Goal: Task Accomplishment & Management: Manage account settings

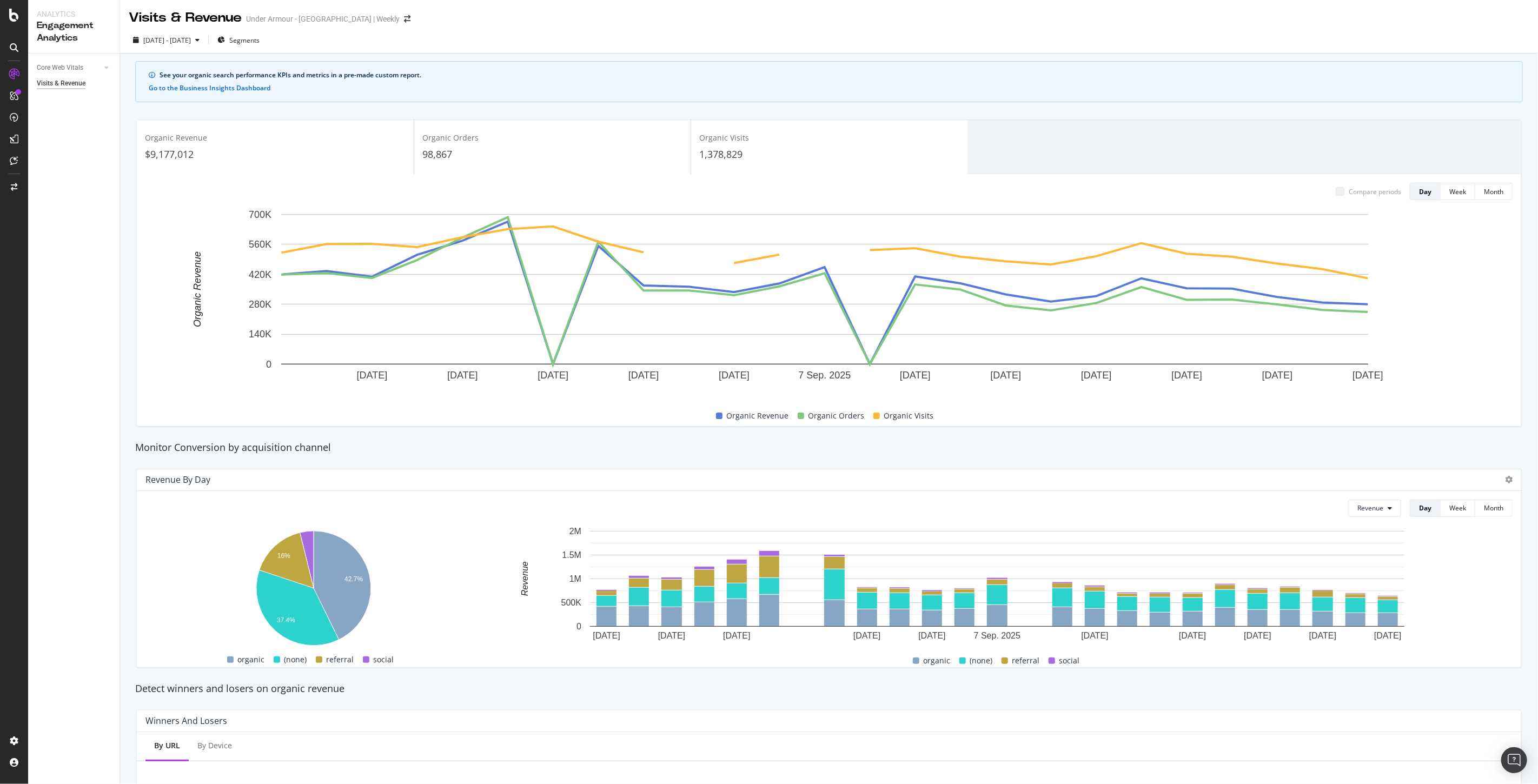
scroll to position [53, 0]
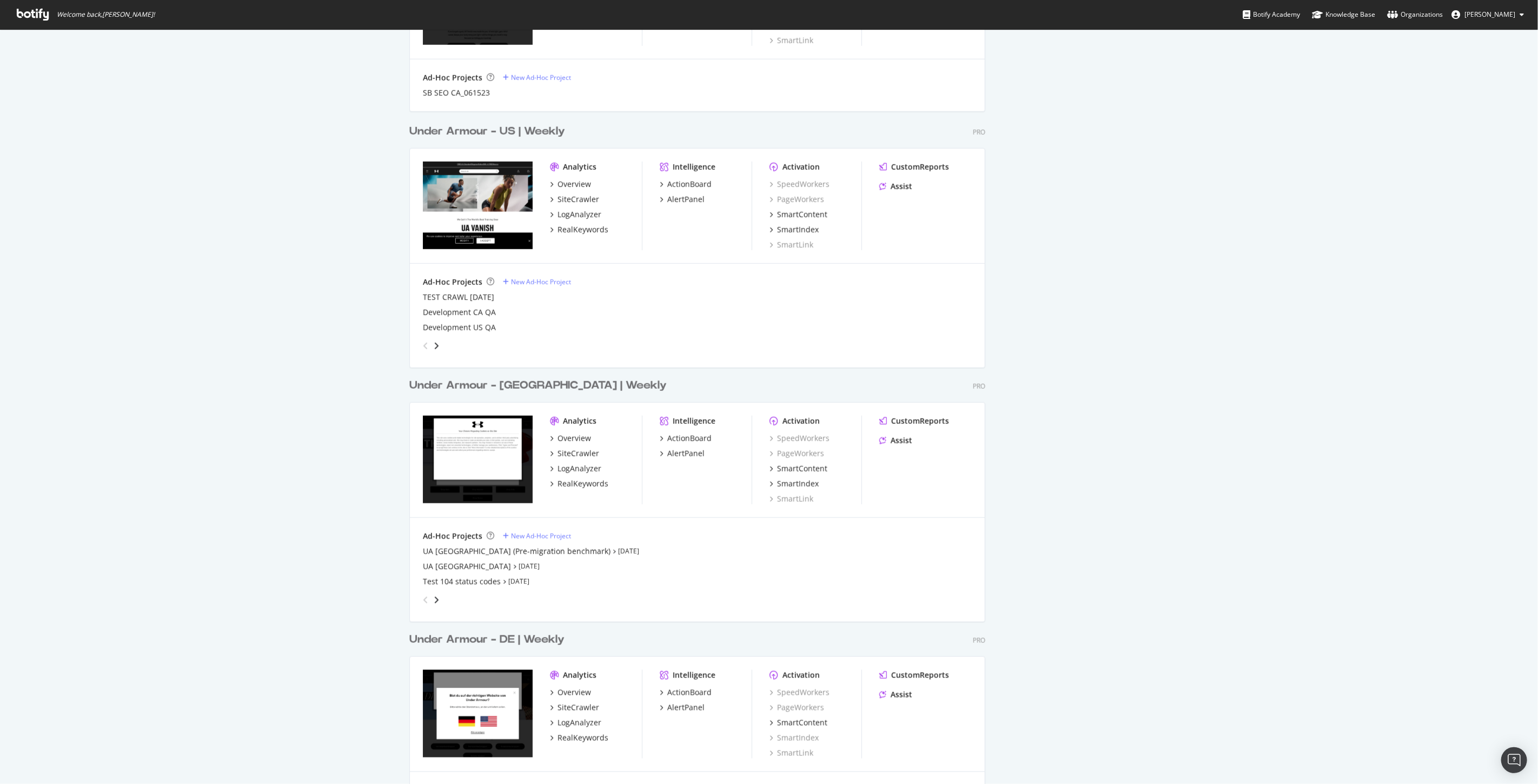
scroll to position [908, 0]
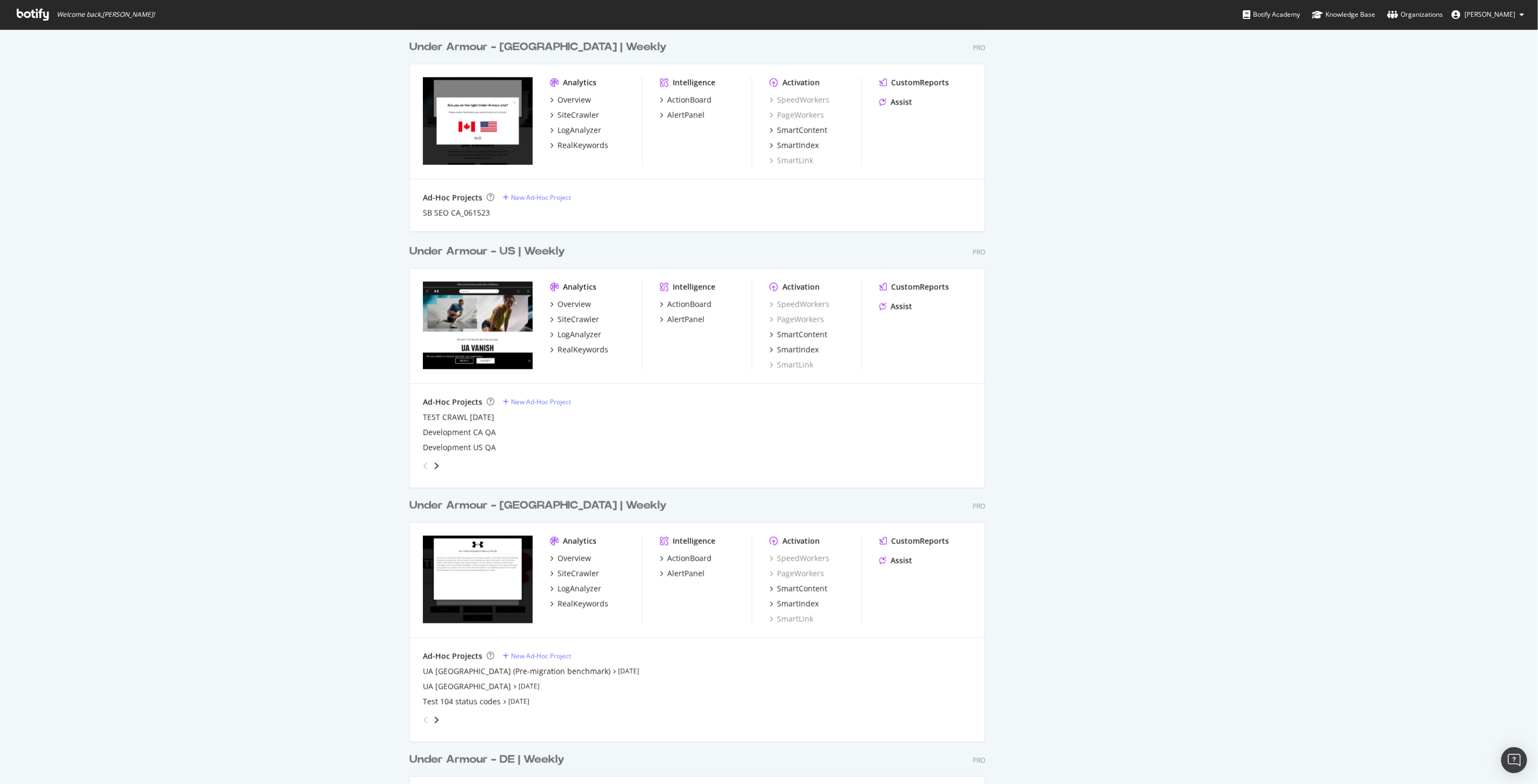
click at [543, 247] on div "Under Armour - US | Weekly" at bounding box center [487, 251] width 156 height 16
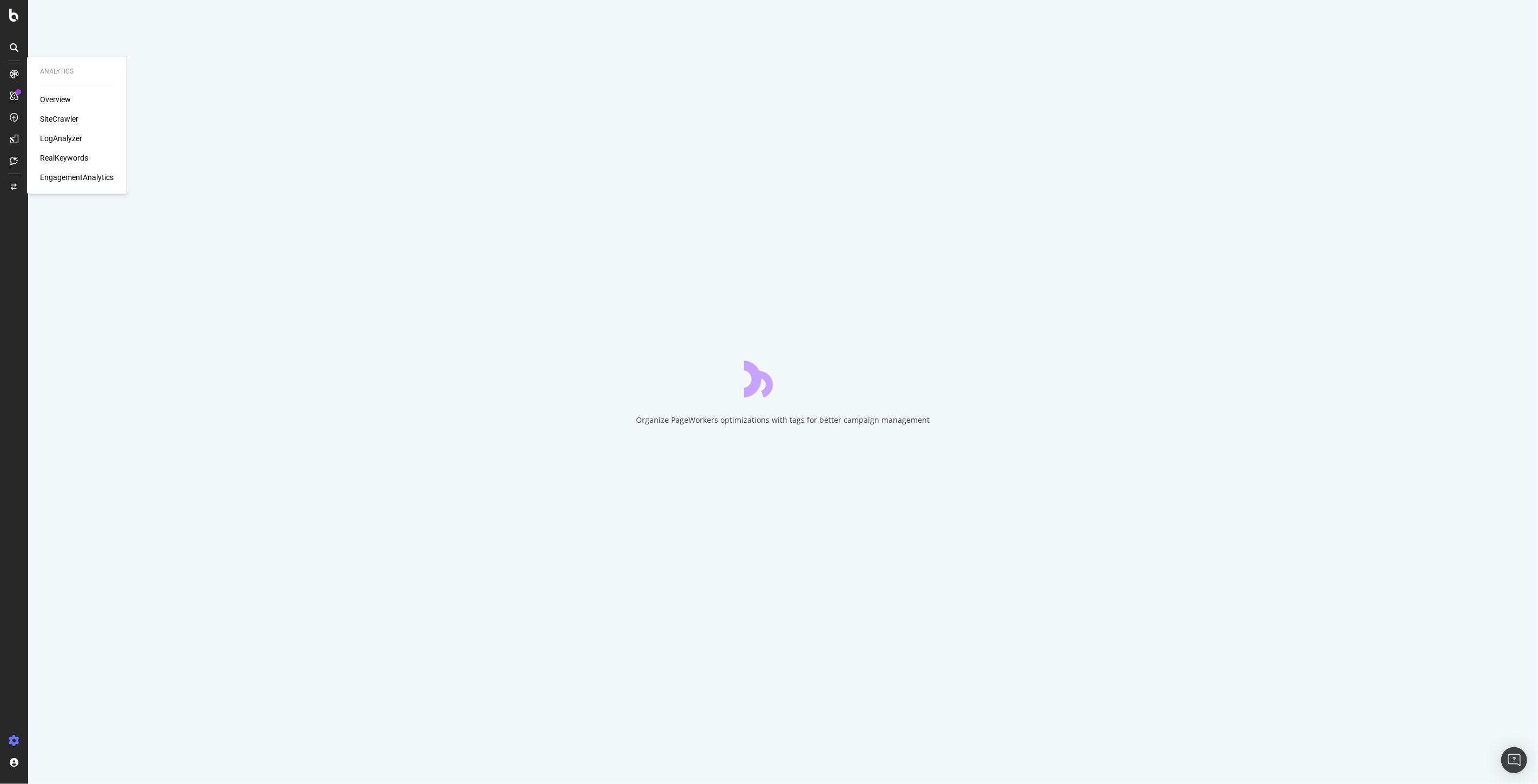
click at [62, 120] on div "SiteCrawler" at bounding box center [59, 119] width 39 height 11
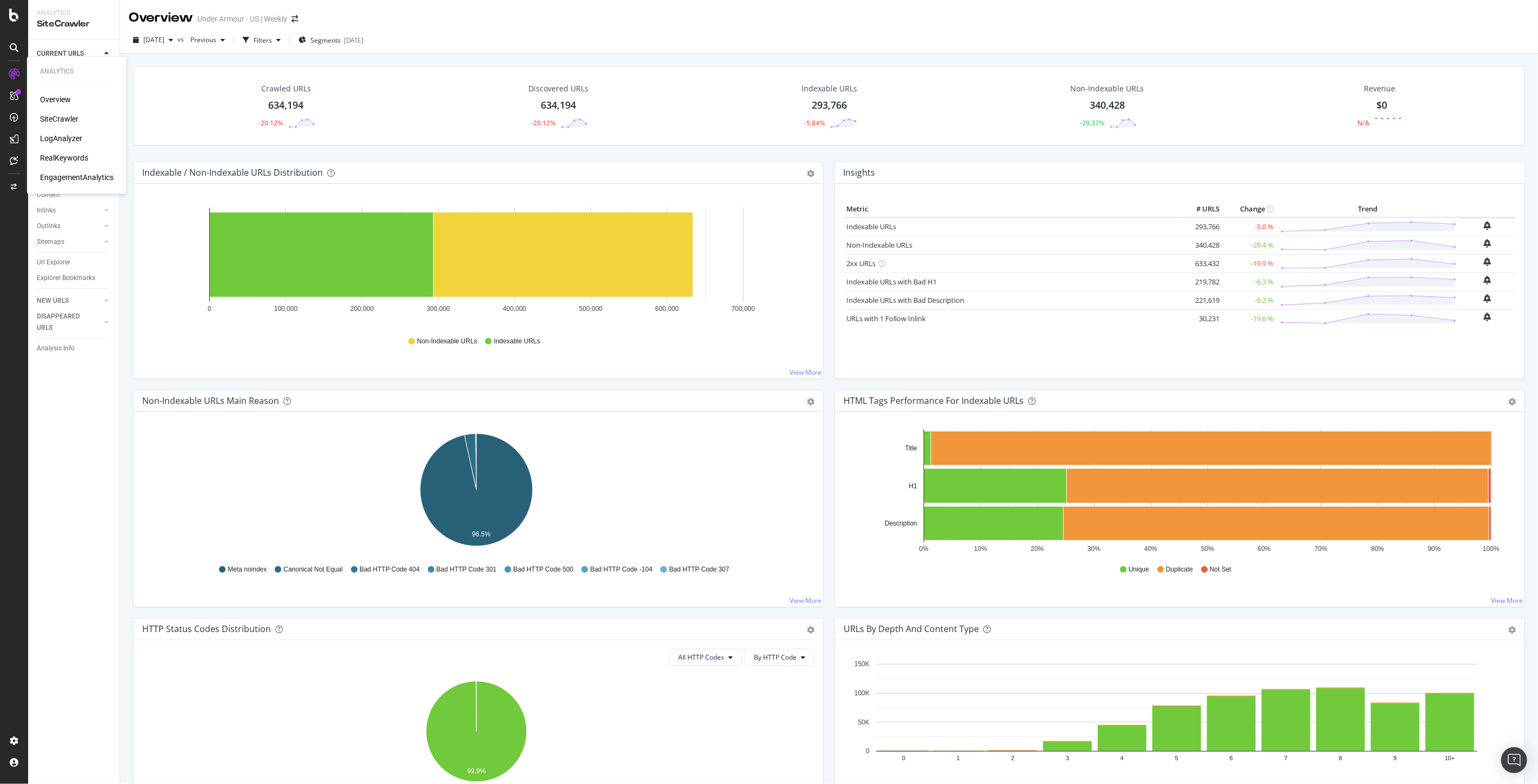
click at [71, 175] on div "EngagementAnalytics" at bounding box center [77, 177] width 73 height 11
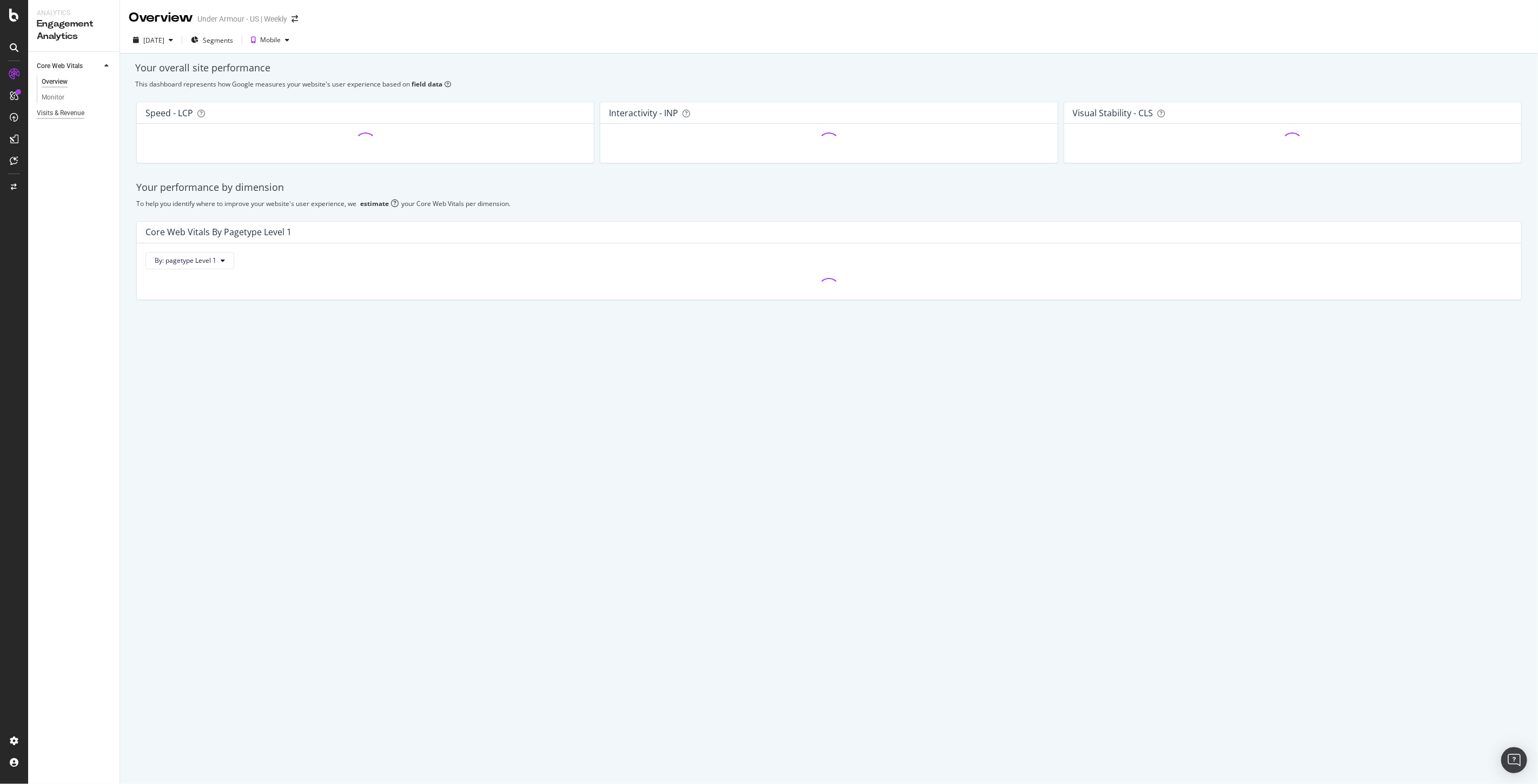
click at [65, 112] on div "Visits & Revenue" at bounding box center [61, 113] width 48 height 12
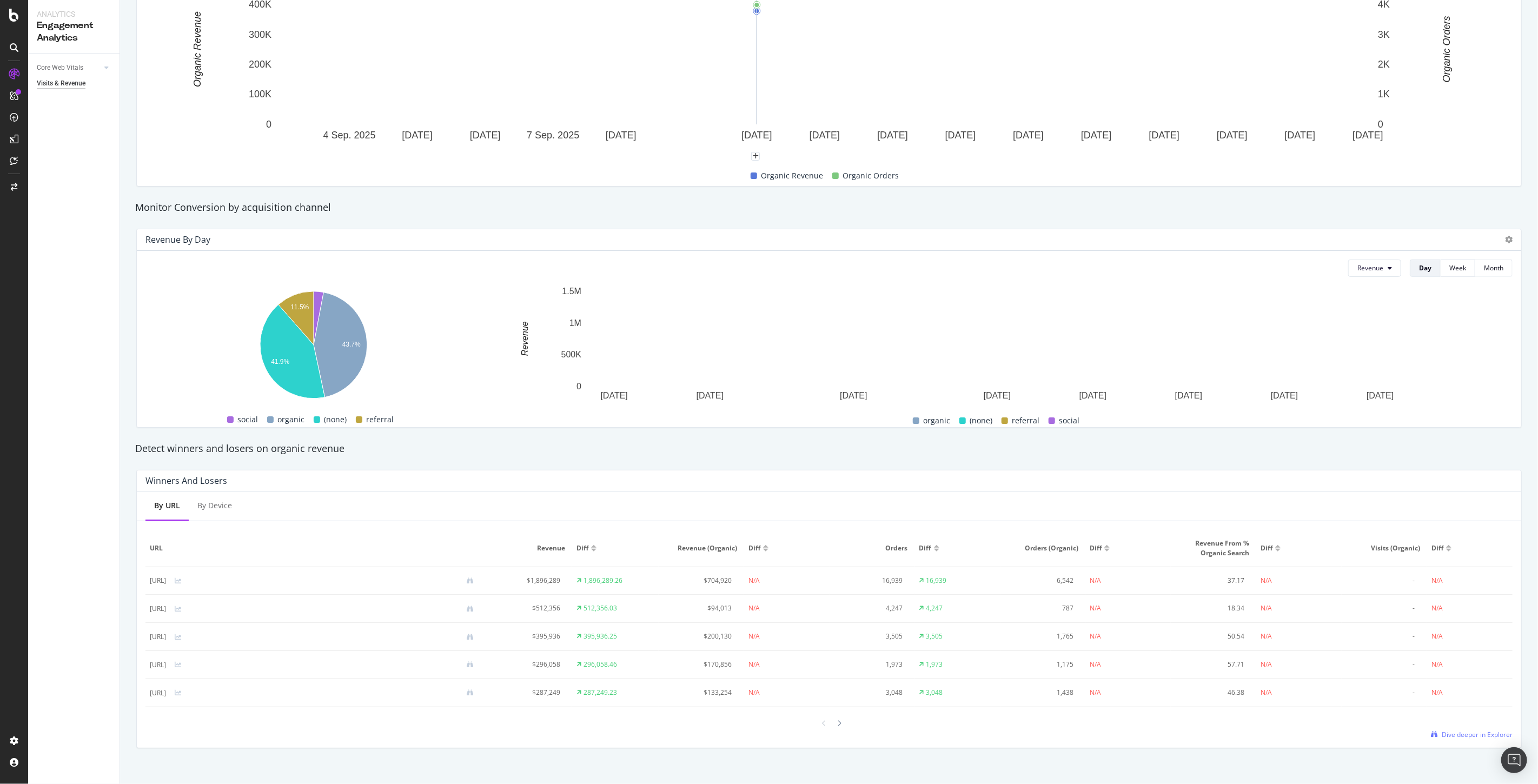
scroll to position [251, 0]
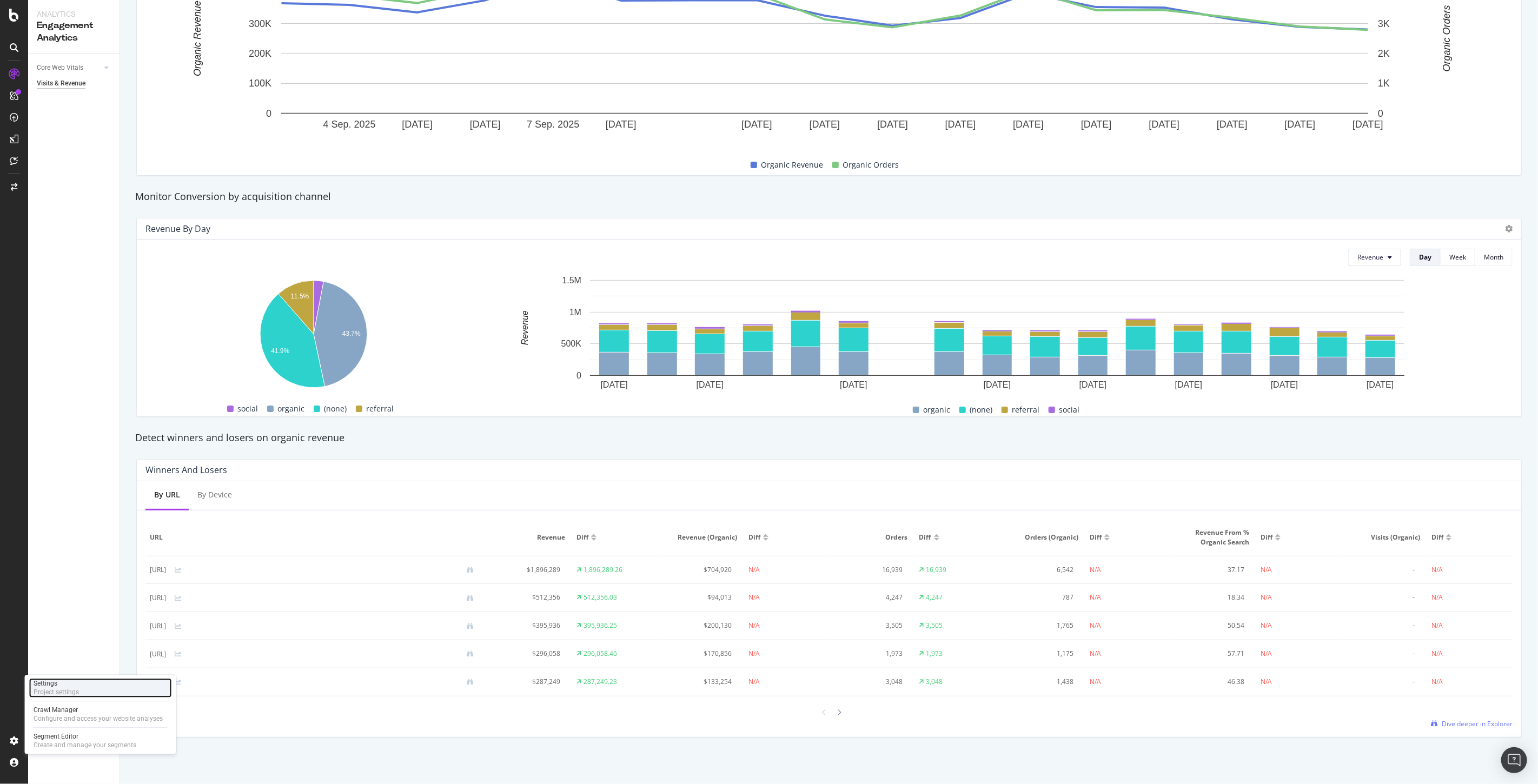
click at [53, 684] on div "Settings" at bounding box center [56, 683] width 45 height 8
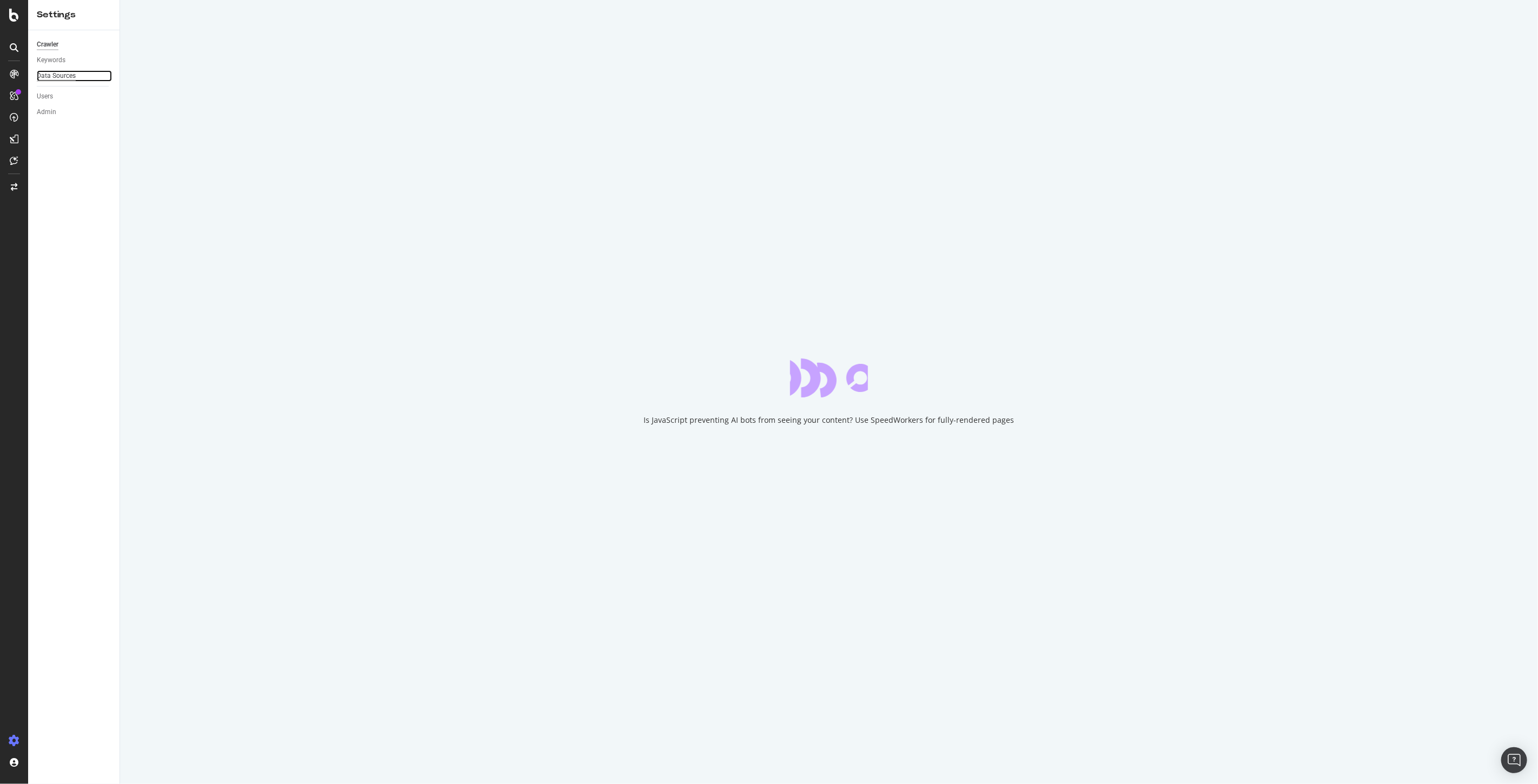
click at [60, 73] on div "Data Sources" at bounding box center [56, 76] width 39 height 12
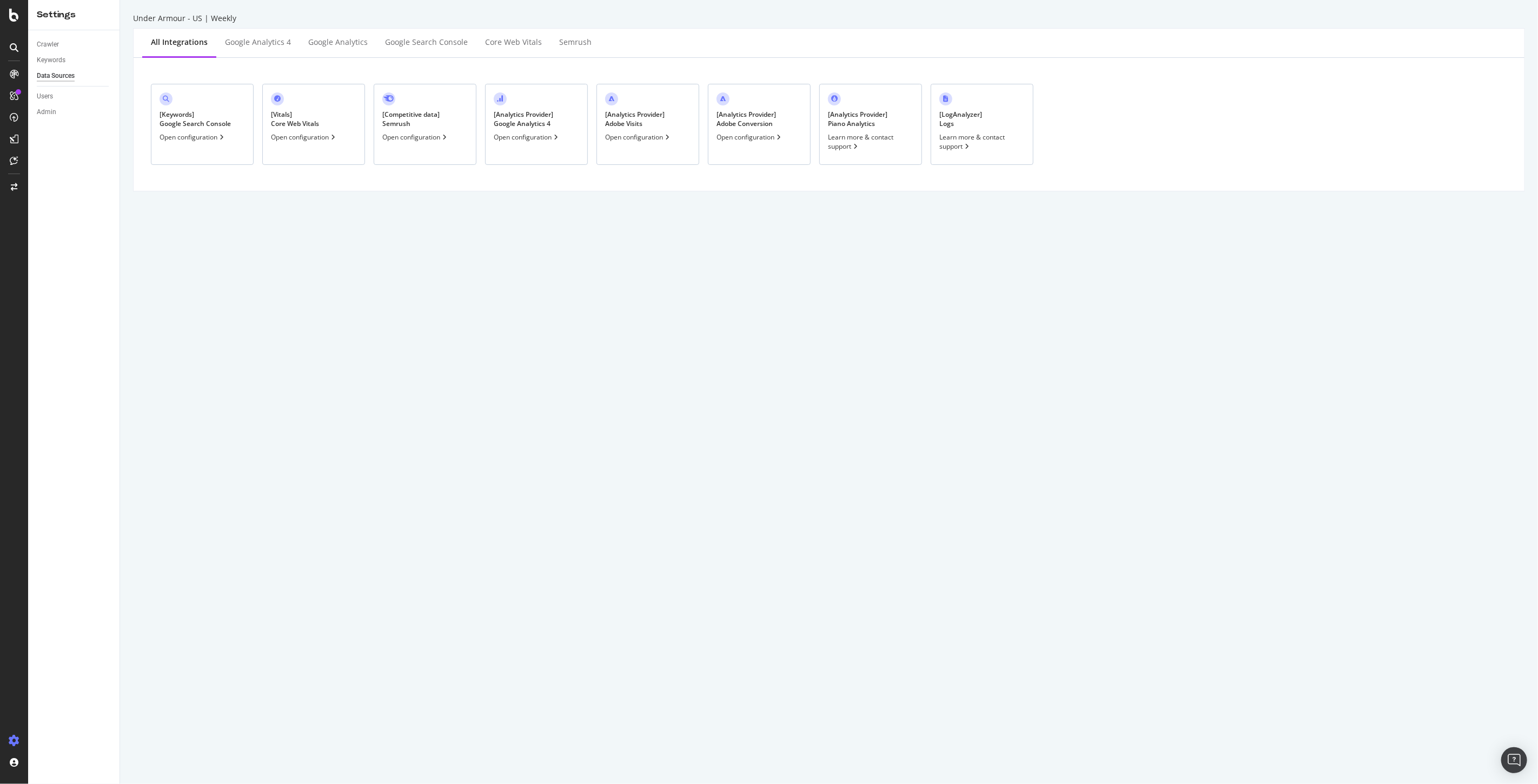
click at [741, 134] on div "Open configuration" at bounding box center [750, 137] width 67 height 9
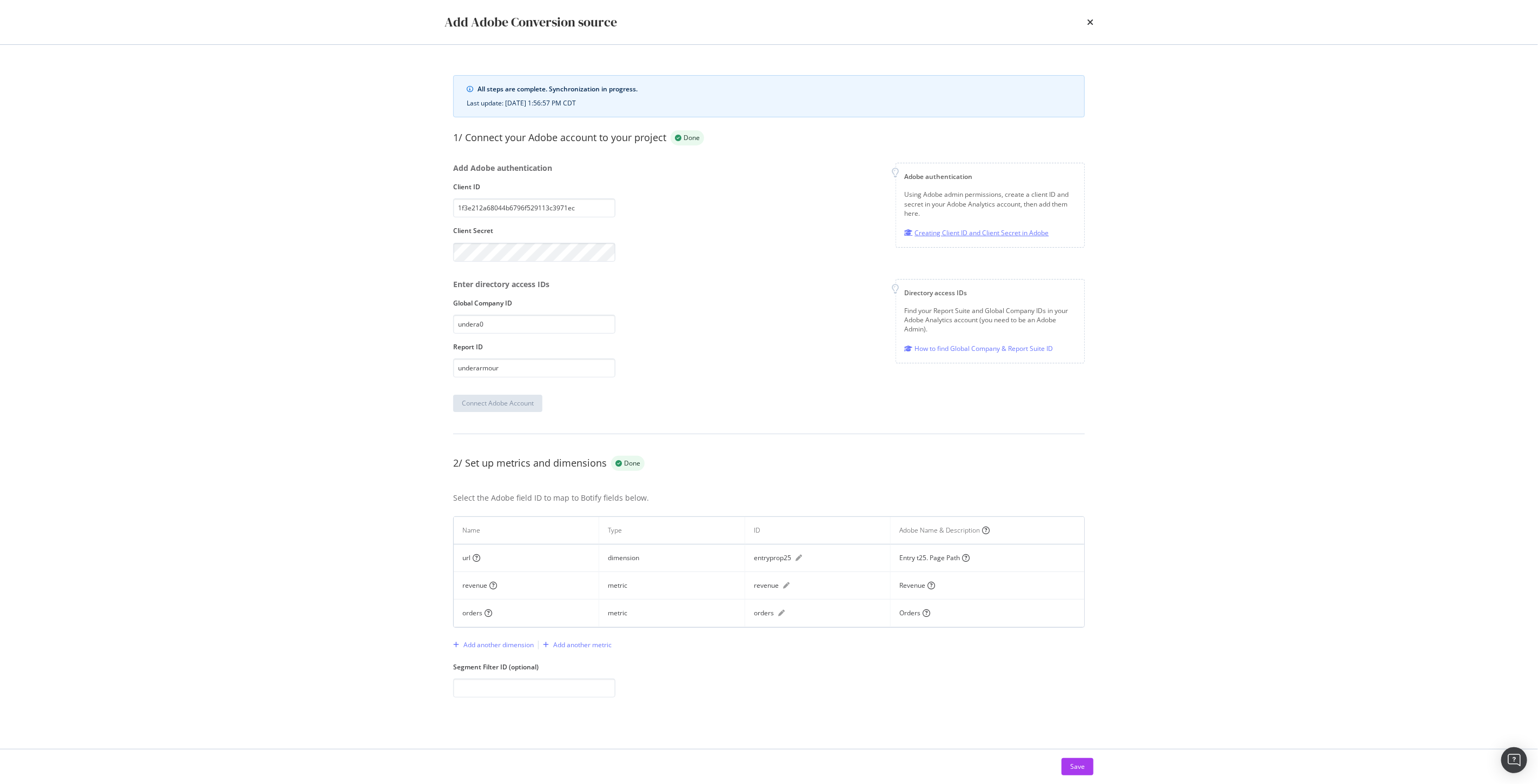
click at [980, 231] on div "Creating Client ID and Client Secret in Adobe" at bounding box center [976, 232] width 144 height 12
click at [518, 684] on input "modal" at bounding box center [534, 688] width 162 height 19
paste input "s300004059_65ea30bdbf50a17c5f7341fd"
type input "s300004059_65ea30bdbf50a17c5f7341fd"
click at [1089, 768] on button "Save" at bounding box center [1077, 766] width 32 height 17
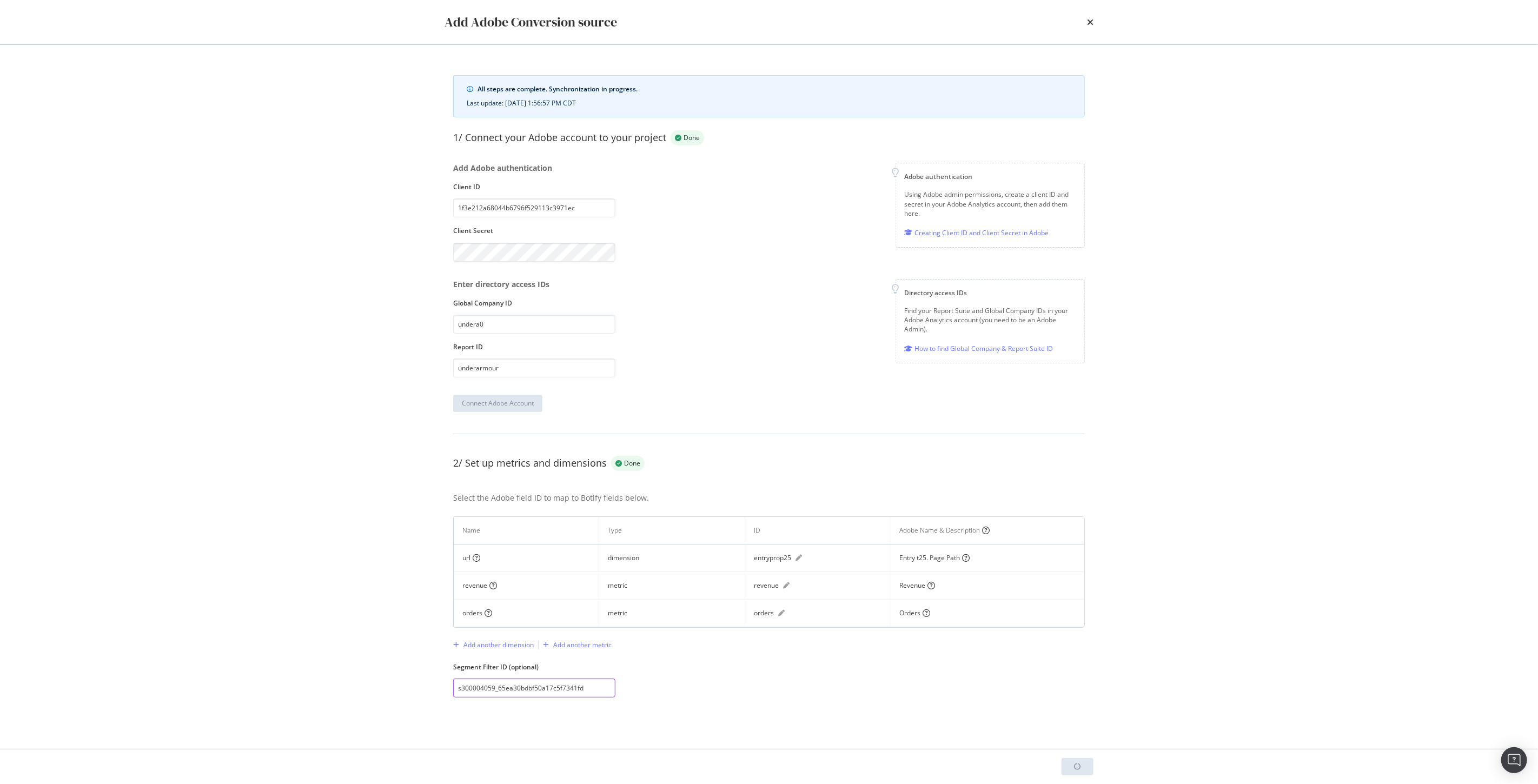
click at [592, 688] on input "s300004059_65ea30bdbf50a17c5f7341fd" at bounding box center [534, 688] width 162 height 19
drag, startPoint x: 595, startPoint y: 688, endPoint x: 404, endPoint y: 684, distance: 191.0
click at [393, 687] on div "Add Adobe Conversion source All steps are complete. Synchronization in progress…" at bounding box center [769, 392] width 1538 height 784
click at [1088, 24] on icon "times" at bounding box center [1090, 22] width 7 height 8
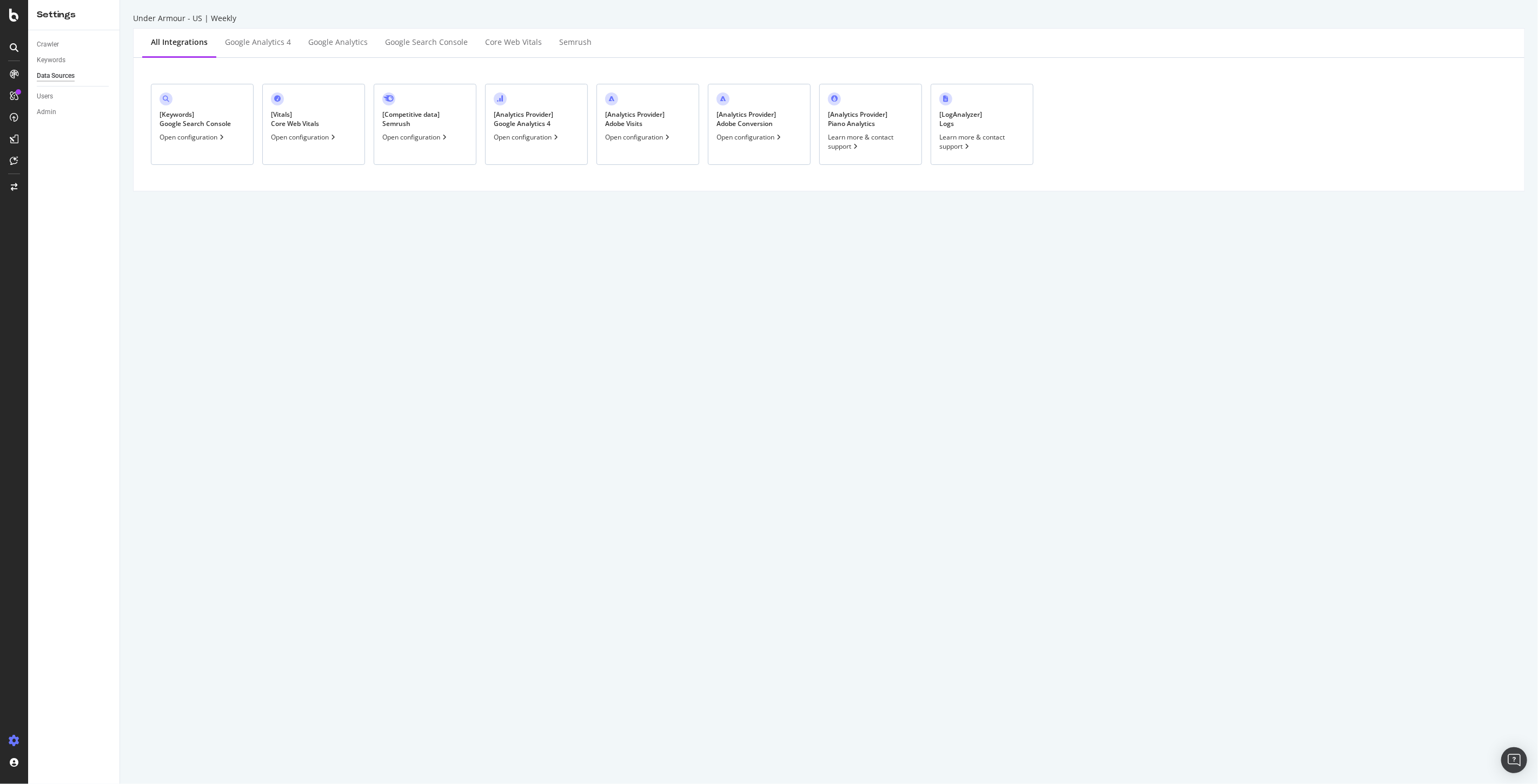
click at [737, 124] on div "[ Analytics Provider ] Adobe Conversion" at bounding box center [746, 119] width 59 height 18
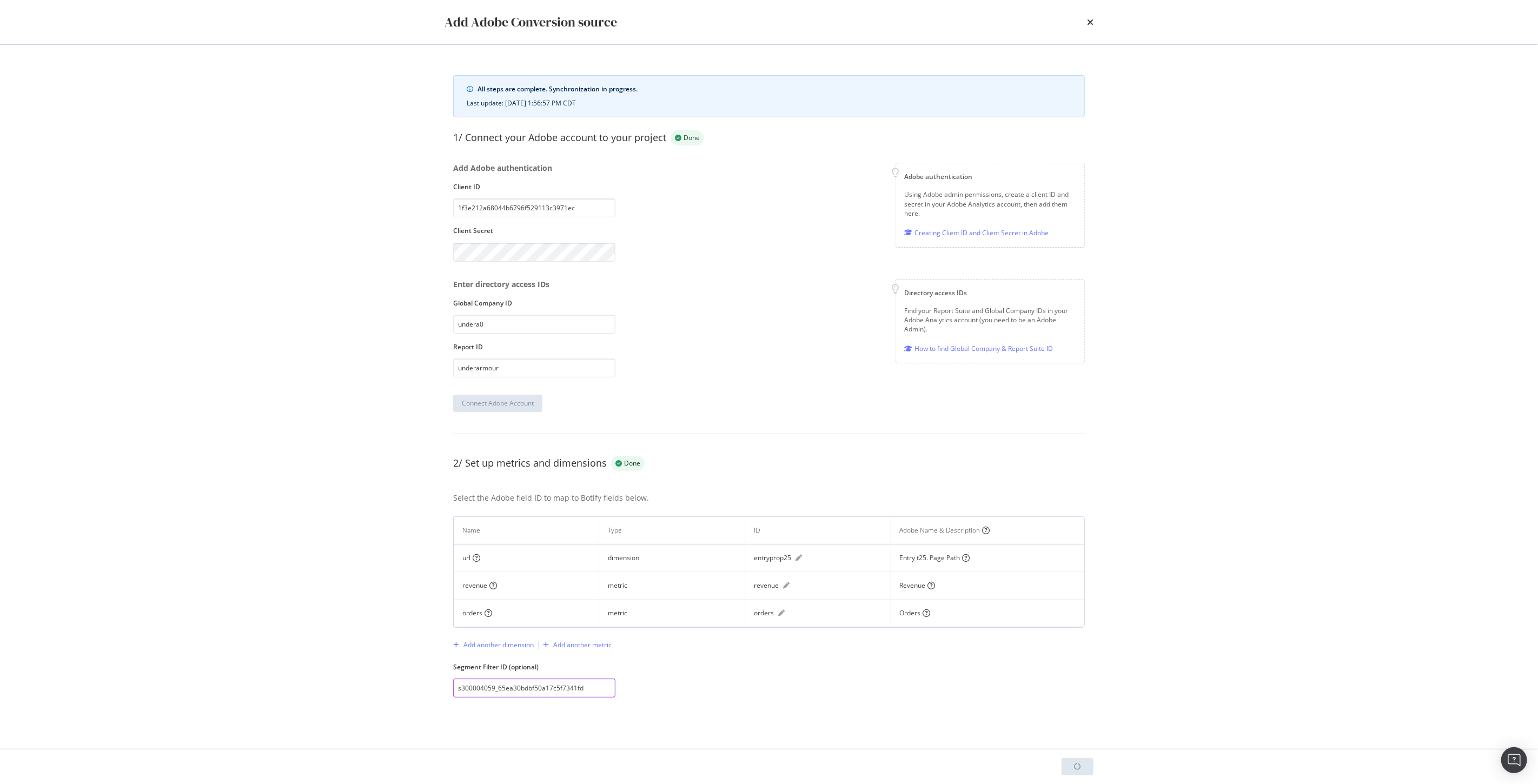
drag, startPoint x: 591, startPoint y: 687, endPoint x: 374, endPoint y: 688, distance: 217.0
click at [374, 688] on div "Add Adobe Conversion source All steps are complete. Synchronization in progress…" at bounding box center [769, 392] width 1538 height 784
click at [954, 716] on div "All steps are complete. Synchronization in progress. Last update: 9/21/2025, 1:…" at bounding box center [769, 397] width 692 height 704
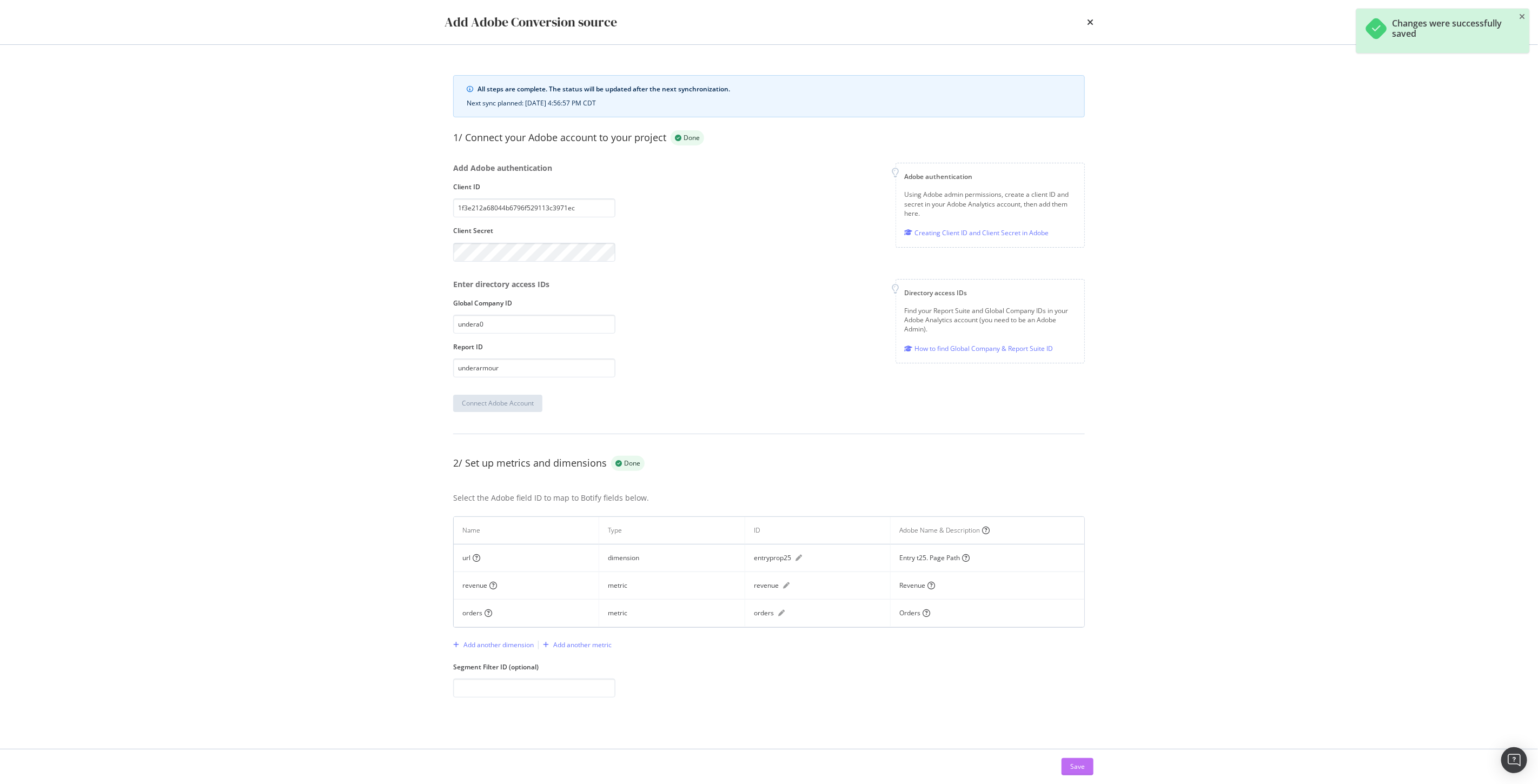
click at [1072, 766] on div "Save" at bounding box center [1078, 766] width 15 height 9
click at [1093, 27] on div "times" at bounding box center [1090, 22] width 7 height 18
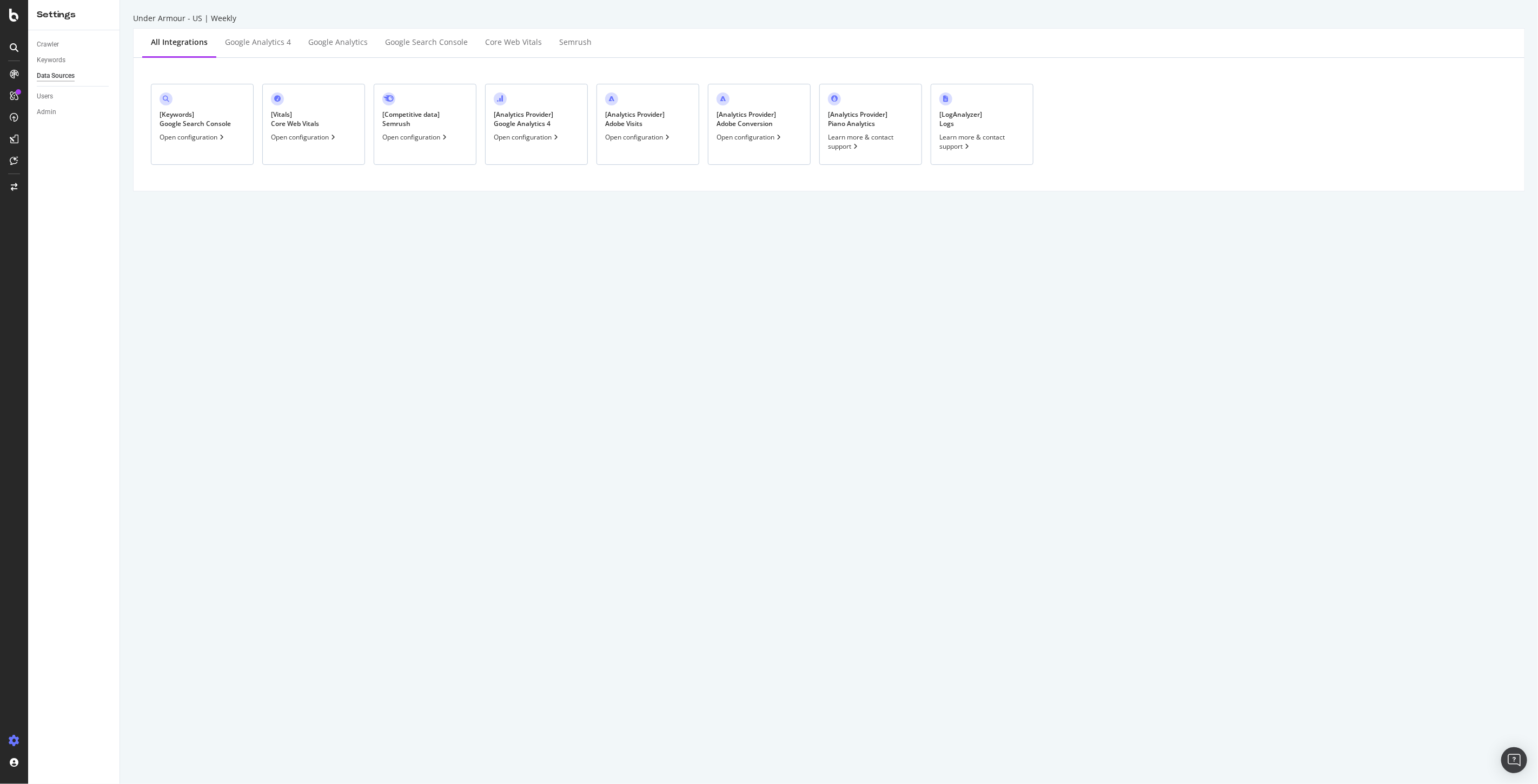
click at [741, 134] on div "Open configuration" at bounding box center [750, 137] width 67 height 9
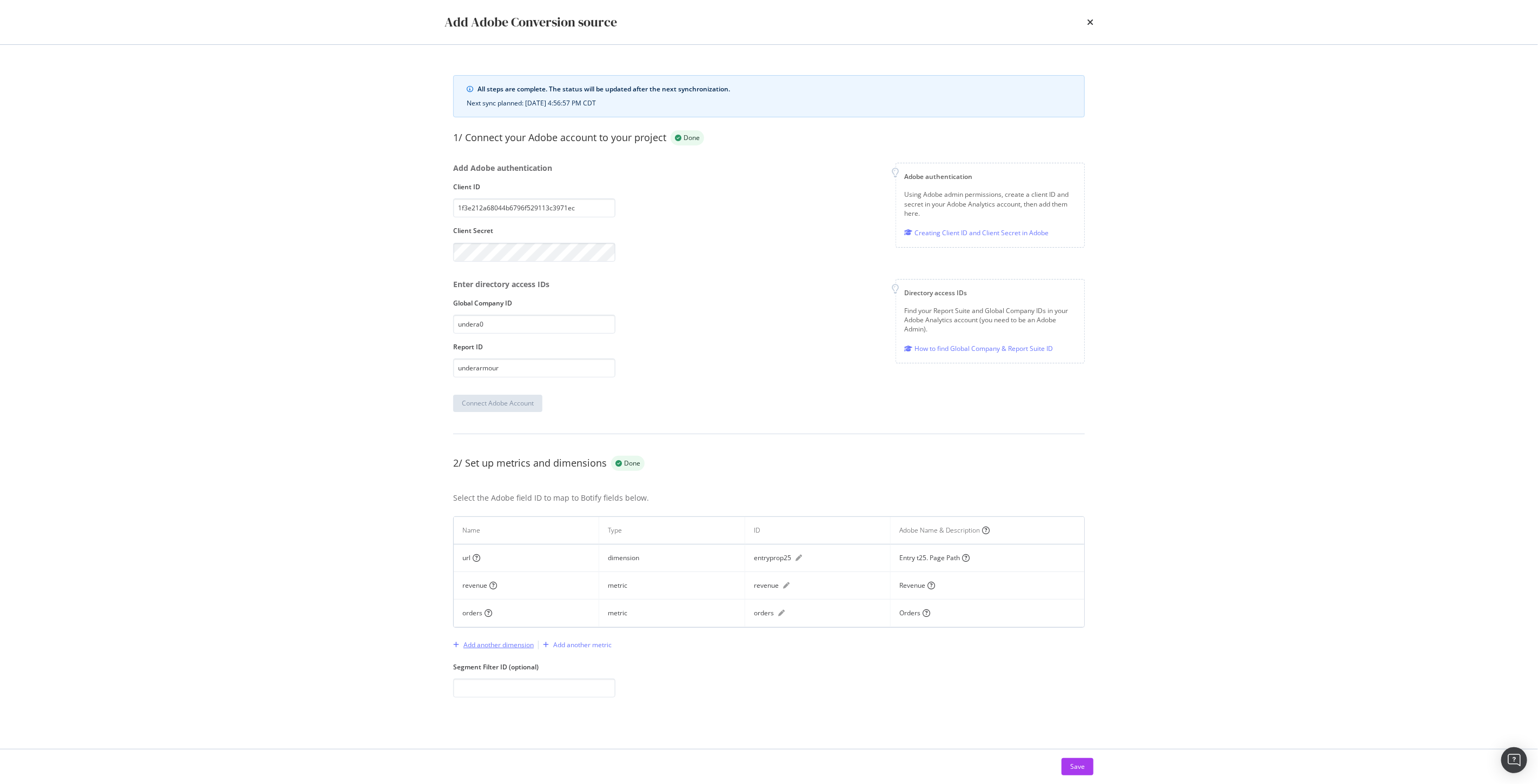
click at [505, 646] on div "Add another dimension" at bounding box center [498, 644] width 70 height 9
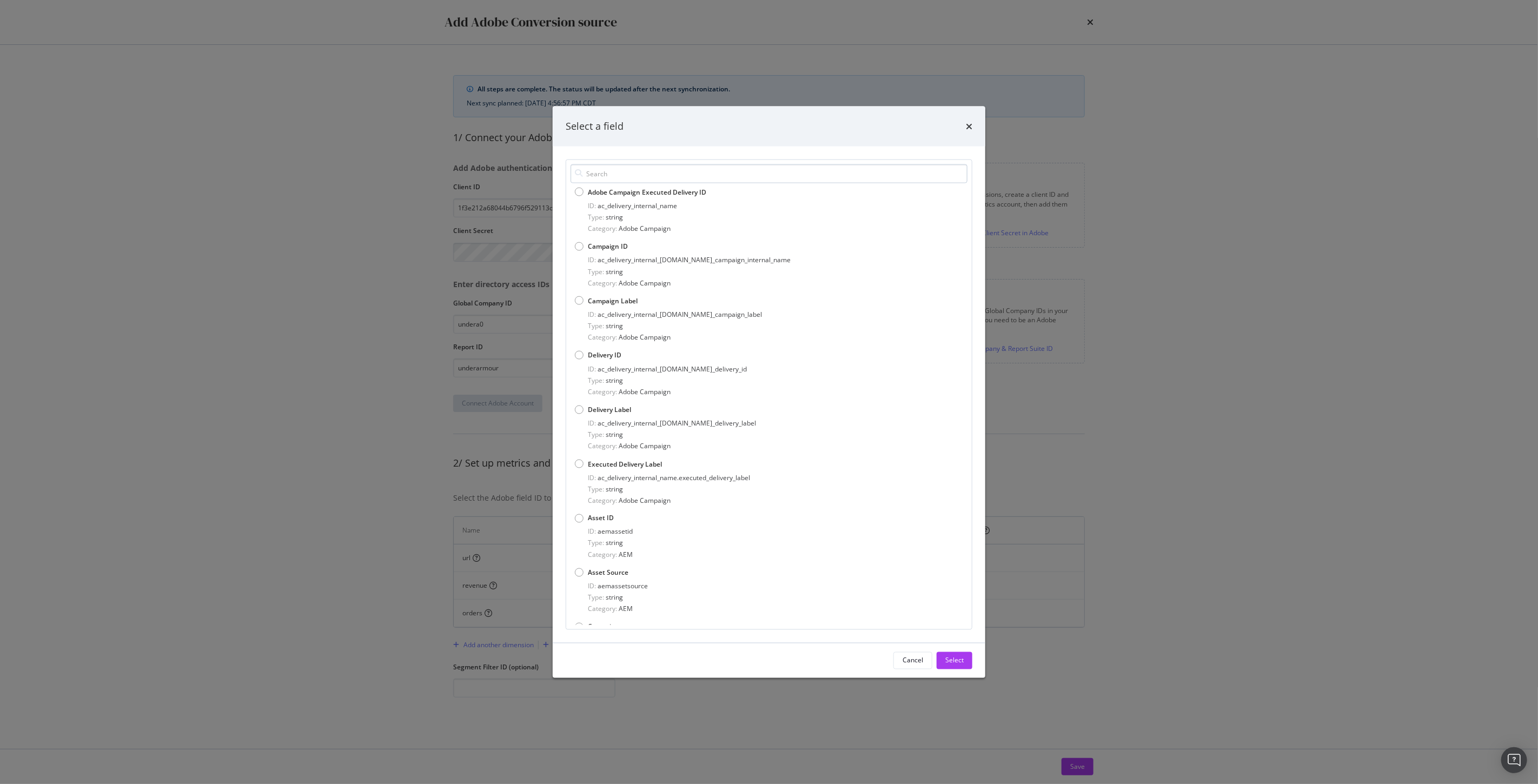
click at [631, 172] on input "modal" at bounding box center [769, 173] width 397 height 19
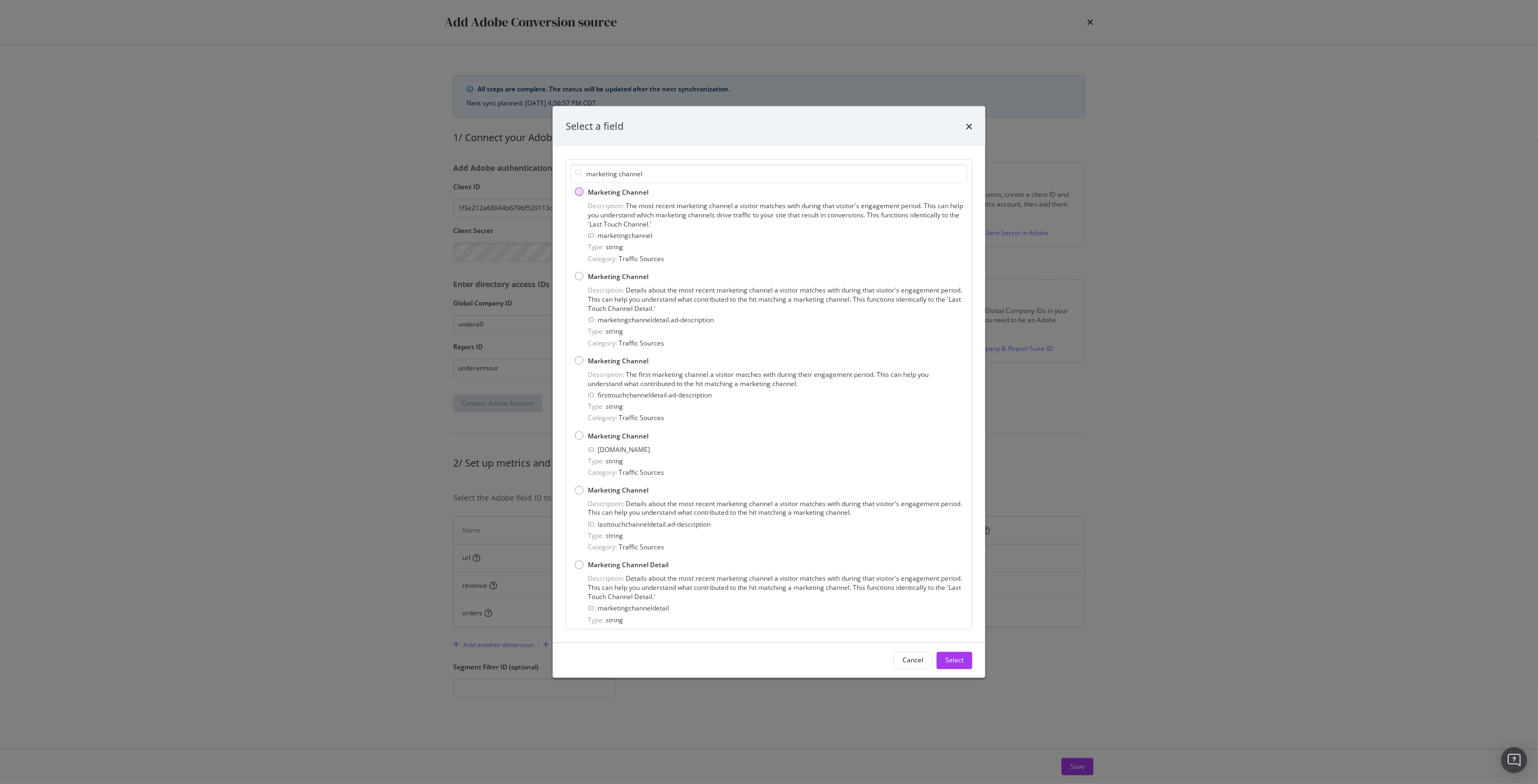
type input "marketing channel"
click at [576, 190] on div "Marketing Channel" at bounding box center [579, 192] width 8 height 8
click at [958, 660] on div "Select" at bounding box center [954, 660] width 18 height 9
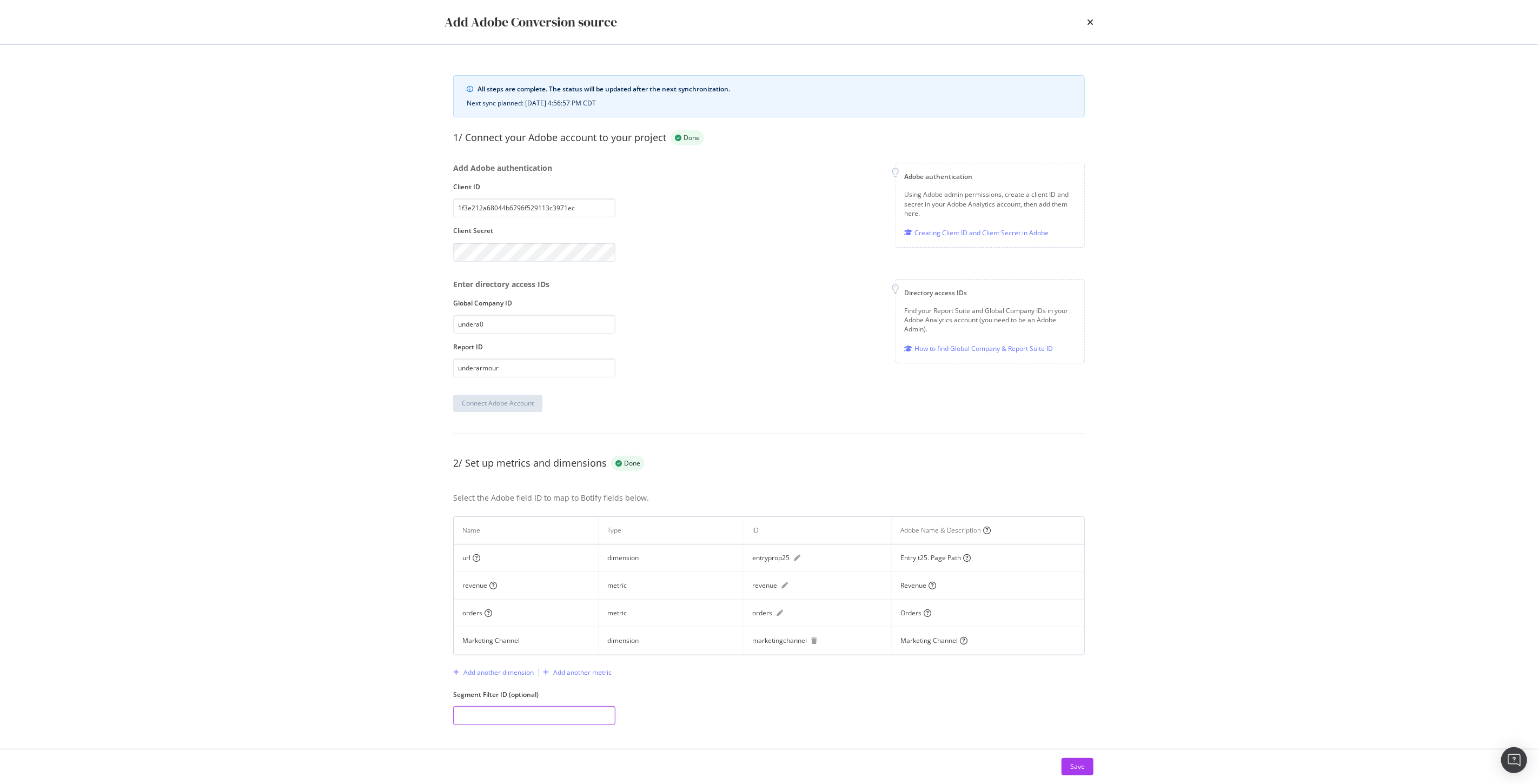
click at [518, 715] on input "modal" at bounding box center [534, 715] width 162 height 19
paste input "s300004059_68d156d1e636073a5fb670cd"
type input "s300004059_68d156d1e636073a5fb670cd"
click at [1074, 770] on div "Save" at bounding box center [1078, 766] width 15 height 9
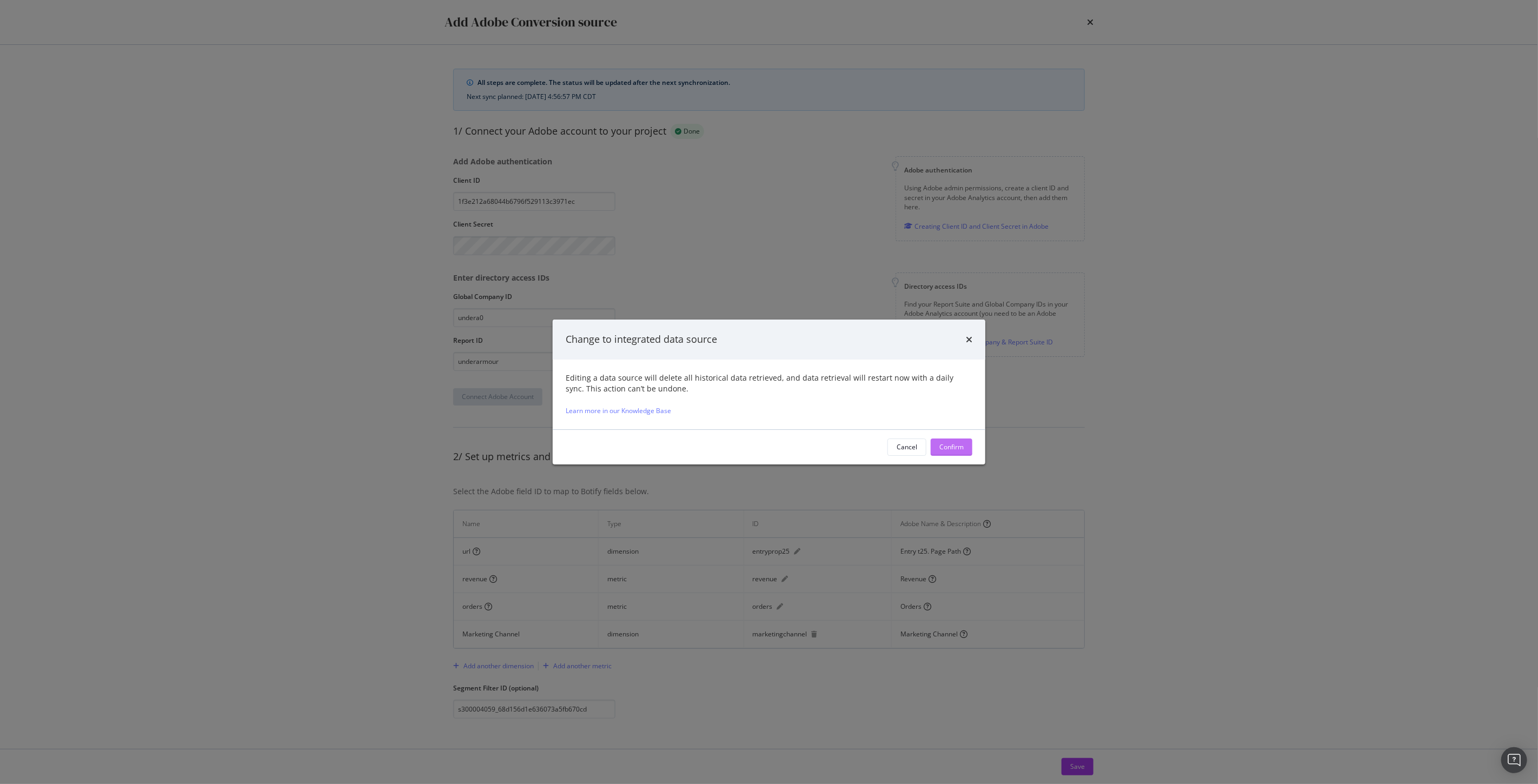
click at [950, 444] on div "Confirm" at bounding box center [952, 446] width 25 height 9
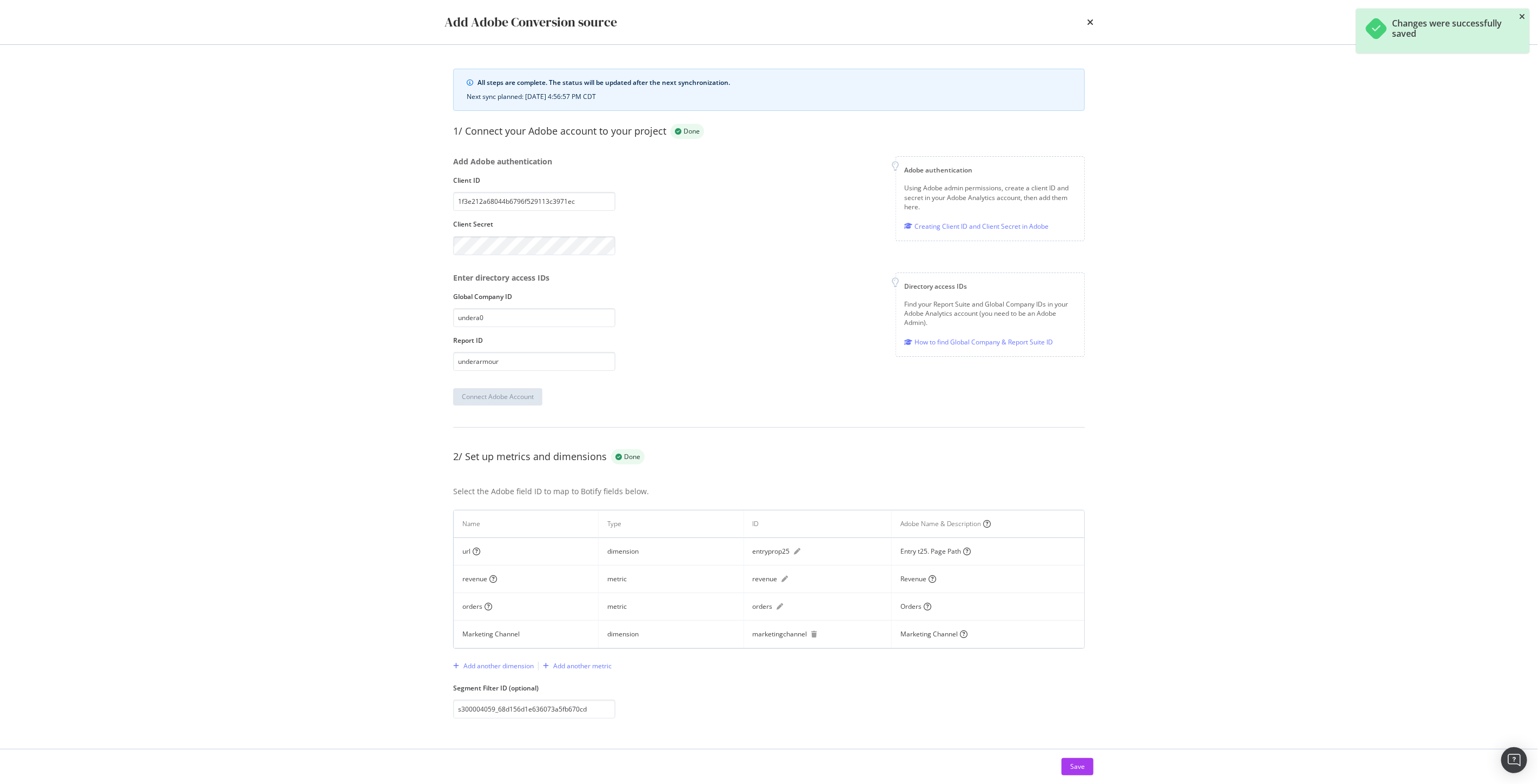
click at [1520, 13] on icon "close toast" at bounding box center [1522, 16] width 6 height 7
click at [1088, 21] on icon "times" at bounding box center [1090, 22] width 7 height 8
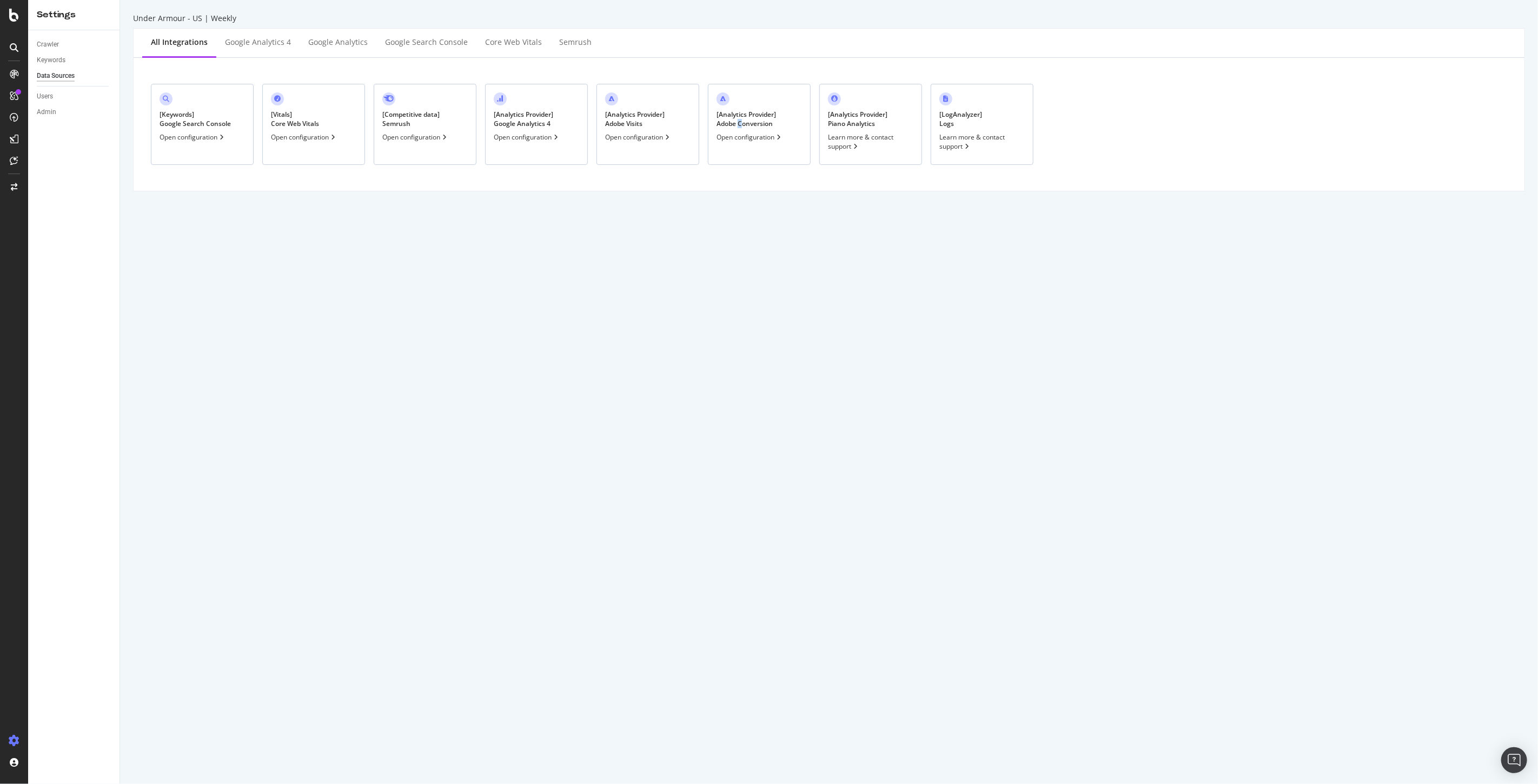
click at [741, 129] on div "[ Analytics Provider ] Adobe Conversion Open configuration" at bounding box center [759, 124] width 103 height 81
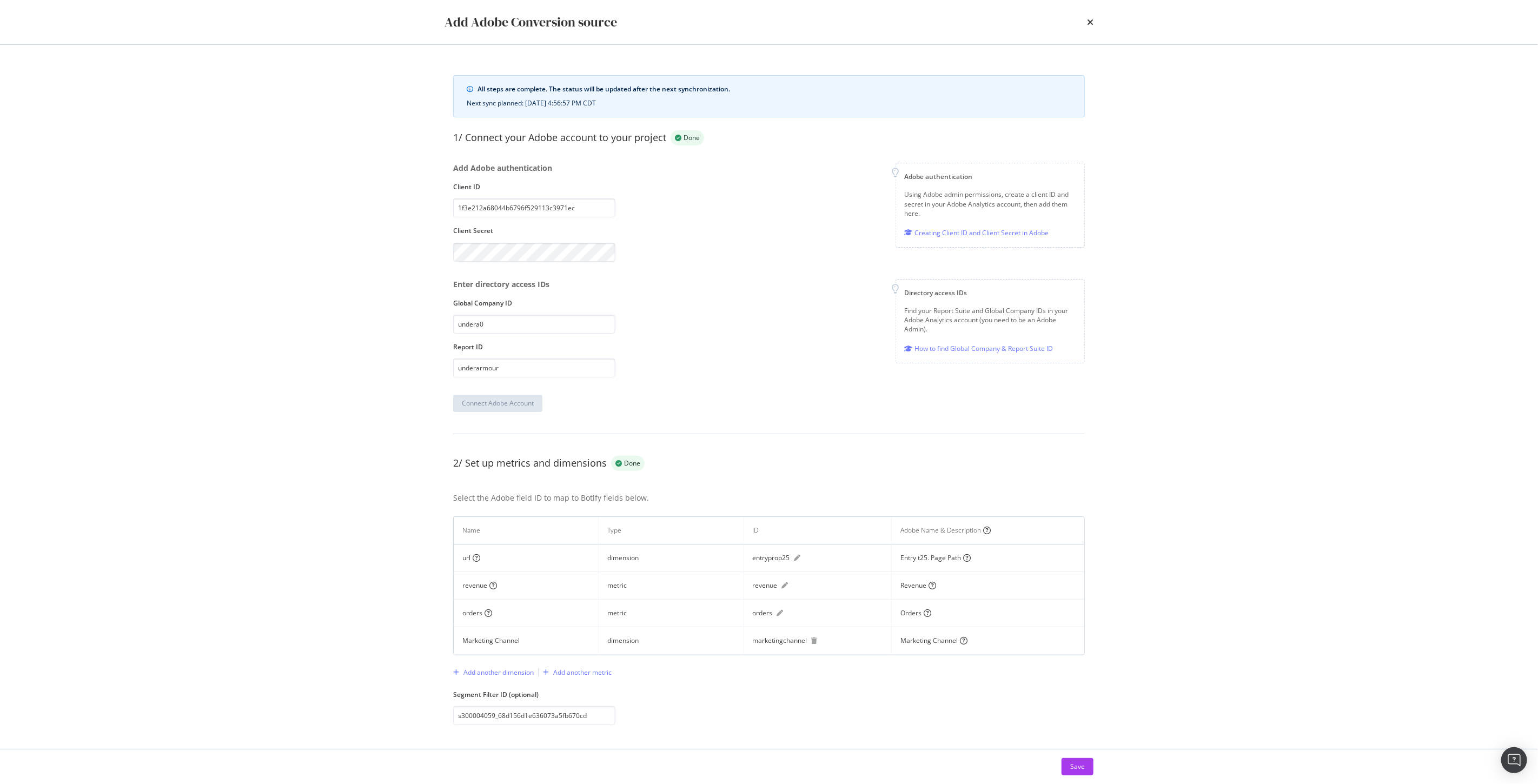
click at [1085, 22] on div "Add Adobe Conversion source" at bounding box center [769, 22] width 649 height 18
click at [1089, 22] on icon "times" at bounding box center [1090, 22] width 7 height 8
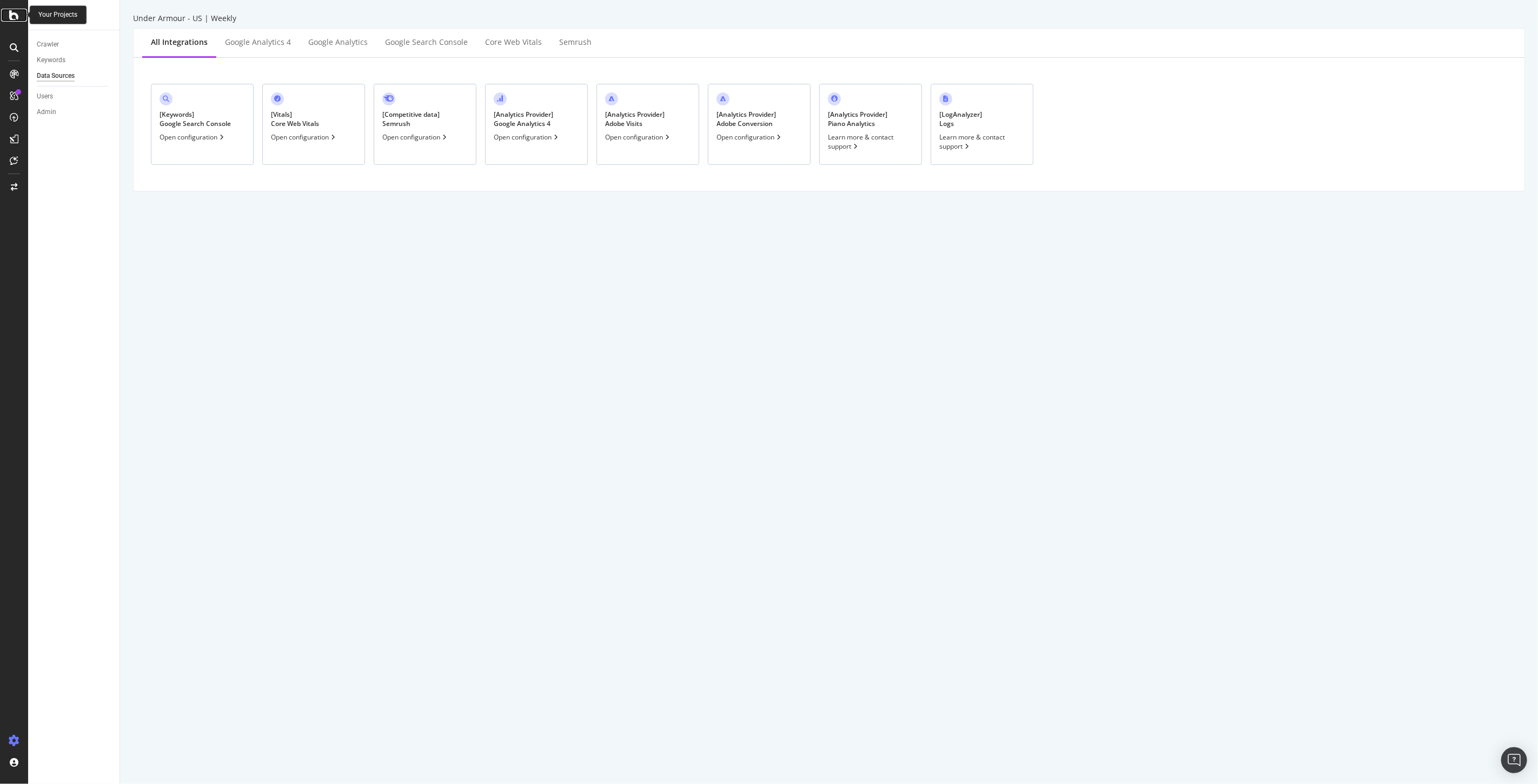
click at [15, 17] on icon at bounding box center [14, 15] width 10 height 13
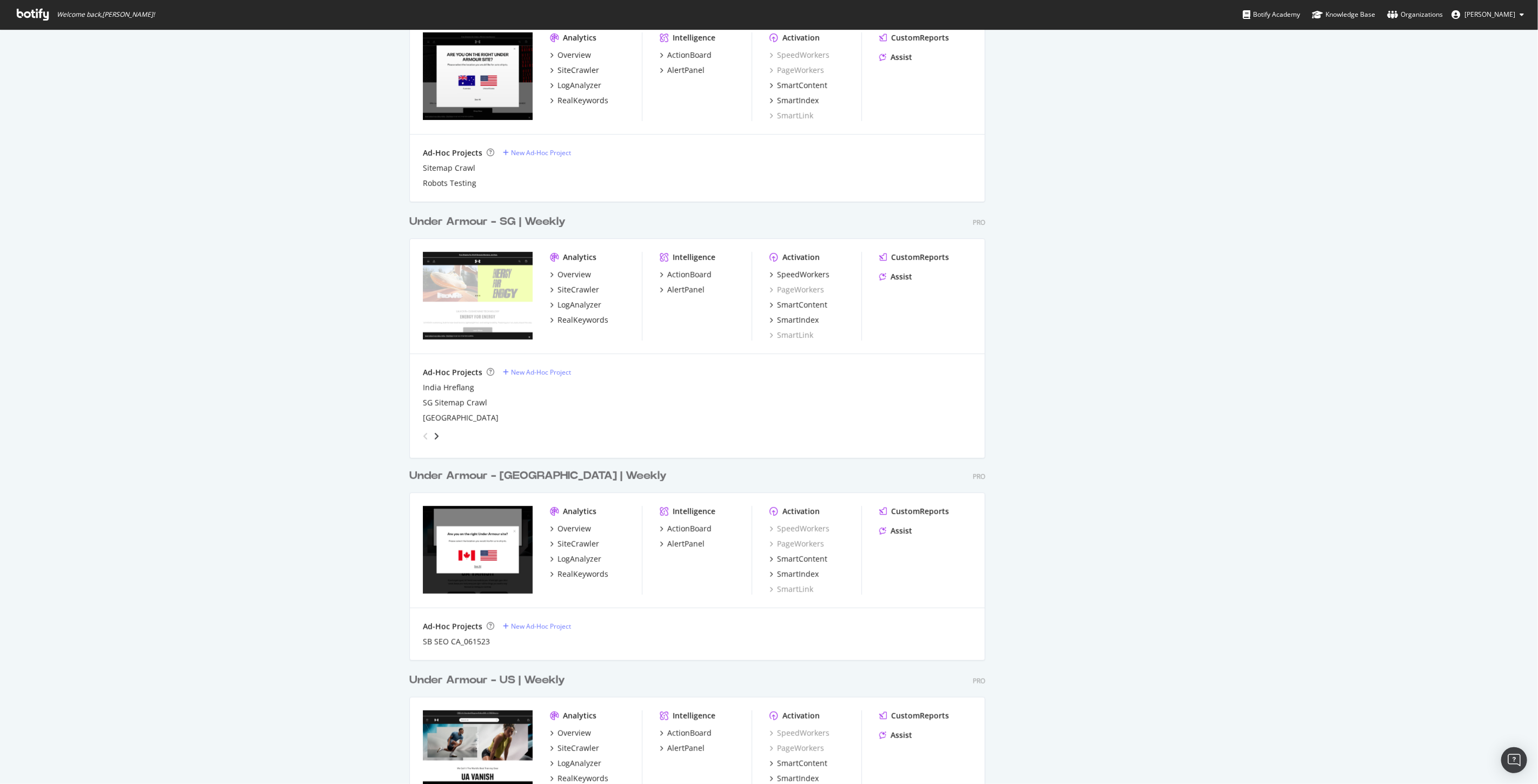
scroll to position [541, 0]
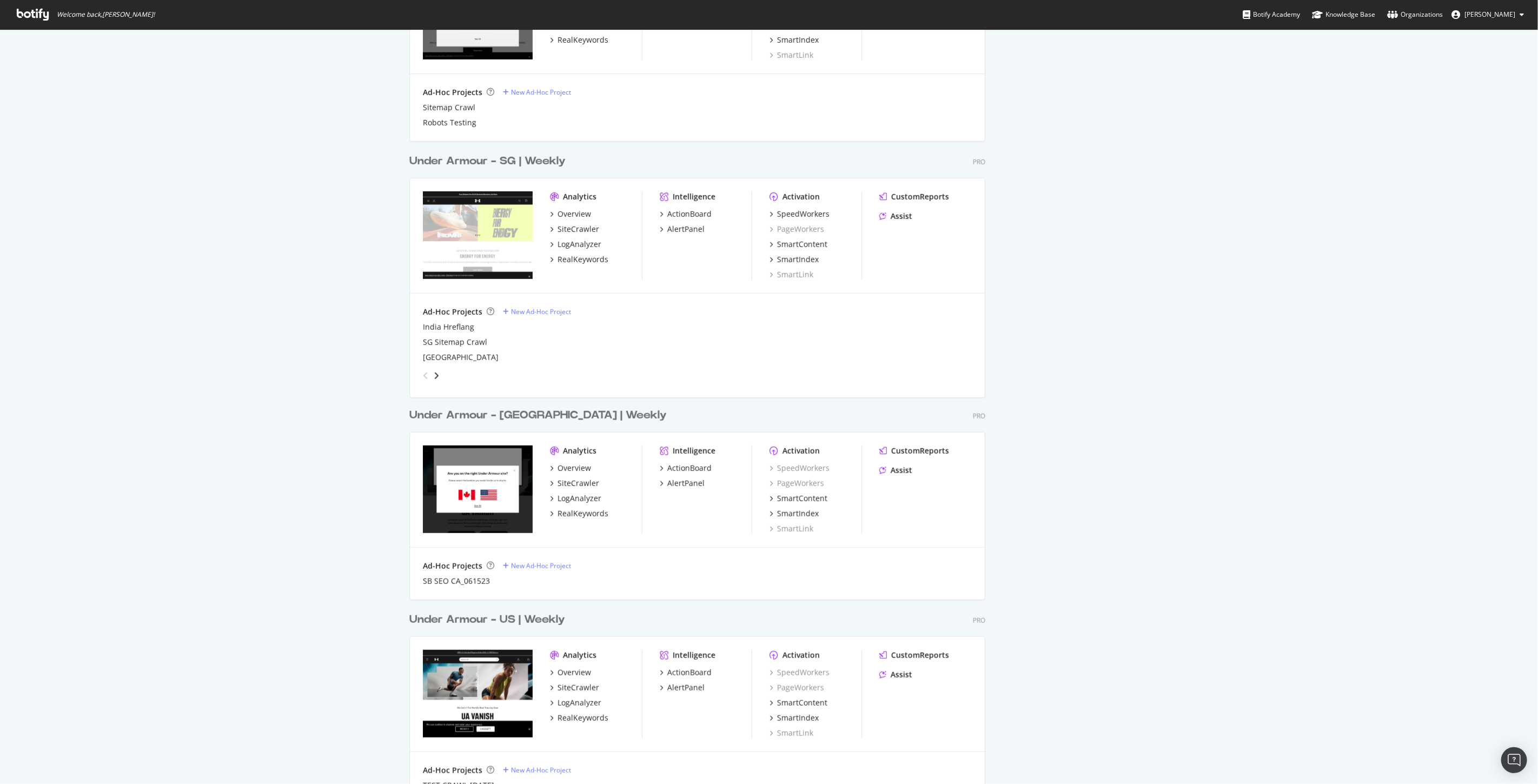
click at [538, 420] on div "Under Armour - [GEOGRAPHIC_DATA] | Weekly" at bounding box center [538, 415] width 257 height 16
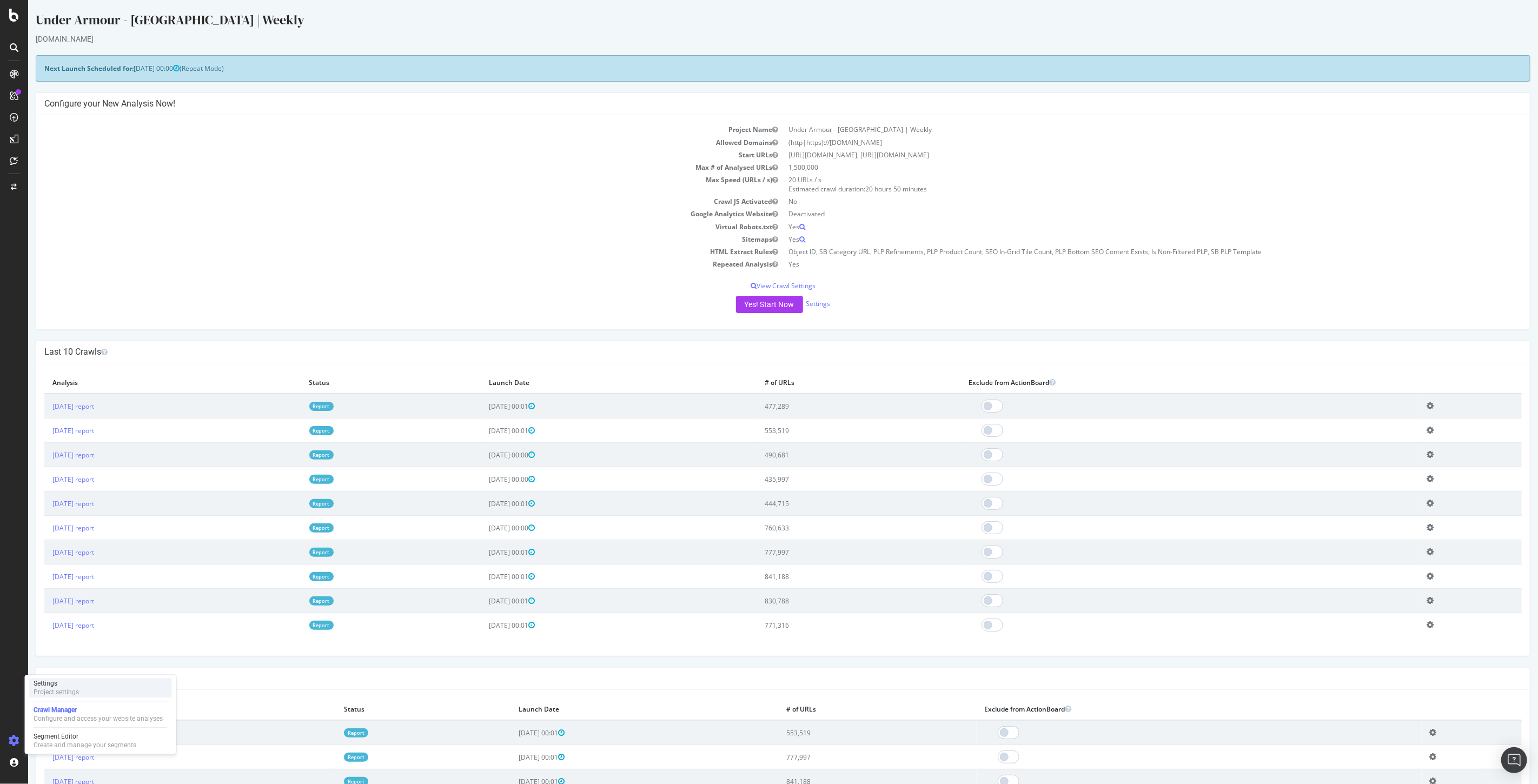
click at [57, 694] on div "Project settings" at bounding box center [56, 692] width 45 height 8
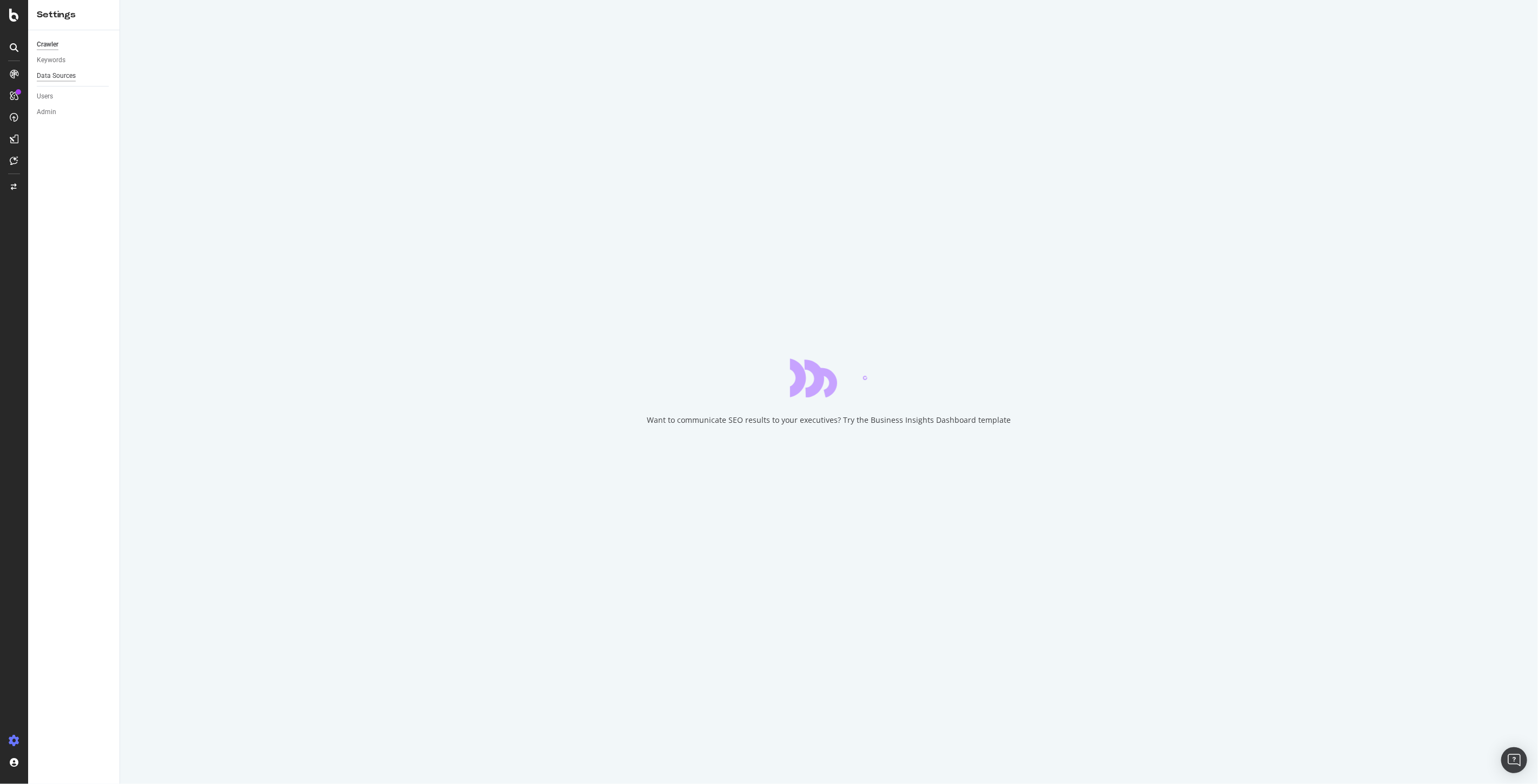
click at [67, 74] on div "Data Sources" at bounding box center [56, 76] width 39 height 12
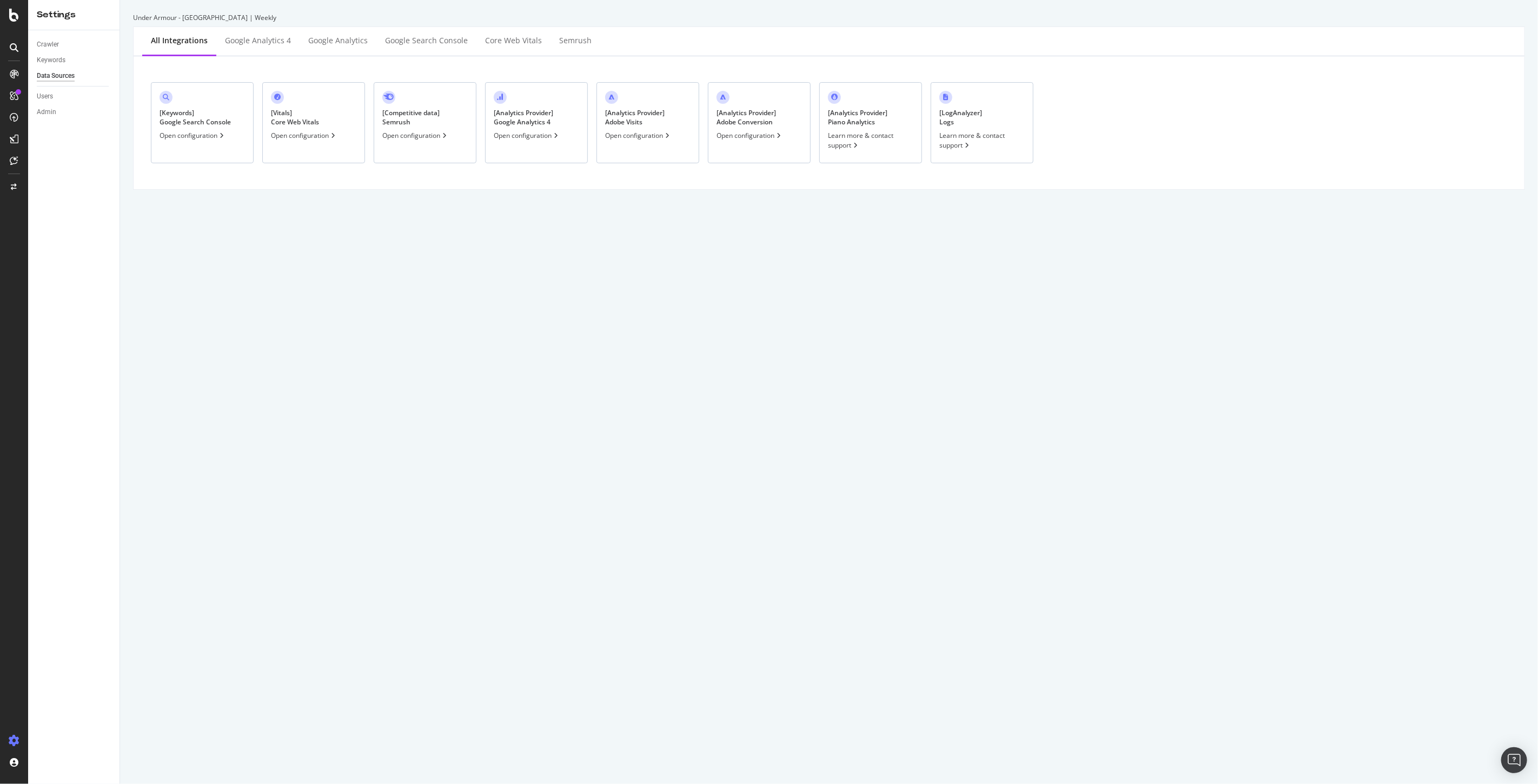
click at [743, 136] on div "Open configuration" at bounding box center [750, 135] width 67 height 9
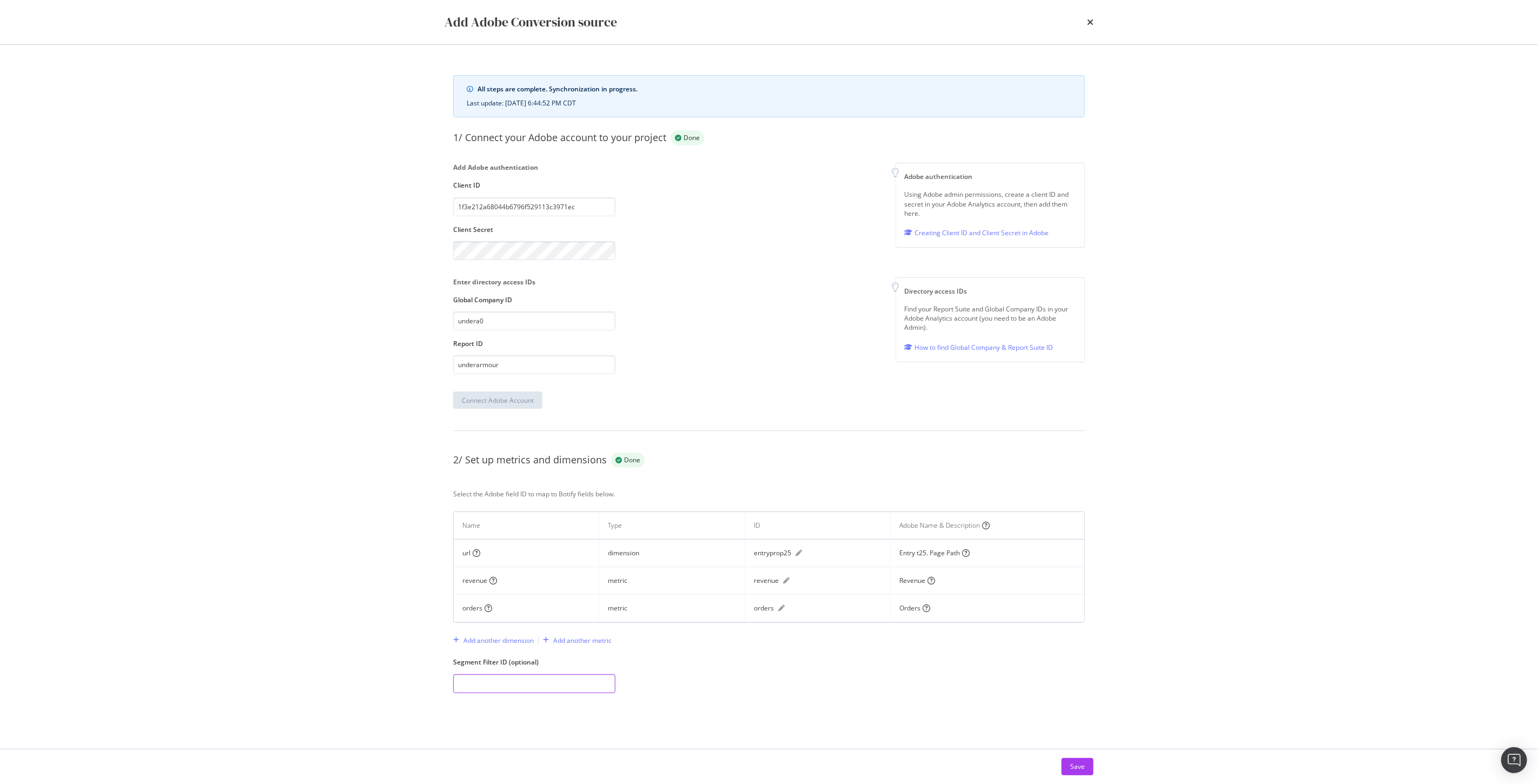
click at [504, 682] on input "modal" at bounding box center [534, 683] width 162 height 19
paste input "s300004059_68d1570c1156be31839c07d9"
type input "s300004059_68d1570c1156be31839c07d9"
click at [491, 644] on div "Add another dimension" at bounding box center [498, 640] width 70 height 9
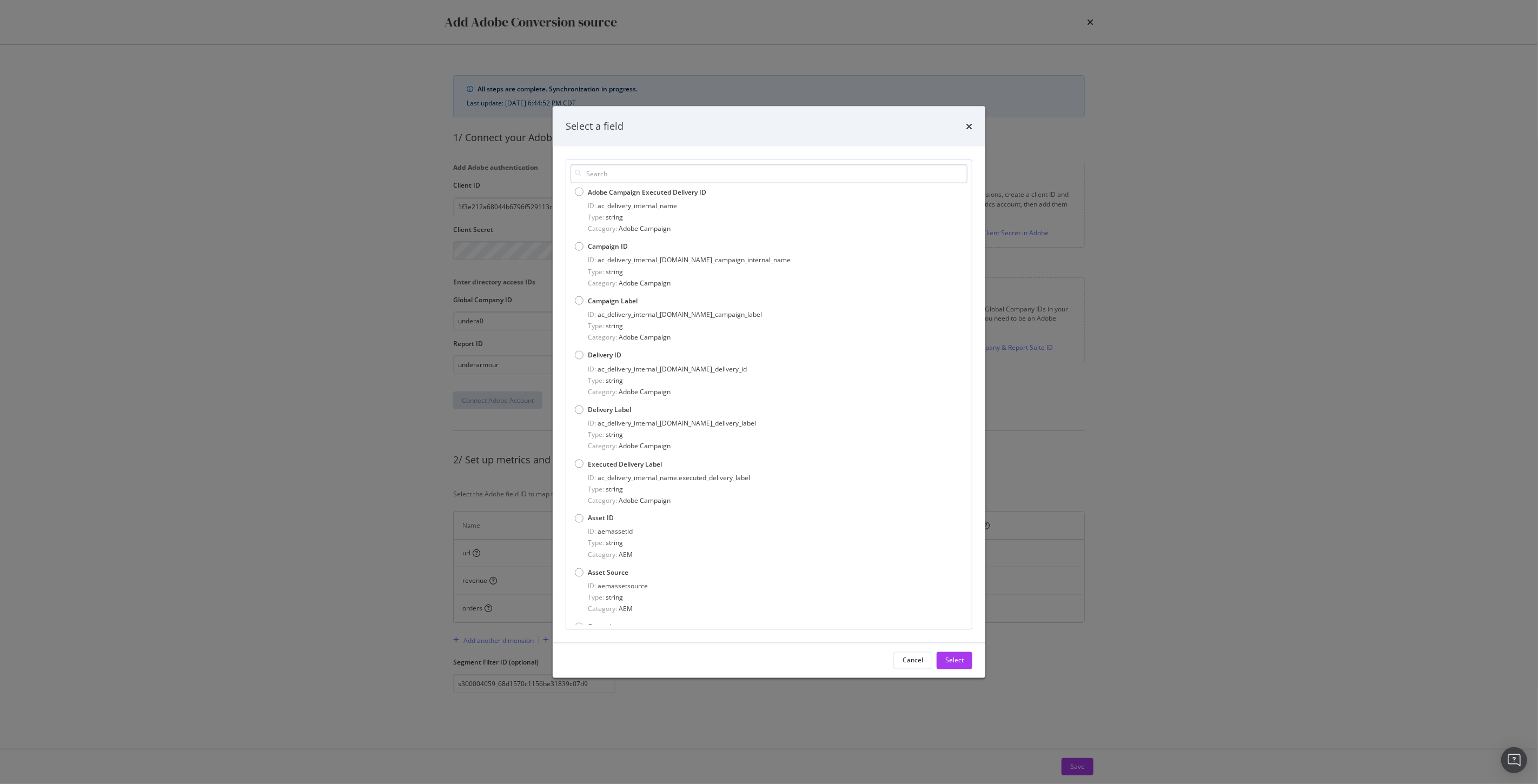
click at [629, 176] on input "modal" at bounding box center [769, 173] width 397 height 19
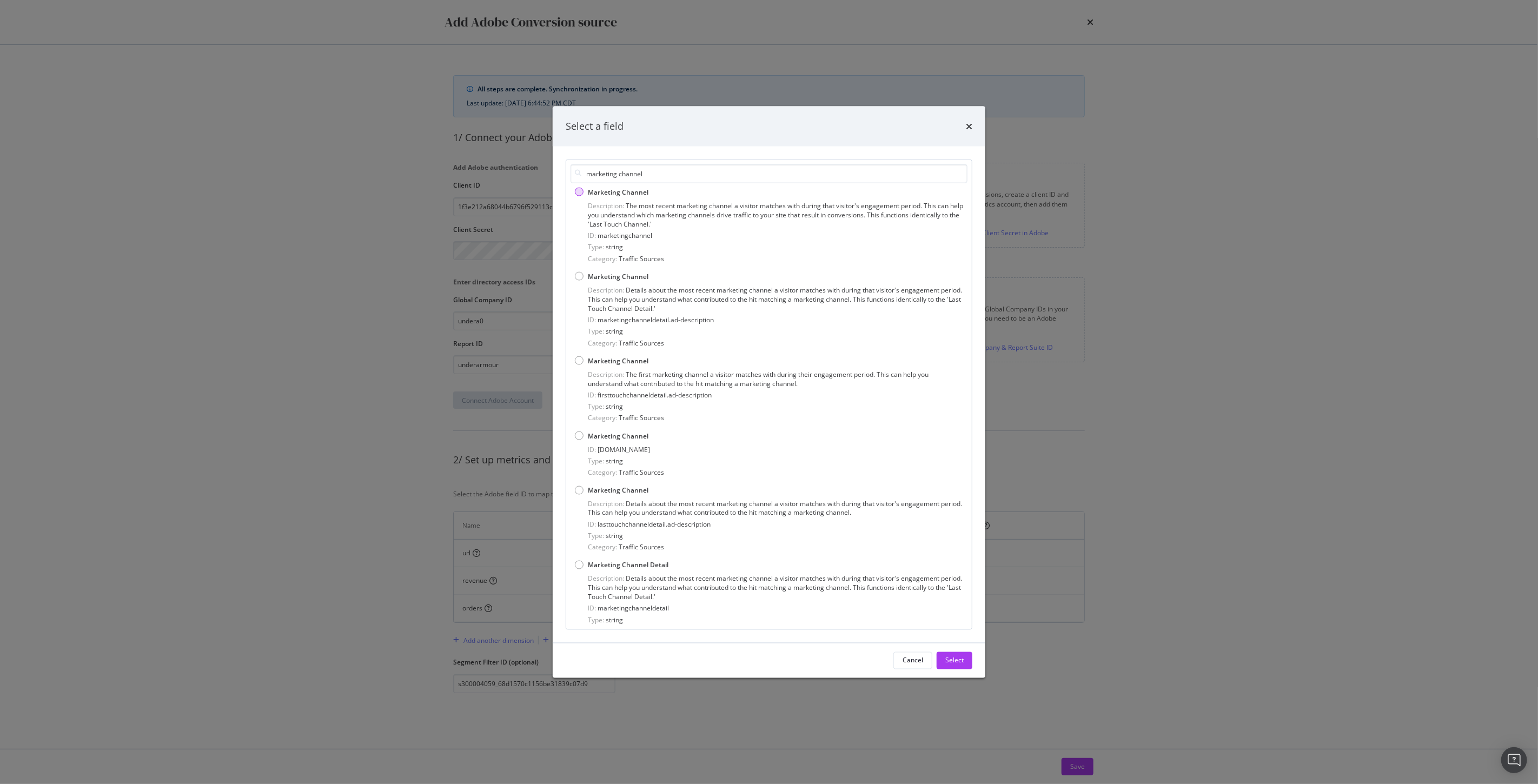
type input "marketing channel"
click at [575, 195] on div "Marketing Channel" at bounding box center [769, 191] width 388 height 9
click at [950, 658] on div "Select" at bounding box center [954, 660] width 18 height 9
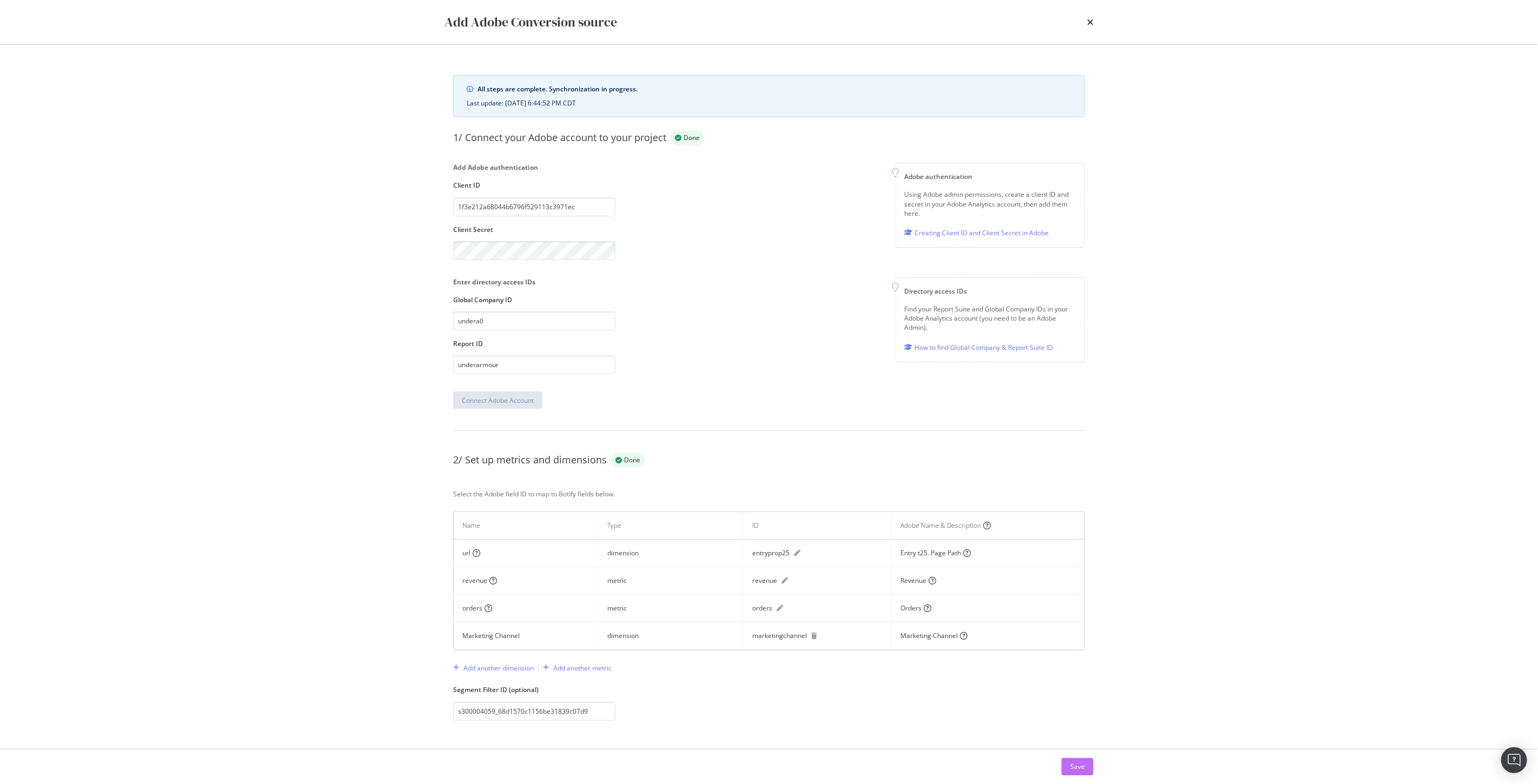
click at [1075, 767] on div "Save" at bounding box center [1078, 766] width 15 height 9
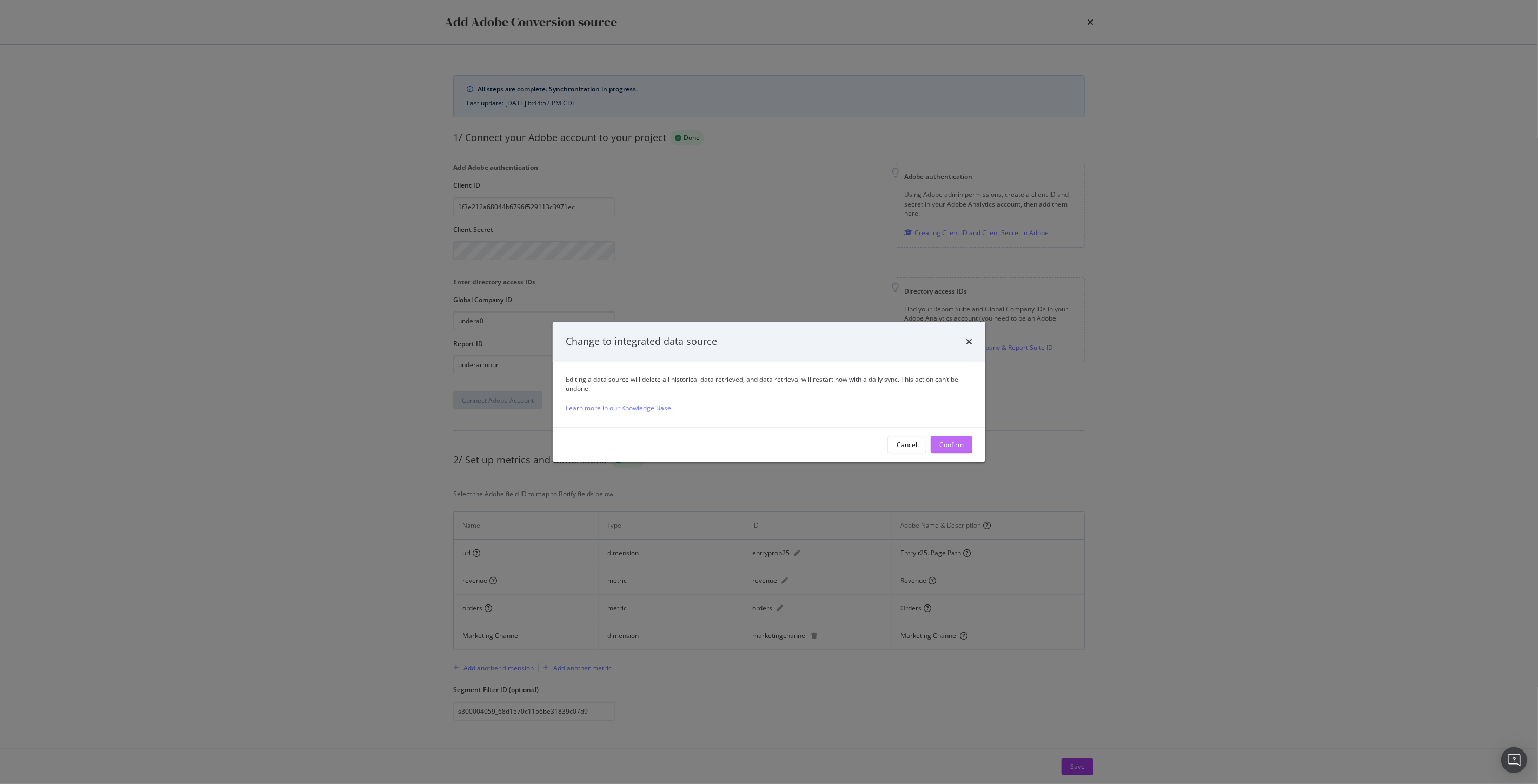
click at [953, 440] on div "Confirm" at bounding box center [952, 444] width 25 height 9
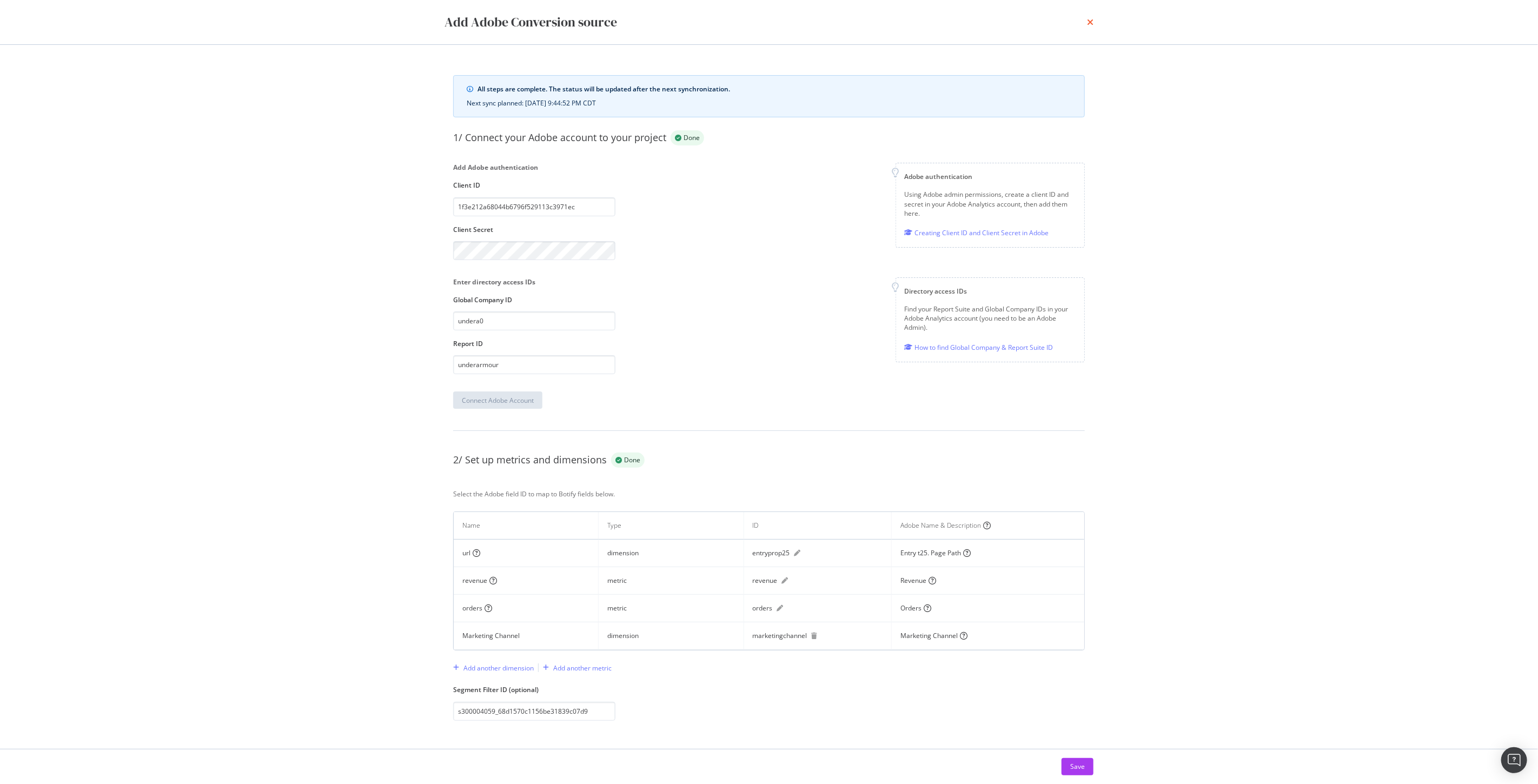
click at [1089, 24] on icon "times" at bounding box center [1090, 22] width 7 height 8
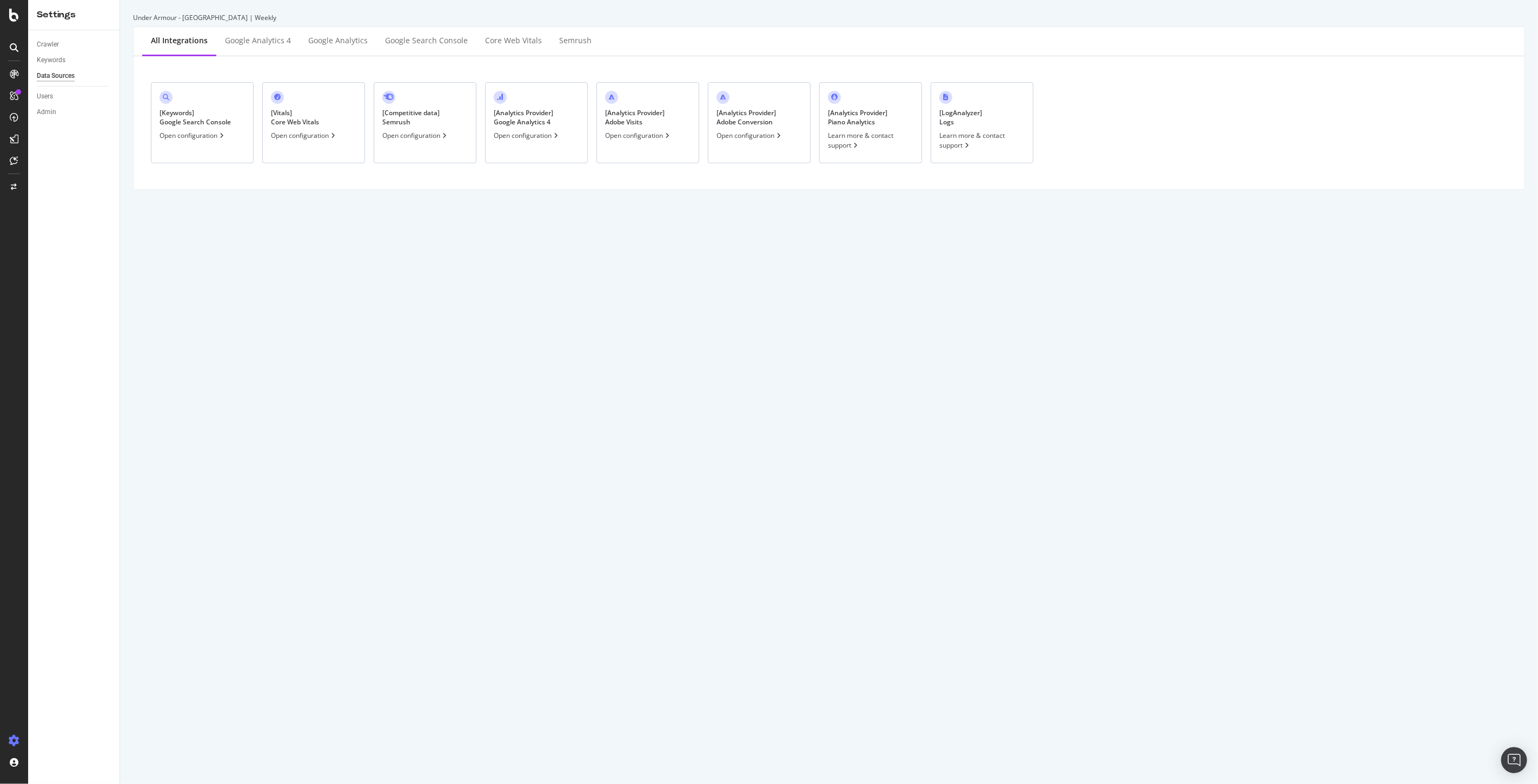
click at [744, 120] on div "[ Analytics Provider ] Adobe Conversion" at bounding box center [746, 117] width 59 height 18
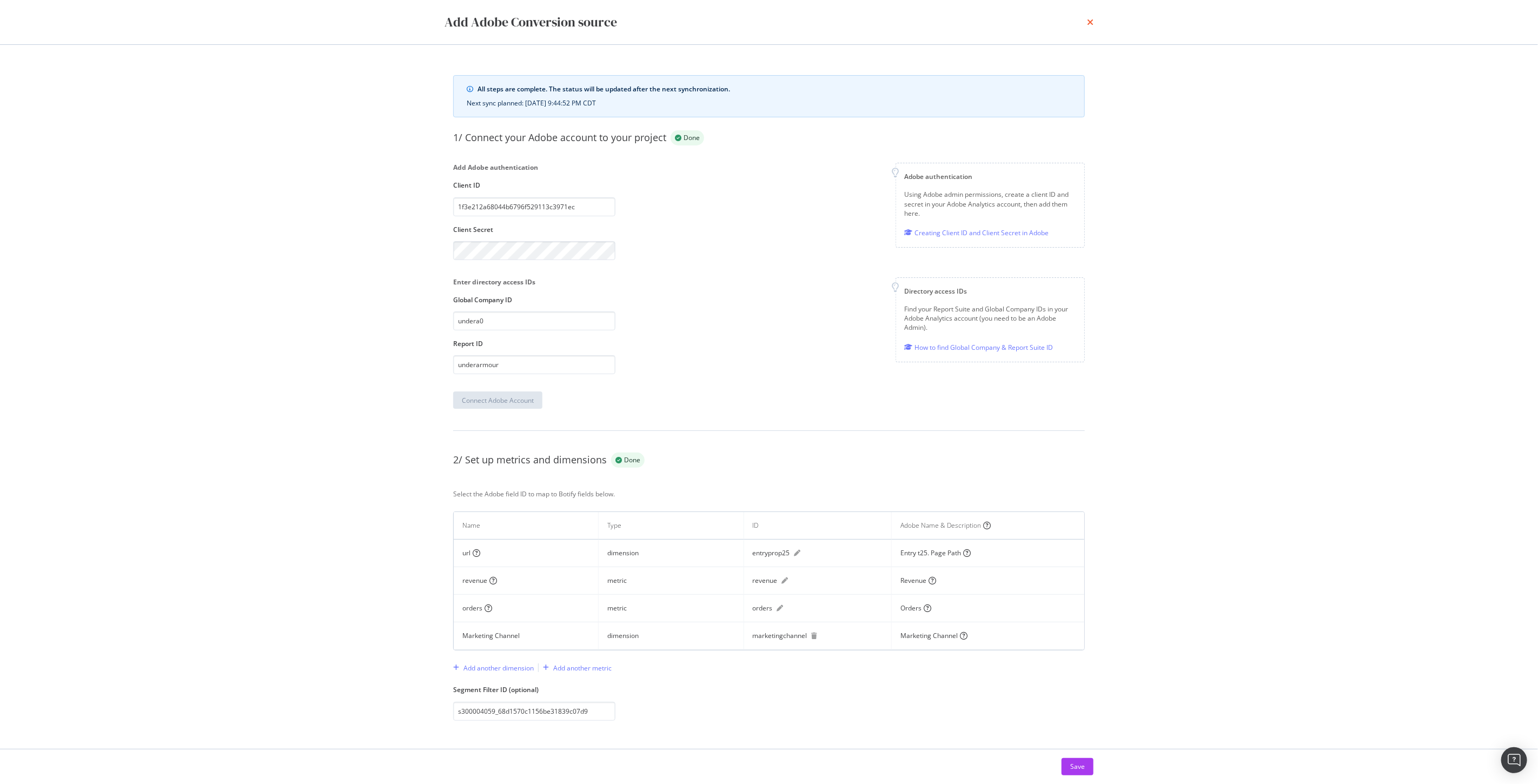
click at [1093, 22] on icon "times" at bounding box center [1090, 22] width 7 height 8
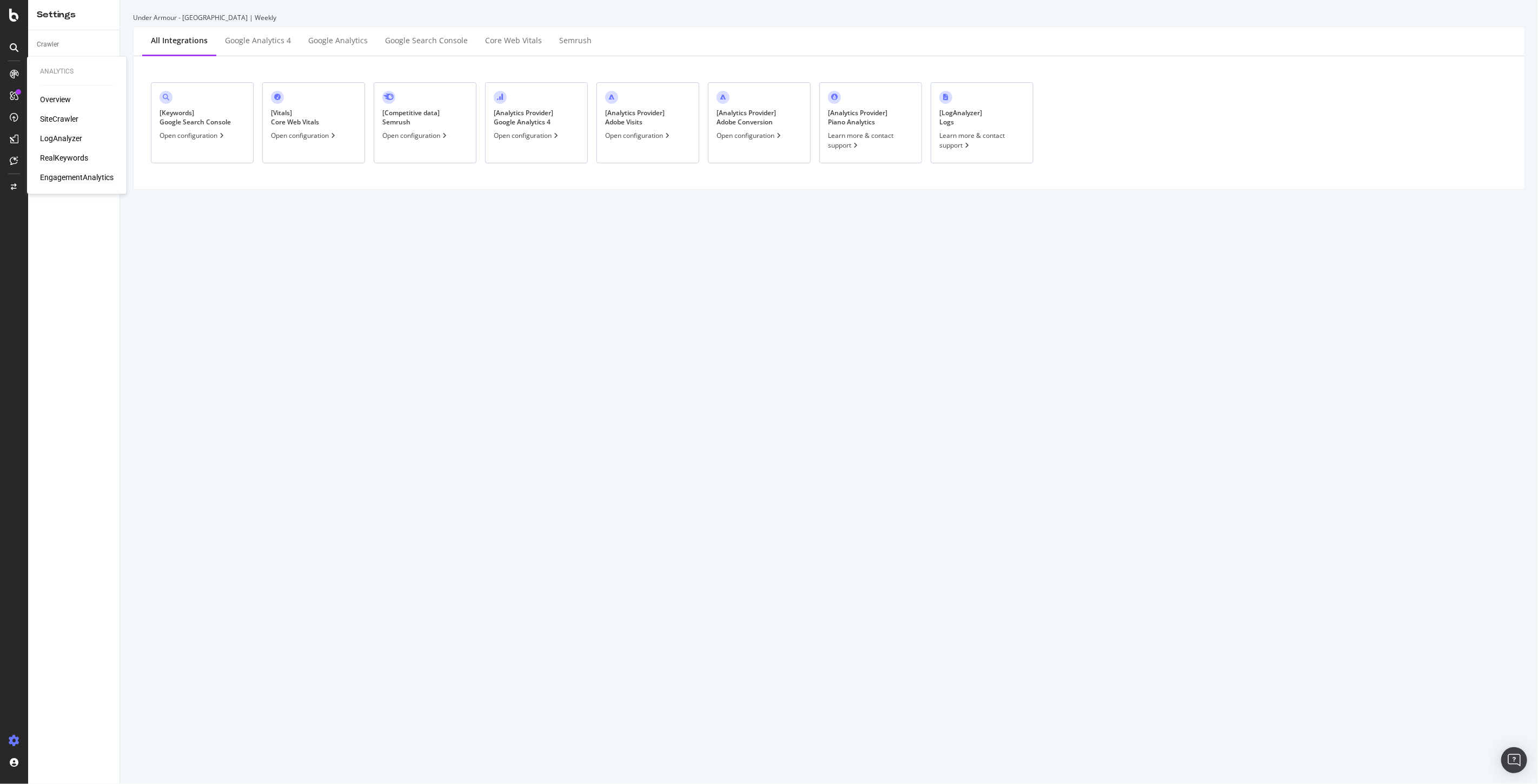
click at [74, 175] on div "EngagementAnalytics" at bounding box center [77, 177] width 73 height 11
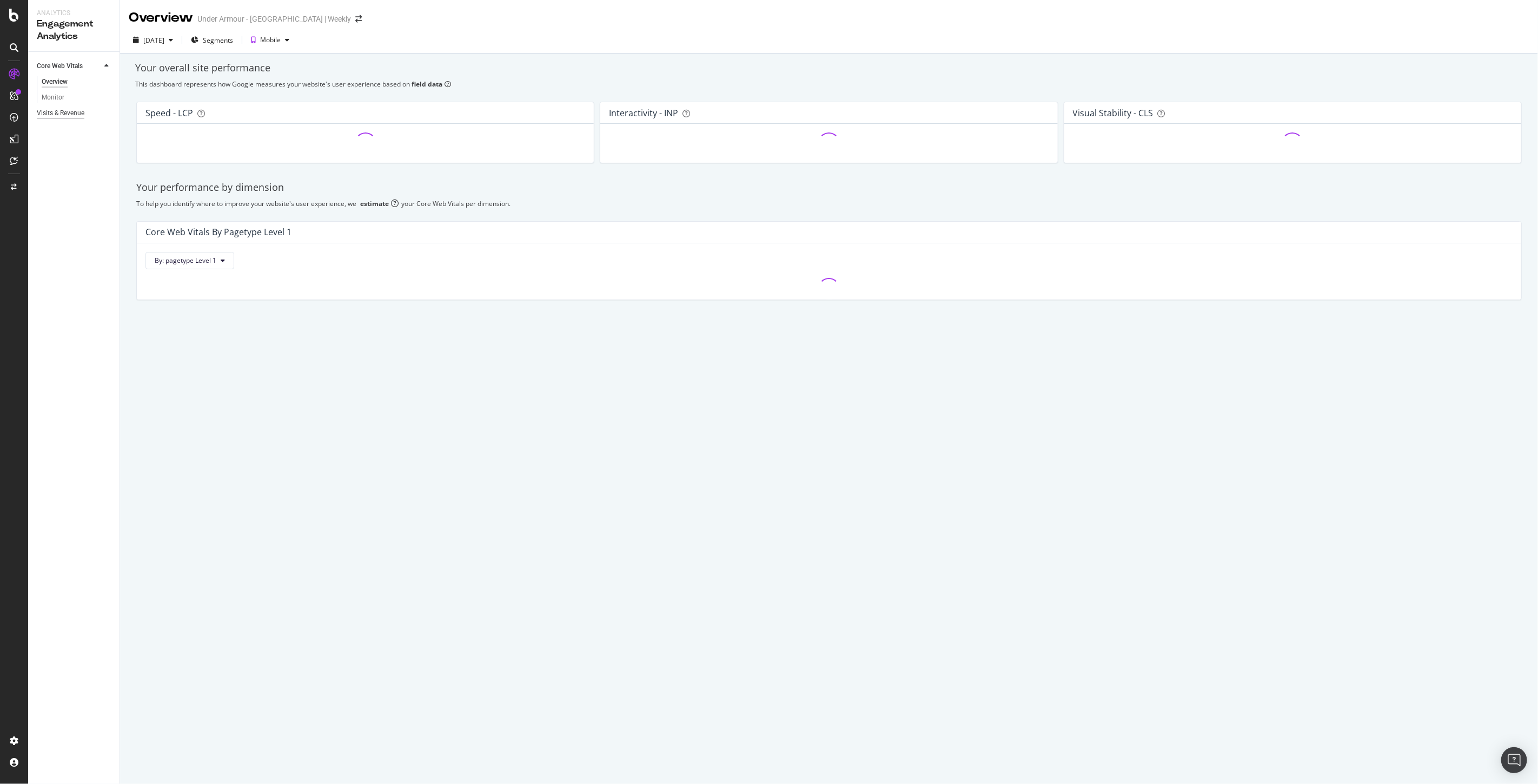
click at [71, 114] on div "Visits & Revenue" at bounding box center [61, 113] width 48 height 12
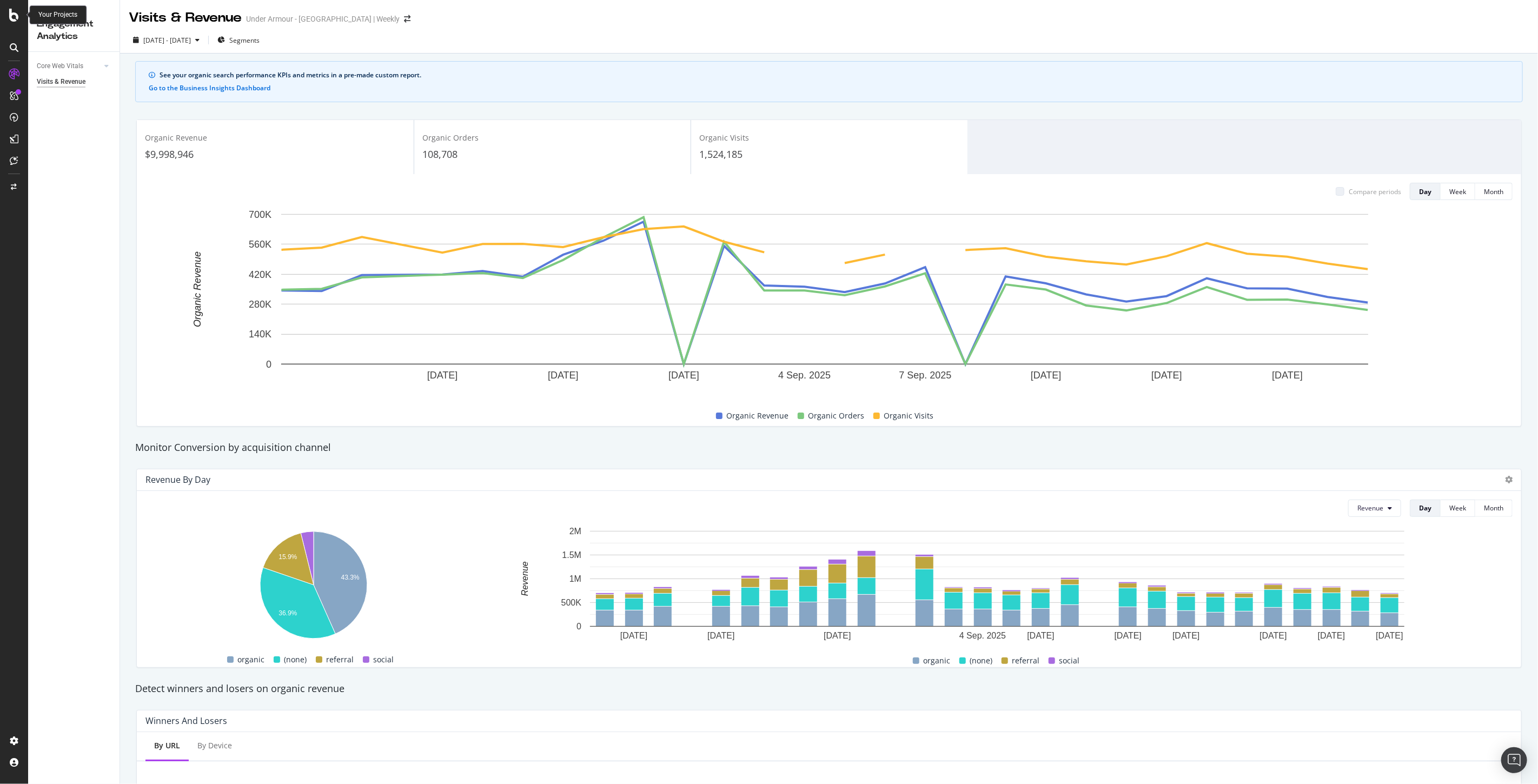
click at [8, 13] on div at bounding box center [13, 15] width 26 height 13
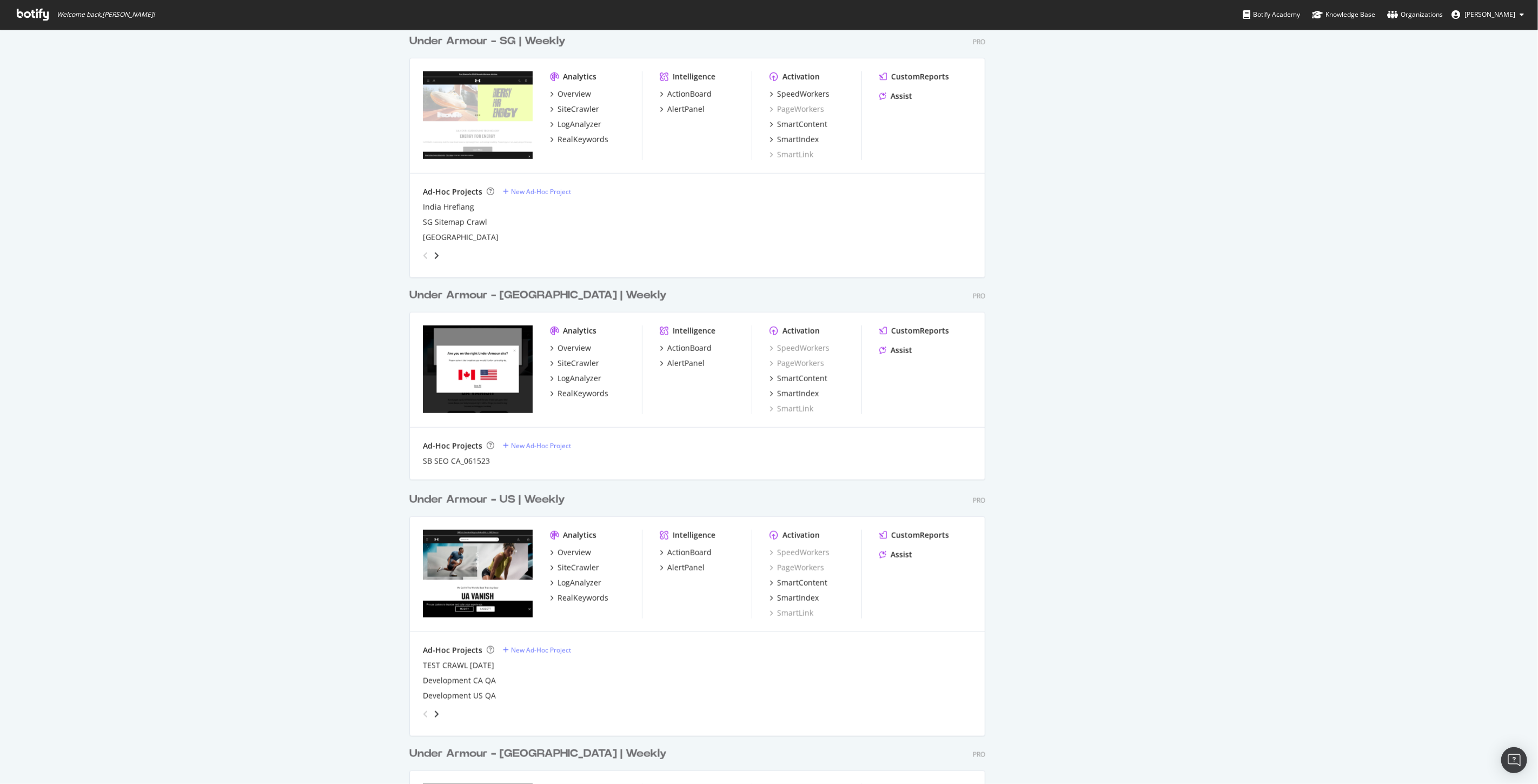
scroll to position [781, 0]
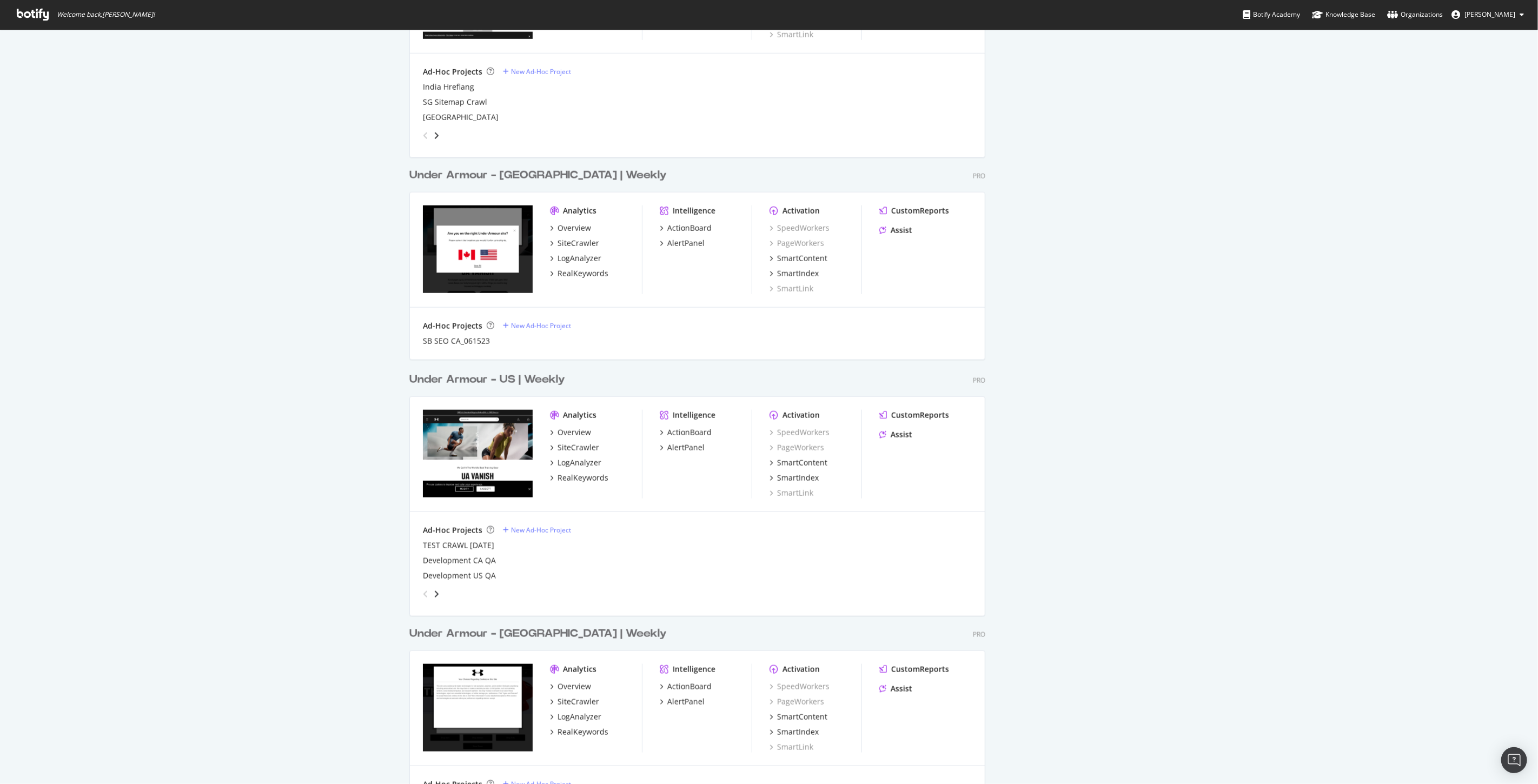
click at [546, 378] on div "Under Armour - US | Weekly" at bounding box center [487, 379] width 156 height 16
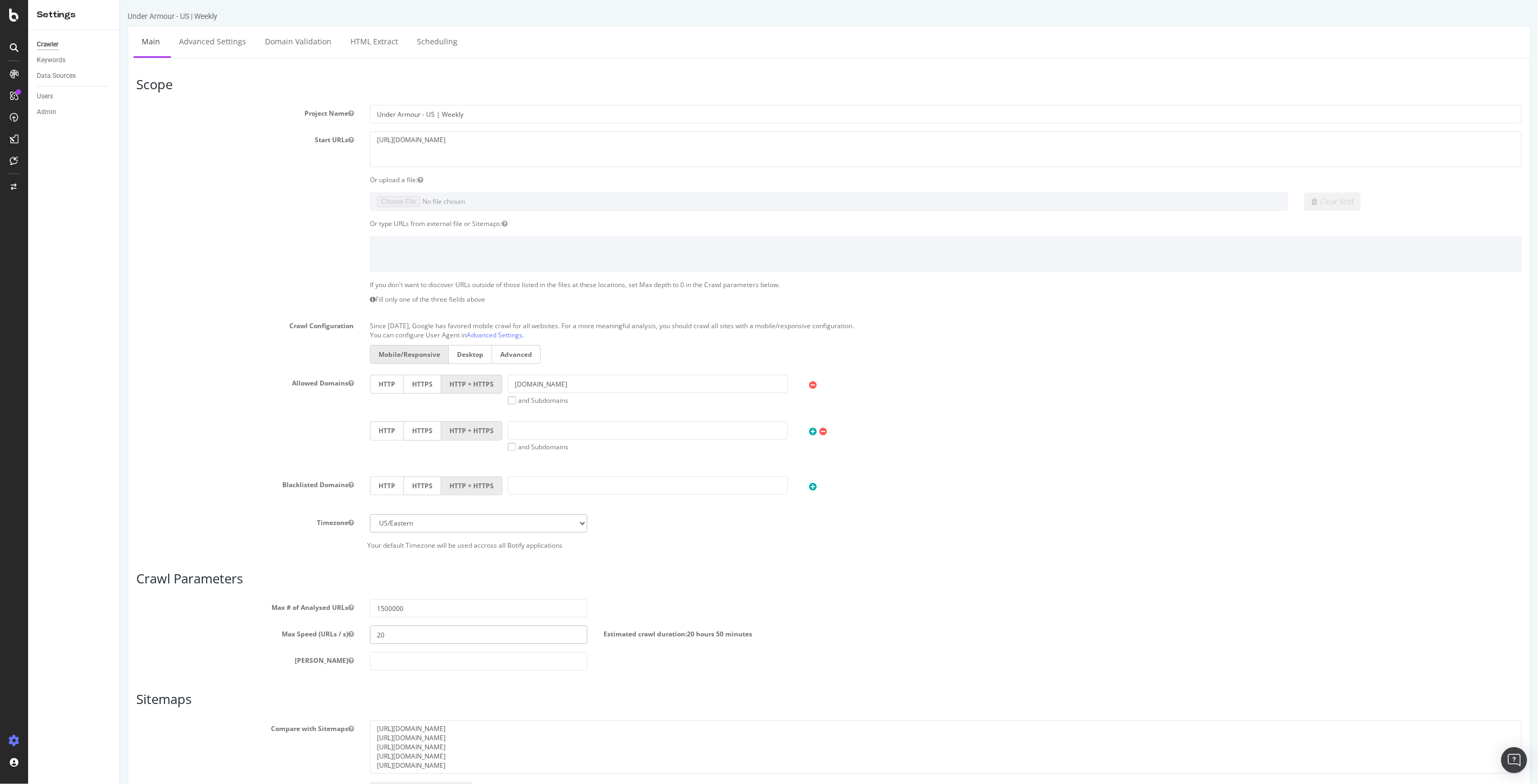
drag, startPoint x: 393, startPoint y: 639, endPoint x: 357, endPoint y: 629, distance: 37.4
click at [357, 629] on div "Max Speed (URLs / s) 20 Estimated crawl duration: 20 hours 50 minutes" at bounding box center [829, 635] width 1402 height 18
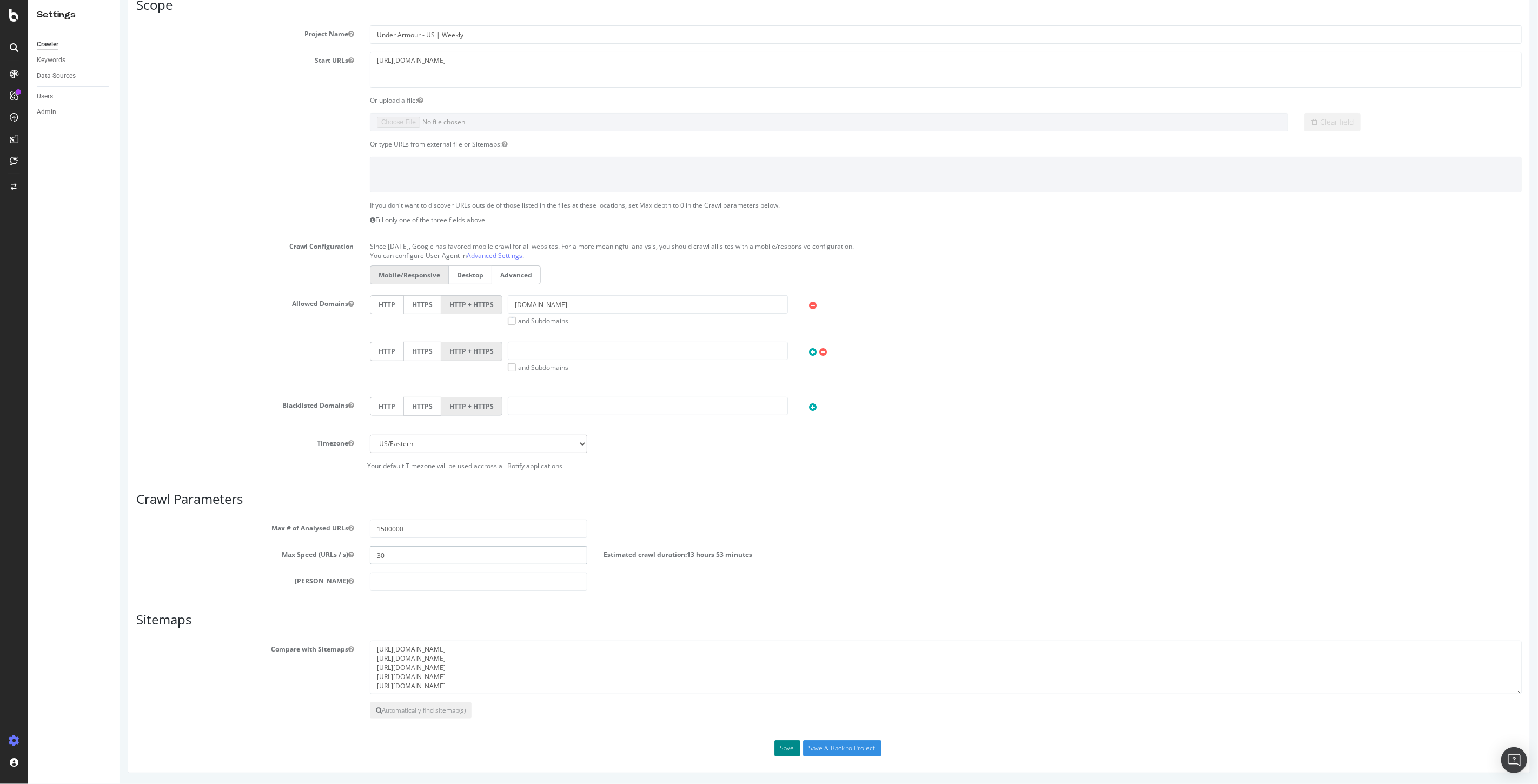
type input "30"
click at [780, 744] on button "Save" at bounding box center [786, 749] width 26 height 16
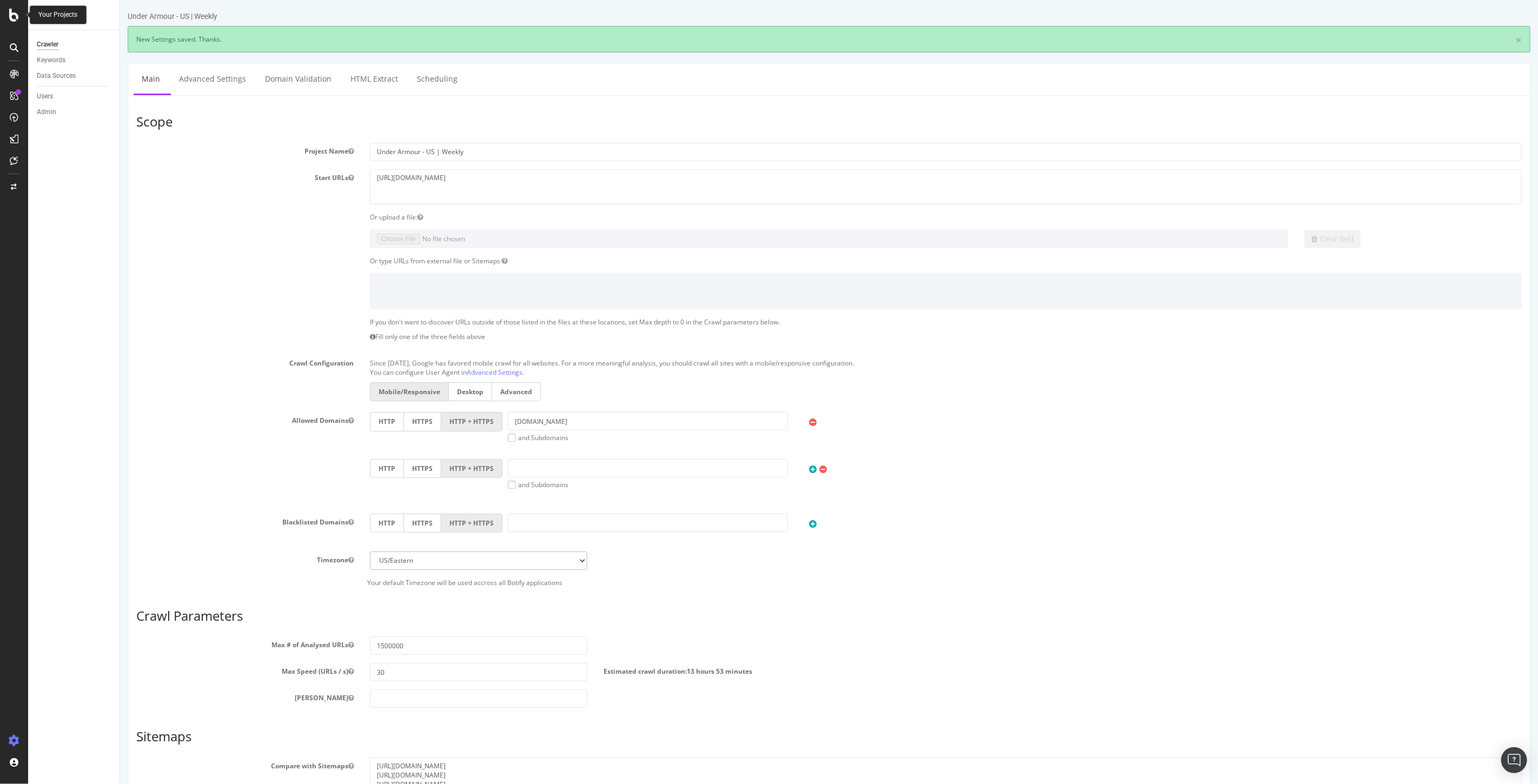
click at [9, 12] on icon at bounding box center [14, 15] width 10 height 13
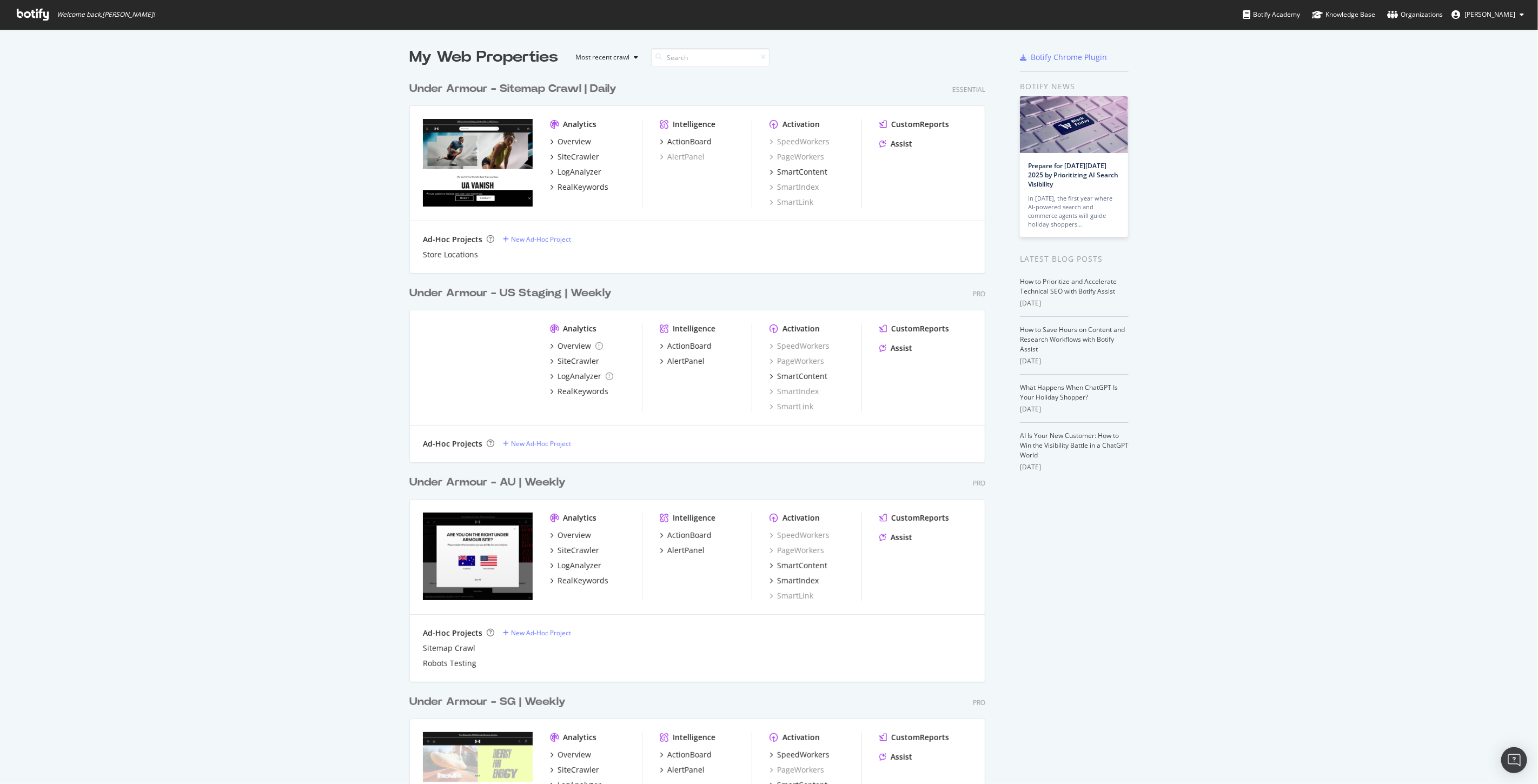
scroll to position [775, 1520]
click at [534, 91] on div "Under Armour - Sitemap Crawl | Daily" at bounding box center [512, 88] width 207 height 16
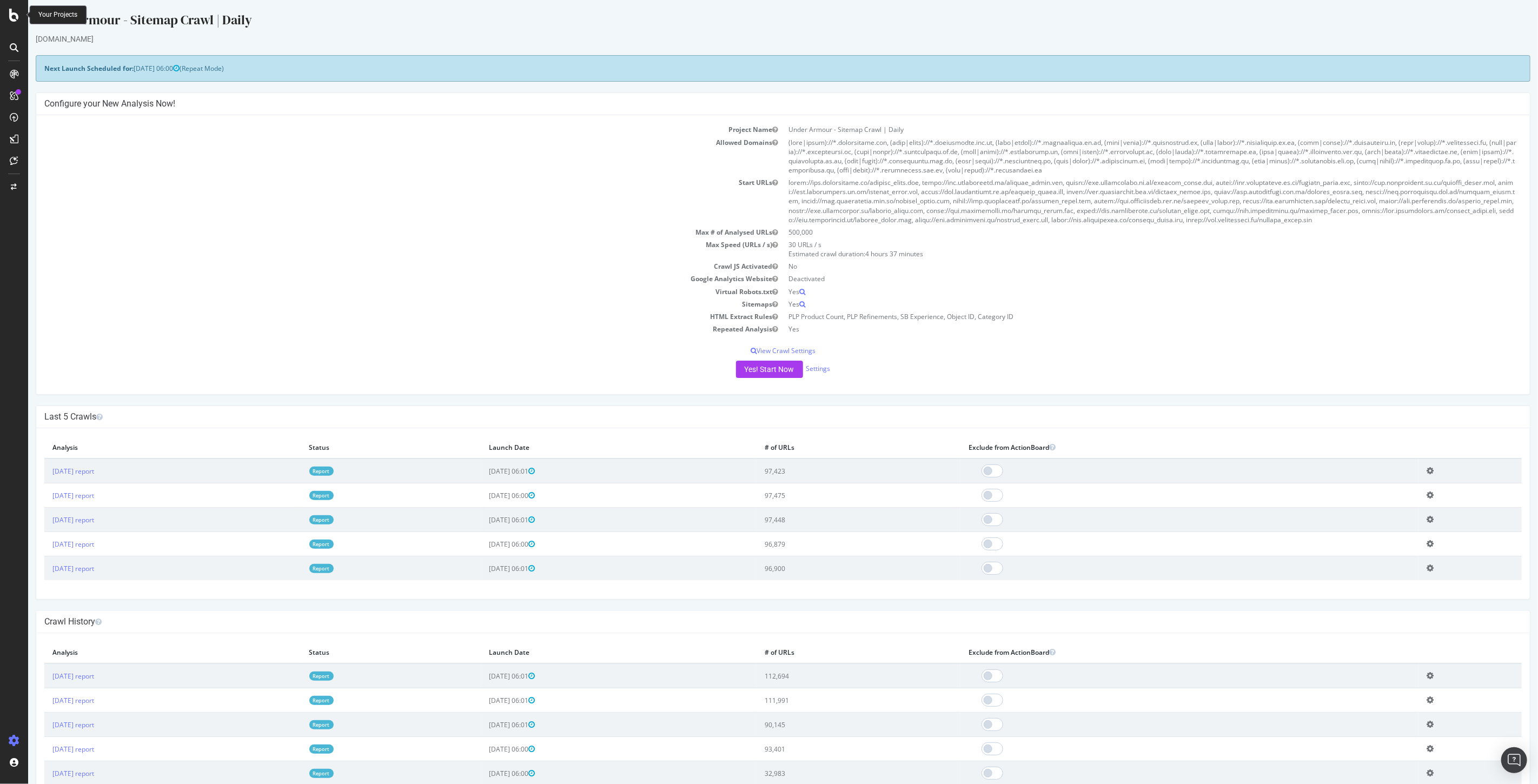
click at [19, 14] on div at bounding box center [13, 15] width 26 height 13
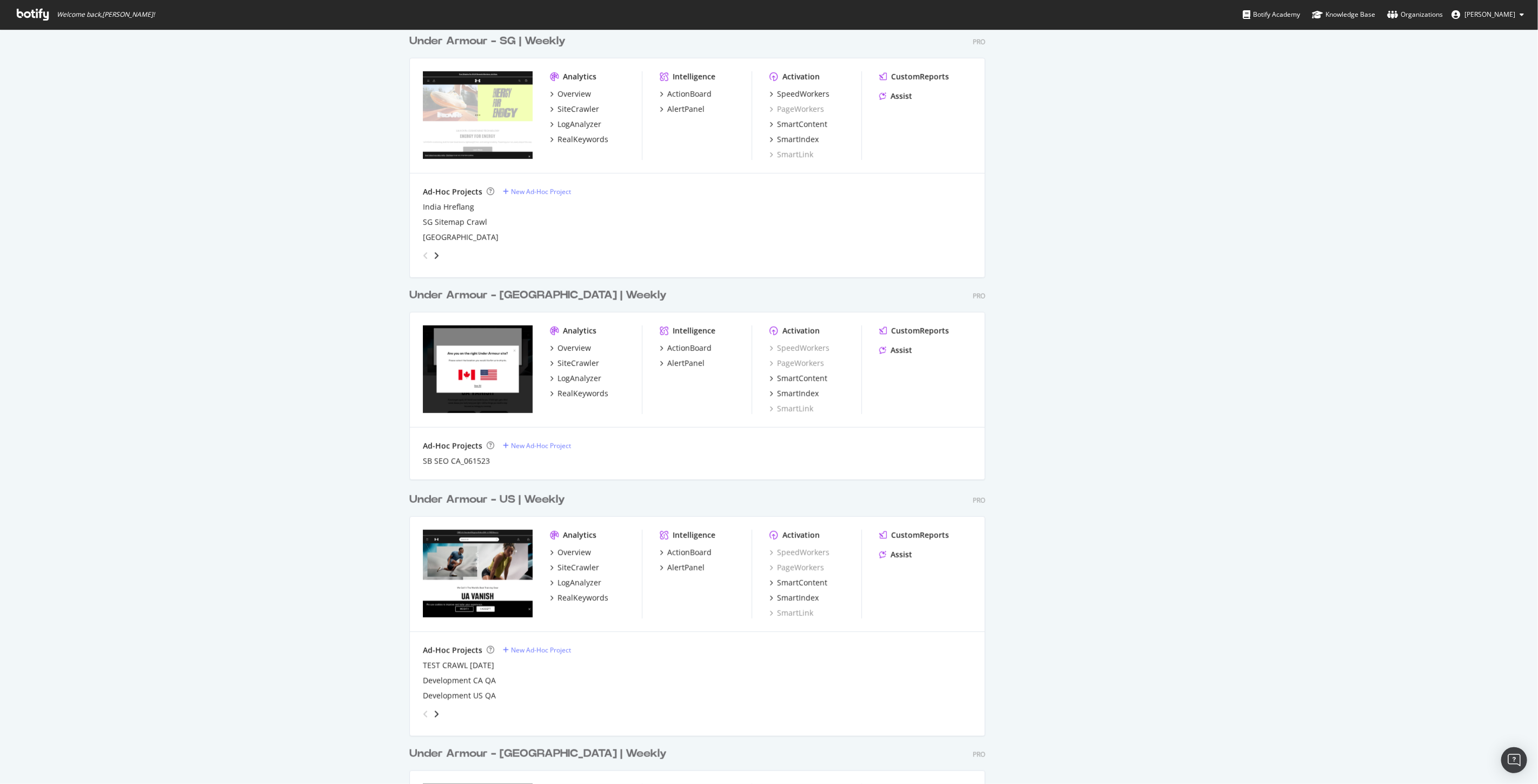
scroll to position [781, 0]
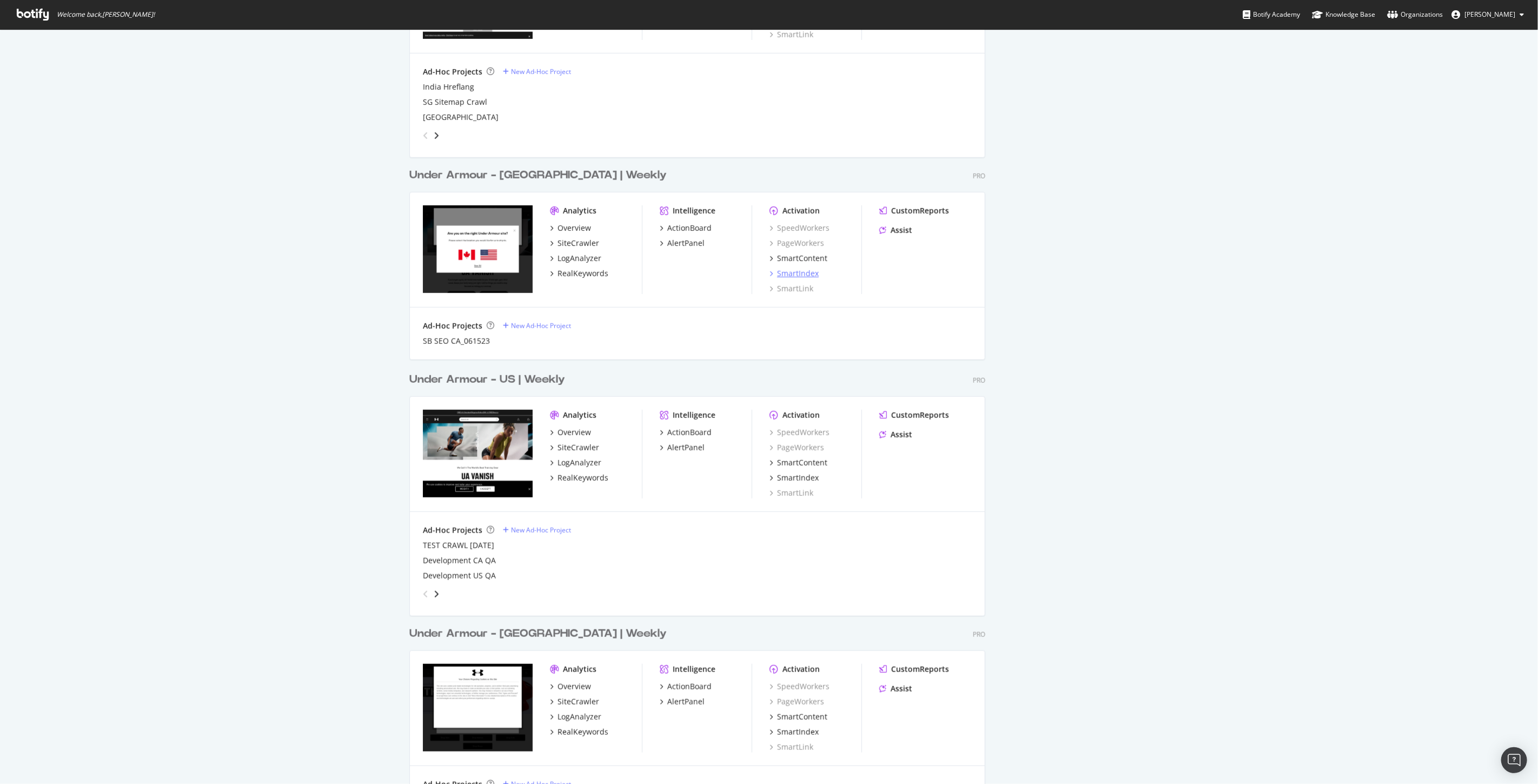
click at [801, 272] on div "SmartIndex" at bounding box center [797, 273] width 41 height 11
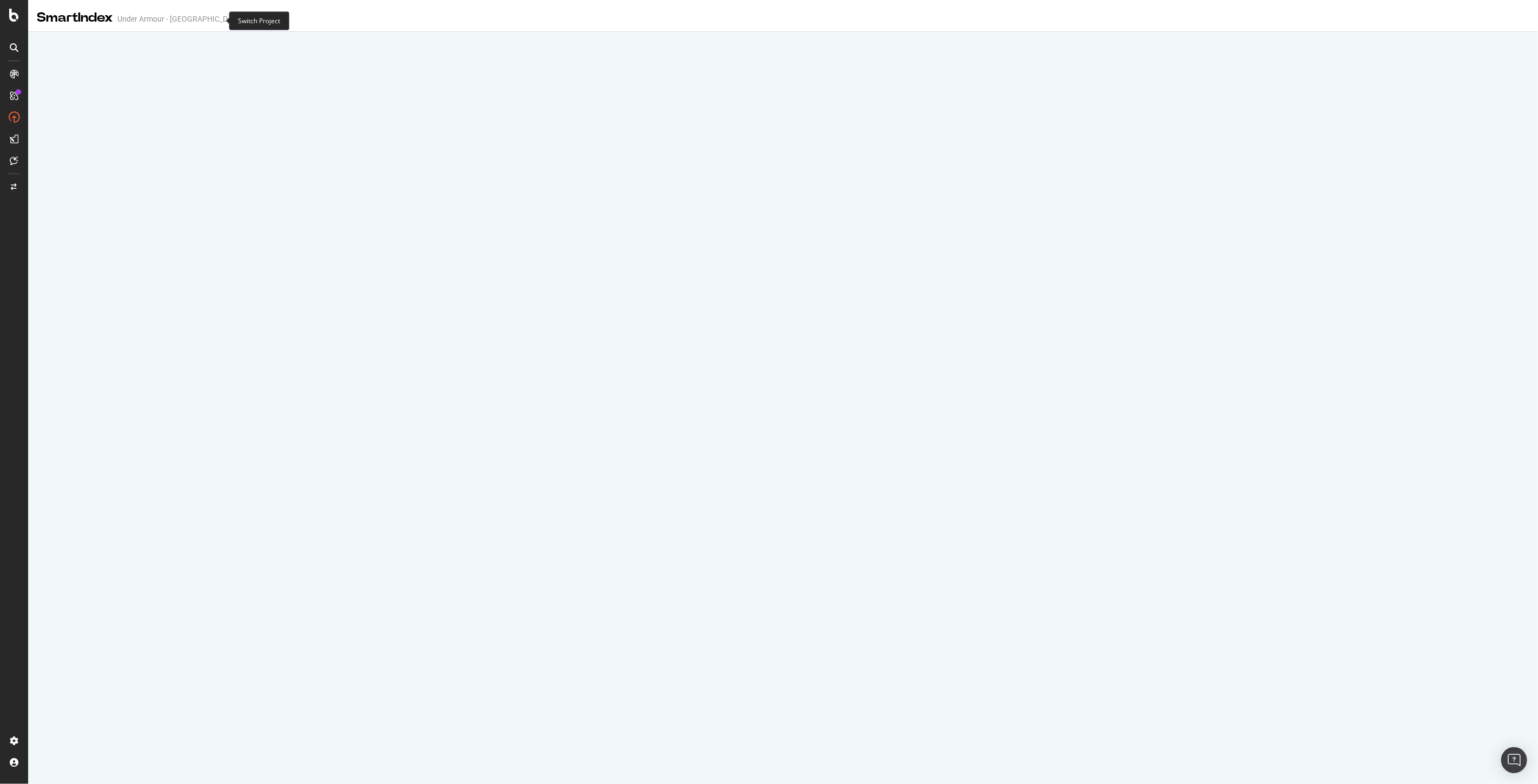
click at [271, 20] on span at bounding box center [279, 18] width 15 height 7
click at [275, 21] on icon "arrow-right-arrow-left" at bounding box center [279, 18] width 7 height 7
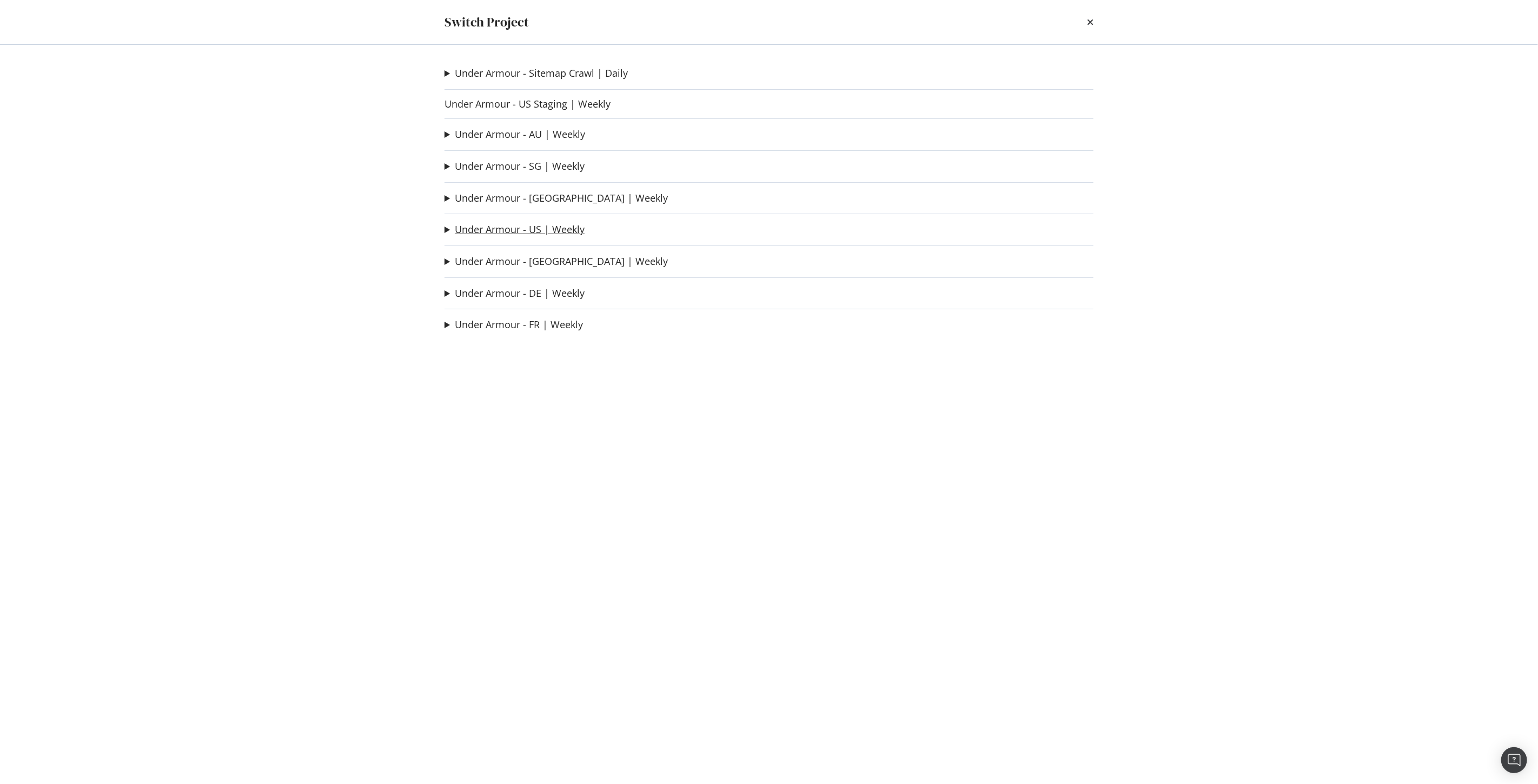
click at [524, 232] on link "Under Armour - US | Weekly" at bounding box center [519, 229] width 129 height 12
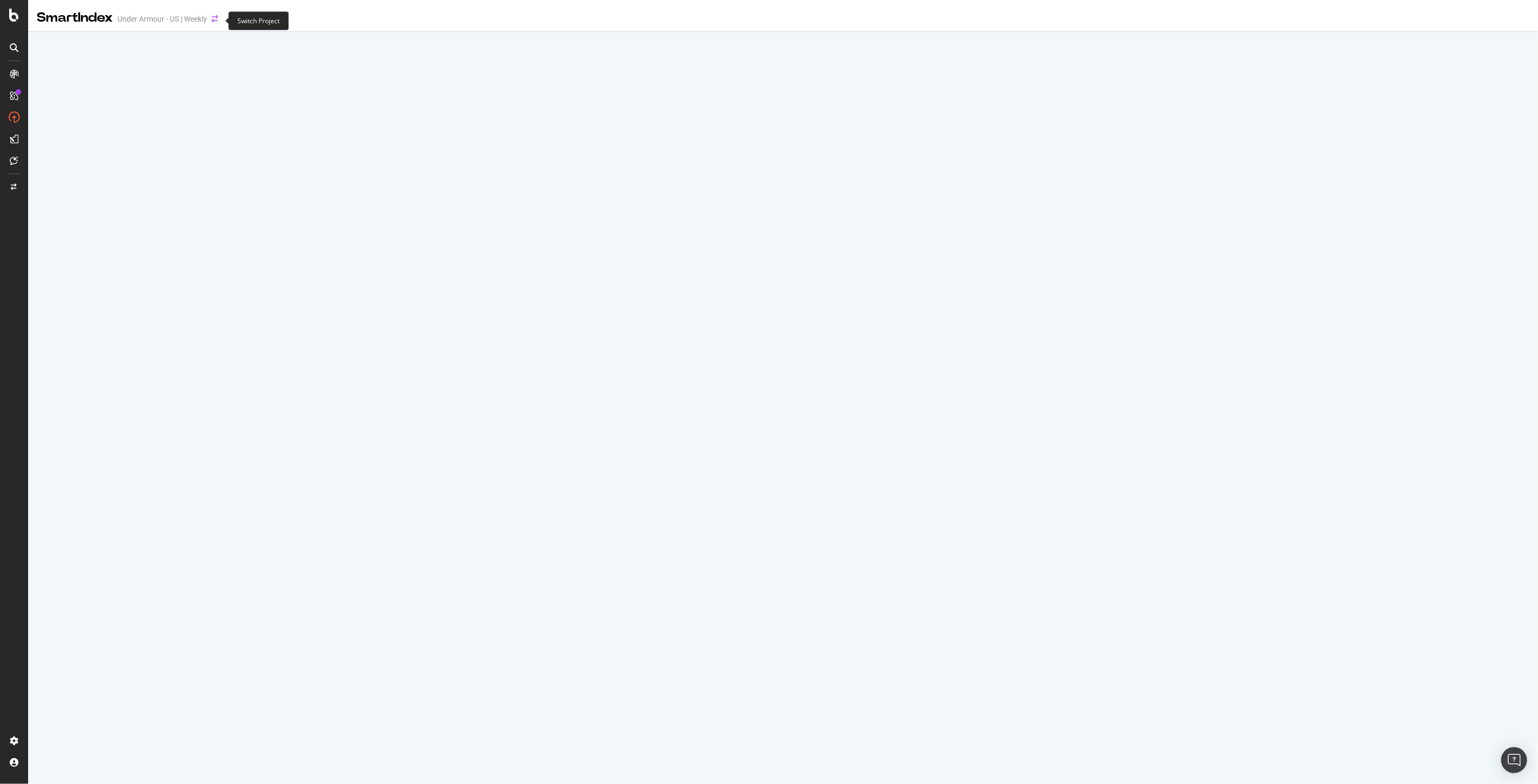
click at [214, 20] on icon "arrow-right-arrow-left" at bounding box center [214, 18] width 7 height 7
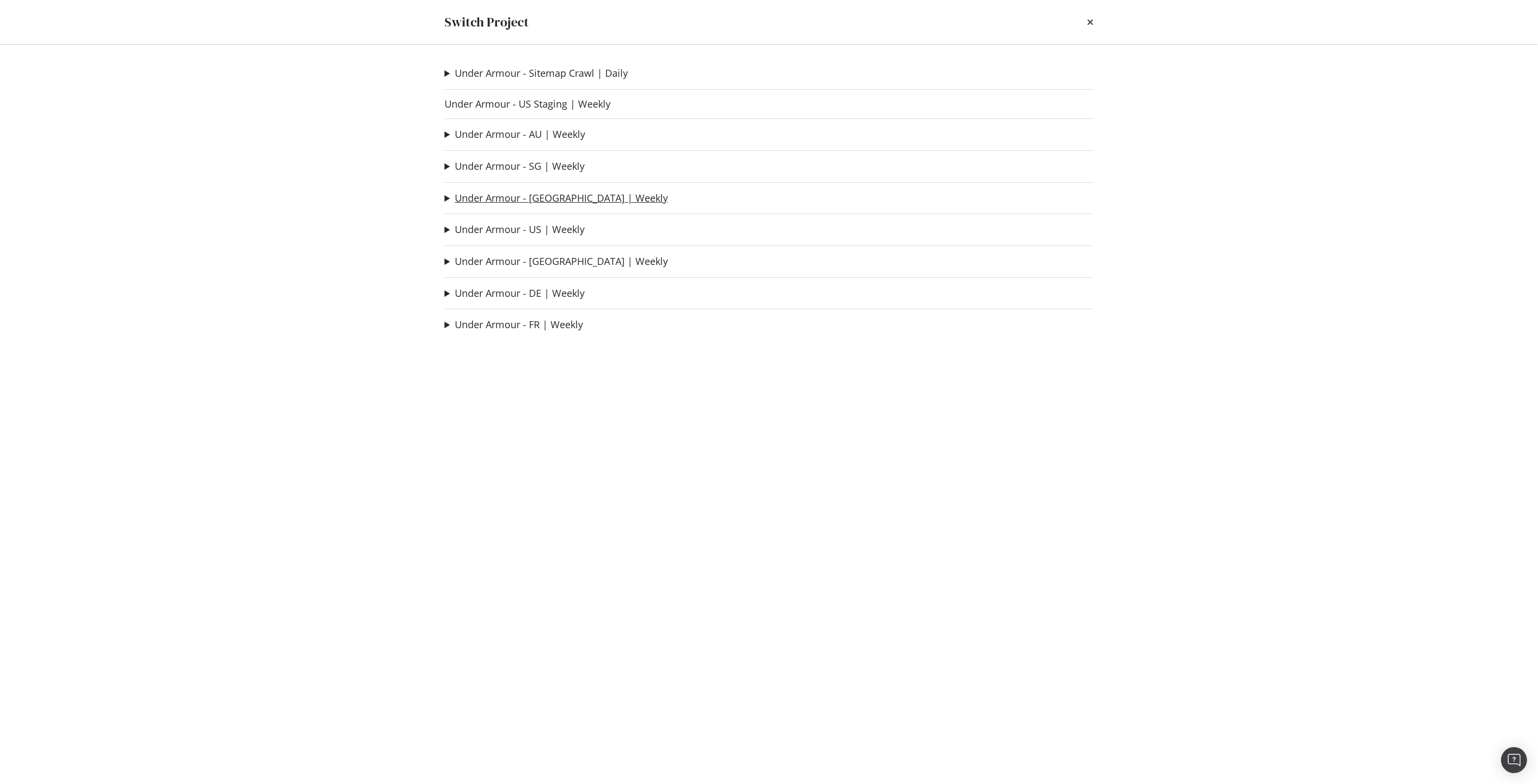
click at [518, 193] on link "Under Armour - CA | Weekly" at bounding box center [561, 198] width 213 height 12
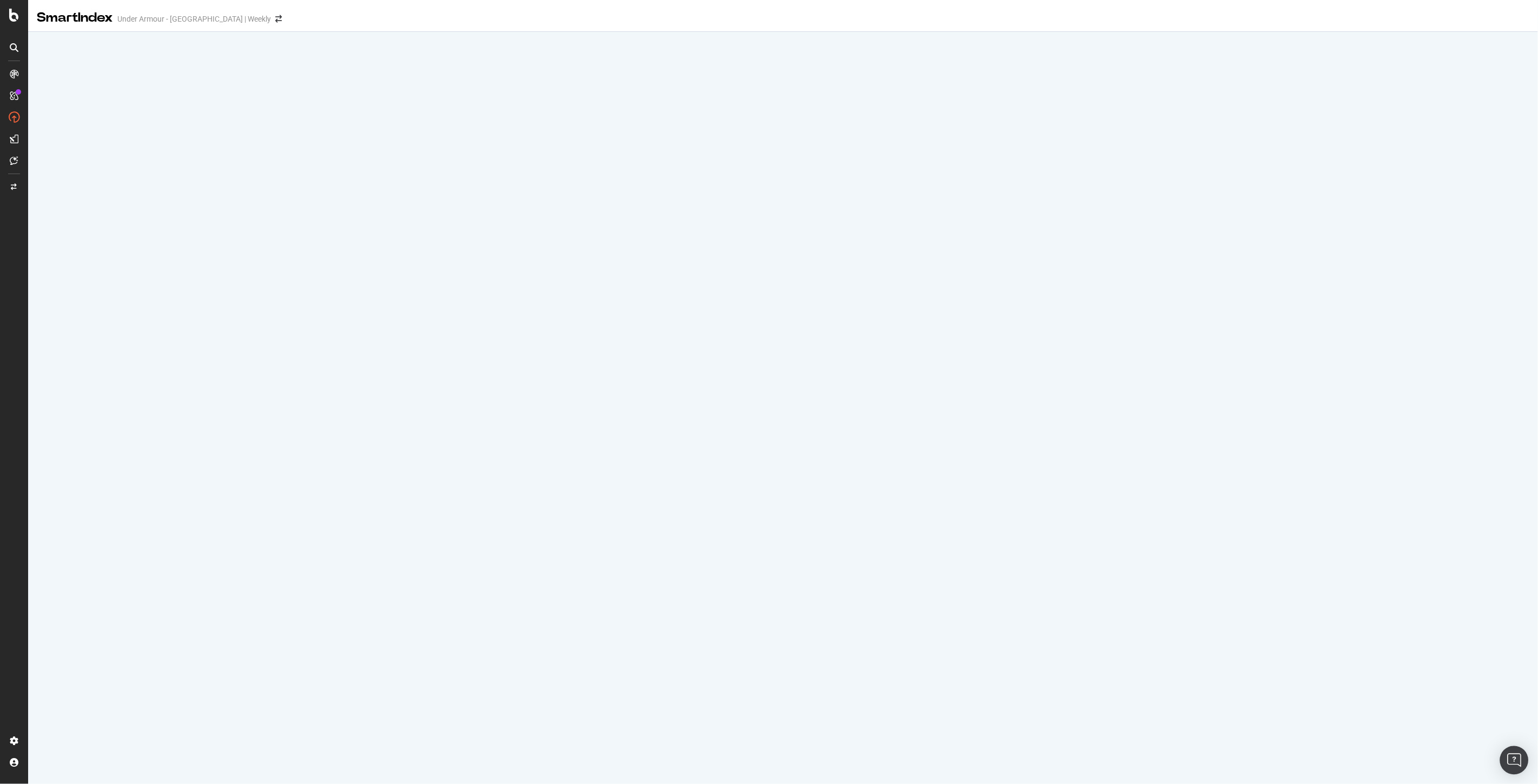
click at [1517, 755] on img "Open Intercom Messenger" at bounding box center [1513, 759] width 14 height 14
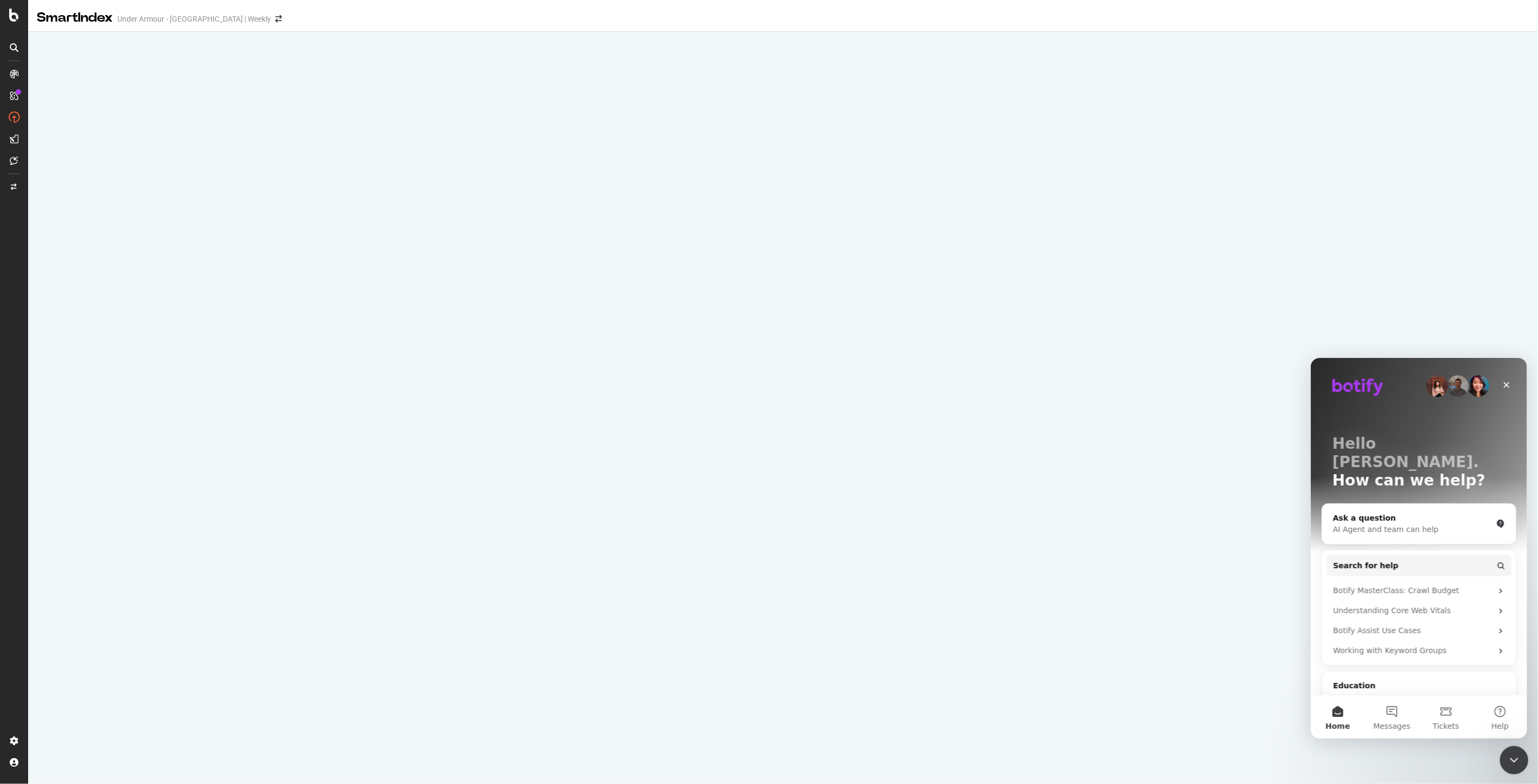
click at [1506, 765] on div "Close Intercom Messenger" at bounding box center [1512, 758] width 26 height 26
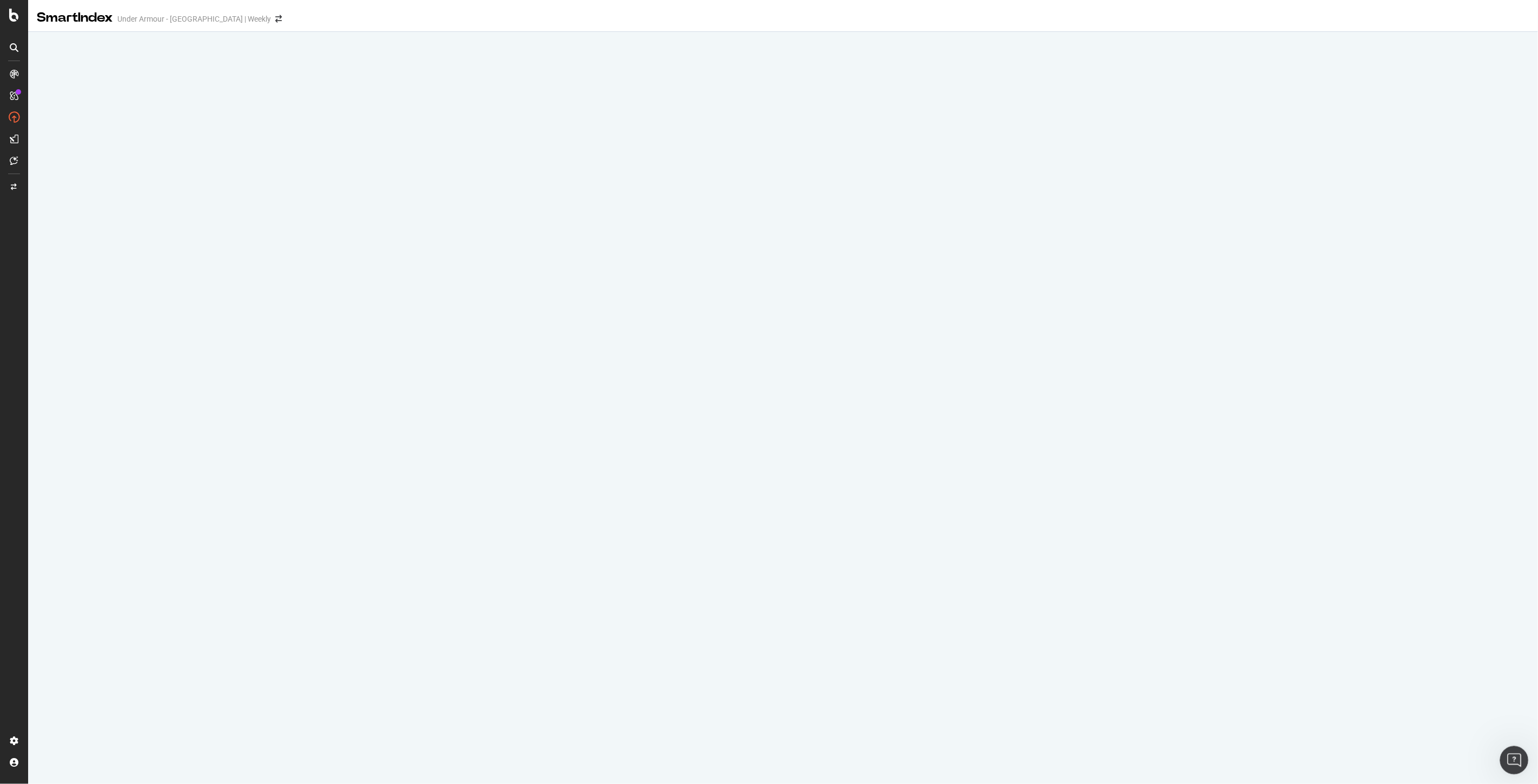
click at [1517, 765] on div "Open Intercom Messenger" at bounding box center [1512, 758] width 35 height 35
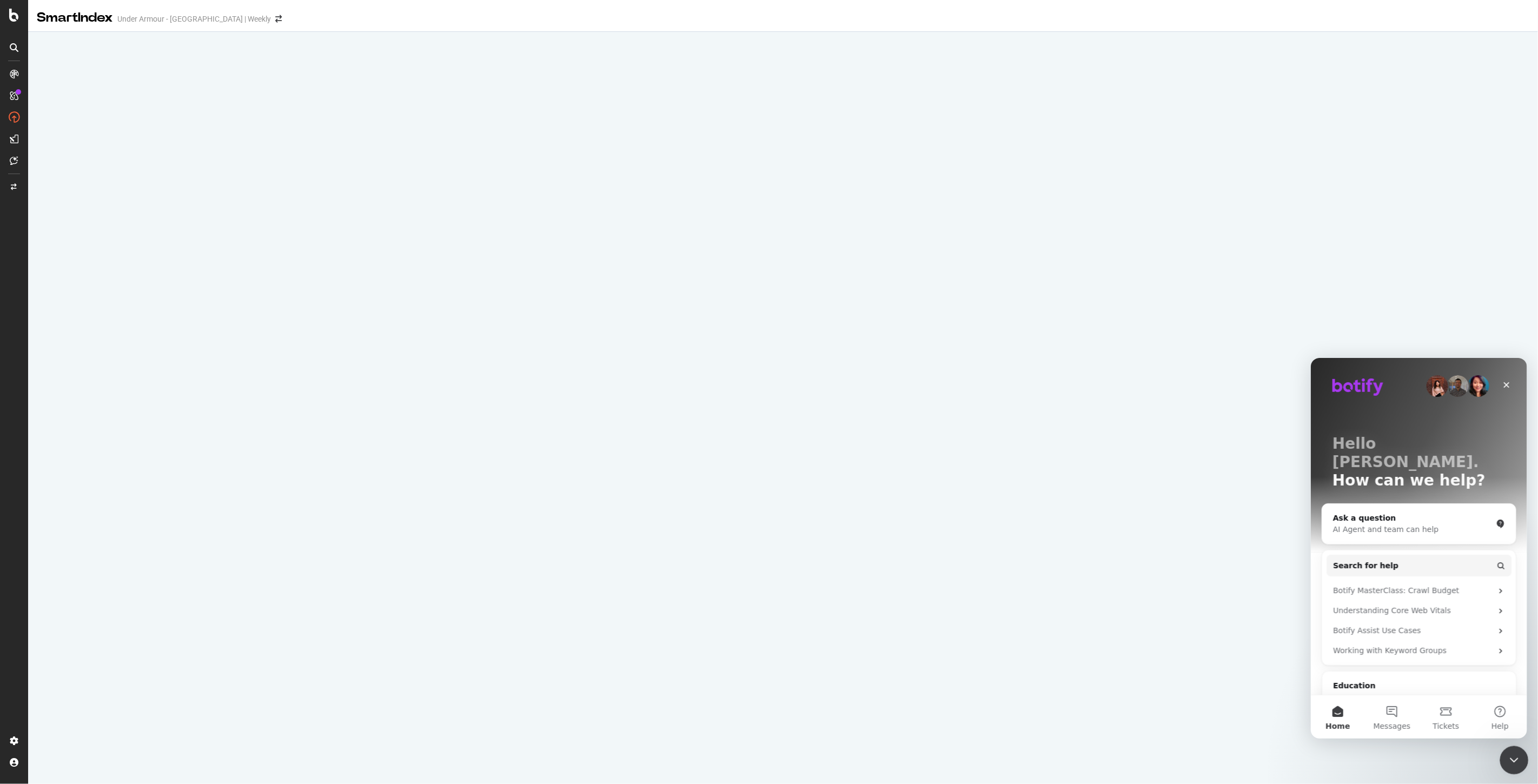
click at [1517, 765] on div "Close Intercom Messenger" at bounding box center [1512, 758] width 26 height 26
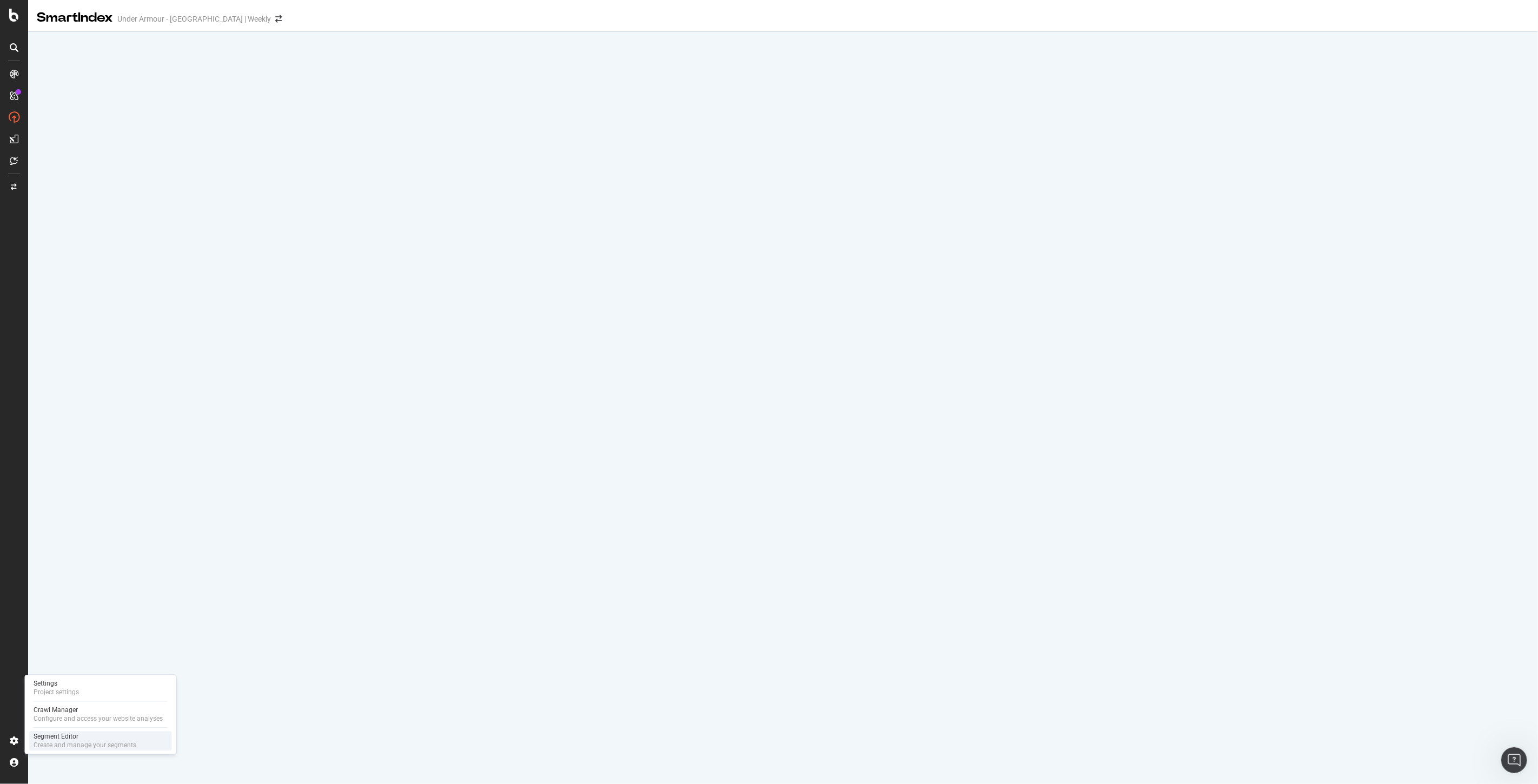
click at [70, 737] on div "Segment Editor" at bounding box center [85, 736] width 103 height 8
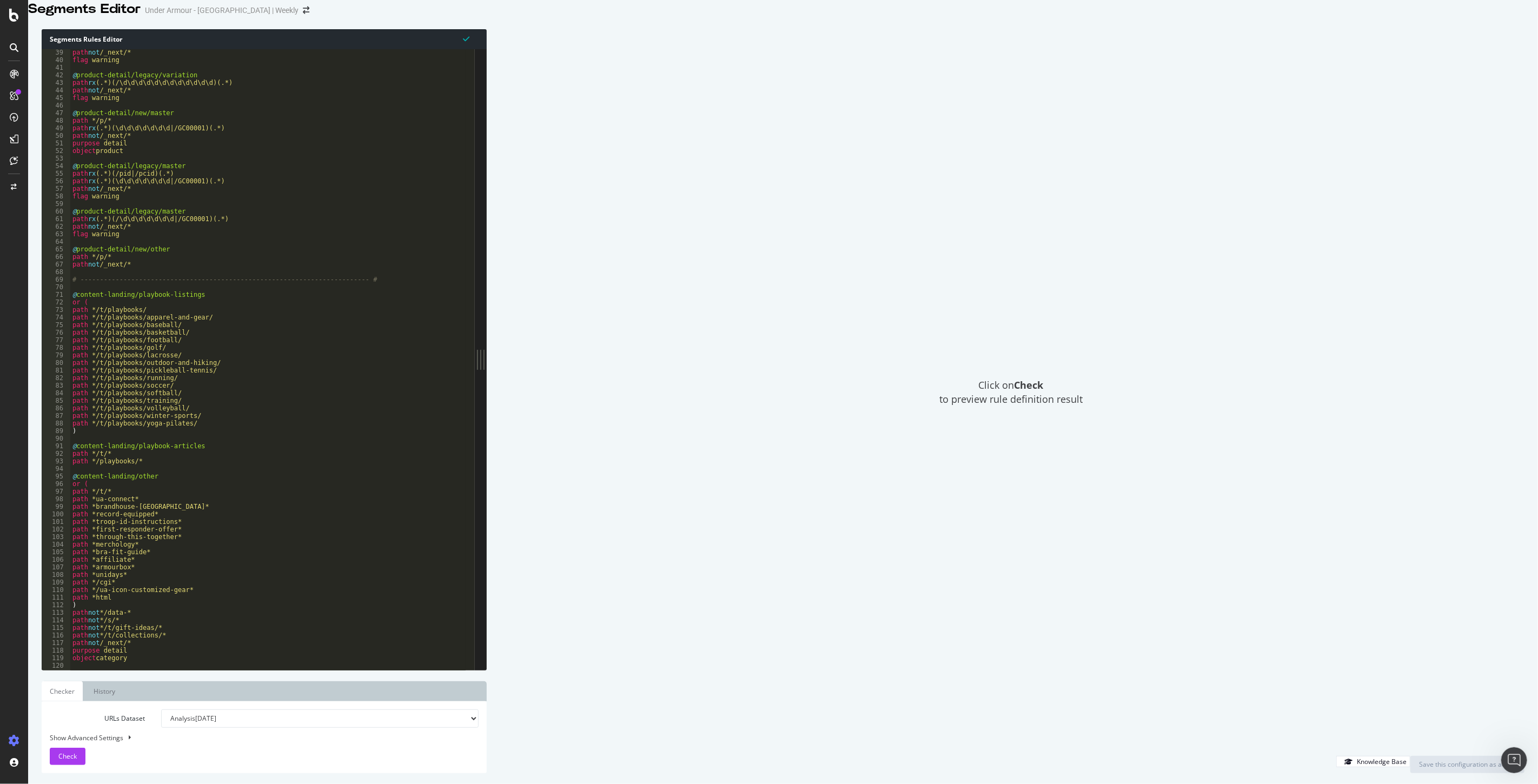
scroll to position [324, 0]
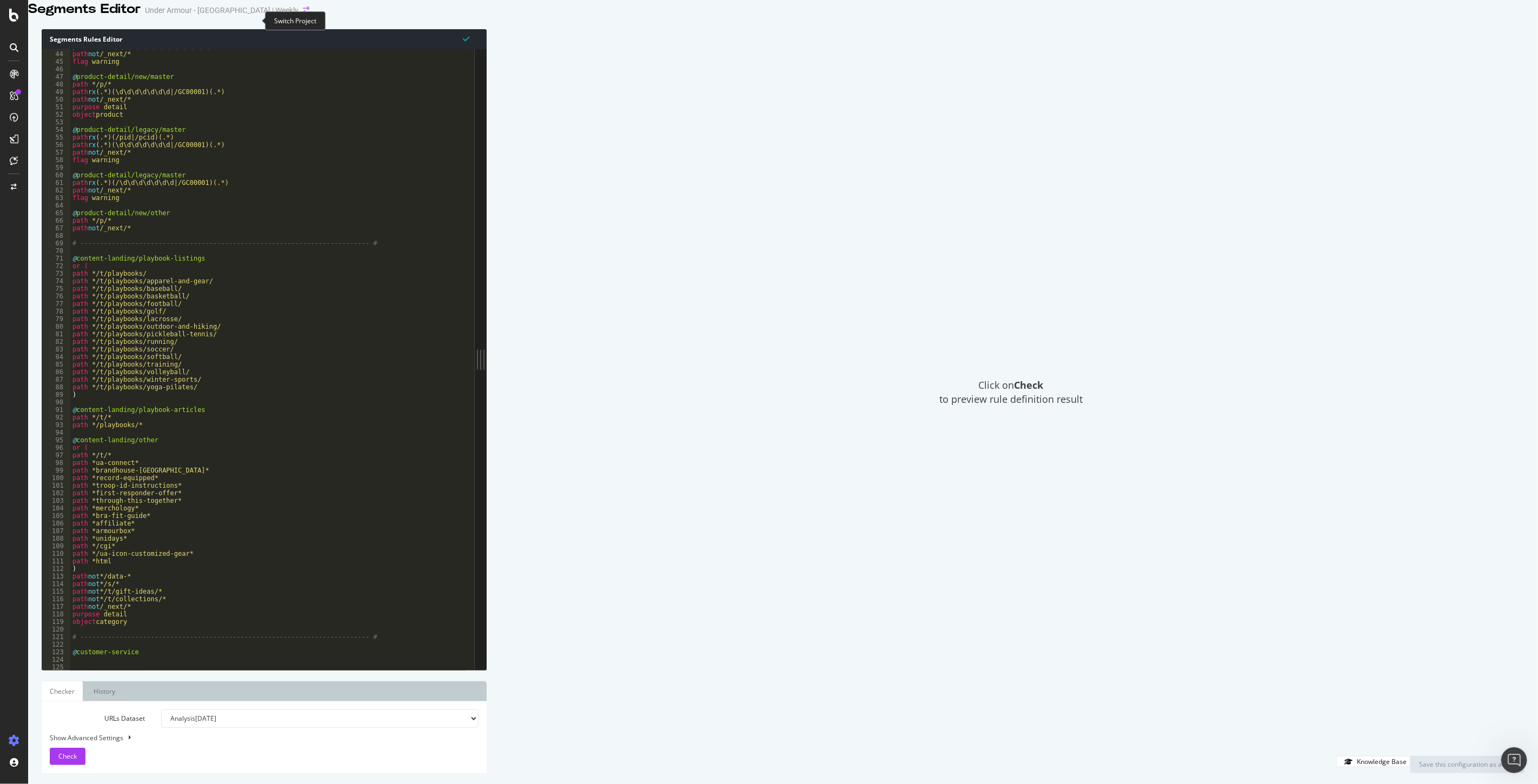
click at [303, 14] on icon "arrow-right-arrow-left" at bounding box center [306, 10] width 7 height 7
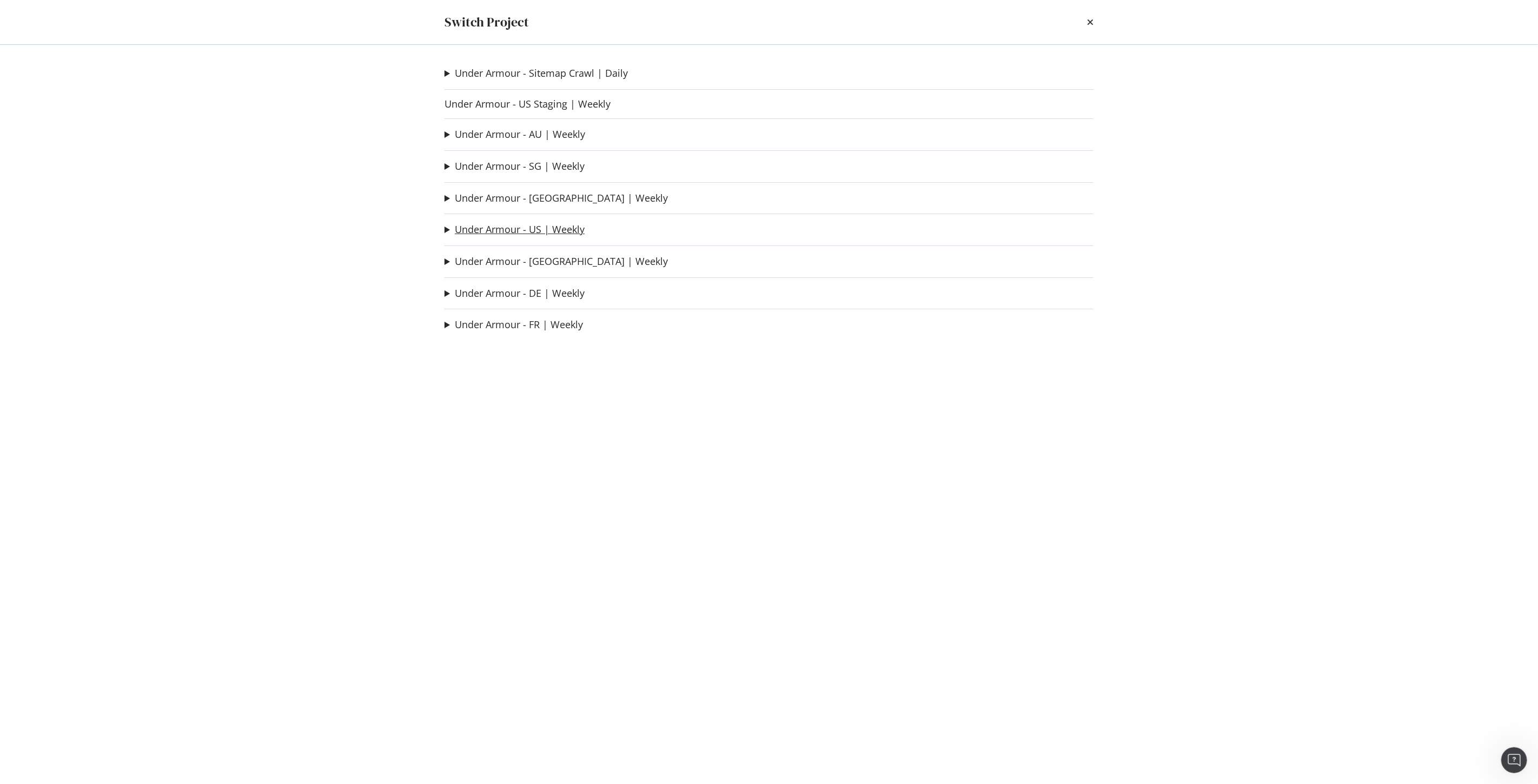
click at [527, 230] on link "Under Armour - US | Weekly" at bounding box center [519, 229] width 129 height 12
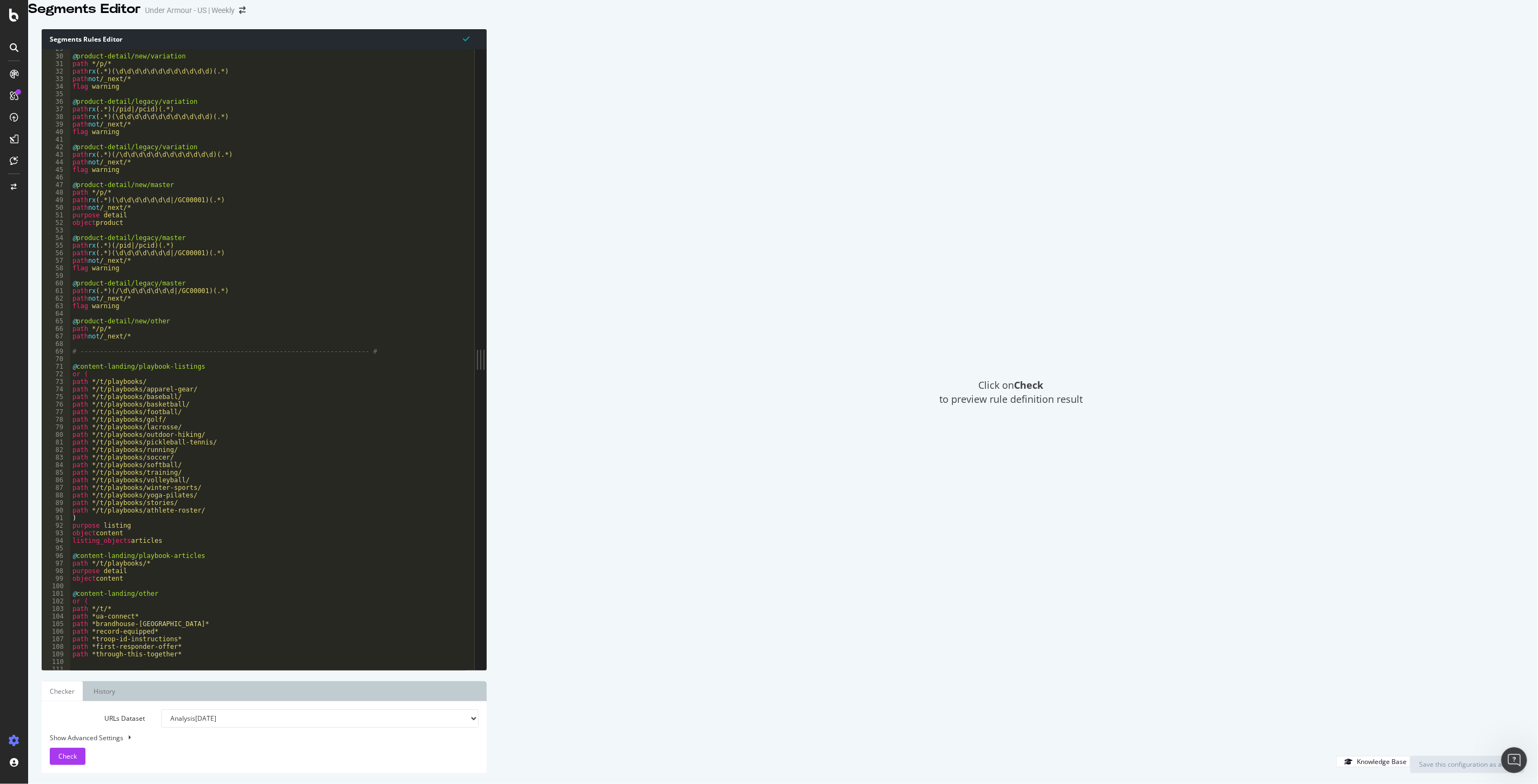
scroll to position [252, 0]
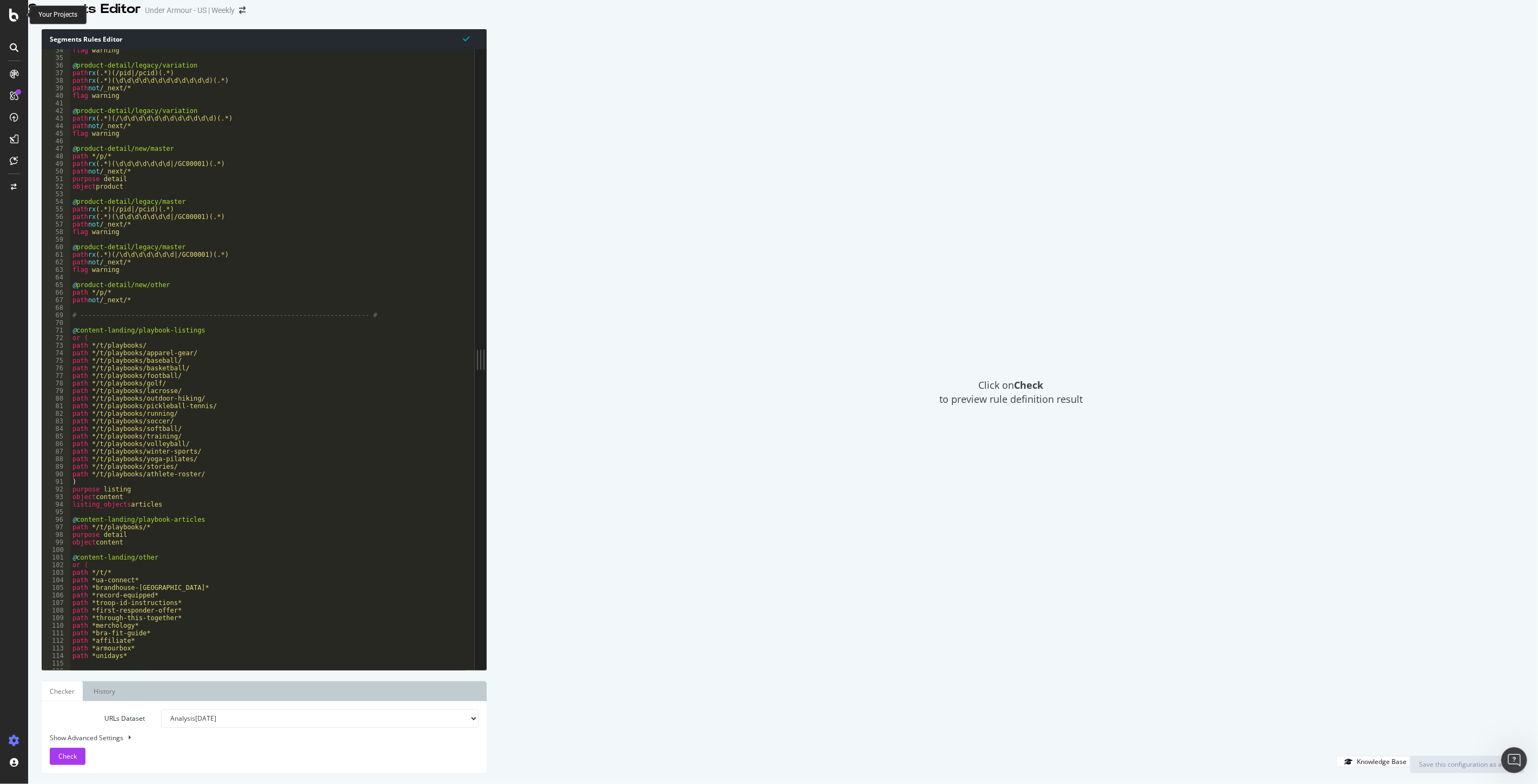
click at [12, 9] on icon at bounding box center [14, 15] width 10 height 13
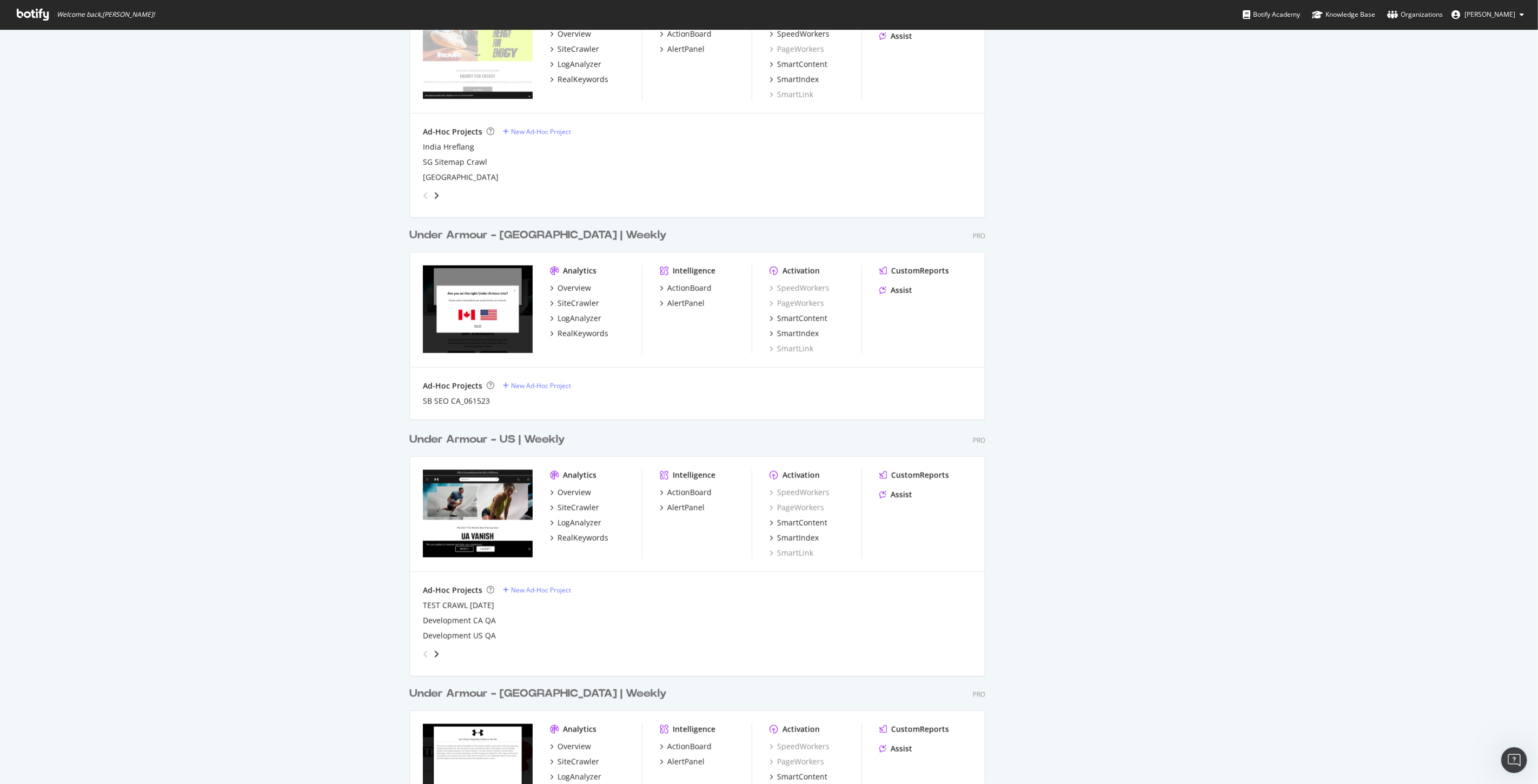
scroll to position [781, 0]
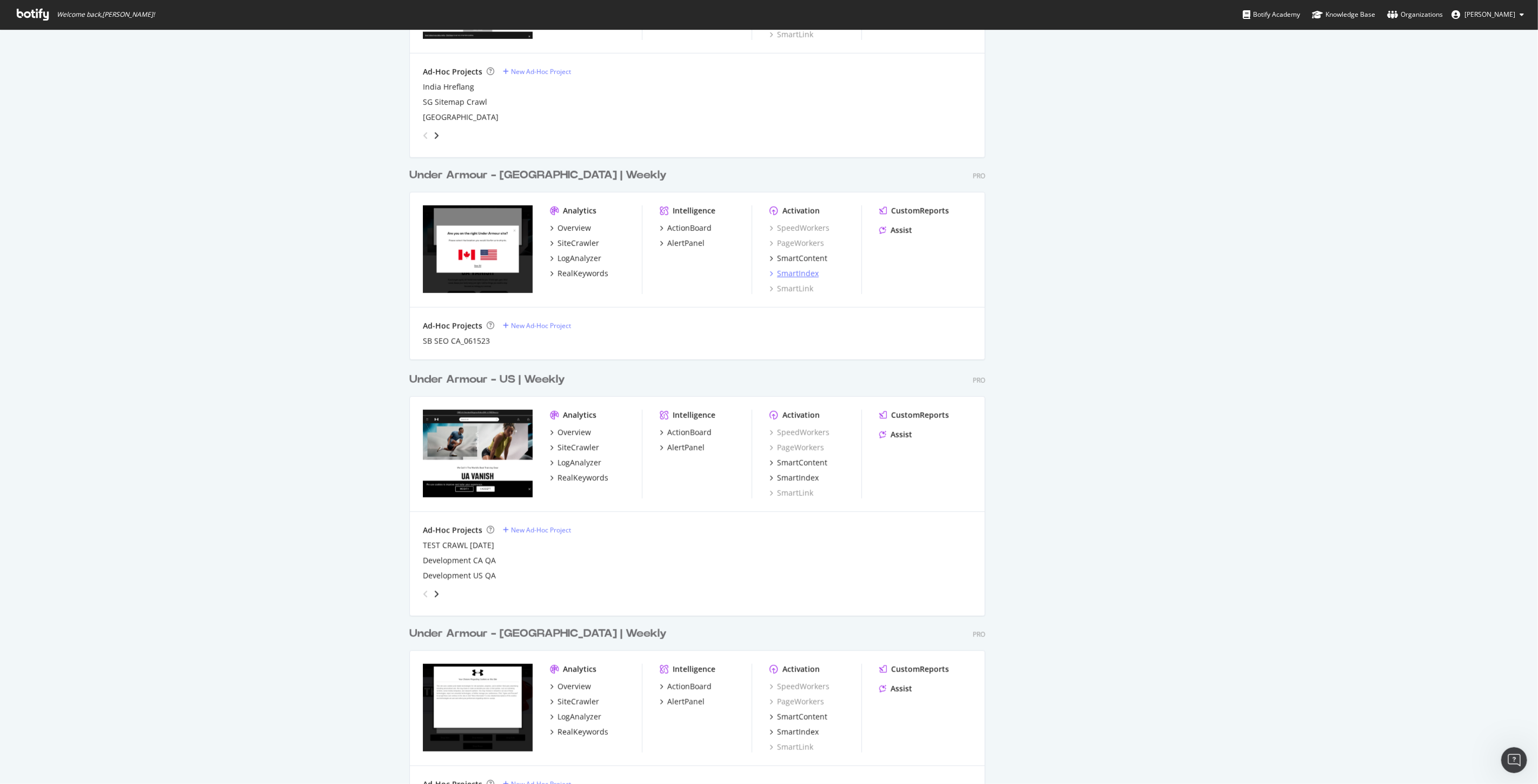
click at [796, 272] on div "SmartIndex" at bounding box center [797, 273] width 41 height 11
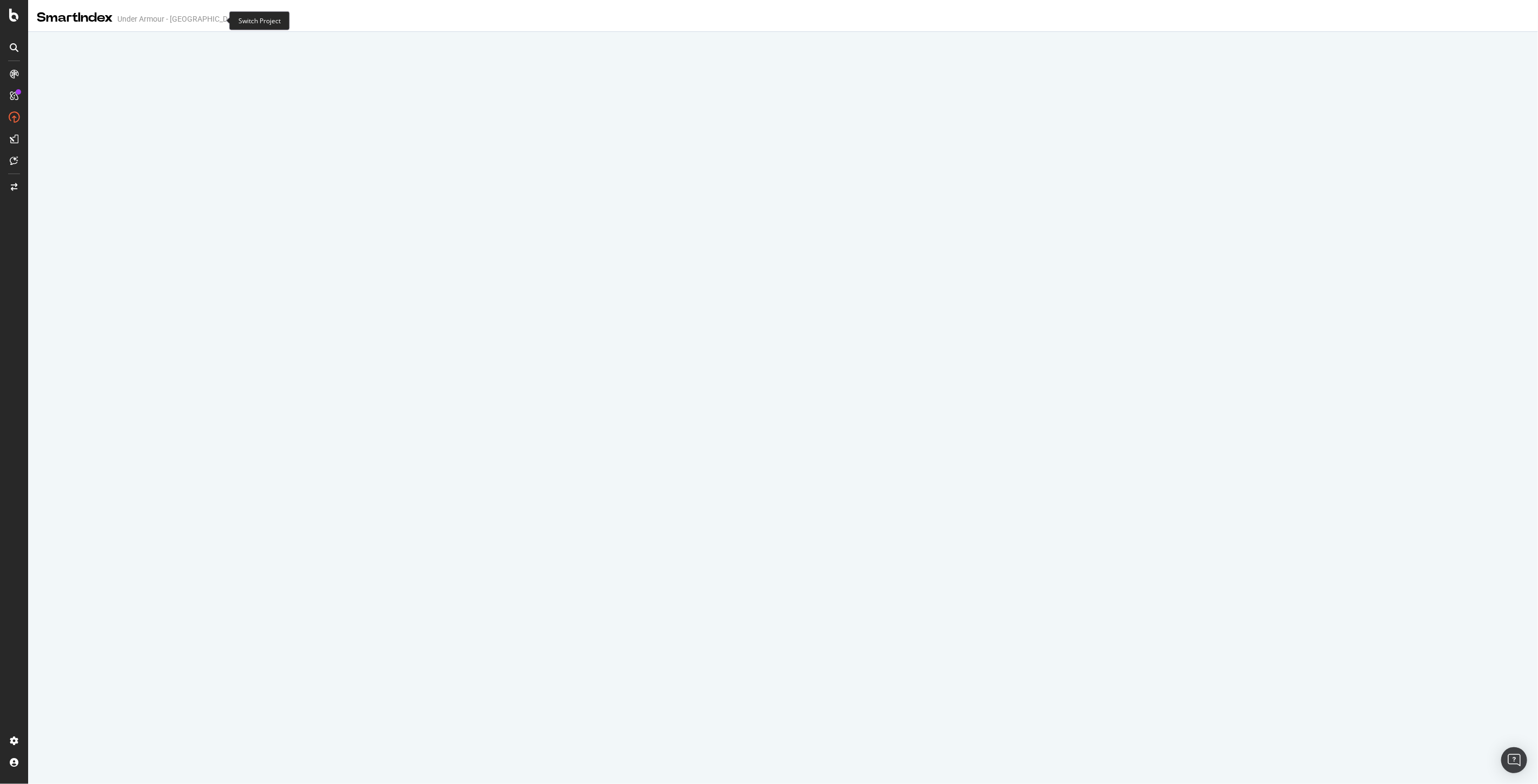
click at [271, 21] on span at bounding box center [279, 18] width 15 height 7
click at [275, 21] on icon "arrow-right-arrow-left" at bounding box center [279, 18] width 7 height 7
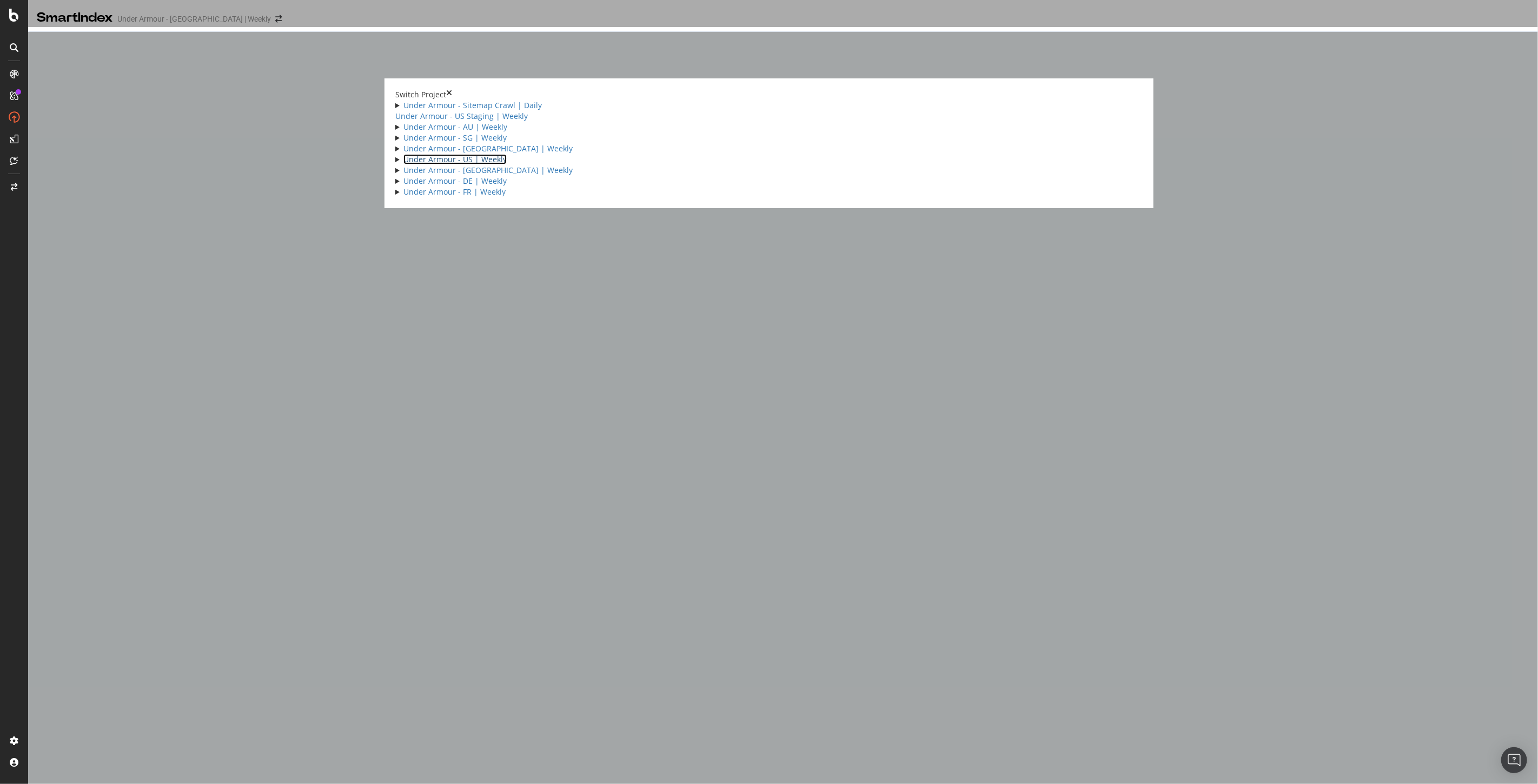
click at [506, 164] on link "Under Armour - US | Weekly" at bounding box center [454, 159] width 103 height 10
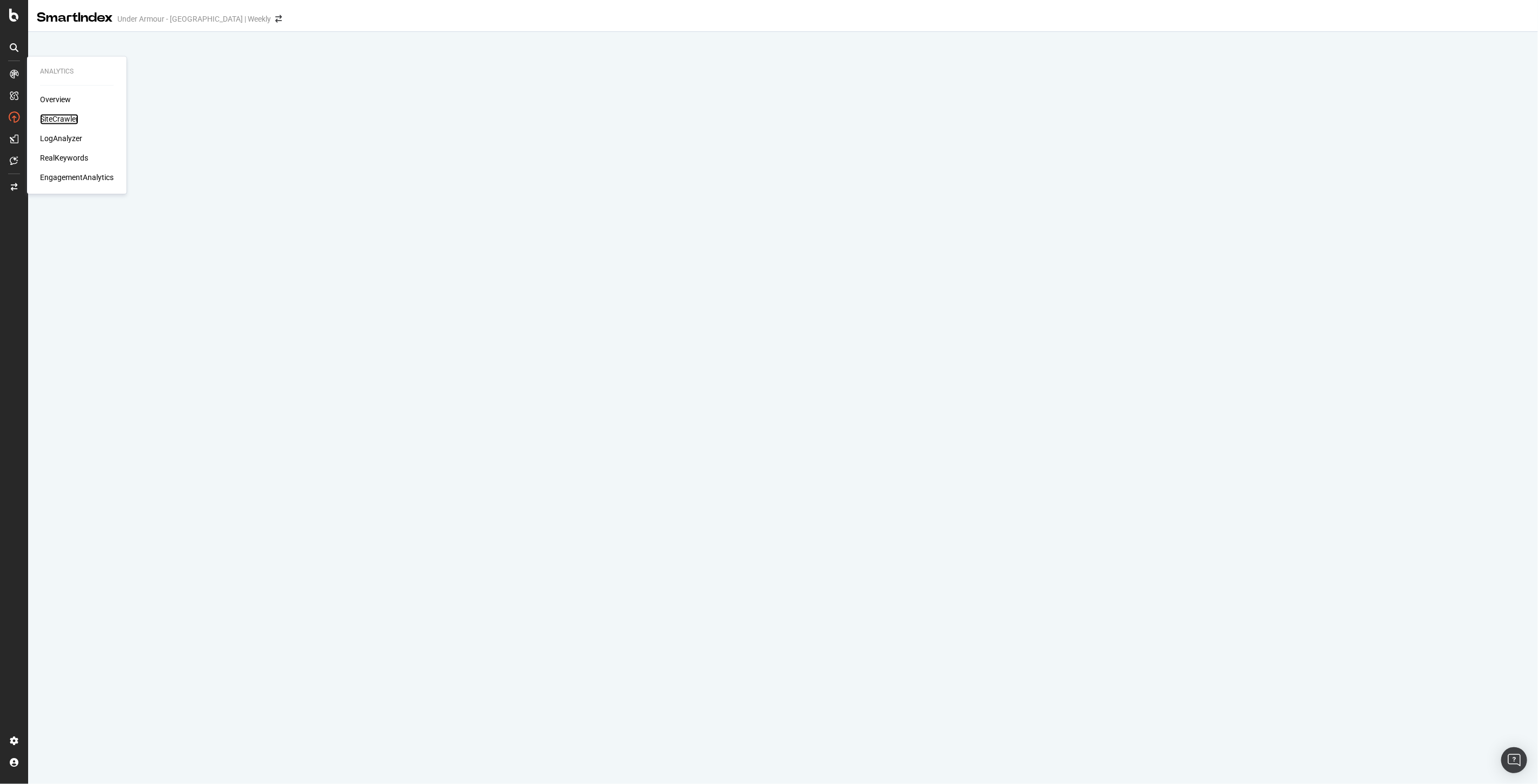
click at [56, 117] on div "SiteCrawler" at bounding box center [59, 119] width 39 height 11
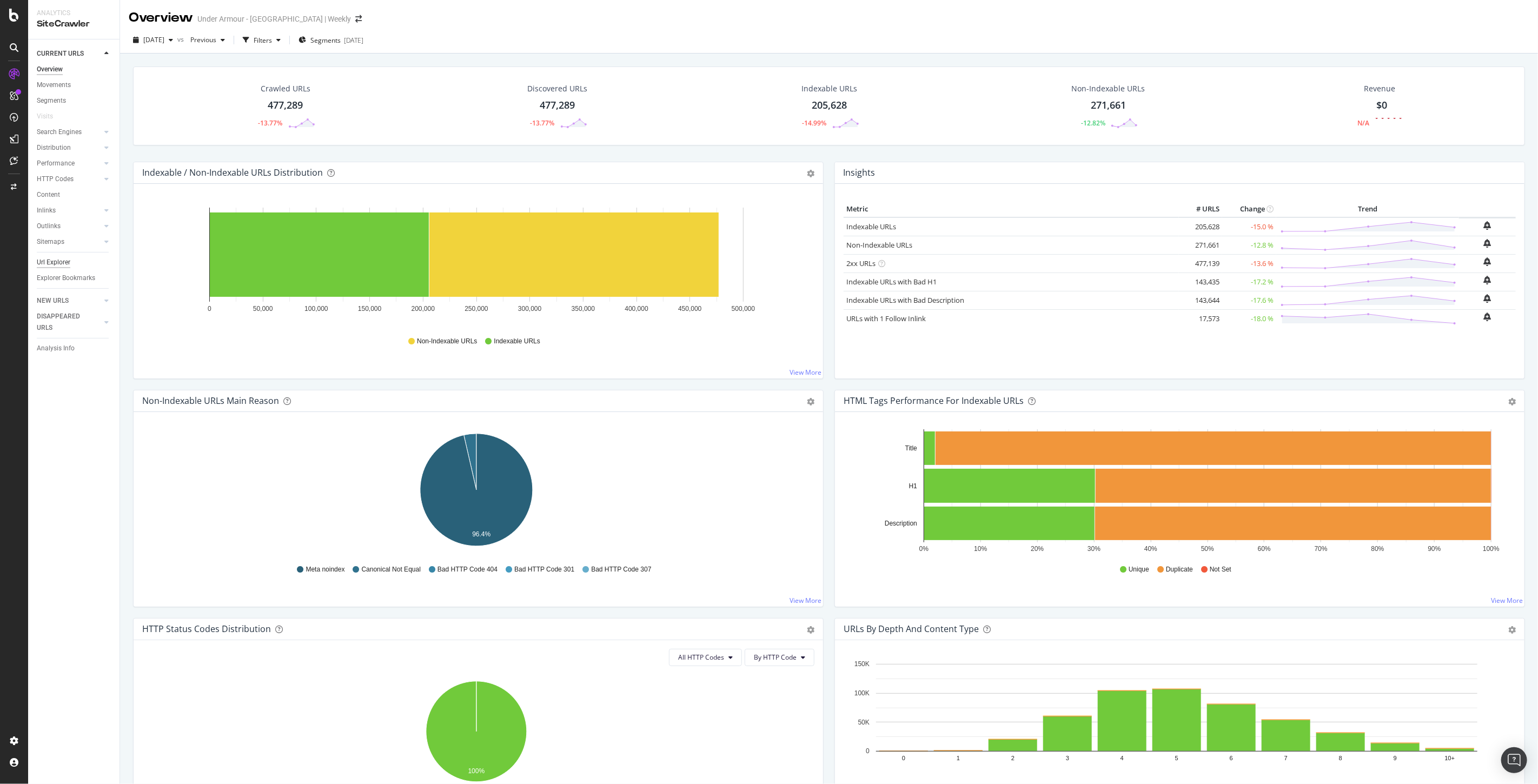
click at [53, 261] on div "Url Explorer" at bounding box center [54, 262] width 34 height 12
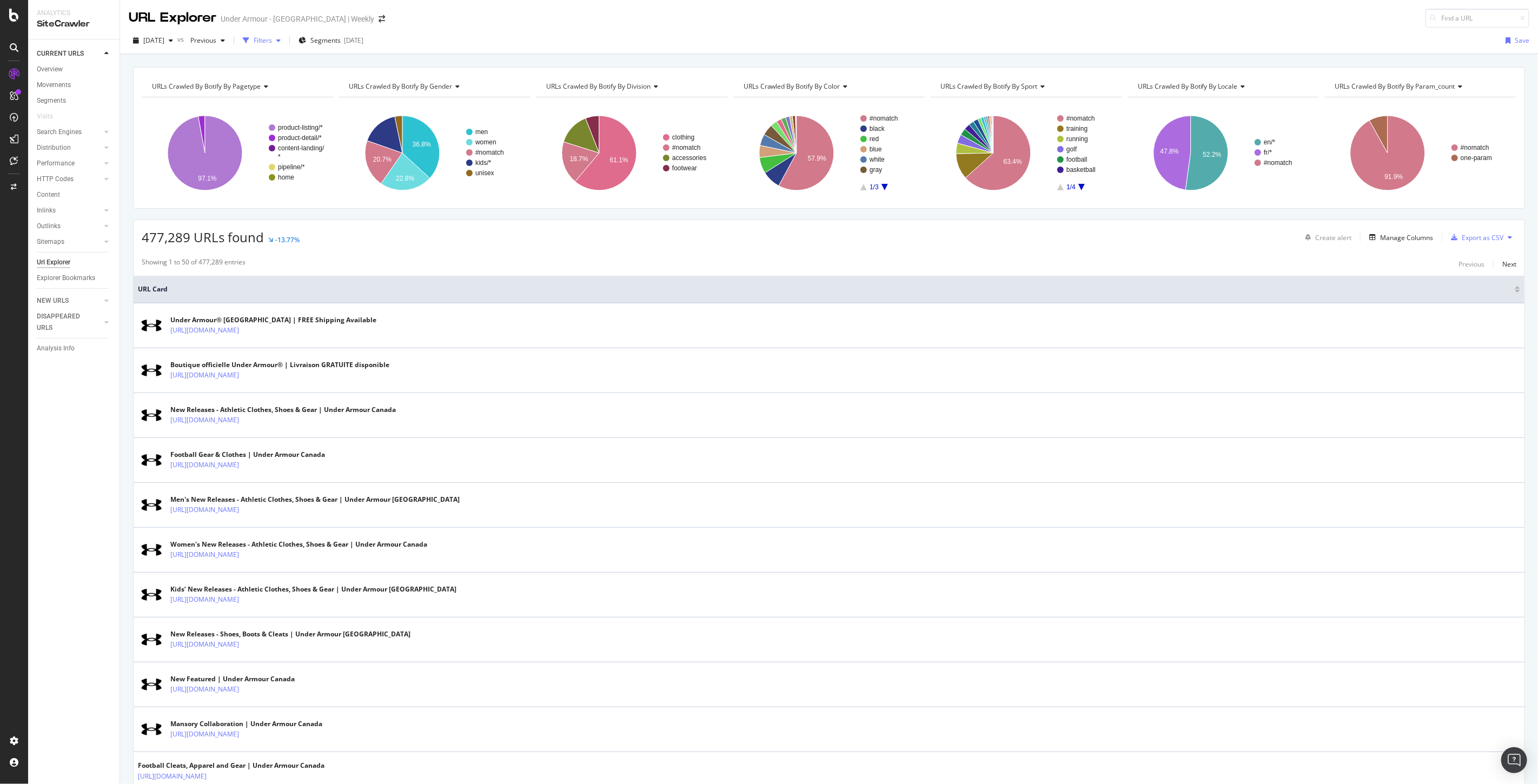
click at [272, 39] on div "Filters" at bounding box center [263, 40] width 18 height 9
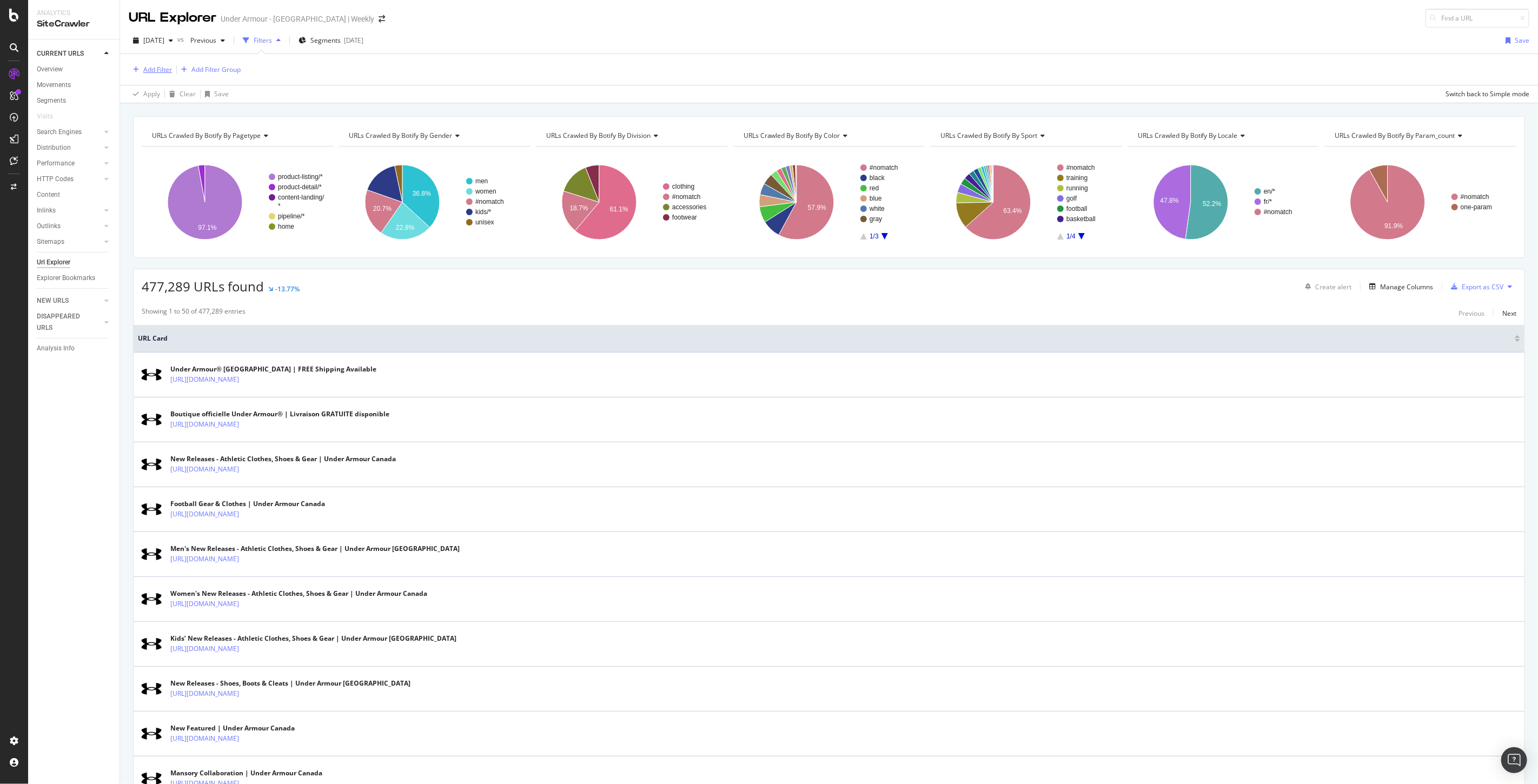
click at [153, 72] on div "Add Filter" at bounding box center [158, 69] width 29 height 9
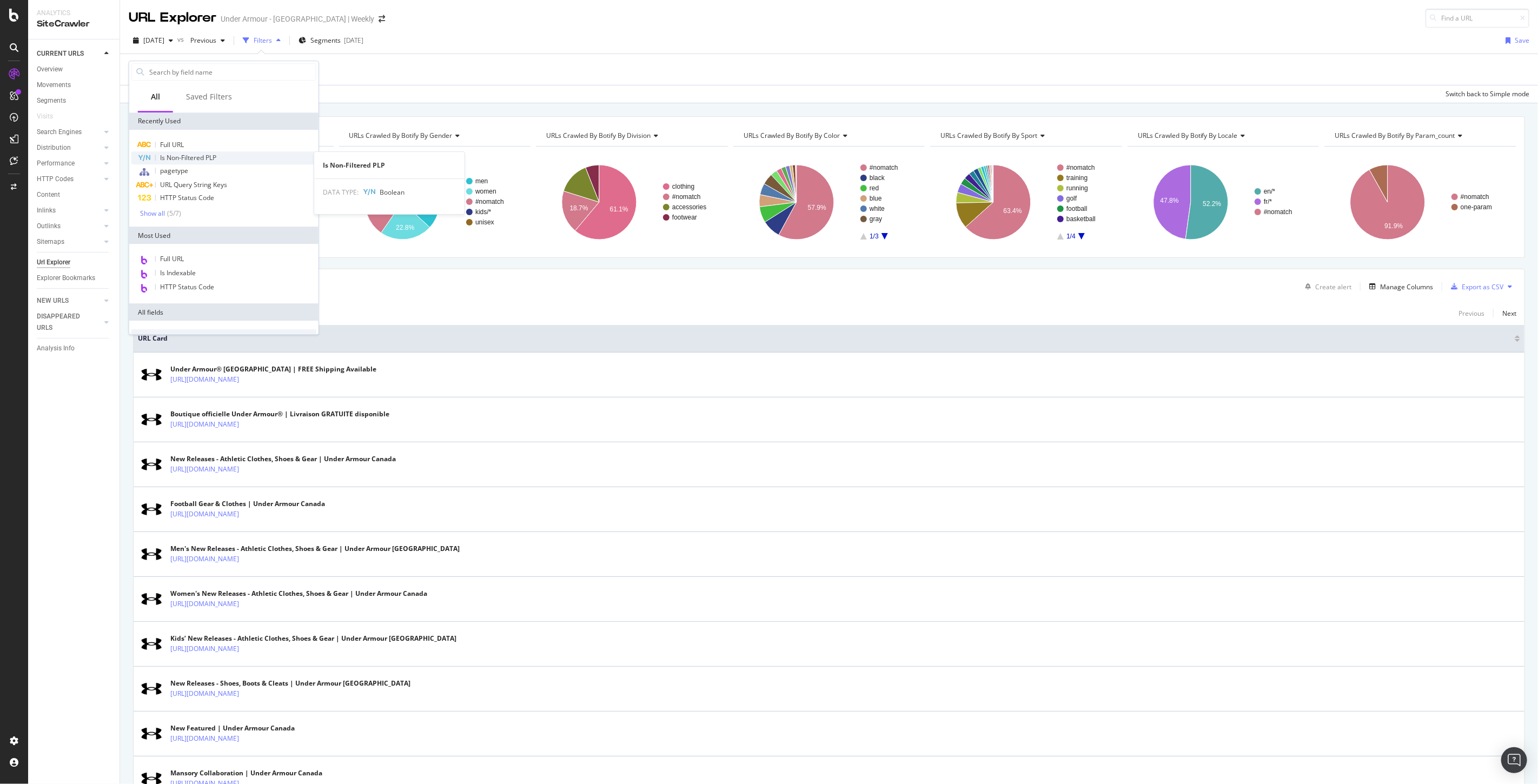
click at [186, 155] on span "Is Non-Filtered PLP" at bounding box center [188, 157] width 56 height 9
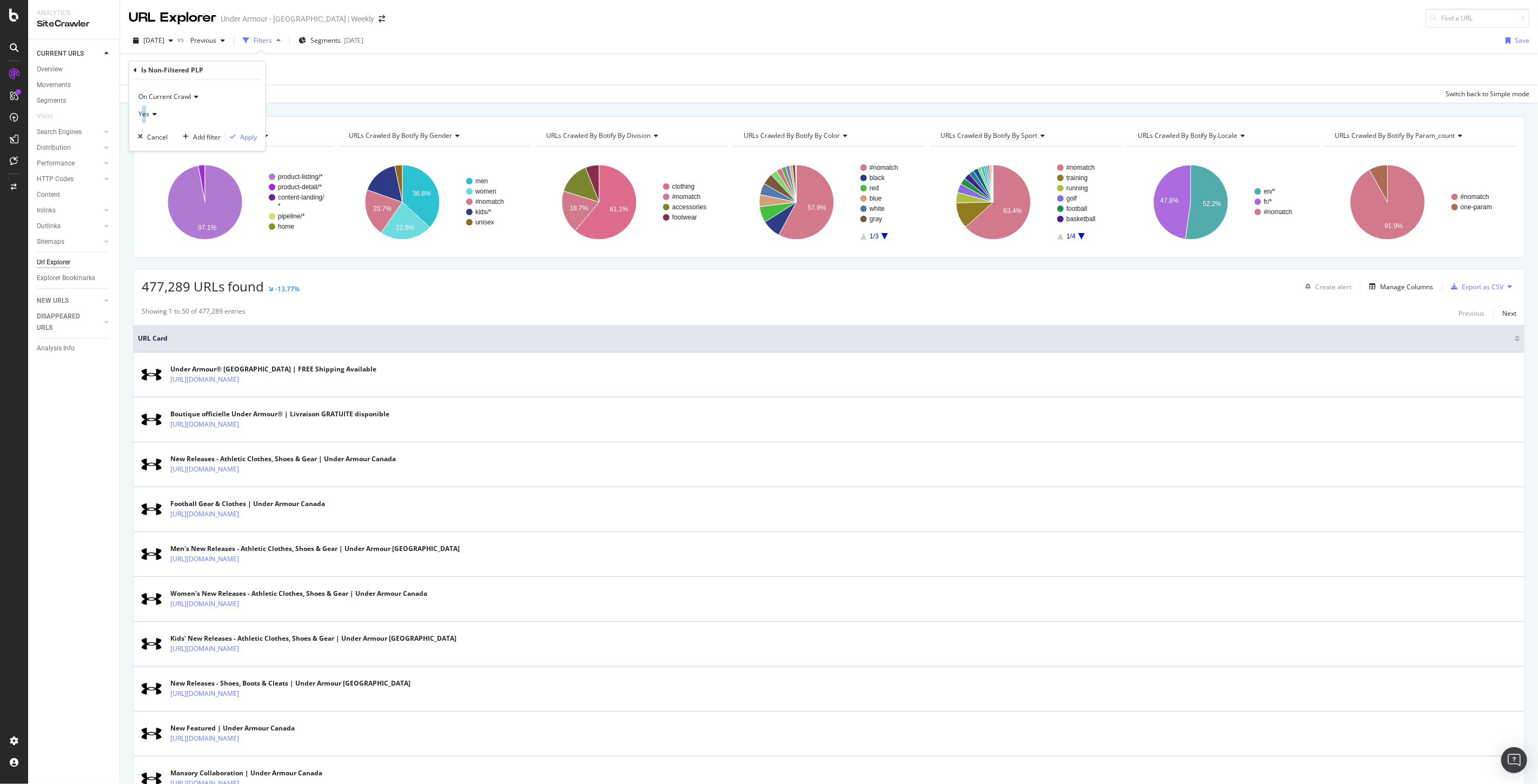
click at [144, 109] on span "Yes" at bounding box center [143, 113] width 11 height 9
click at [239, 103] on div "On Current Crawl" at bounding box center [197, 96] width 119 height 17
click at [258, 87] on div "On Current Crawl On Current Crawl On Compared Crawl Diff Between Crawls Yes Can…" at bounding box center [197, 115] width 136 height 72
click at [249, 135] on div "Apply" at bounding box center [248, 137] width 16 height 9
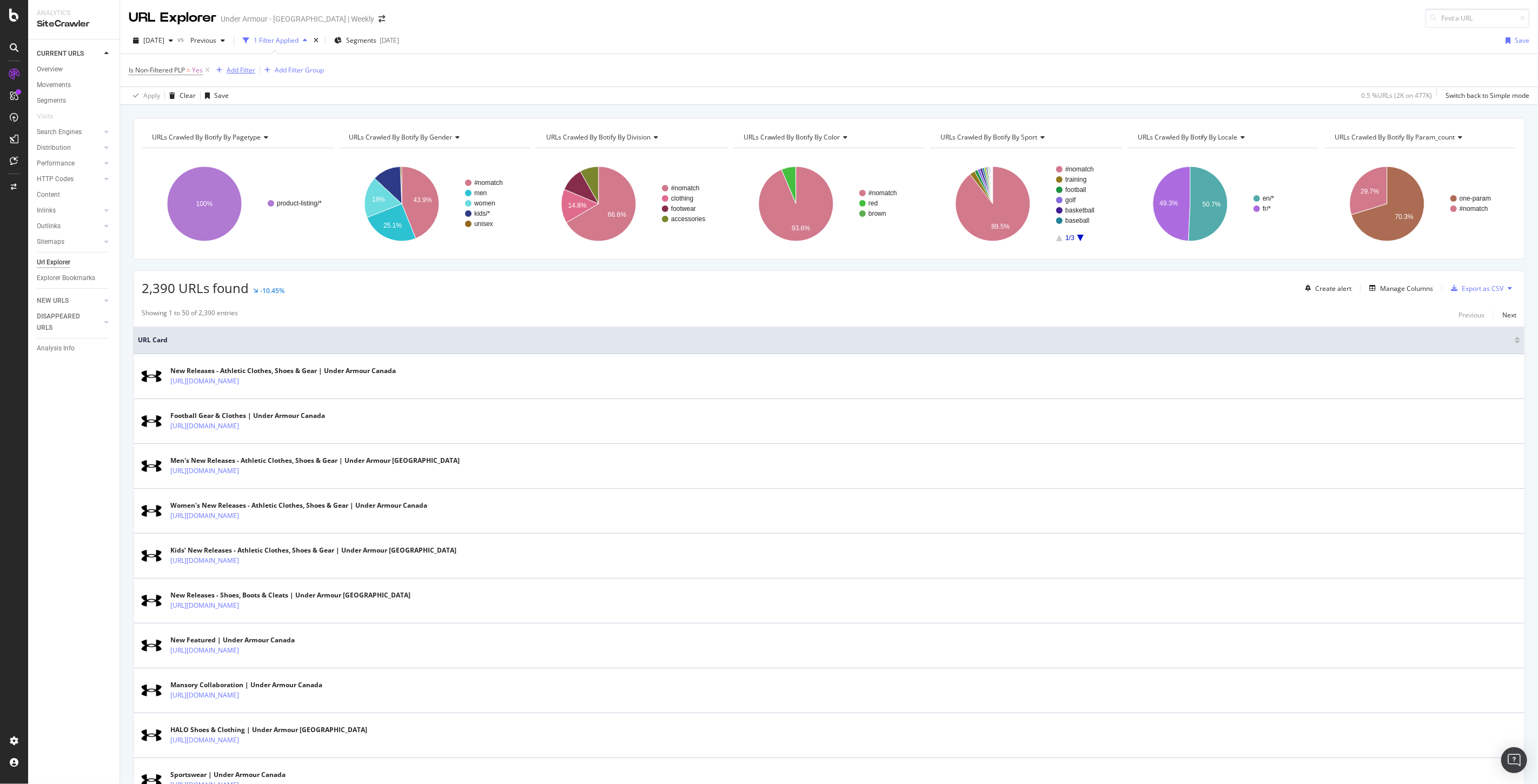
click at [235, 69] on div "Add Filter" at bounding box center [241, 69] width 29 height 9
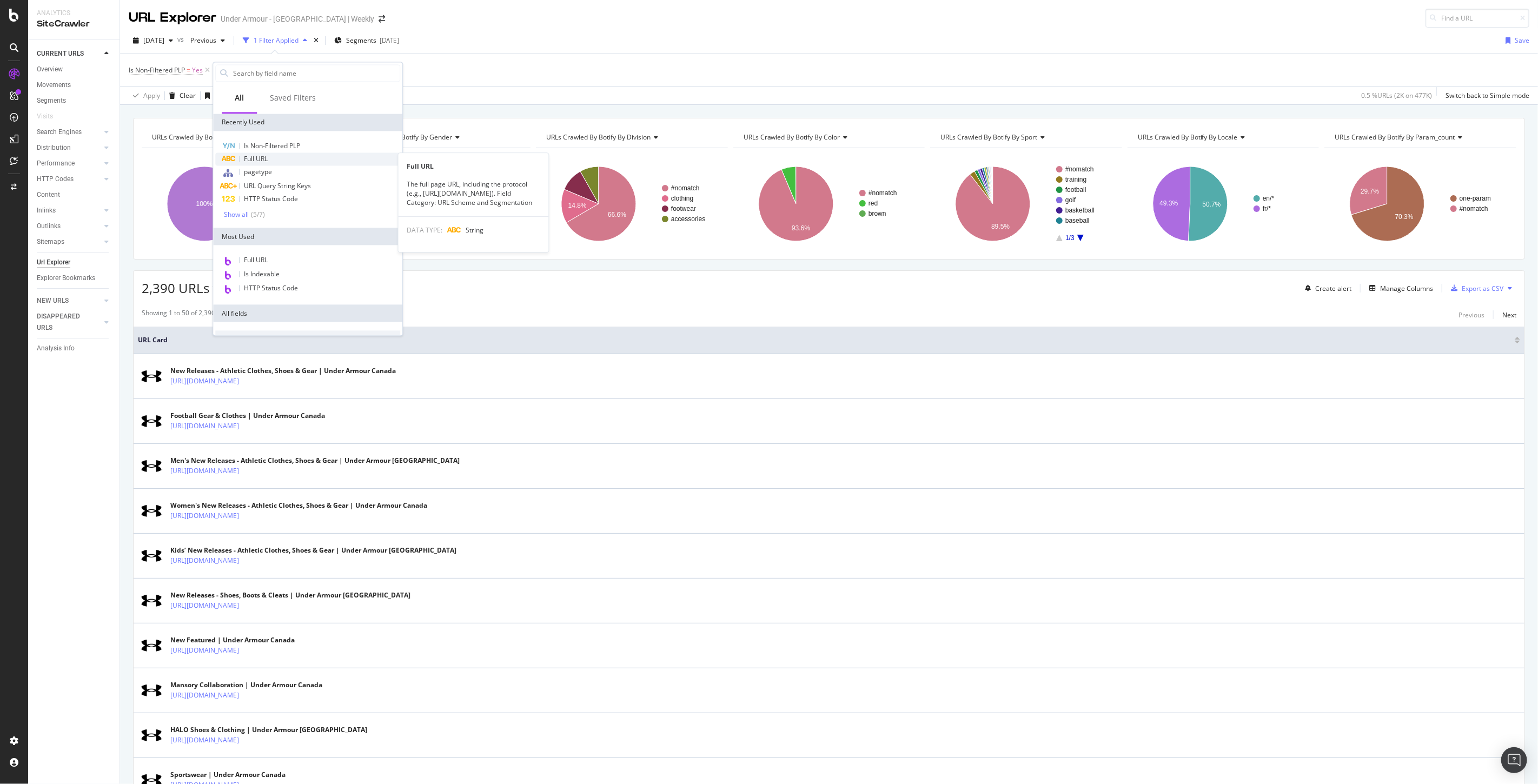
click at [260, 162] on span "Full URL" at bounding box center [256, 158] width 24 height 9
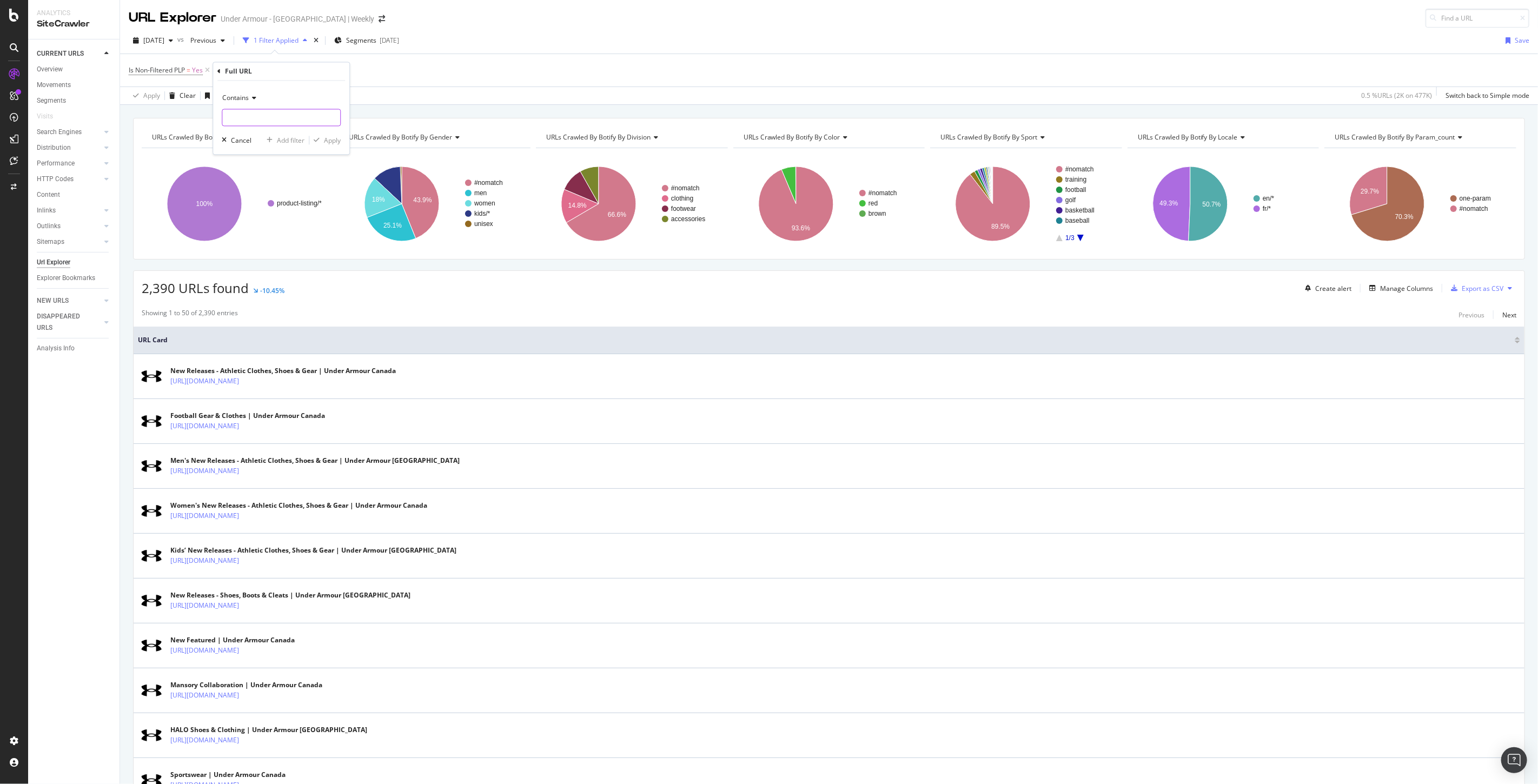
click at [265, 114] on input "text" at bounding box center [280, 117] width 118 height 17
type input "page="
click at [336, 146] on div "Contains page= Cancel Add filter Apply" at bounding box center [280, 117] width 136 height 73
click at [333, 143] on div "Apply" at bounding box center [332, 140] width 16 height 9
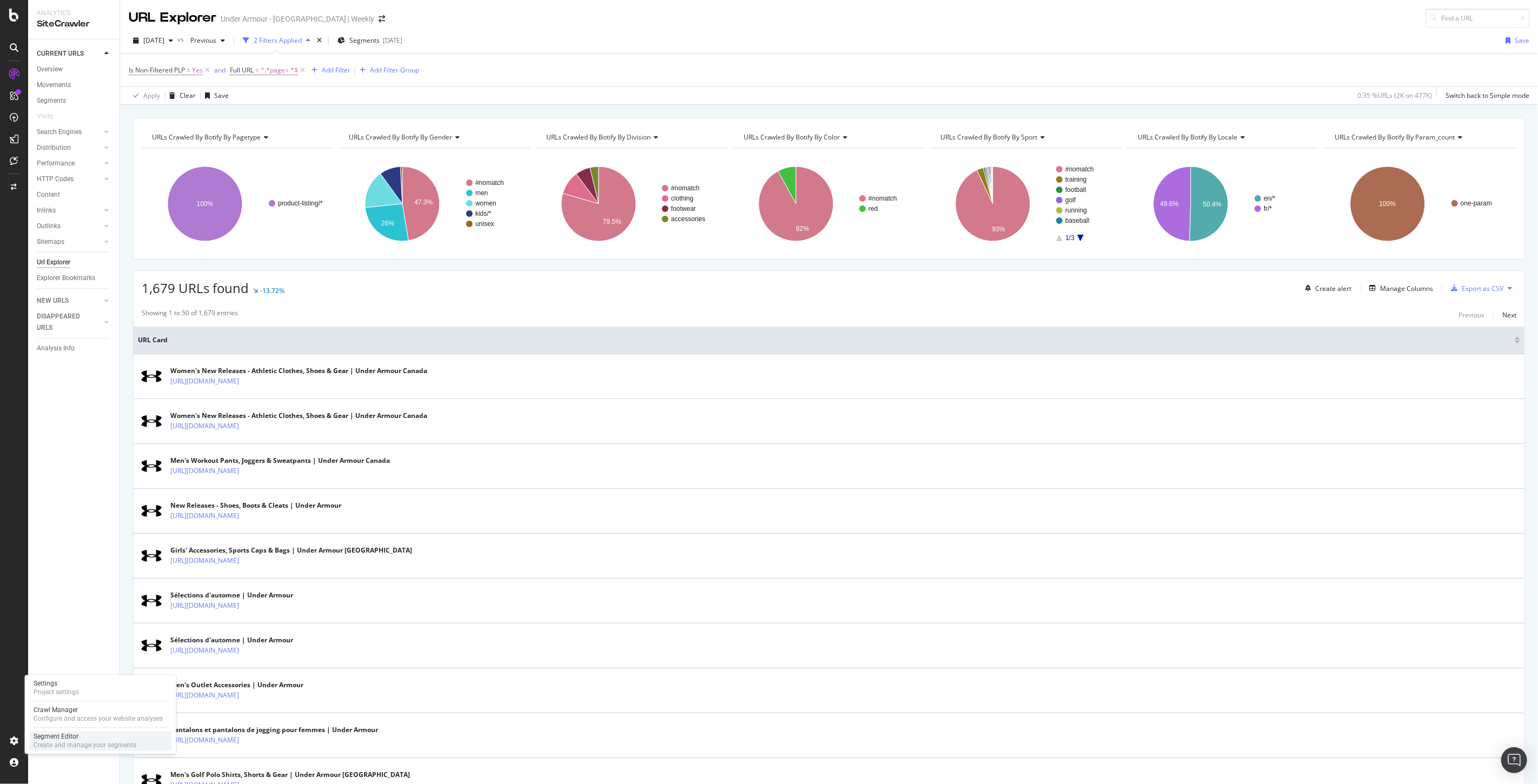
click at [69, 739] on div "Segment Editor" at bounding box center [85, 736] width 103 height 8
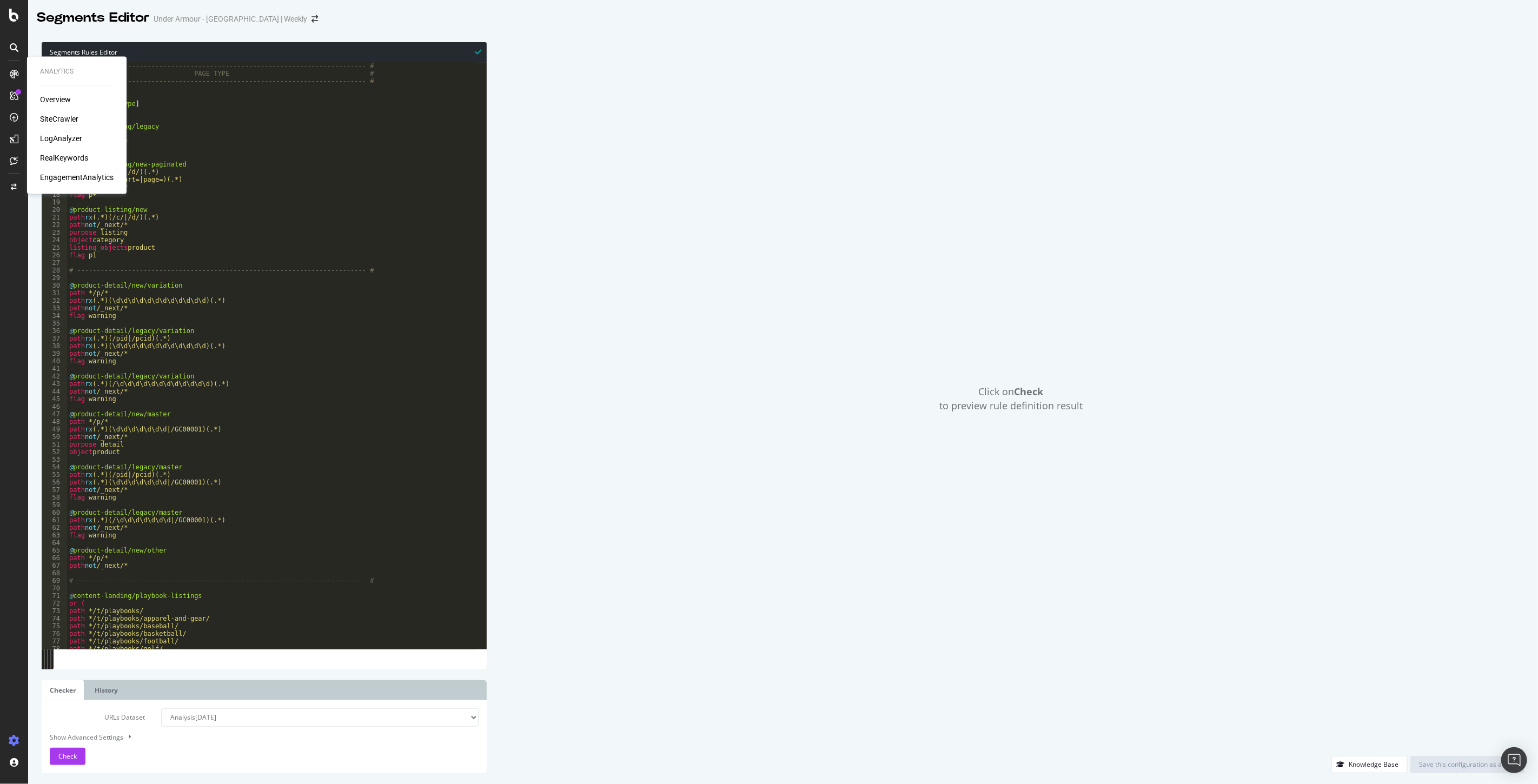
click at [58, 115] on div "SiteCrawler" at bounding box center [59, 119] width 39 height 11
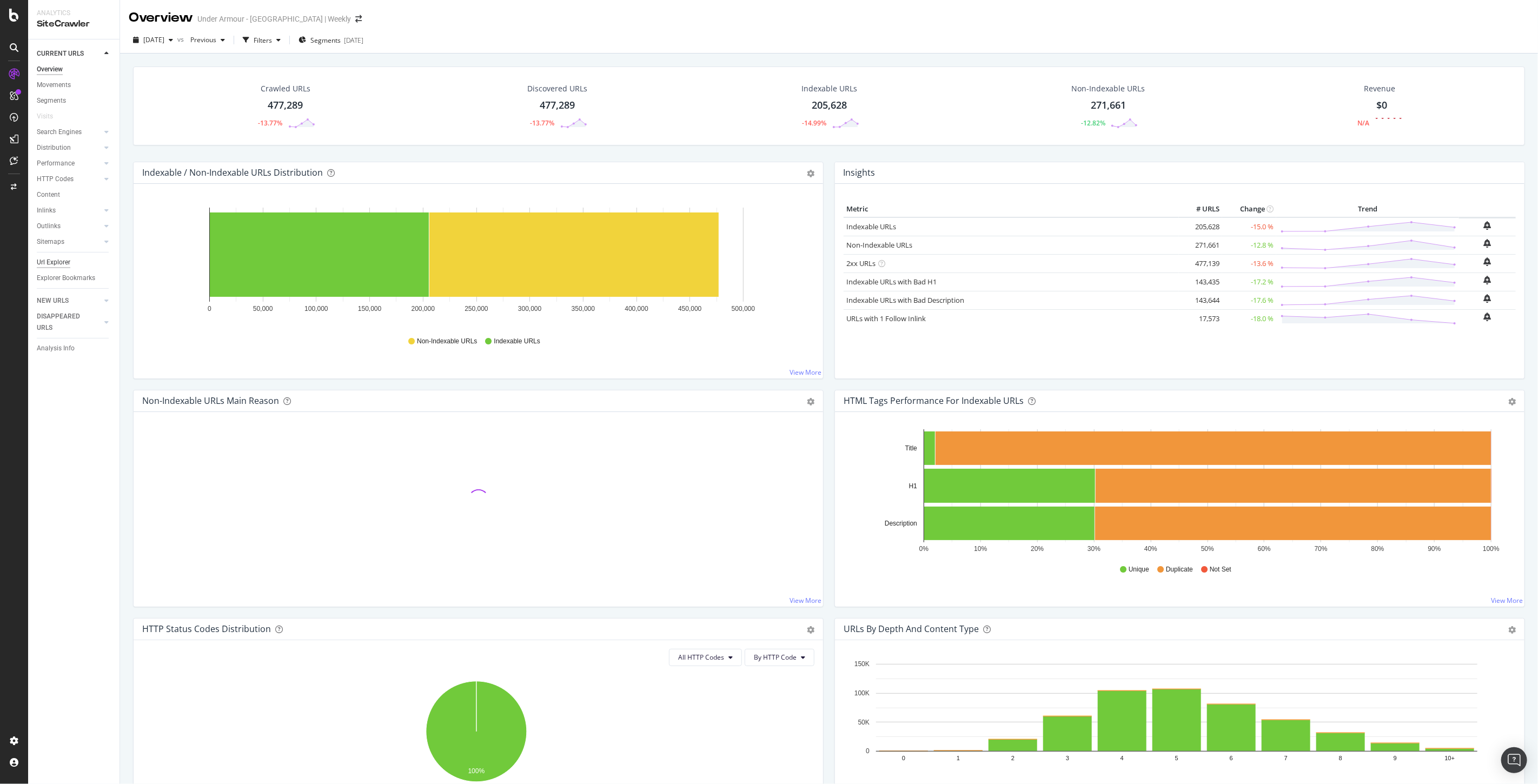
click at [59, 260] on div "Url Explorer" at bounding box center [54, 262] width 34 height 12
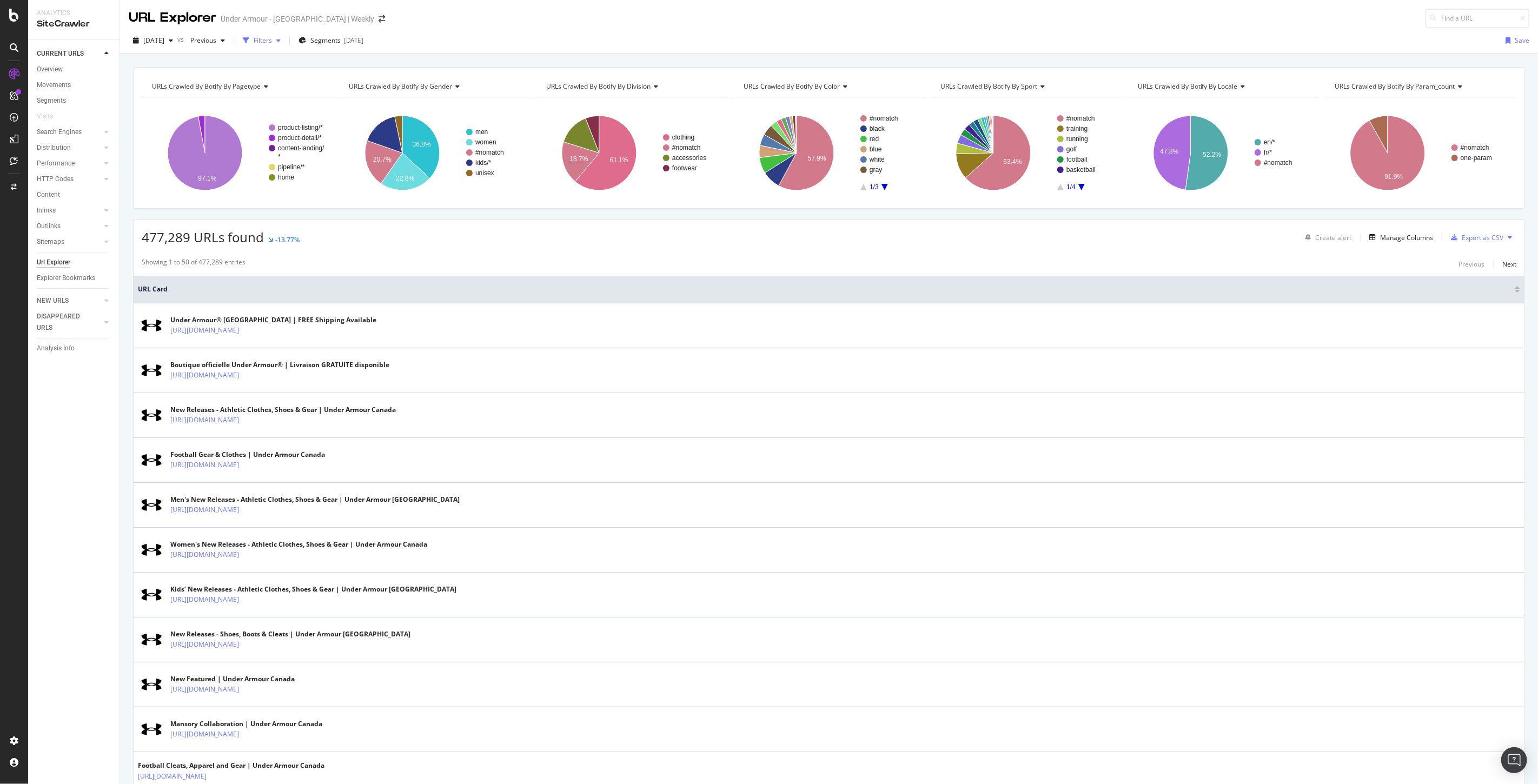
click at [272, 39] on div "Filters" at bounding box center [263, 40] width 18 height 9
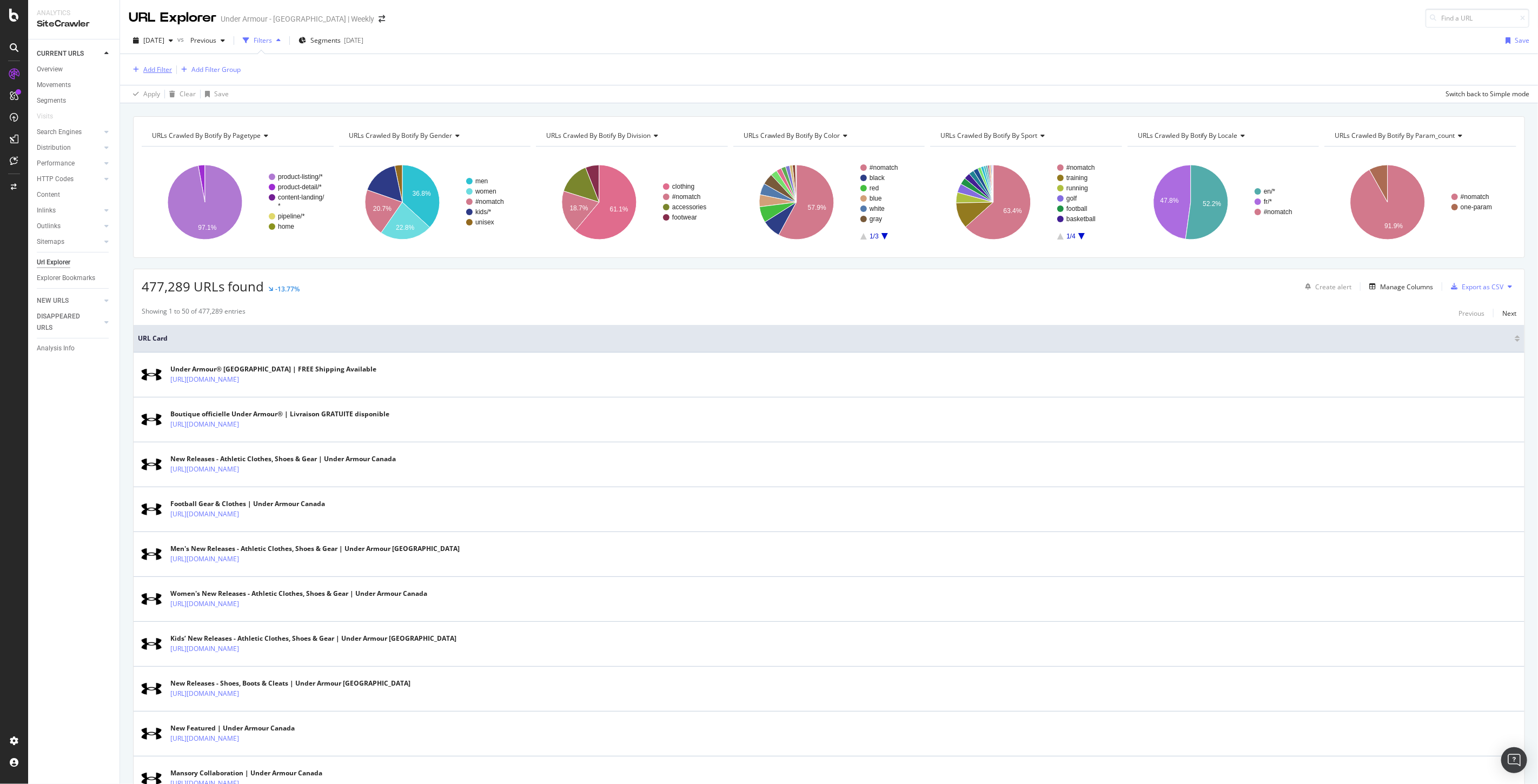
click at [153, 65] on div "Add Filter" at bounding box center [158, 69] width 29 height 9
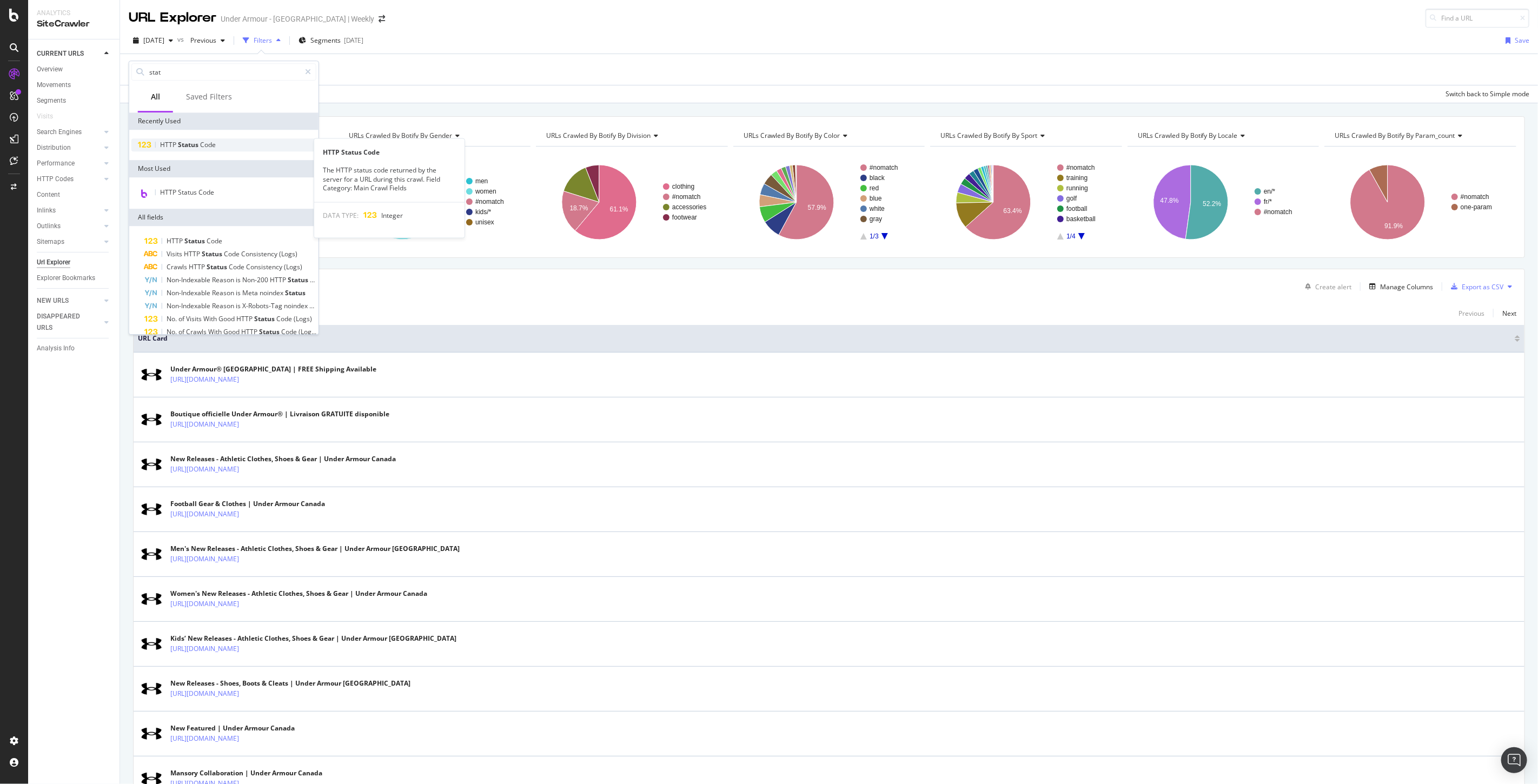
type input "stat"
click at [203, 148] on span "Code" at bounding box center [208, 144] width 16 height 9
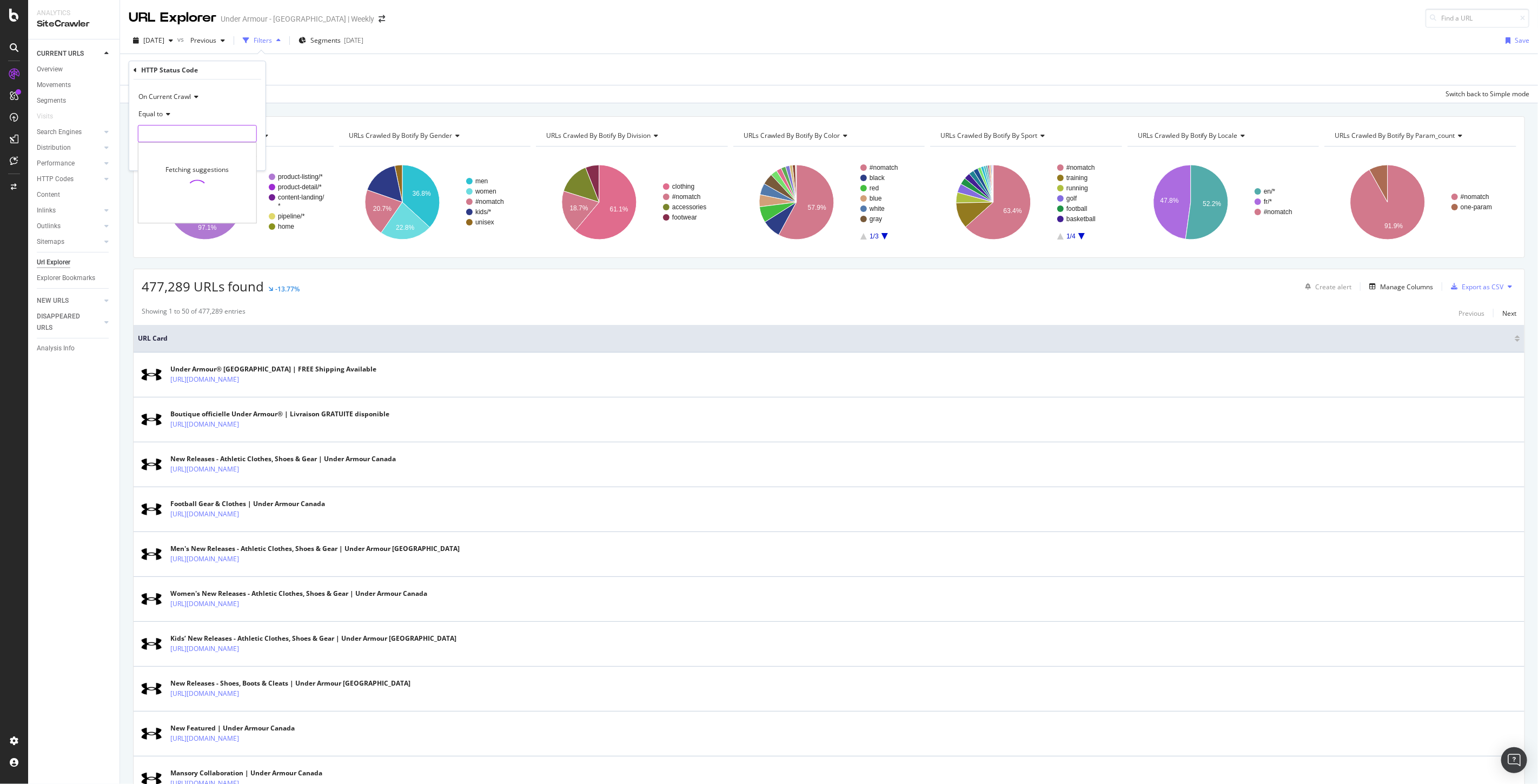
click at [184, 134] on input "number" at bounding box center [197, 133] width 119 height 17
click at [190, 147] on span "200" at bounding box center [176, 148] width 72 height 9
type input "200"
click at [246, 157] on div "Apply" at bounding box center [248, 156] width 16 height 9
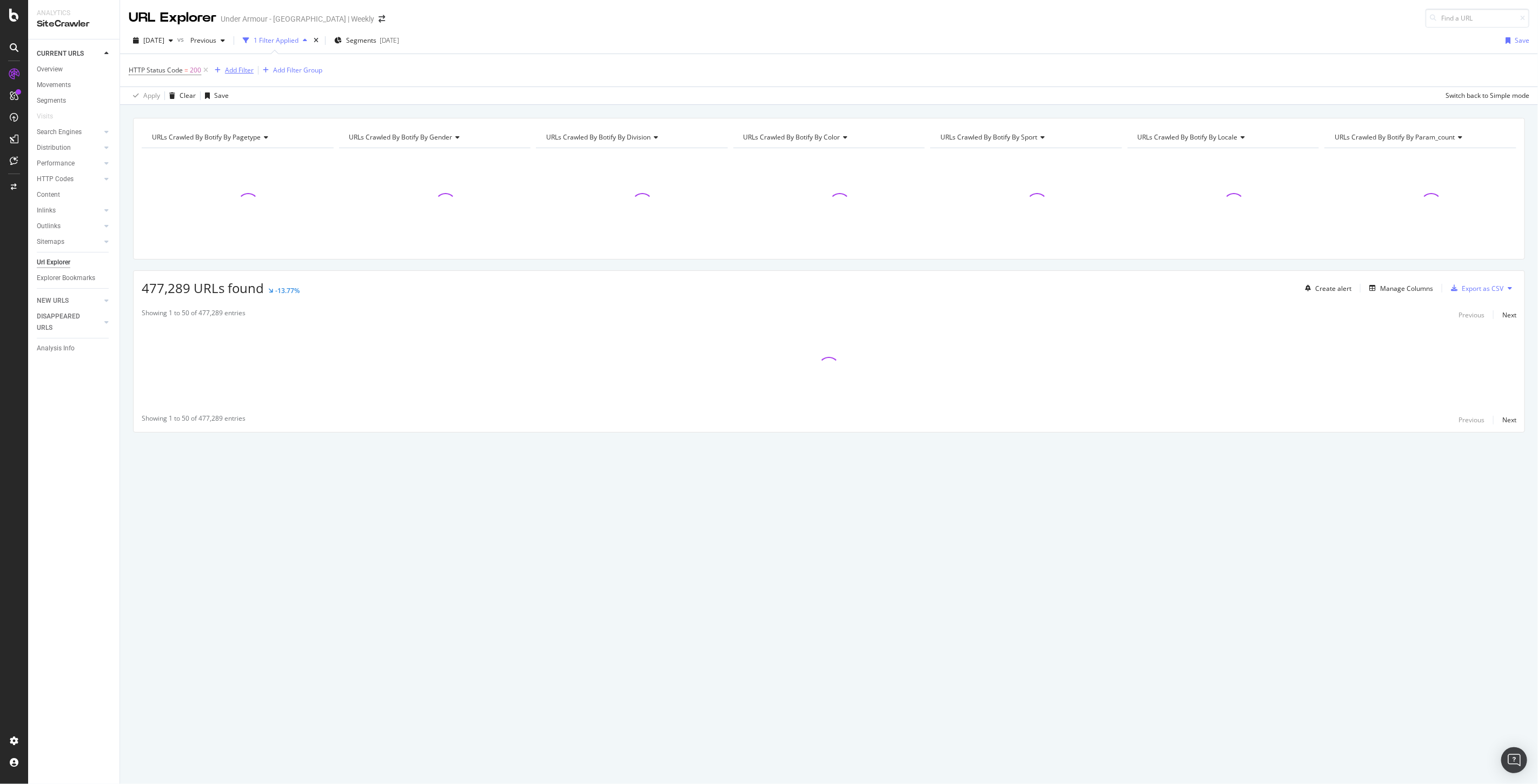
click at [230, 68] on div "Add Filter" at bounding box center [239, 69] width 29 height 9
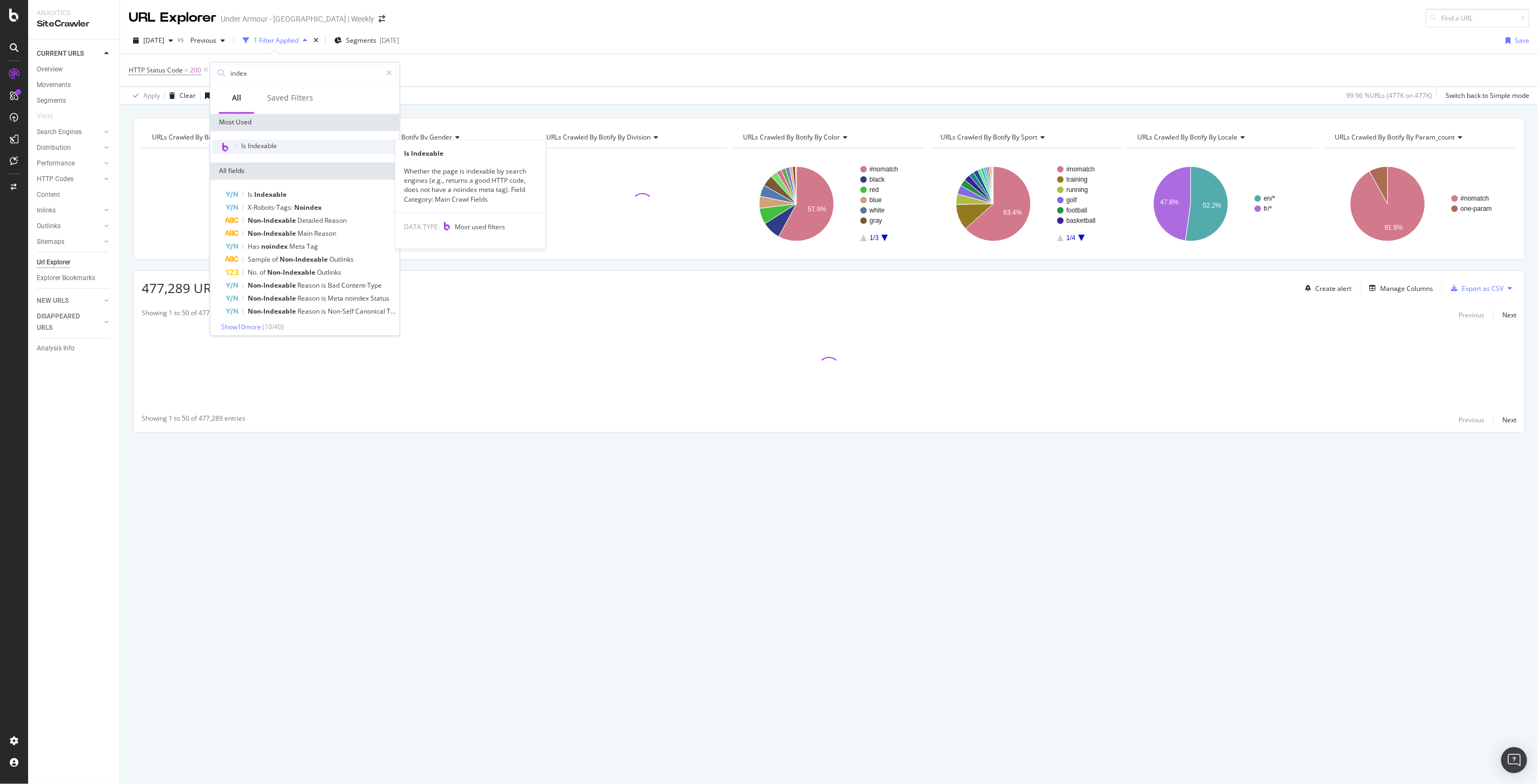
type input "index"
click at [255, 146] on span "Is Indexable" at bounding box center [258, 145] width 35 height 9
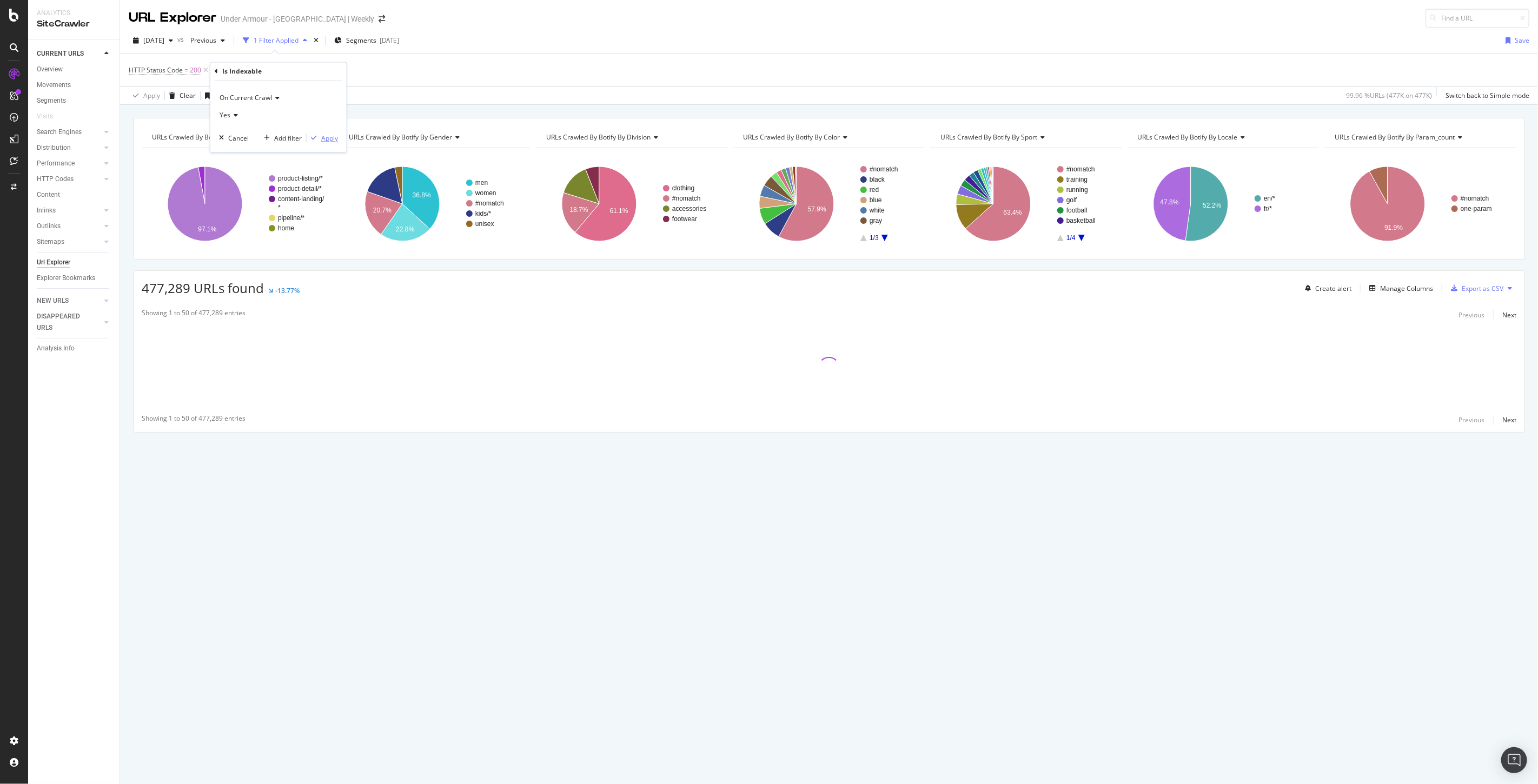
click at [332, 139] on div "Apply" at bounding box center [329, 138] width 16 height 9
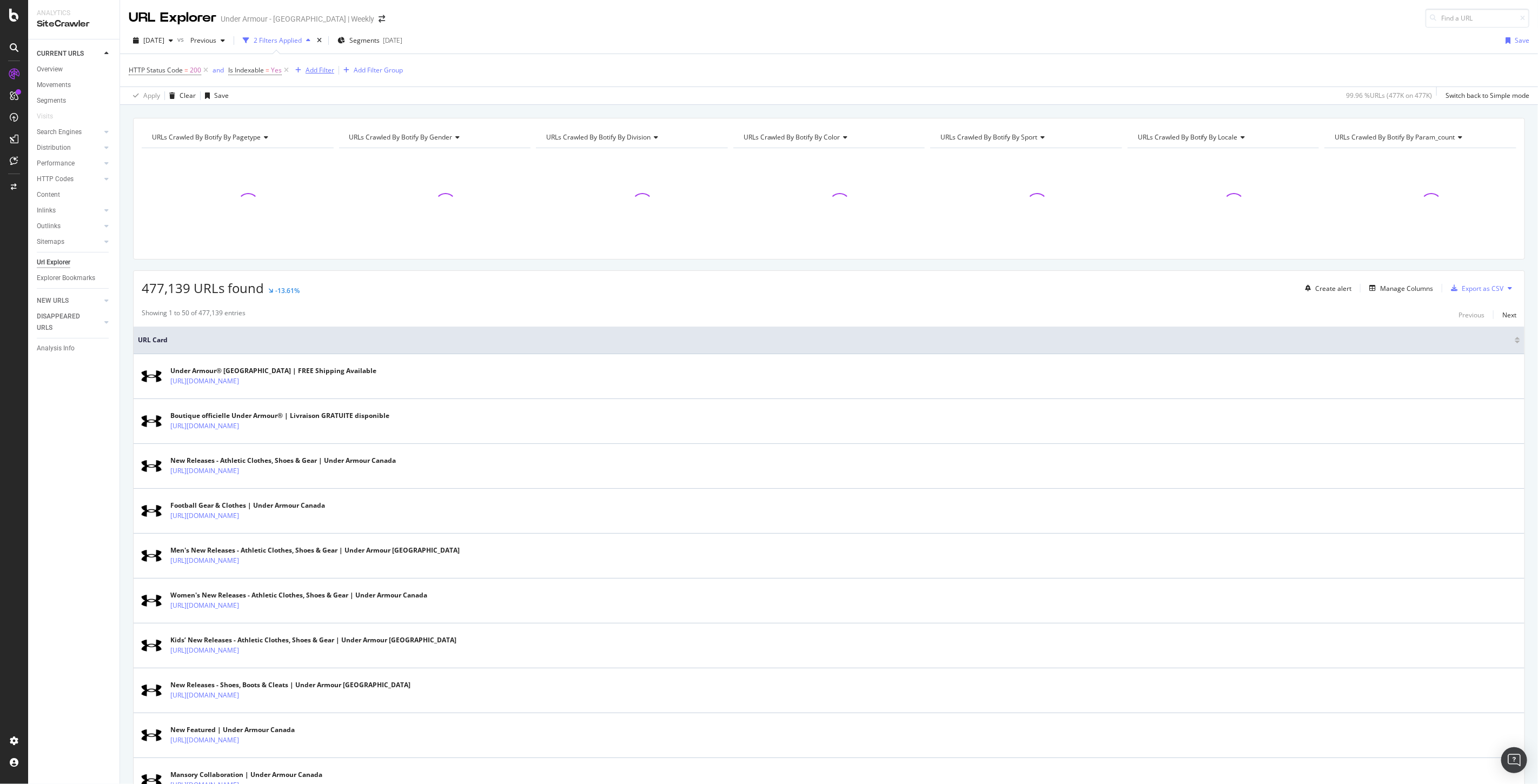
click at [317, 76] on div "Add Filter" at bounding box center [313, 70] width 43 height 12
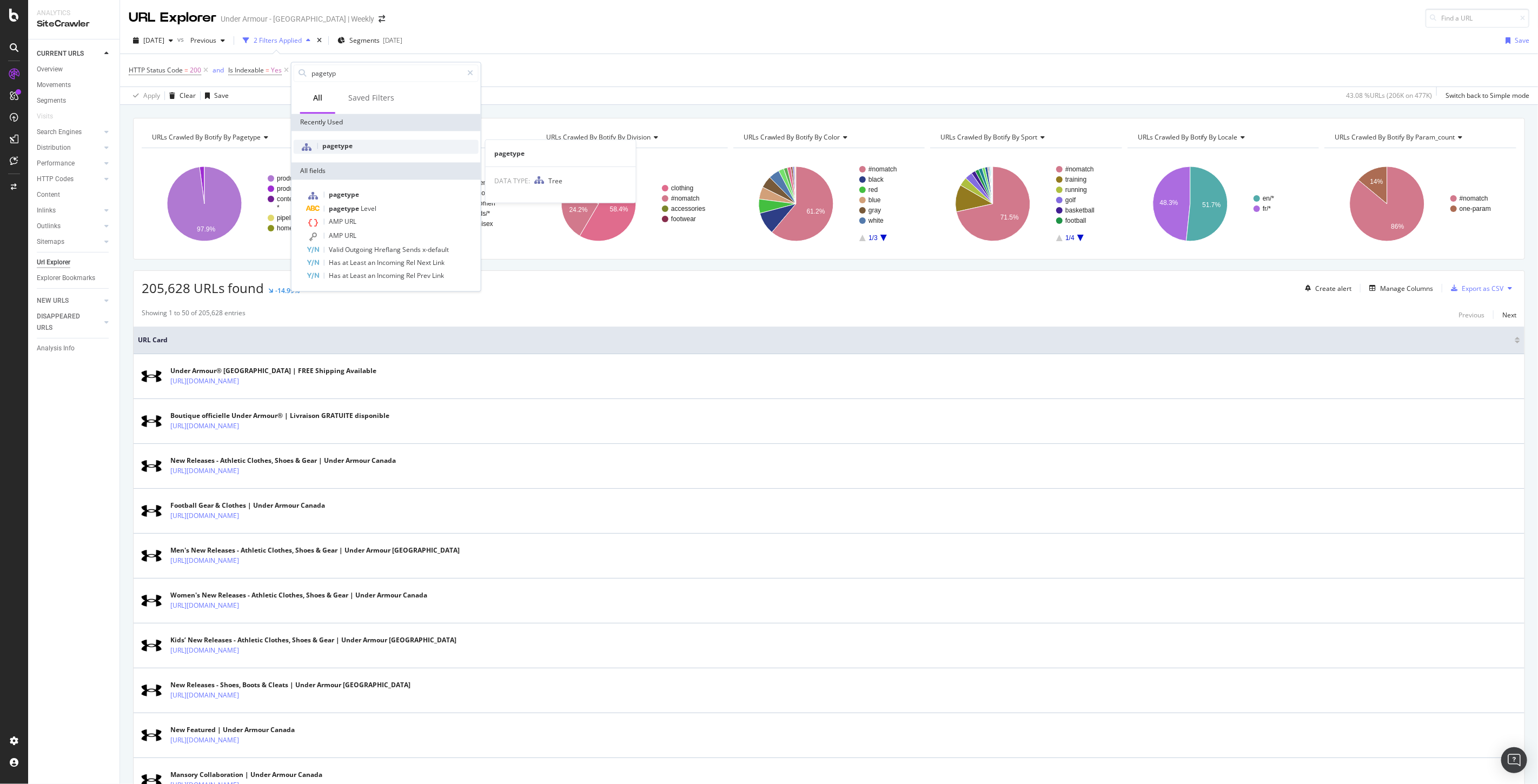
type input "pagetyp"
click at [341, 141] on span "pagetype" at bounding box center [337, 145] width 31 height 9
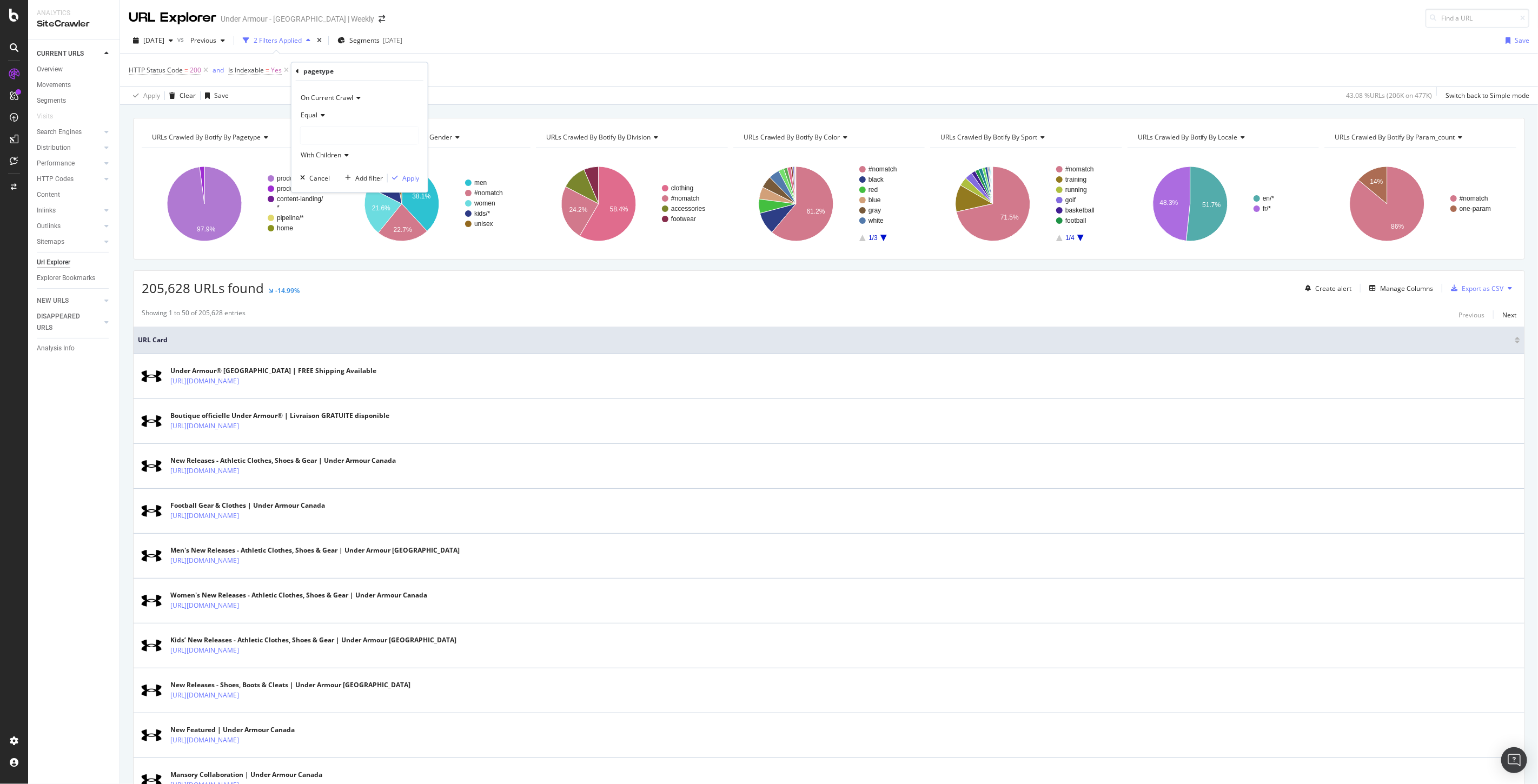
click at [341, 125] on div "Equal With Children" at bounding box center [360, 136] width 119 height 58
click at [339, 134] on div at bounding box center [360, 135] width 118 height 17
click at [305, 155] on div "product-listing 463,365 URLS Select" at bounding box center [366, 157] width 125 height 12
click at [307, 155] on icon at bounding box center [308, 157] width 4 height 7
click at [355, 169] on span "434,248 URLS" at bounding box center [355, 168] width 45 height 9
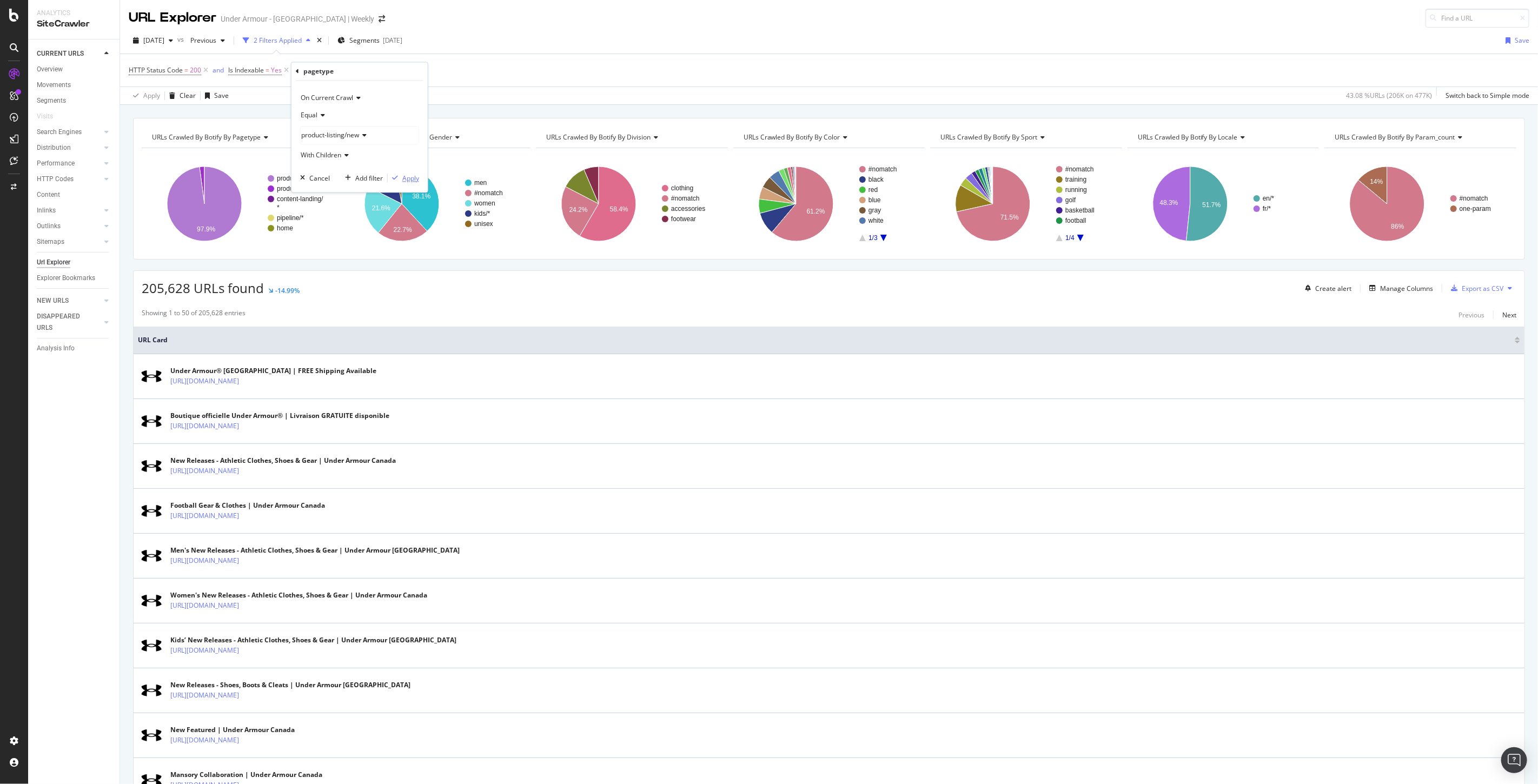
click at [406, 180] on div "Apply" at bounding box center [411, 177] width 16 height 9
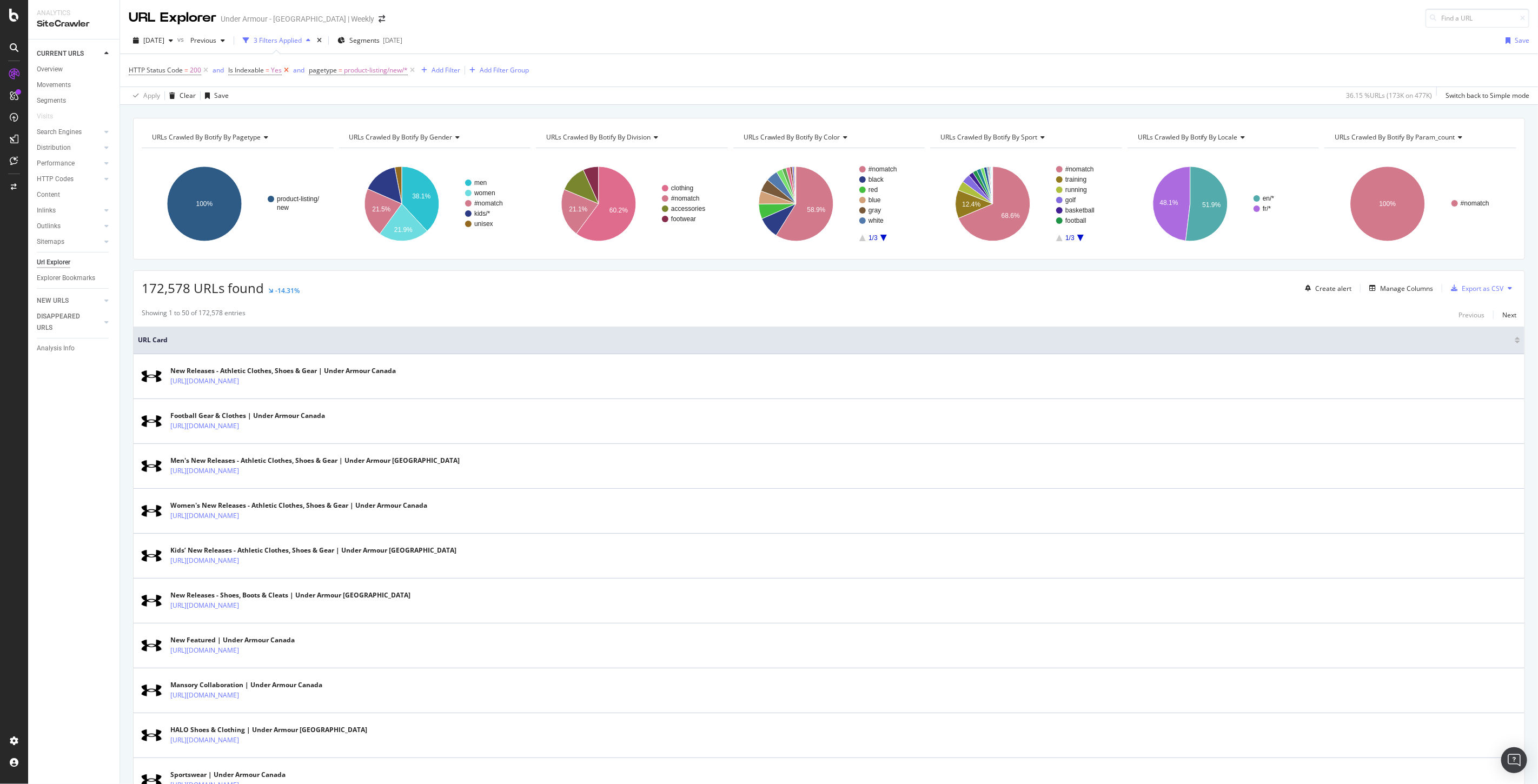
click at [287, 68] on icon at bounding box center [286, 70] width 9 height 11
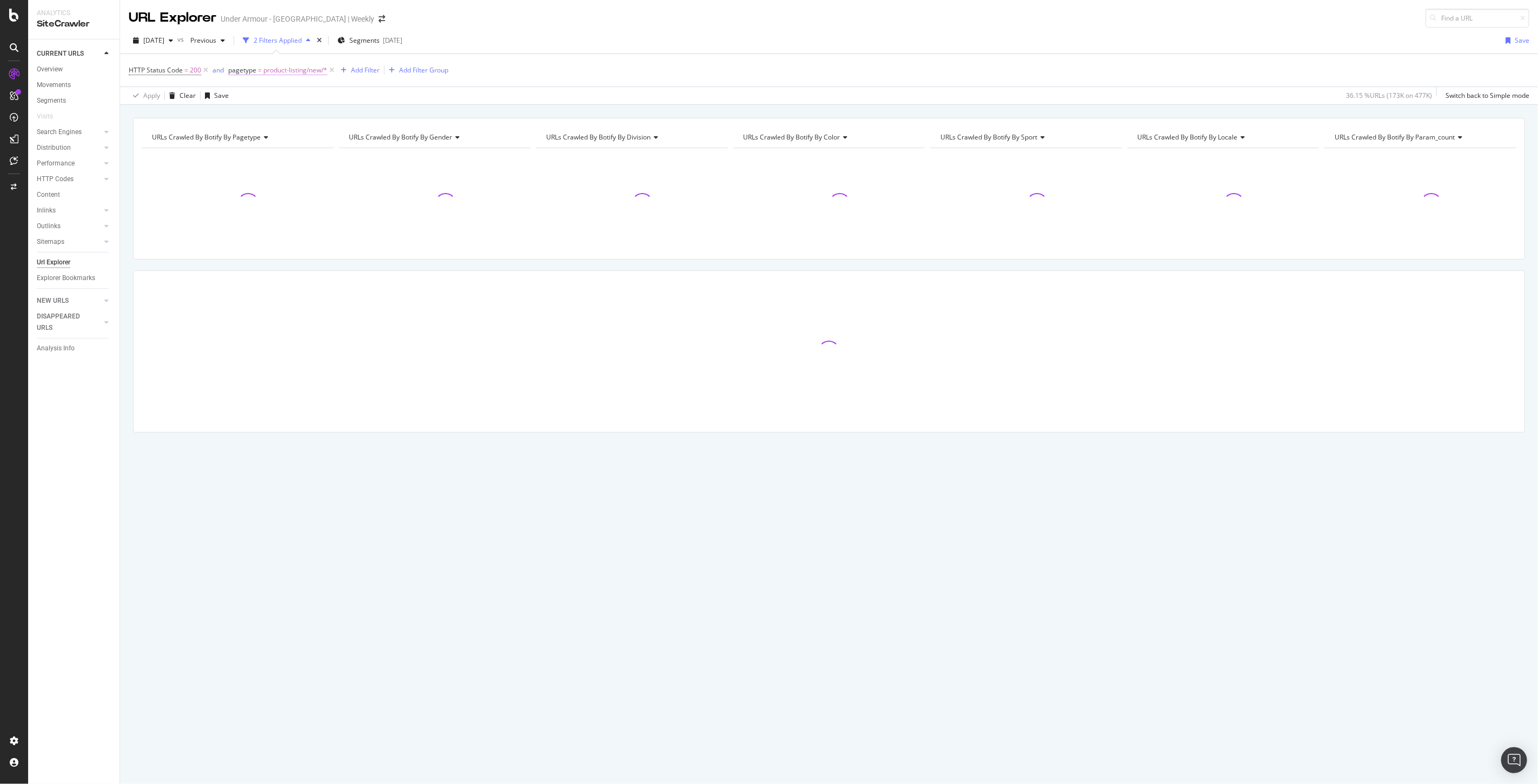
click at [284, 72] on span "product-listing/new/*" at bounding box center [294, 70] width 63 height 15
click at [273, 135] on span "product-listing/new" at bounding box center [267, 133] width 58 height 9
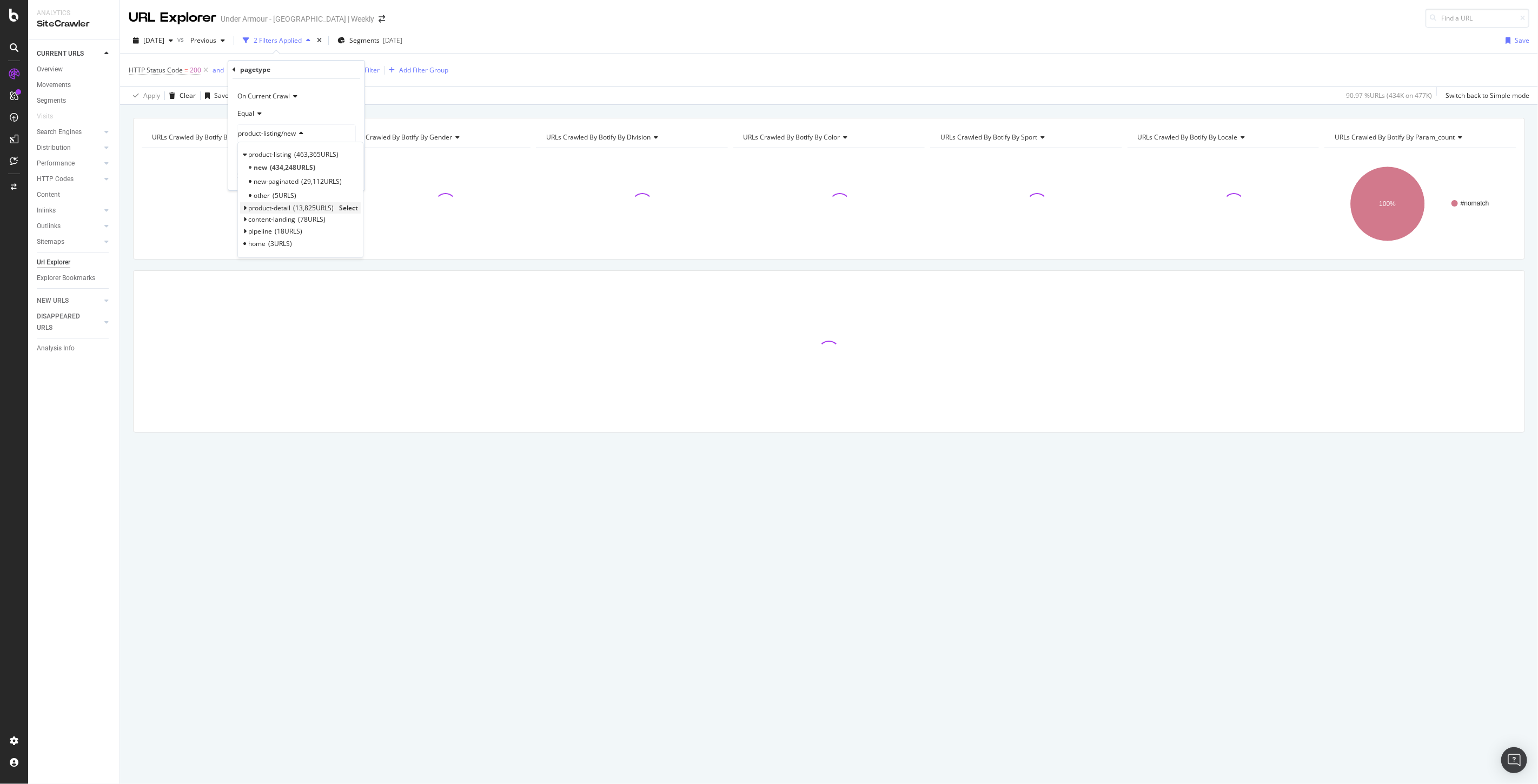
click at [245, 209] on icon at bounding box center [244, 209] width 4 height 7
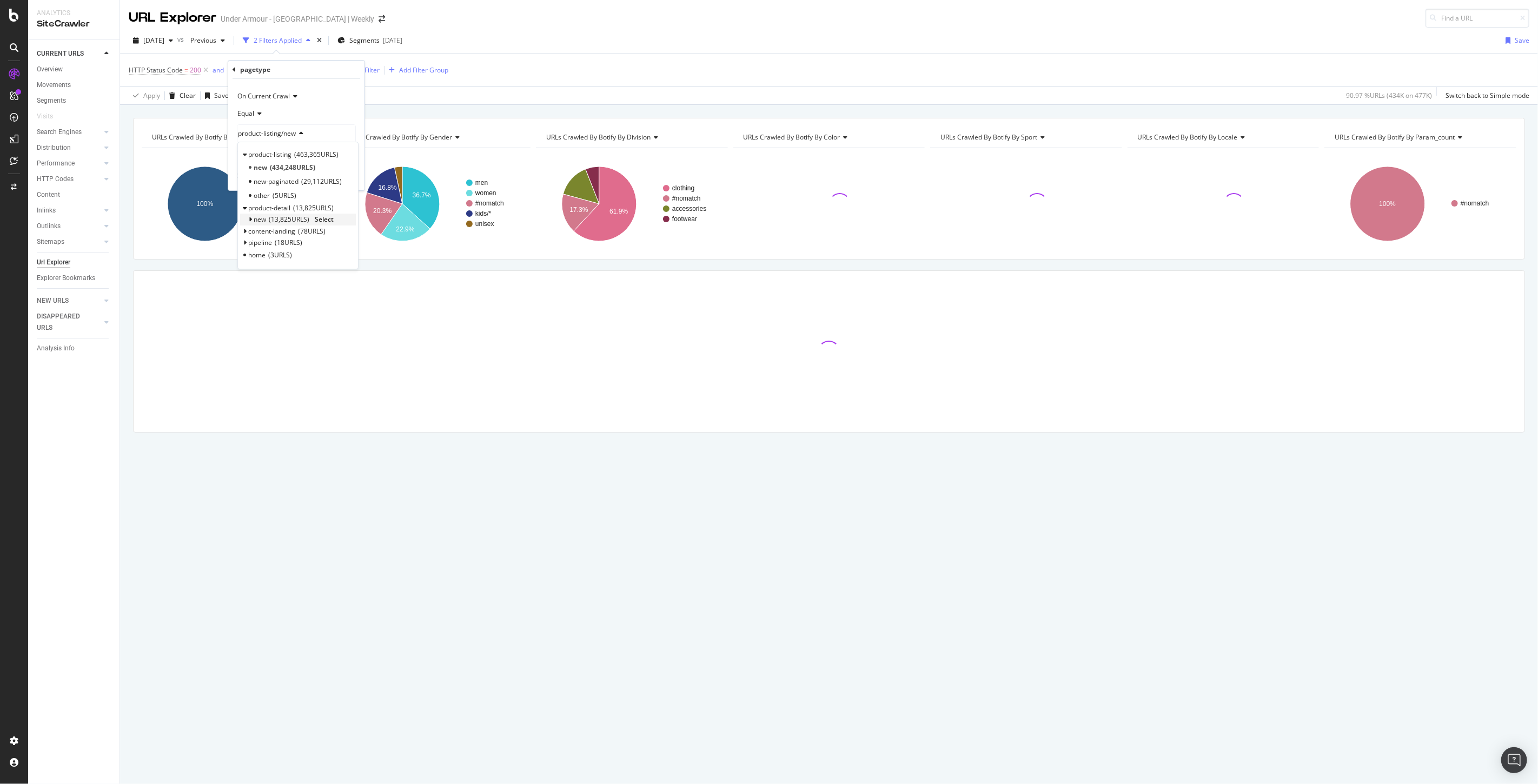
click at [282, 218] on span "13,825 URLS" at bounding box center [289, 219] width 40 height 9
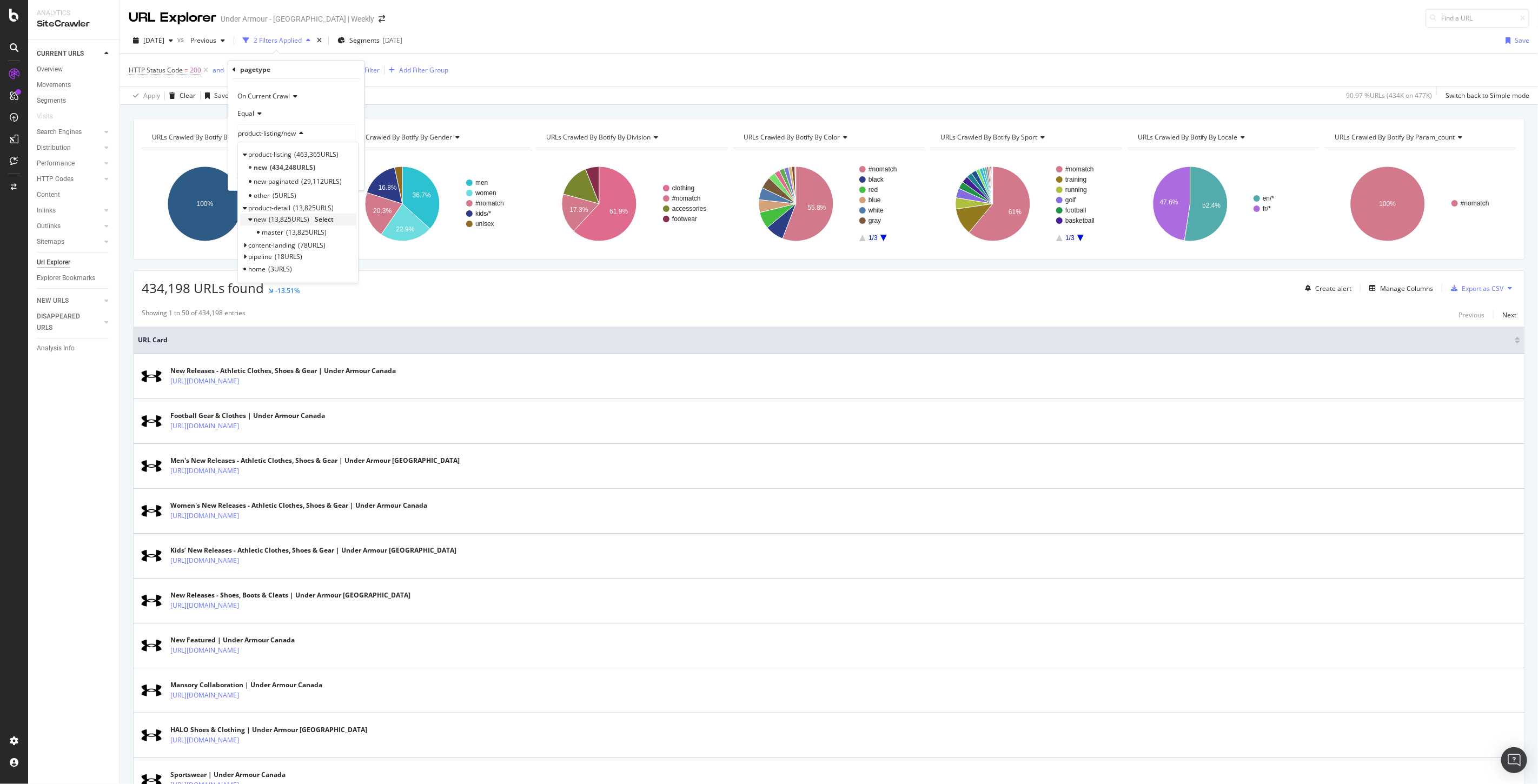
click at [326, 219] on span "Select" at bounding box center [324, 219] width 19 height 9
click at [347, 176] on div "Apply" at bounding box center [347, 176] width 16 height 9
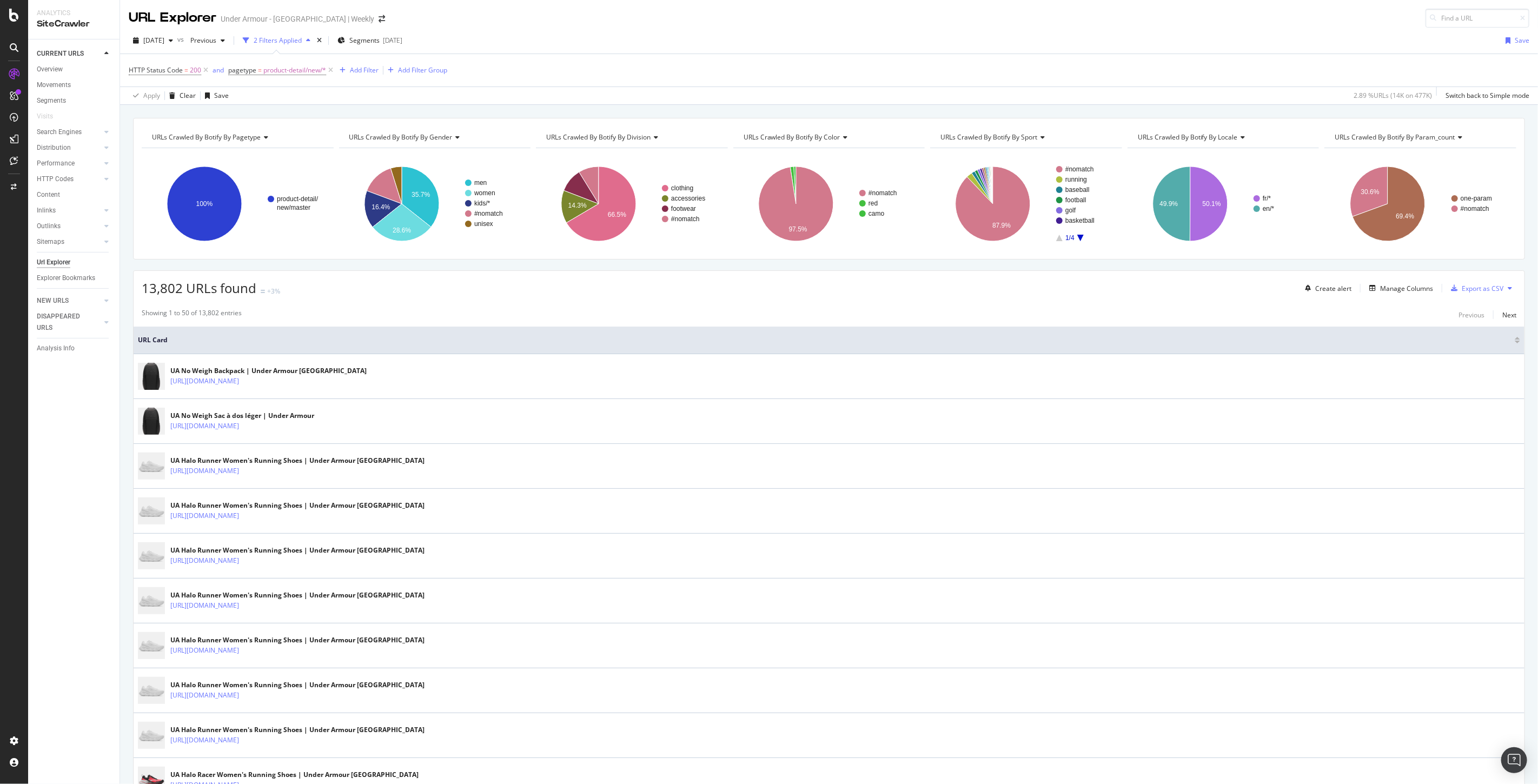
click at [339, 310] on div "Showing 1 to 50 of 13,802 entries Previous Next" at bounding box center [829, 315] width 1390 height 13
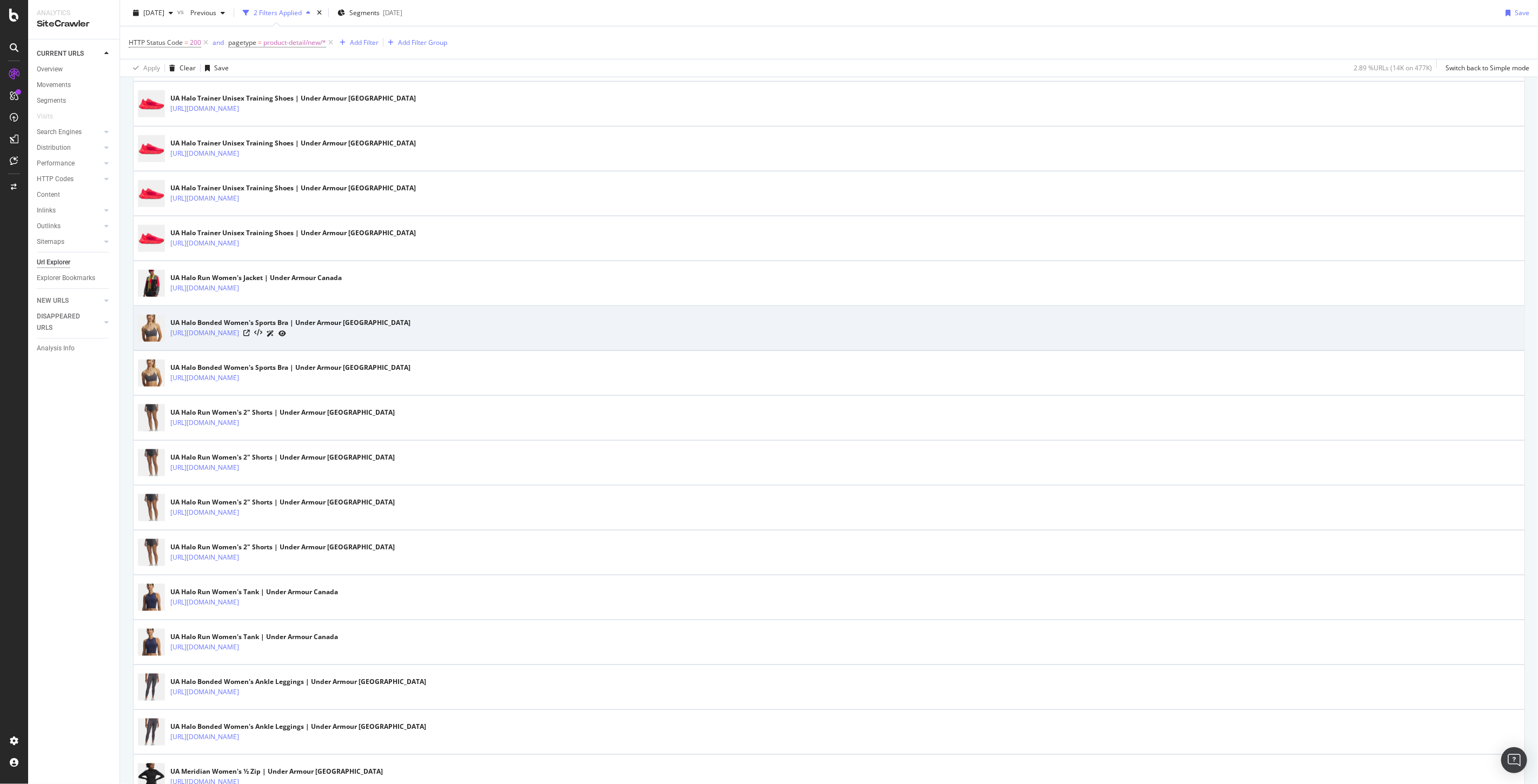
scroll to position [960, 0]
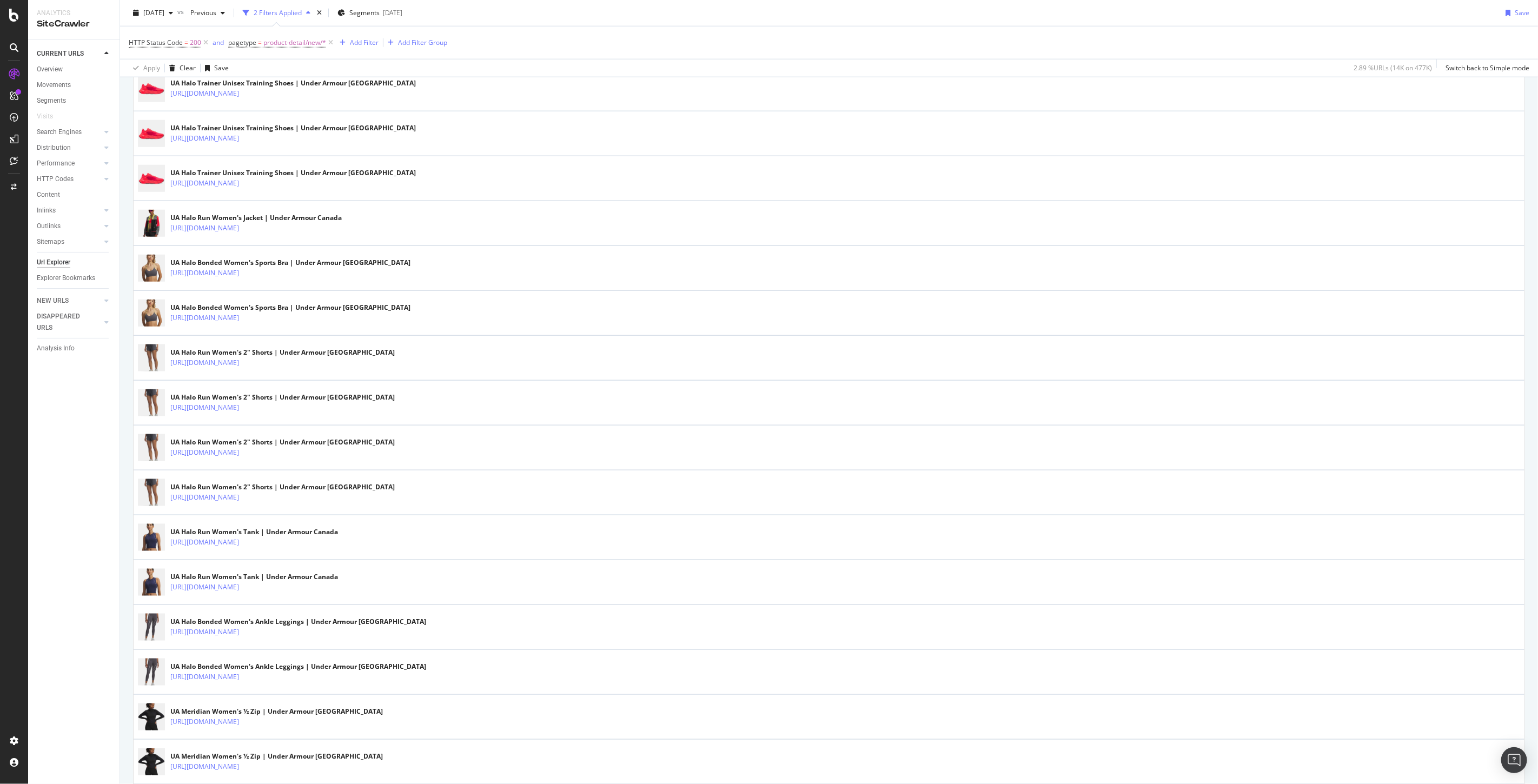
click at [76, 444] on div "CURRENT URLS Overview Movements Segments Visits Search Engines Top Charts Segme…" at bounding box center [73, 411] width 92 height 744
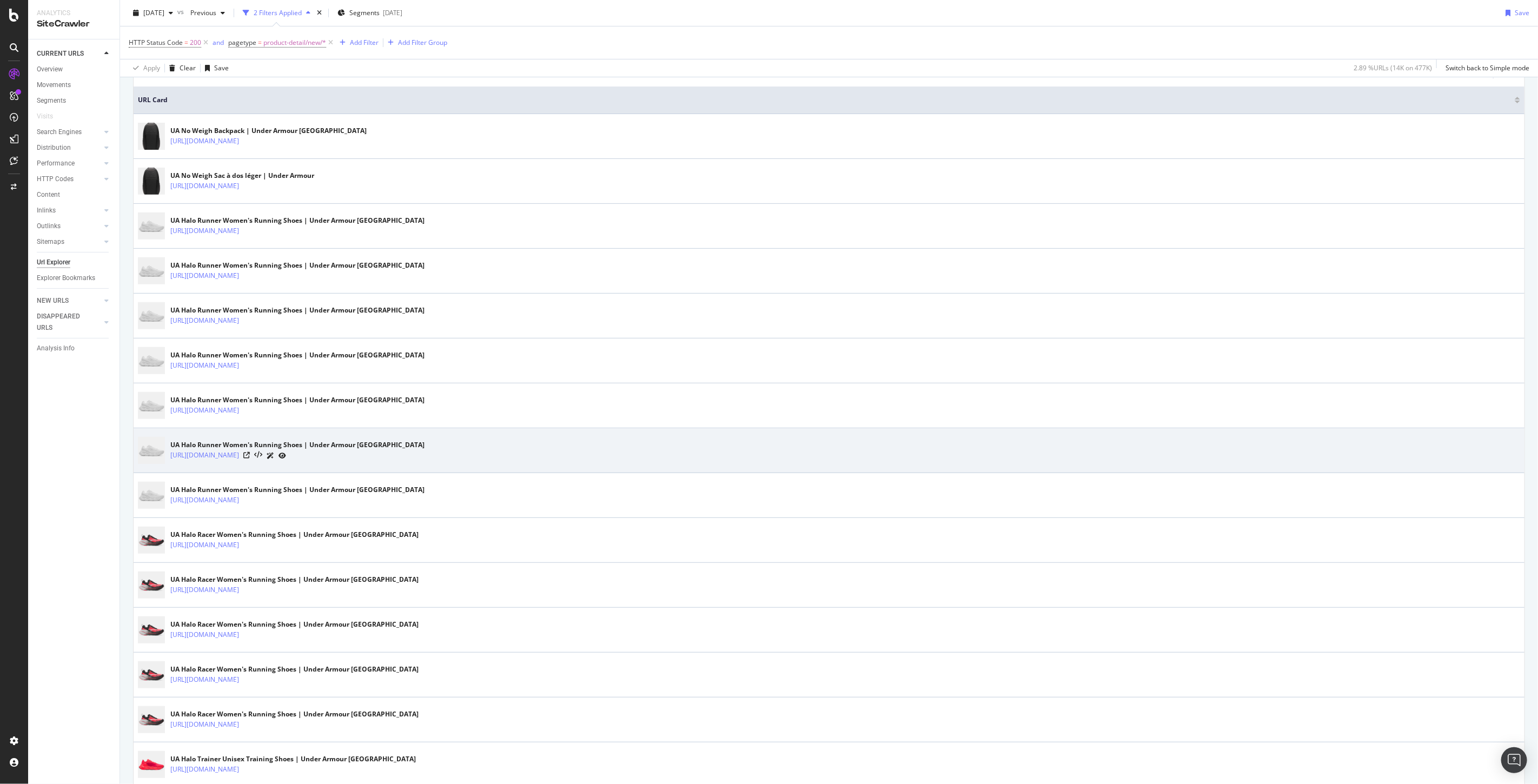
scroll to position [0, 0]
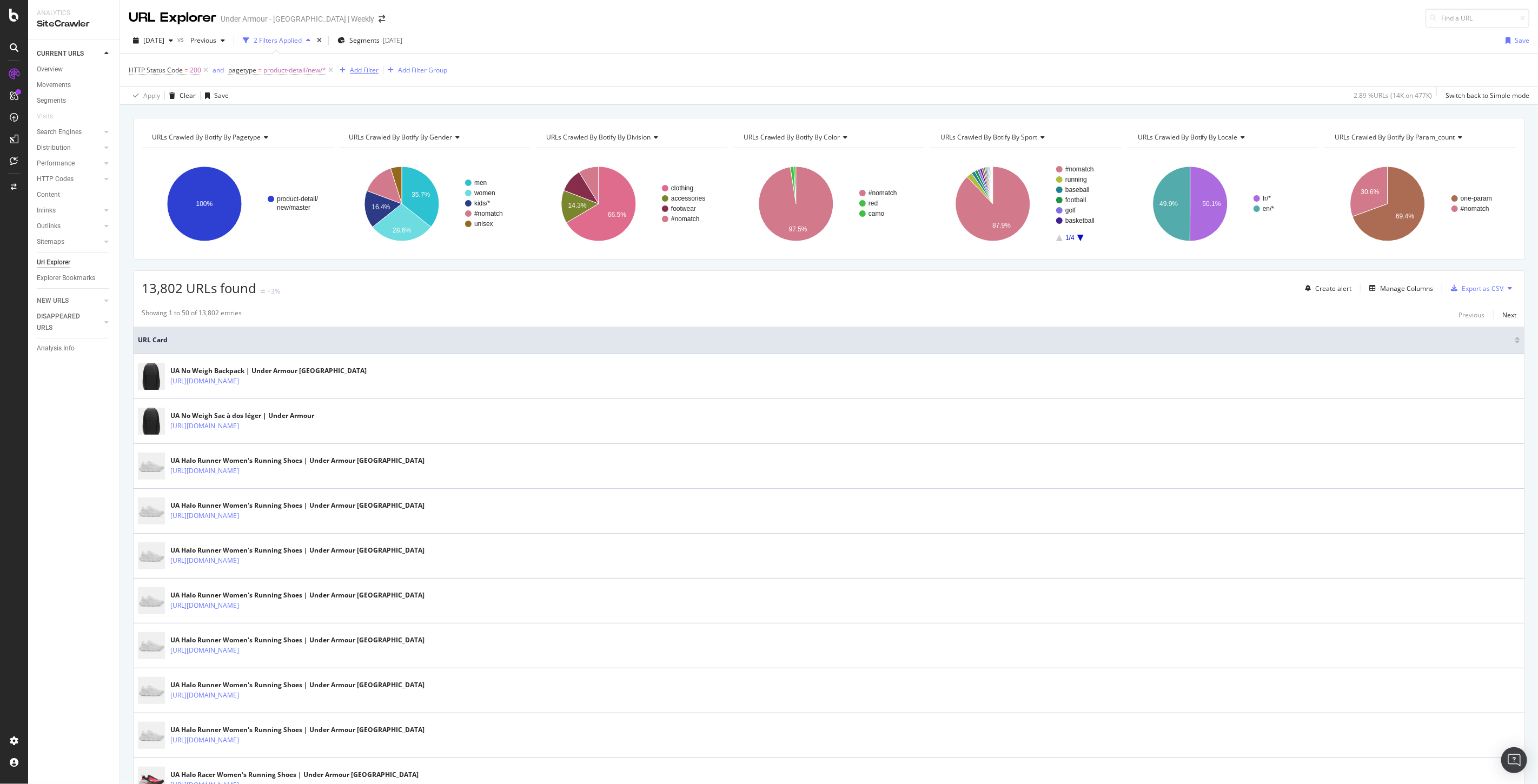
click at [369, 73] on div "Add Filter" at bounding box center [364, 69] width 29 height 9
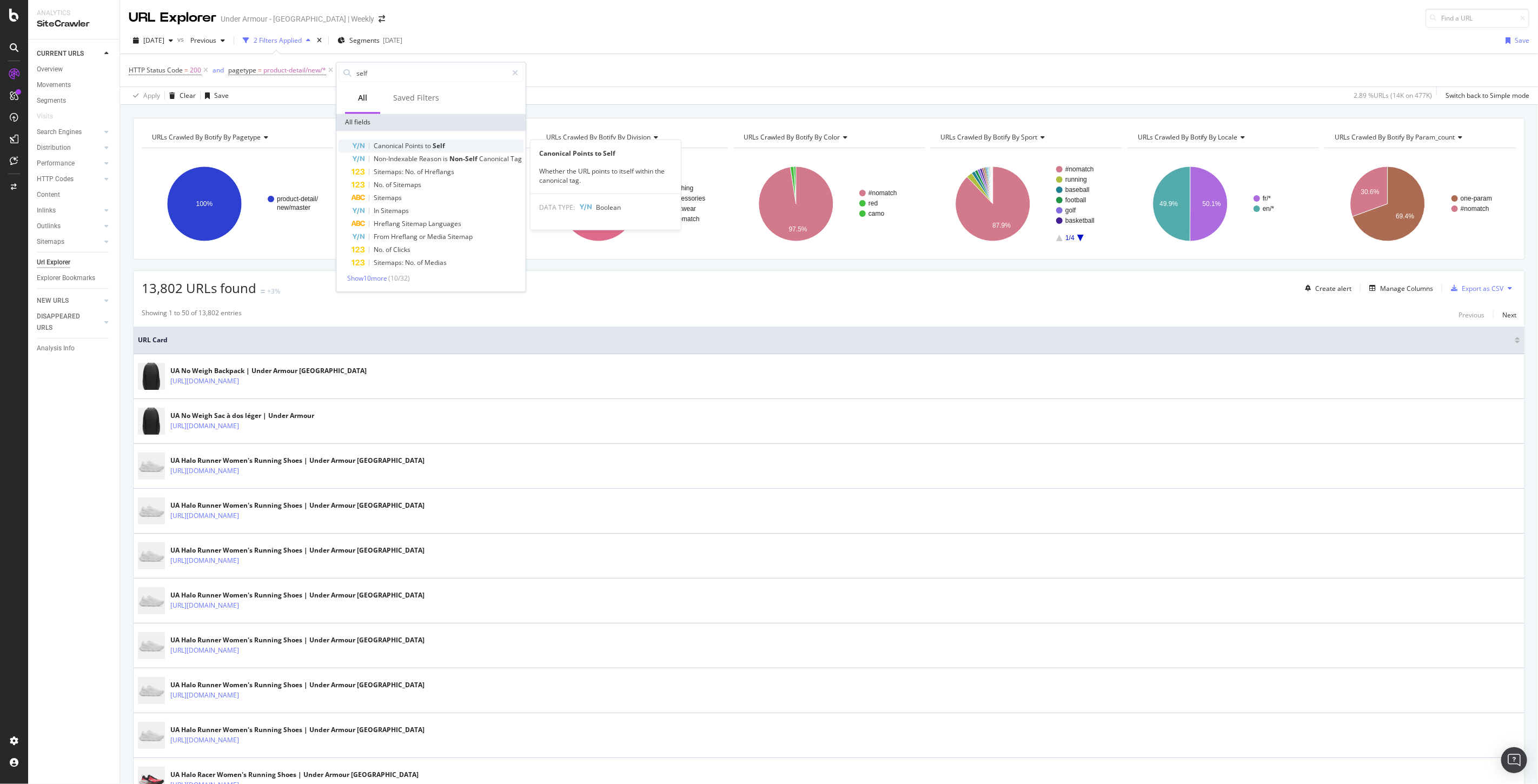
type input "self"
click at [430, 143] on span "to" at bounding box center [428, 145] width 7 height 9
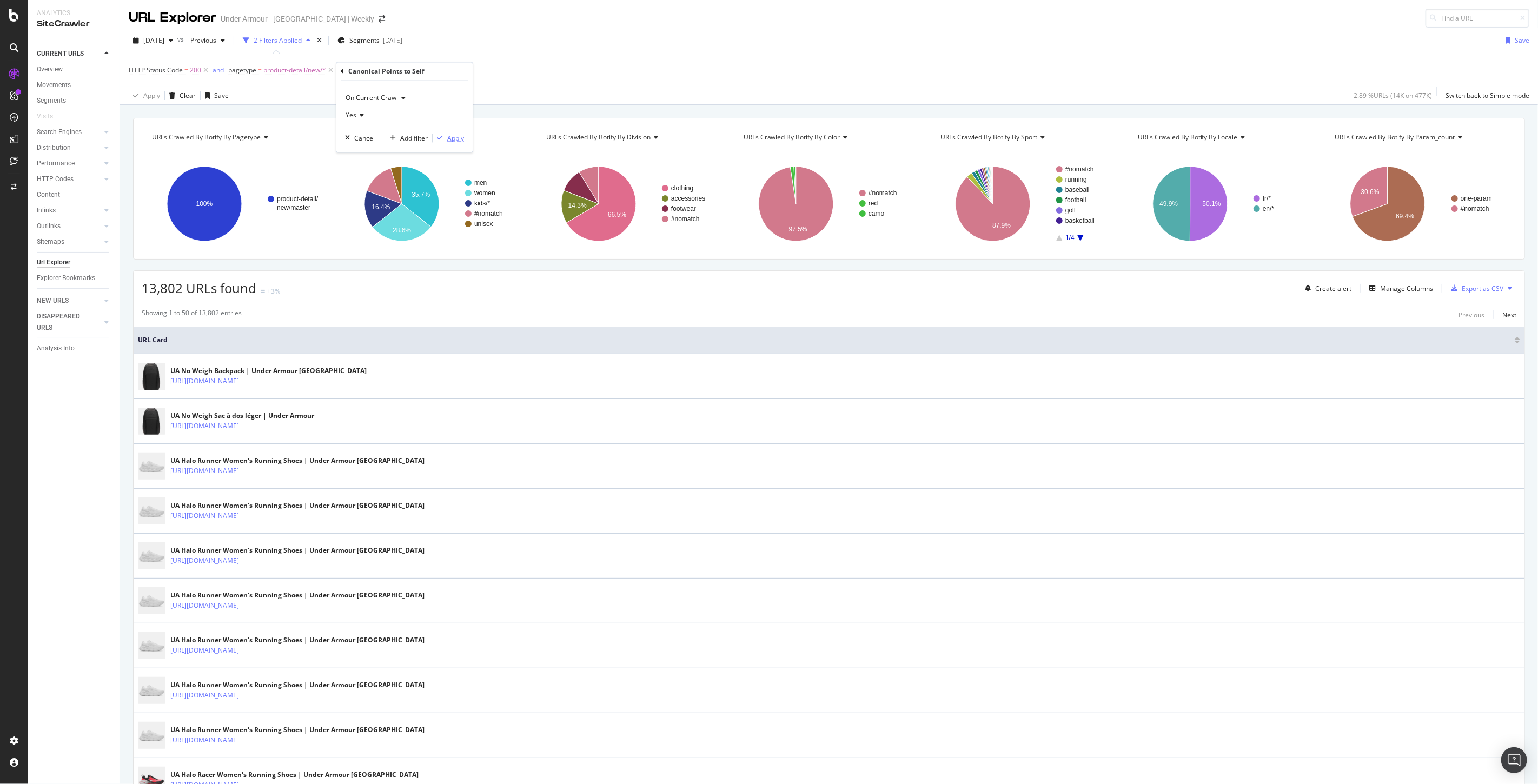
click at [458, 137] on div "Apply" at bounding box center [455, 138] width 16 height 9
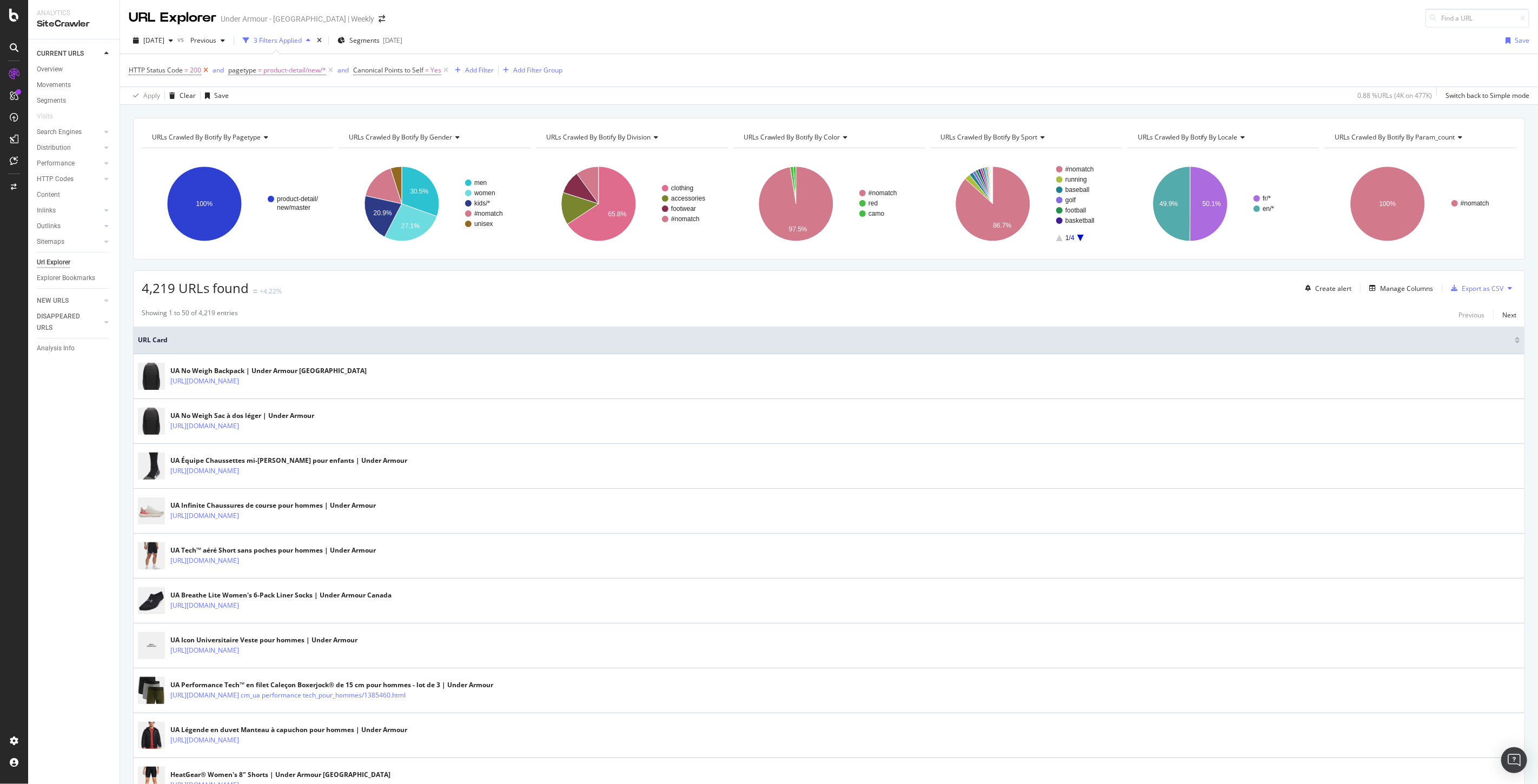
click at [206, 72] on icon at bounding box center [205, 70] width 9 height 11
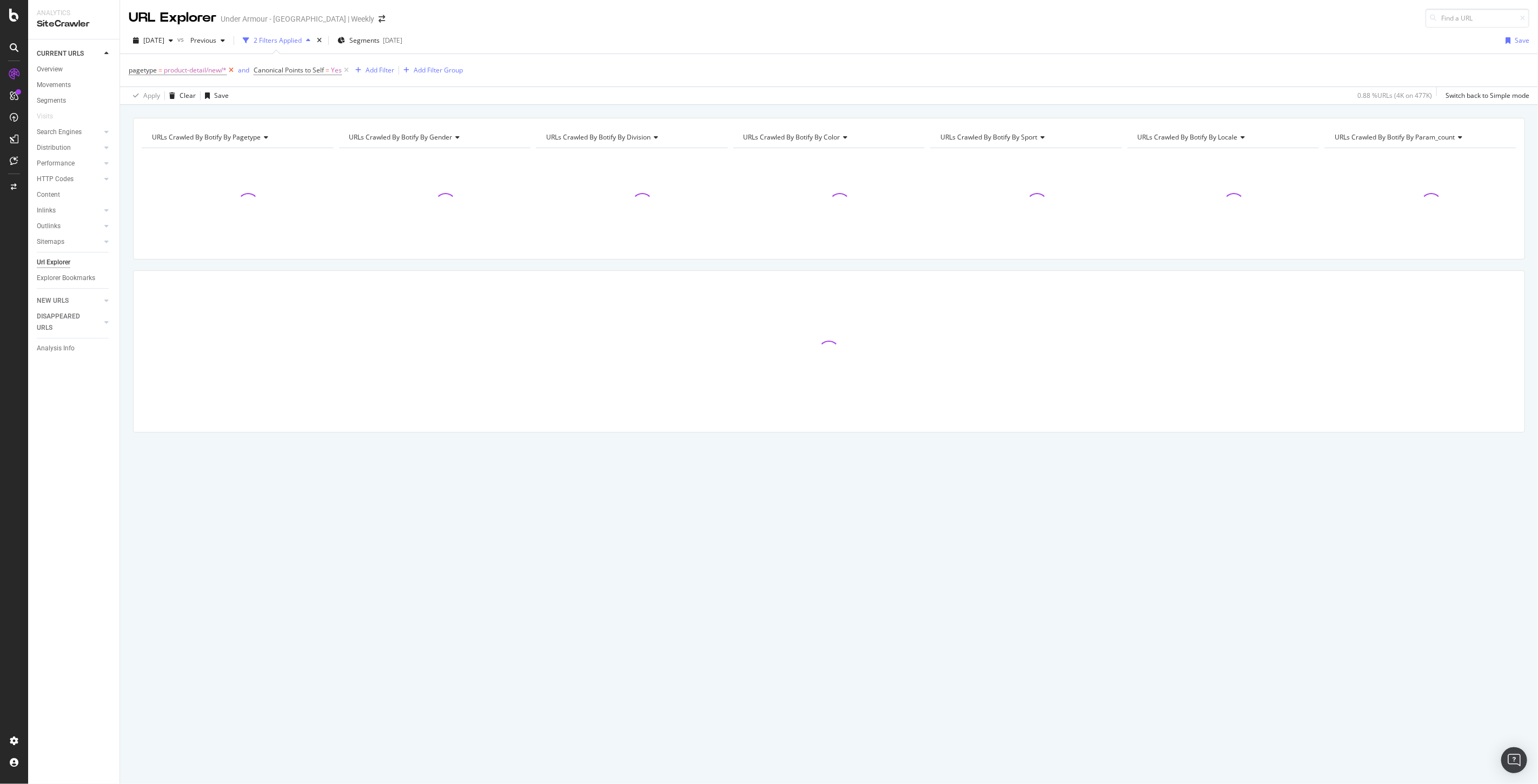
click at [232, 68] on icon at bounding box center [231, 70] width 9 height 11
click at [221, 72] on icon at bounding box center [221, 70] width 9 height 11
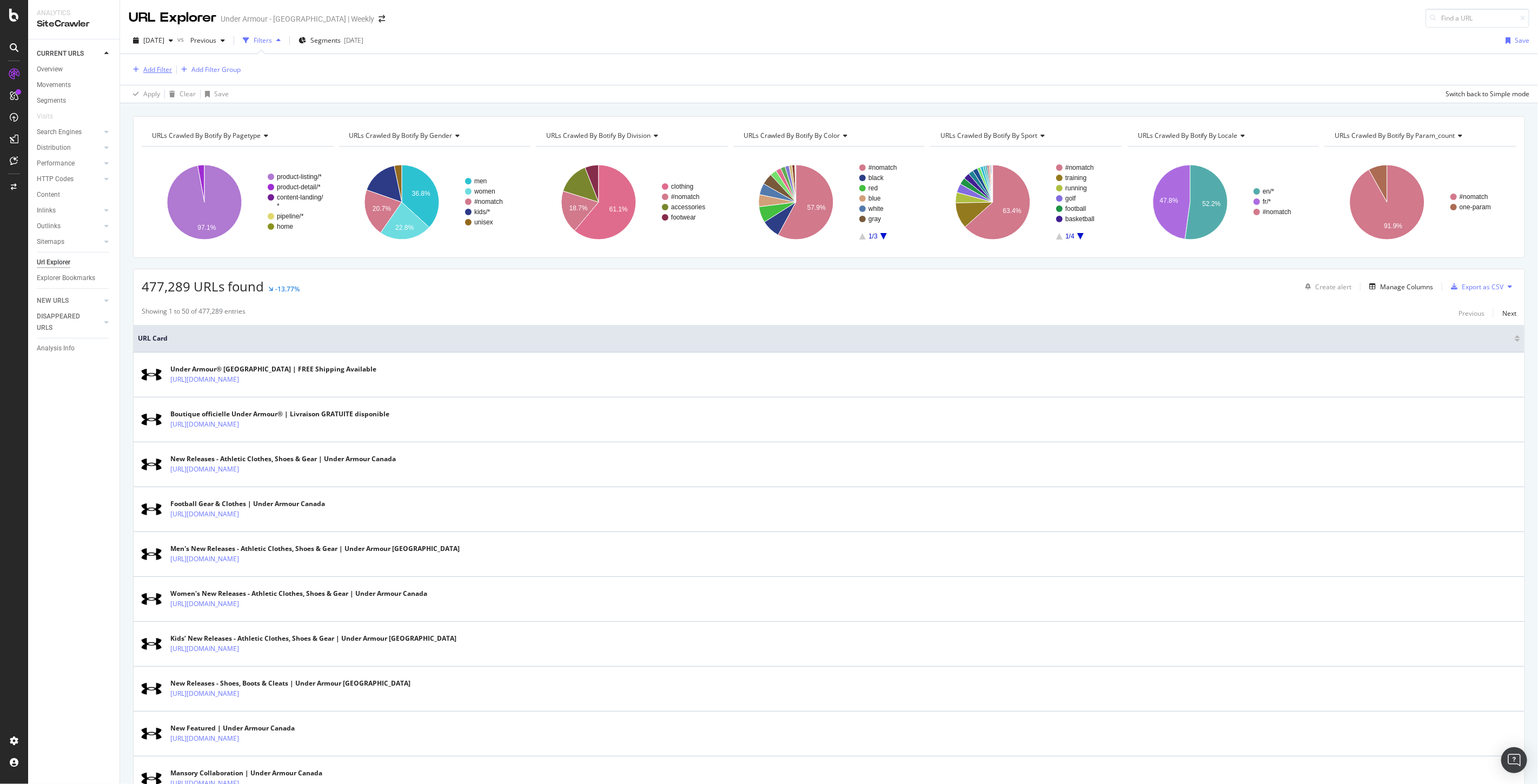
click at [153, 68] on div "Add Filter" at bounding box center [158, 69] width 29 height 9
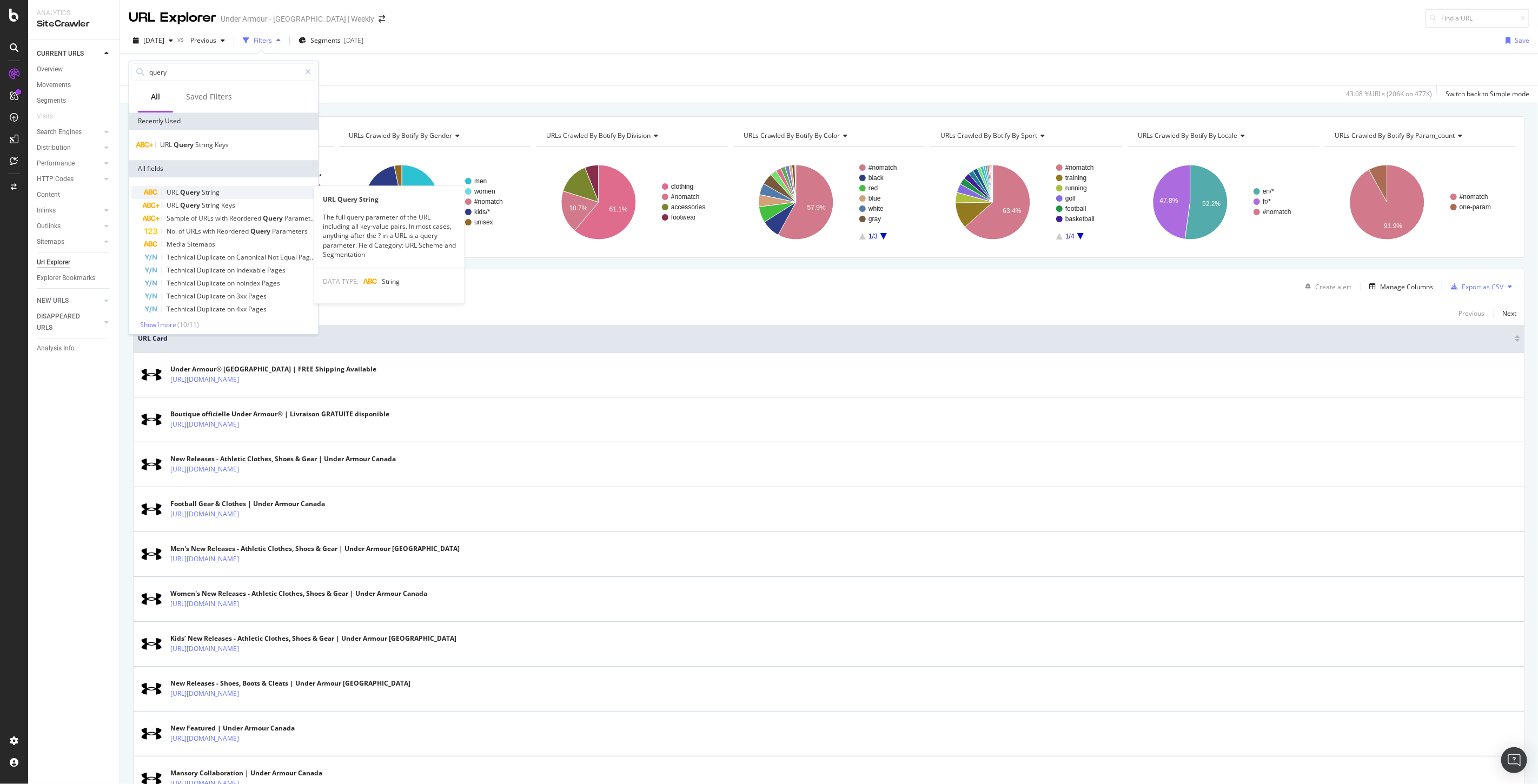
type input "query"
click at [208, 192] on span "String" at bounding box center [211, 192] width 18 height 9
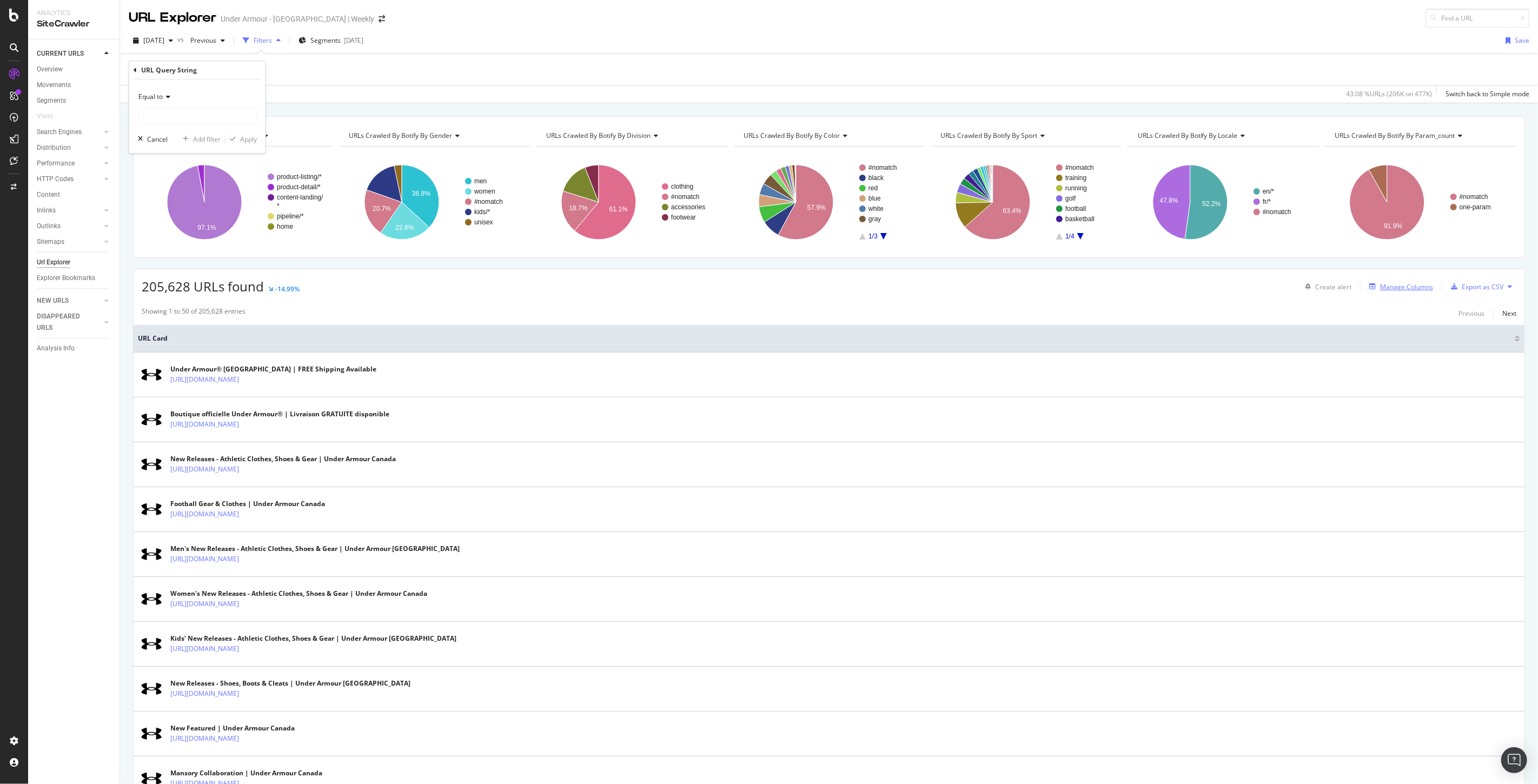
click at [1395, 285] on div "Manage Columns" at bounding box center [1406, 286] width 53 height 9
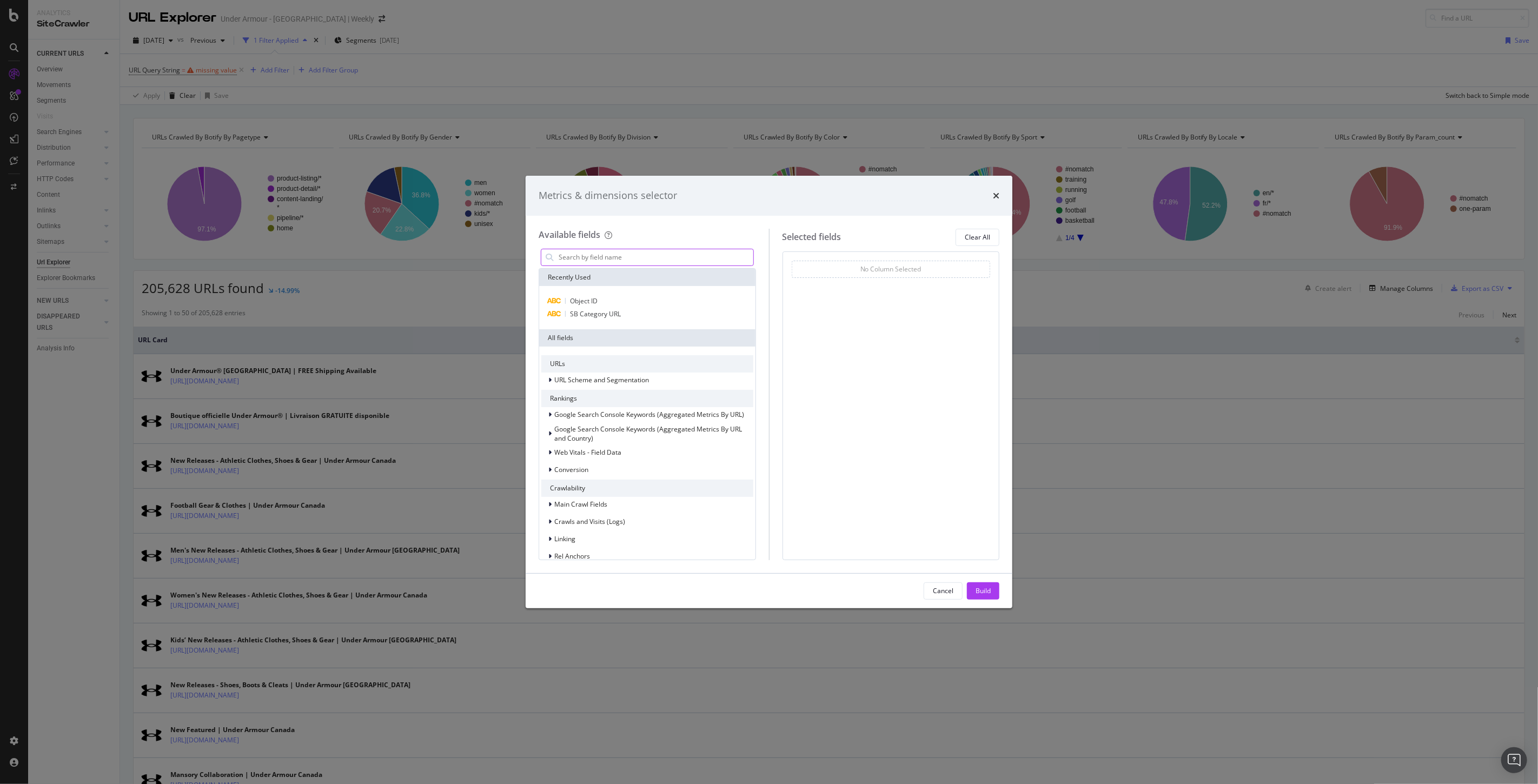
click at [652, 258] on input "modal" at bounding box center [655, 257] width 195 height 16
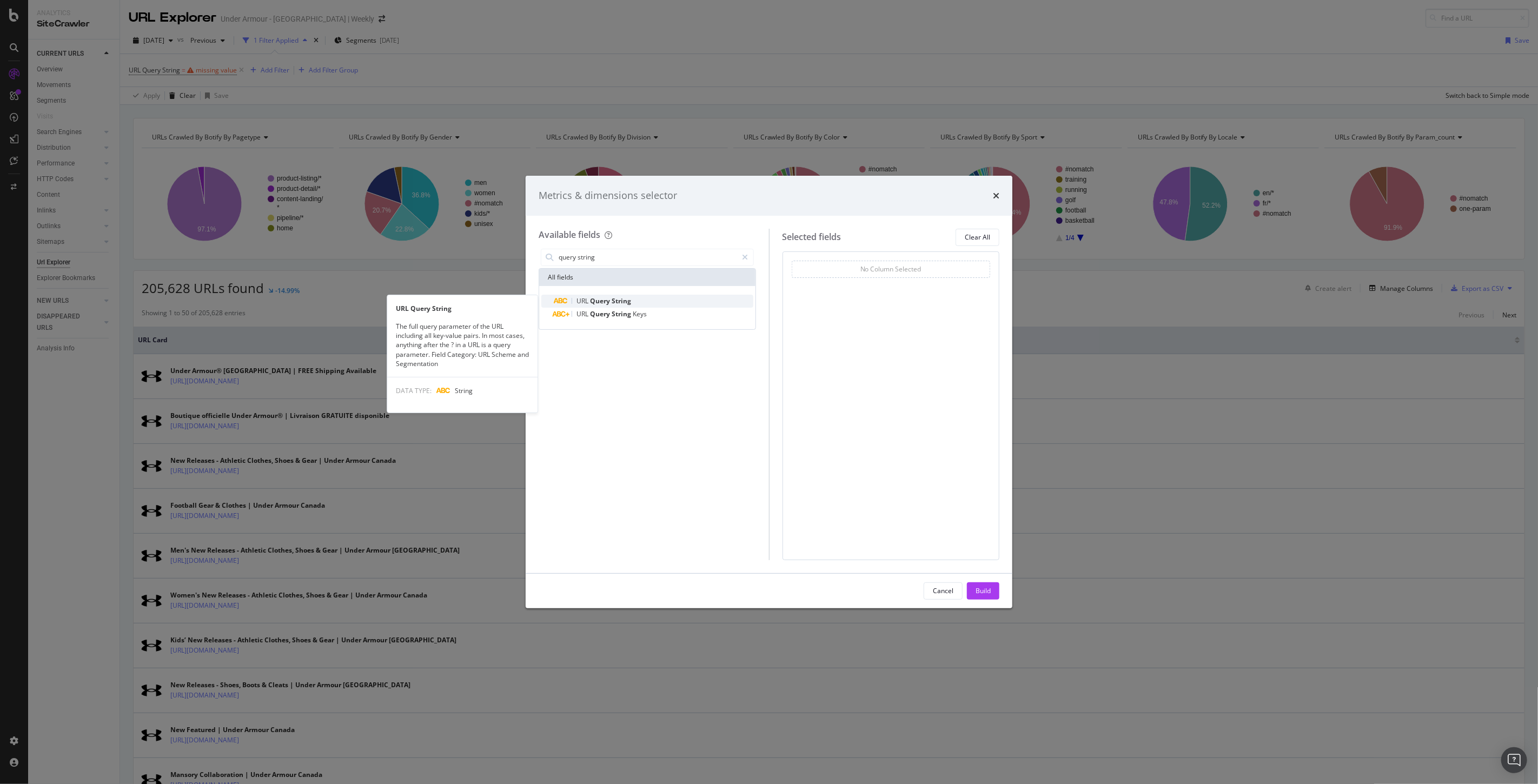
type input "query string"
click at [615, 299] on span "String" at bounding box center [622, 300] width 20 height 9
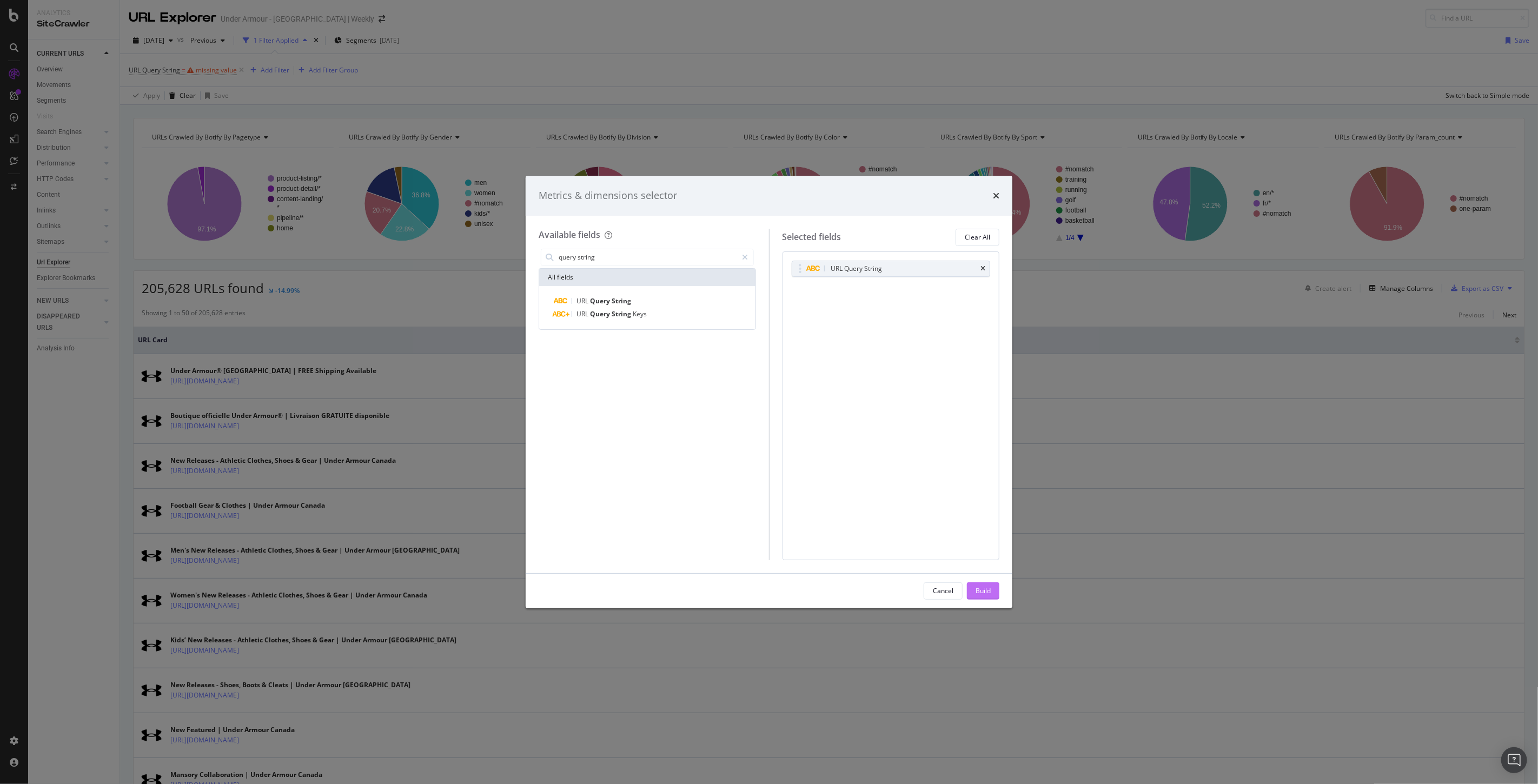
click at [977, 592] on div "Build" at bounding box center [983, 590] width 15 height 9
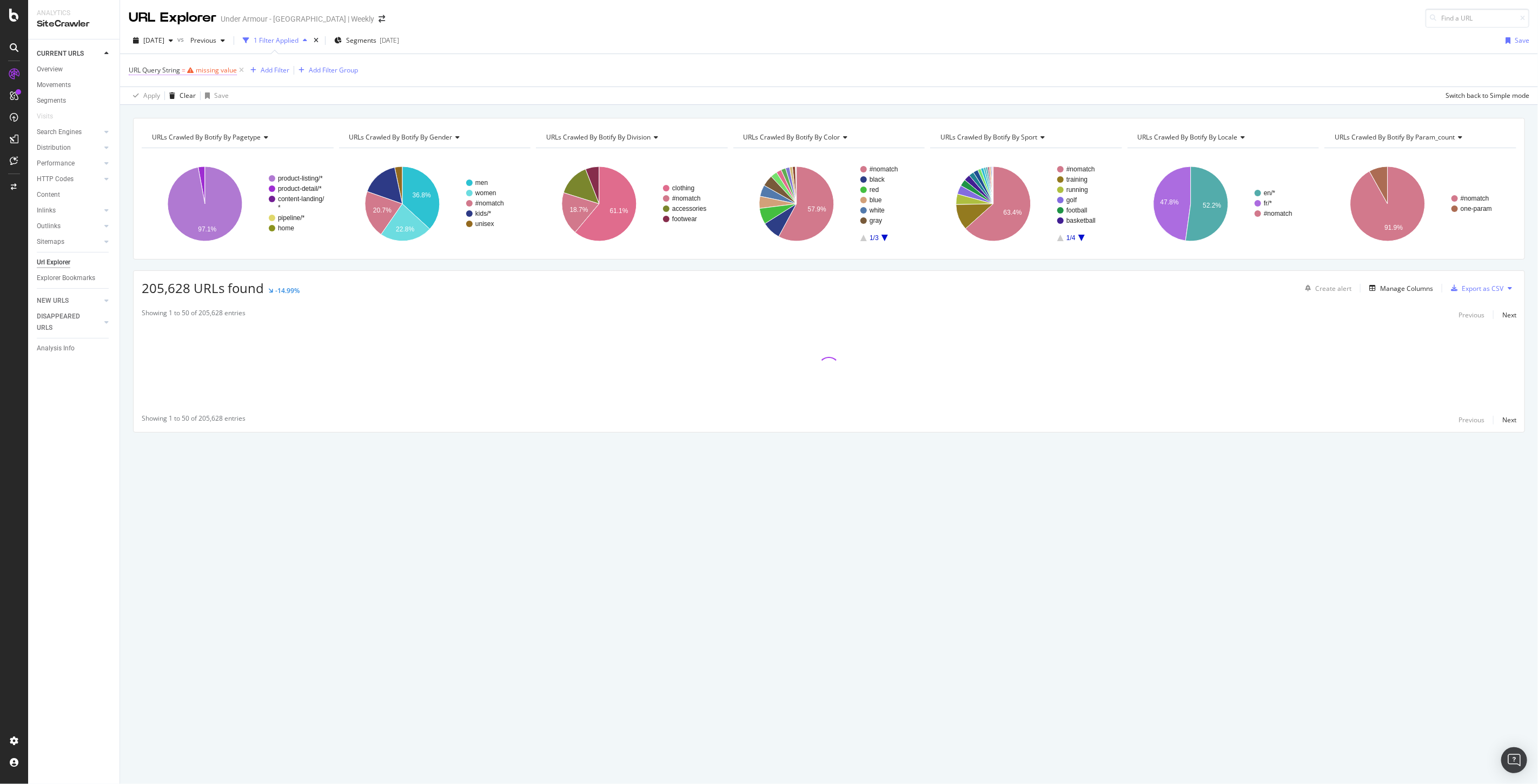
click at [211, 71] on div "missing value" at bounding box center [216, 69] width 41 height 9
click at [161, 114] on input "text" at bounding box center [197, 115] width 118 height 17
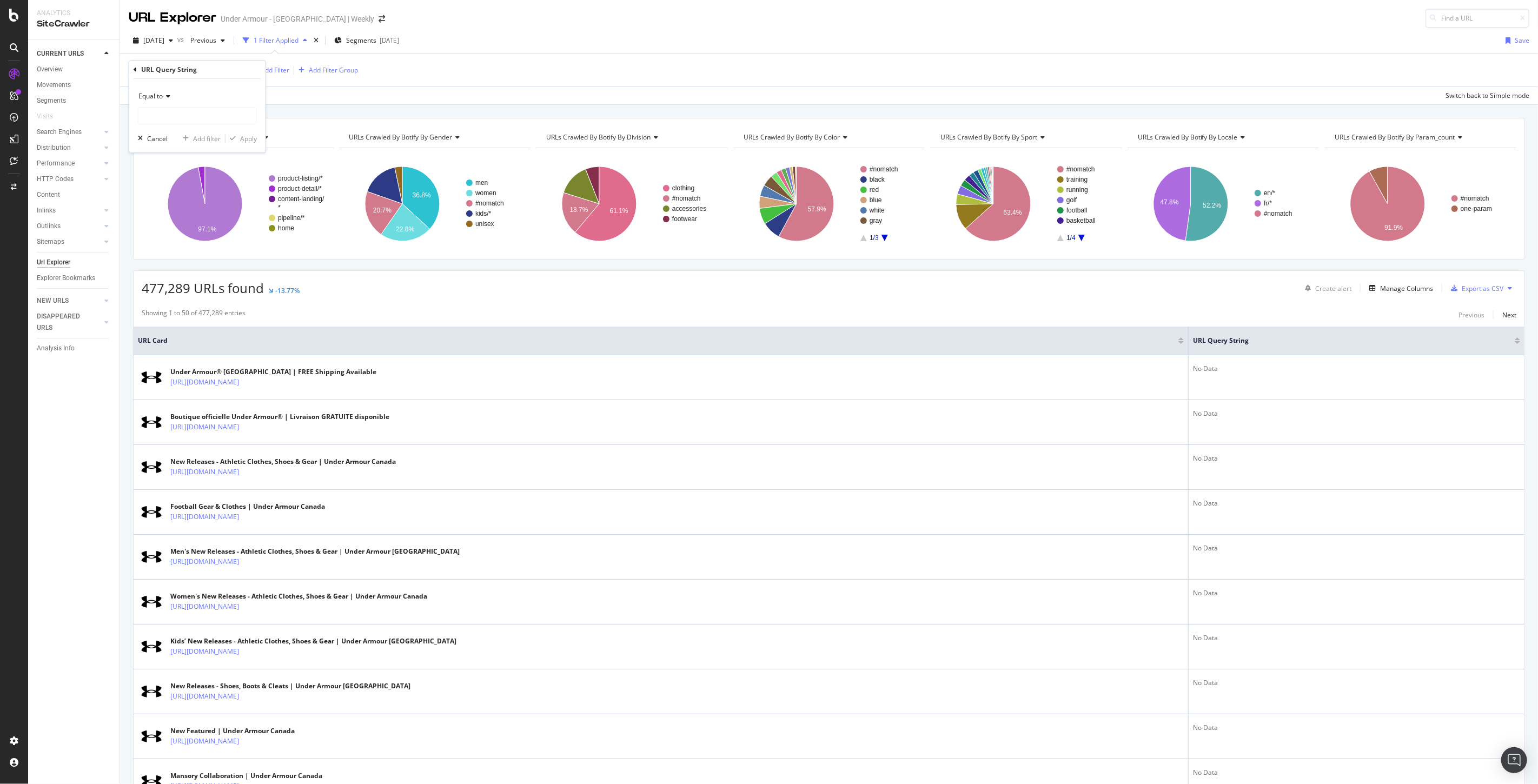
click at [149, 94] on span "Equal to" at bounding box center [151, 96] width 25 height 9
click at [159, 150] on span "Starts with" at bounding box center [159, 146] width 32 height 9
click at [159, 115] on input "text" at bounding box center [197, 115] width 118 height 17
type input "page="
click at [245, 142] on div "Apply" at bounding box center [248, 138] width 16 height 9
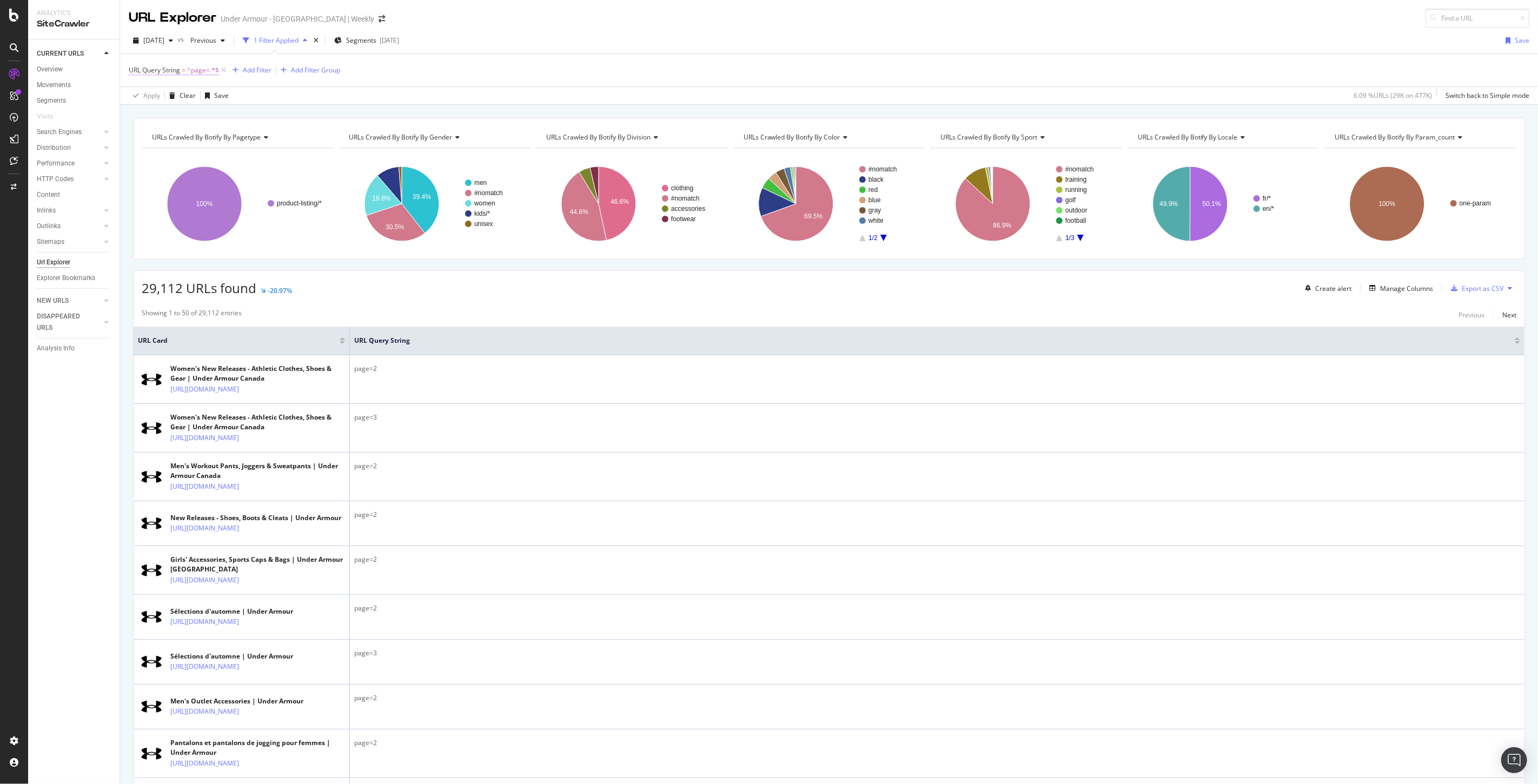
click at [176, 72] on span "URL Query String" at bounding box center [154, 69] width 51 height 9
click at [161, 98] on span "Starts with" at bounding box center [154, 96] width 32 height 9
click at [165, 200] on span "Contains" at bounding box center [157, 203] width 26 height 9
type input "="
click at [245, 141] on div "Apply" at bounding box center [248, 138] width 16 height 9
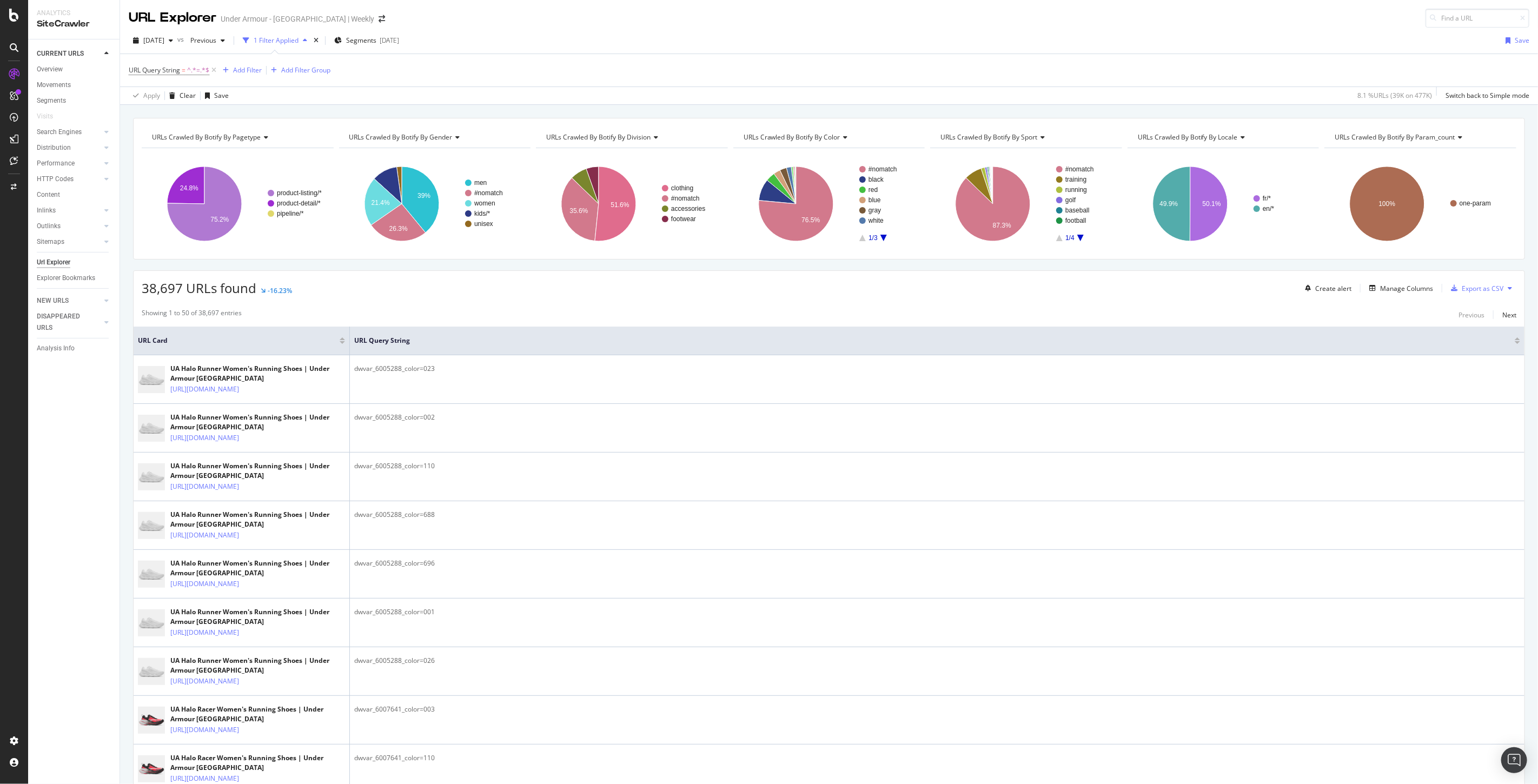
click at [179, 65] on span "URL Query String = ^.*=.*$" at bounding box center [173, 70] width 90 height 15
click at [171, 68] on span "URL Query String" at bounding box center [154, 69] width 51 height 9
click at [134, 68] on icon at bounding box center [135, 70] width 3 height 7
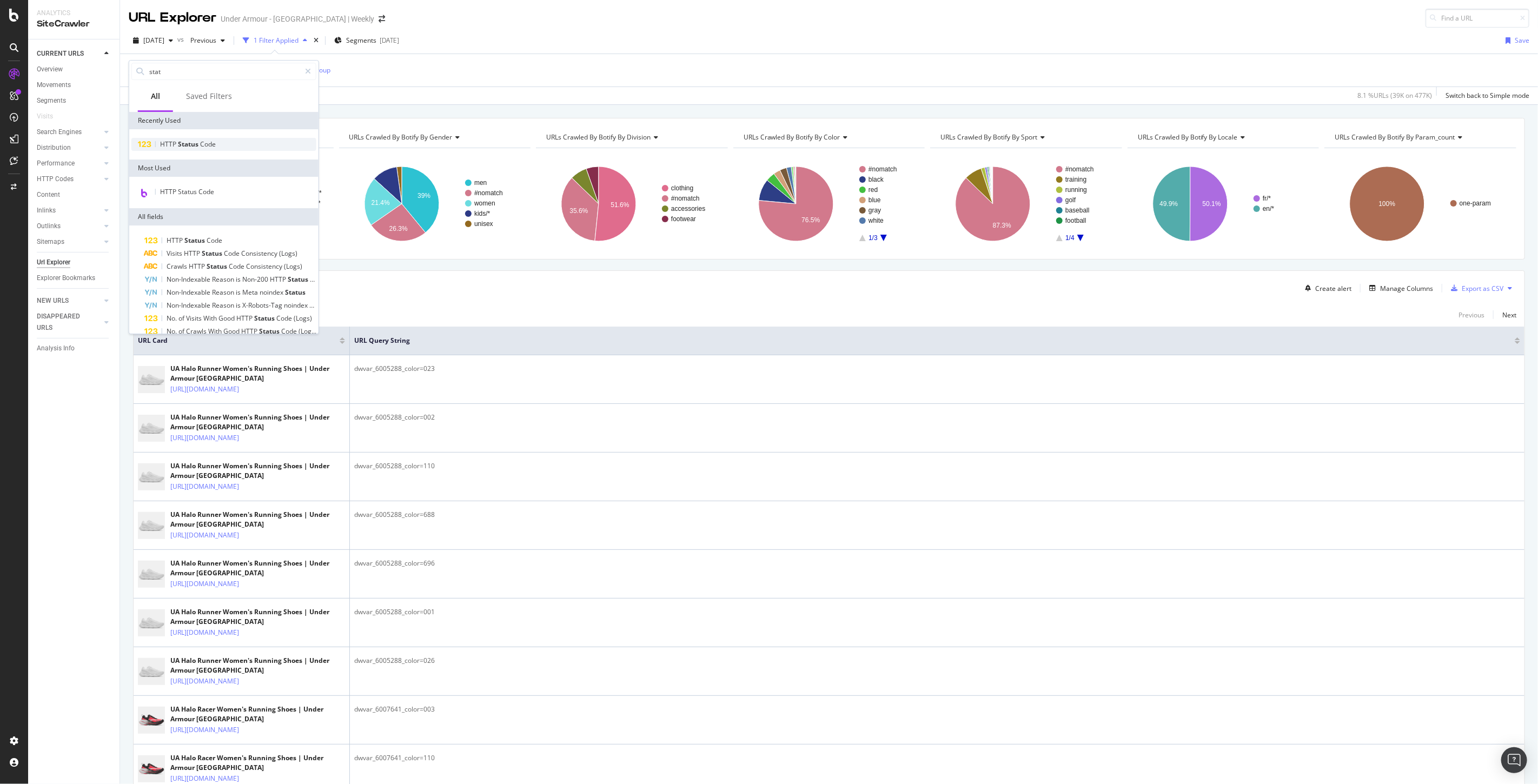
type input "stat"
click at [201, 148] on div "HTTP Status Code" at bounding box center [223, 144] width 185 height 13
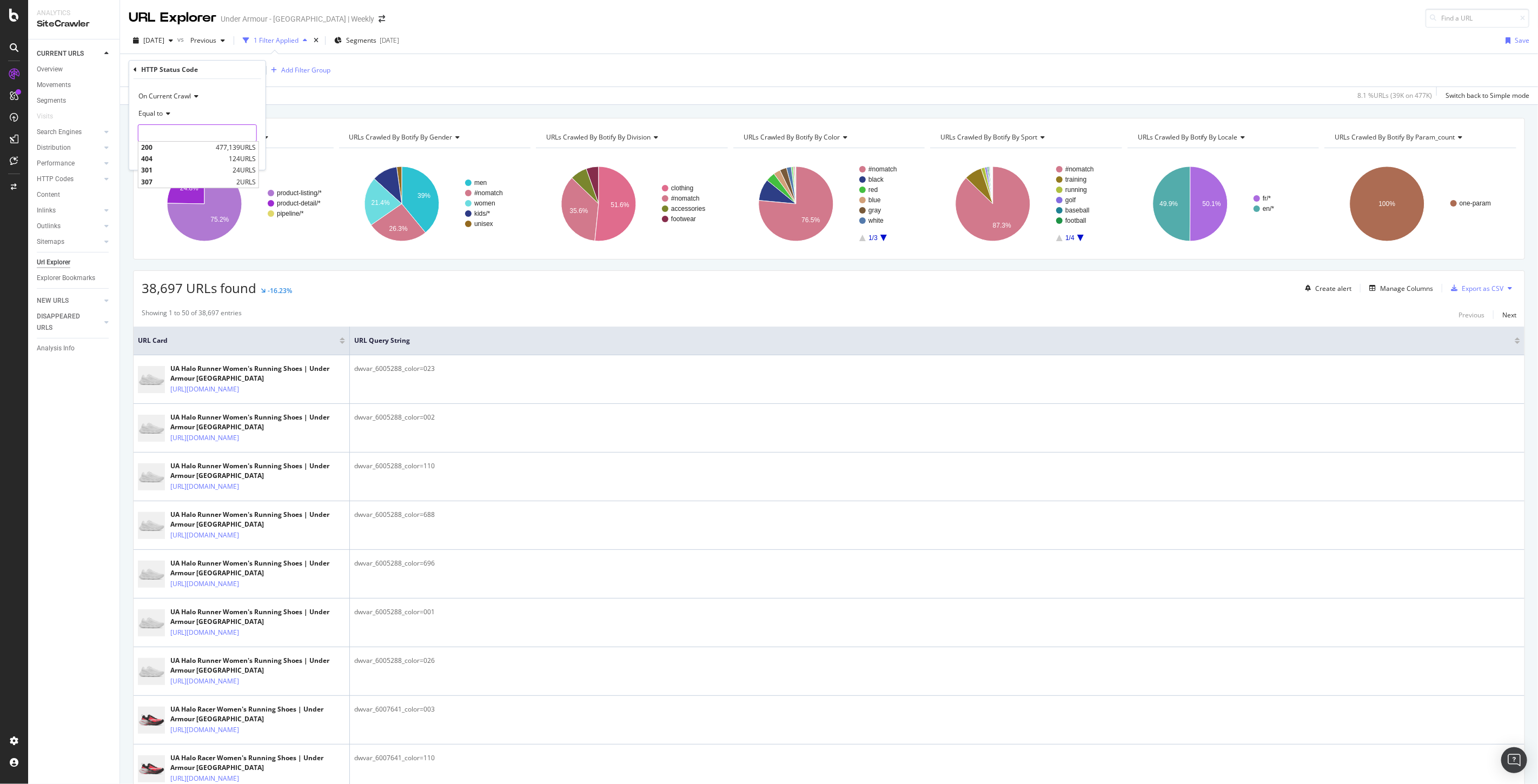
click at [194, 132] on input "number" at bounding box center [197, 133] width 119 height 17
click at [170, 146] on span "200" at bounding box center [176, 147] width 72 height 9
type input "200"
click at [252, 157] on div "Apply" at bounding box center [248, 156] width 16 height 9
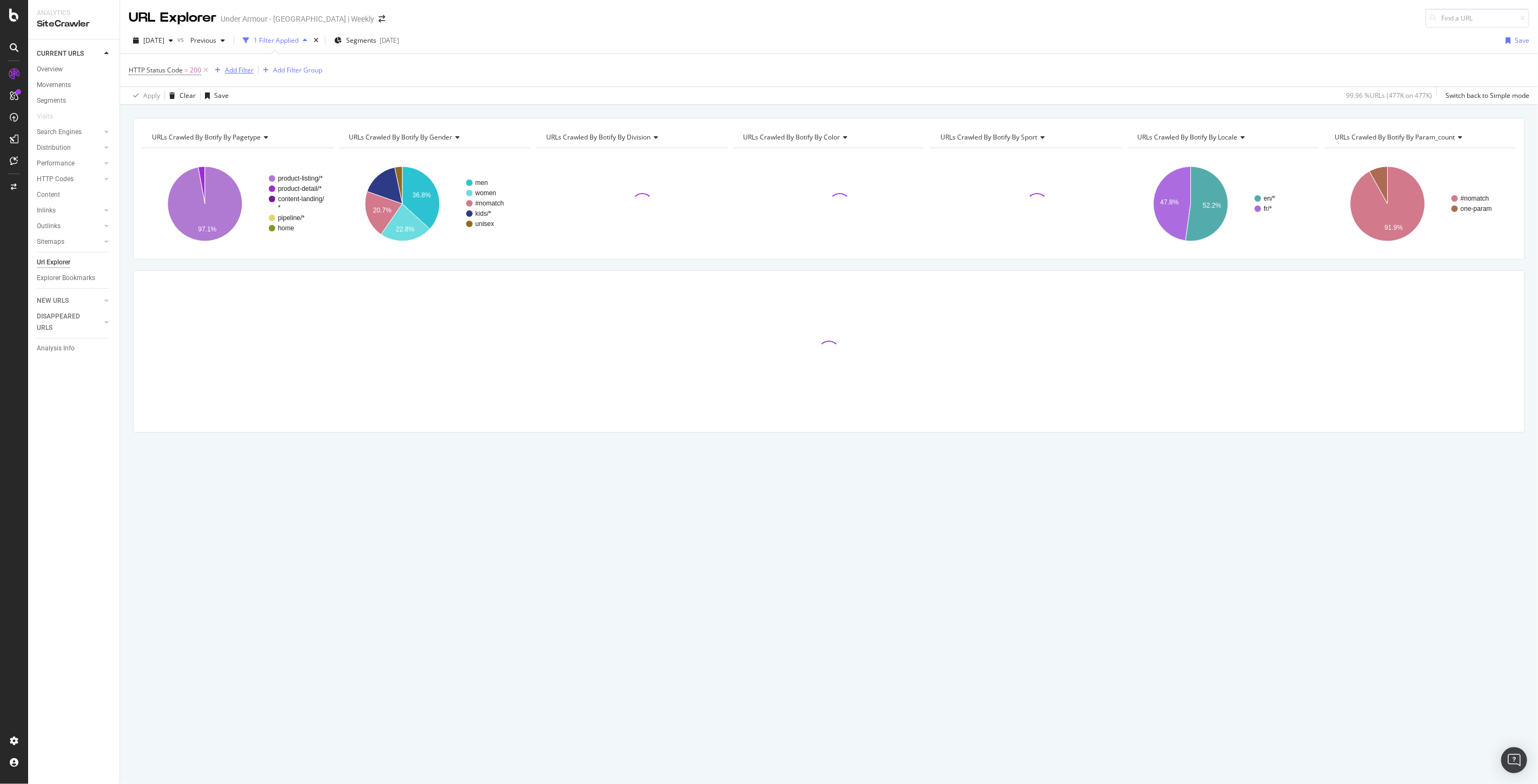
click at [237, 66] on div "Add Filter" at bounding box center [239, 69] width 29 height 9
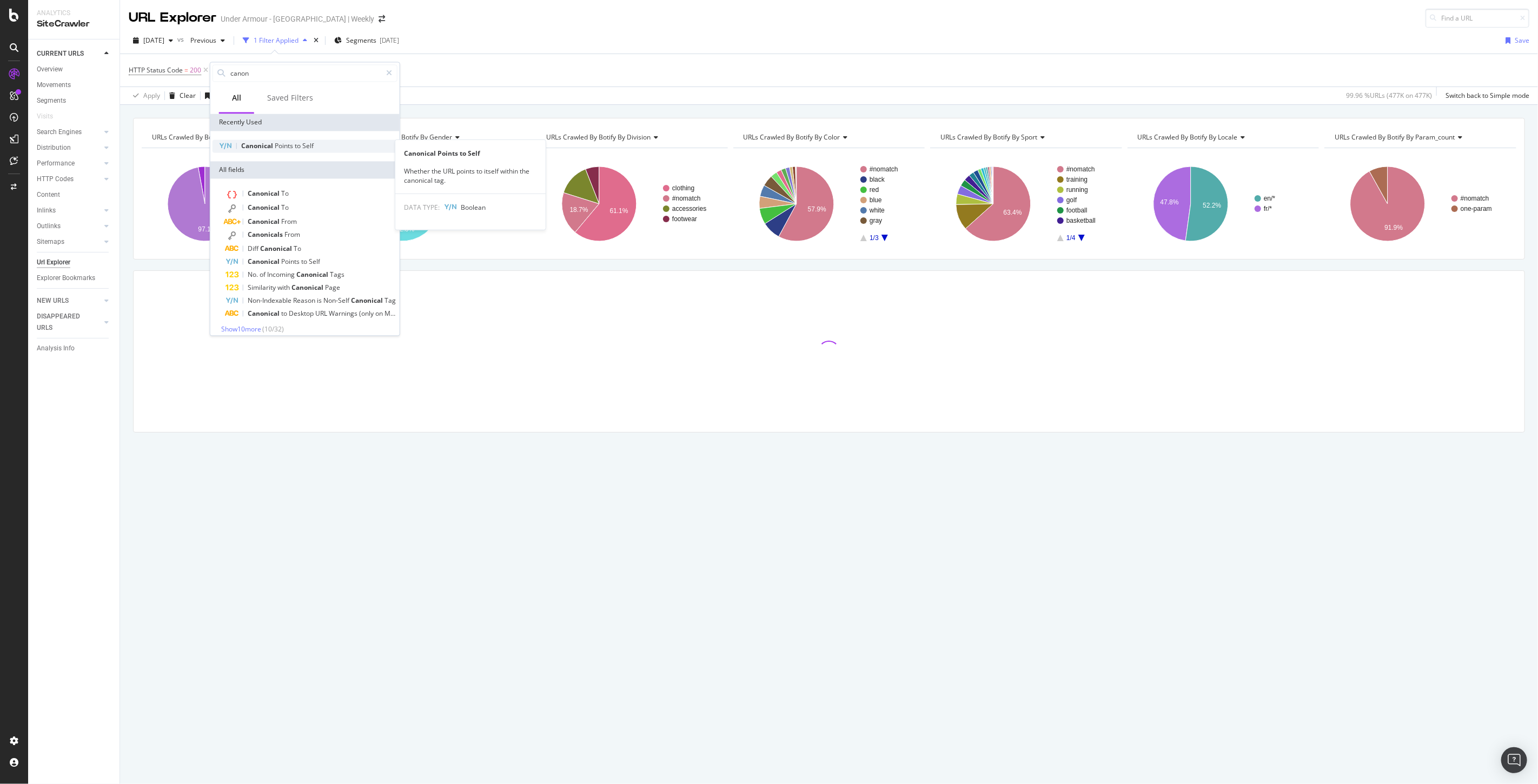
type input "canon"
click at [291, 139] on div "Canonical Points to Self" at bounding box center [305, 146] width 185 height 13
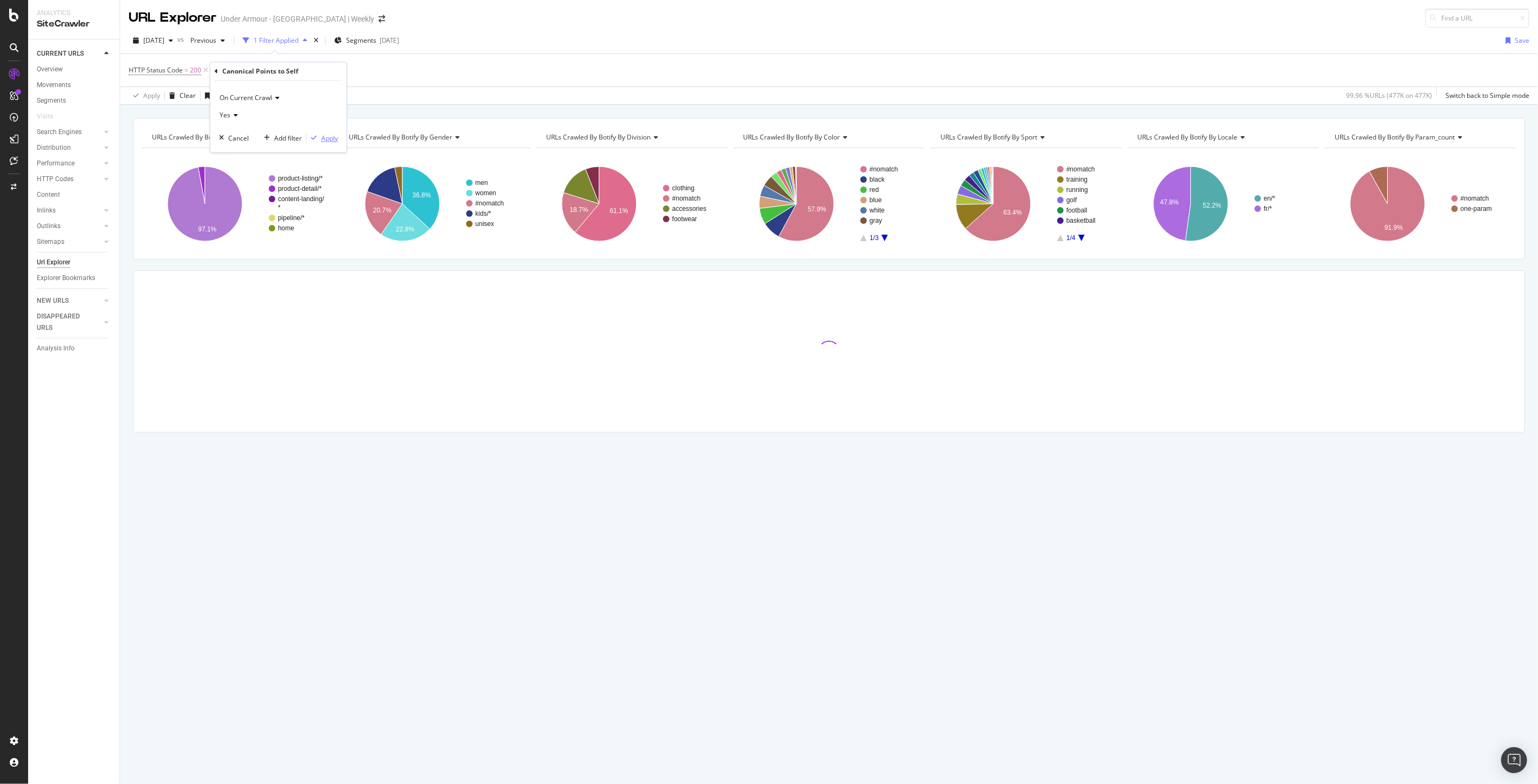
click at [332, 137] on div "Apply" at bounding box center [329, 138] width 16 height 9
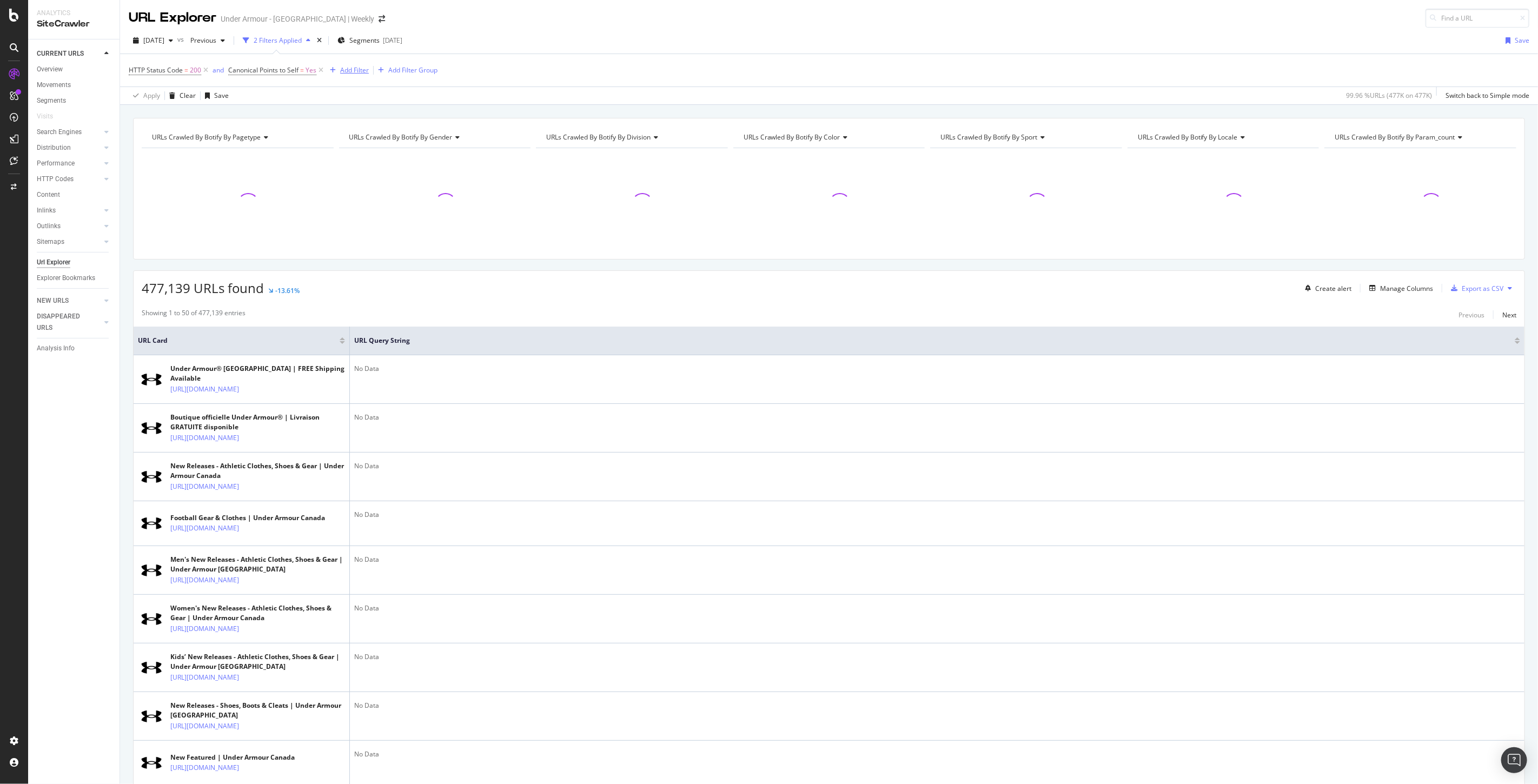
click at [346, 65] on div "Add Filter" at bounding box center [347, 70] width 43 height 12
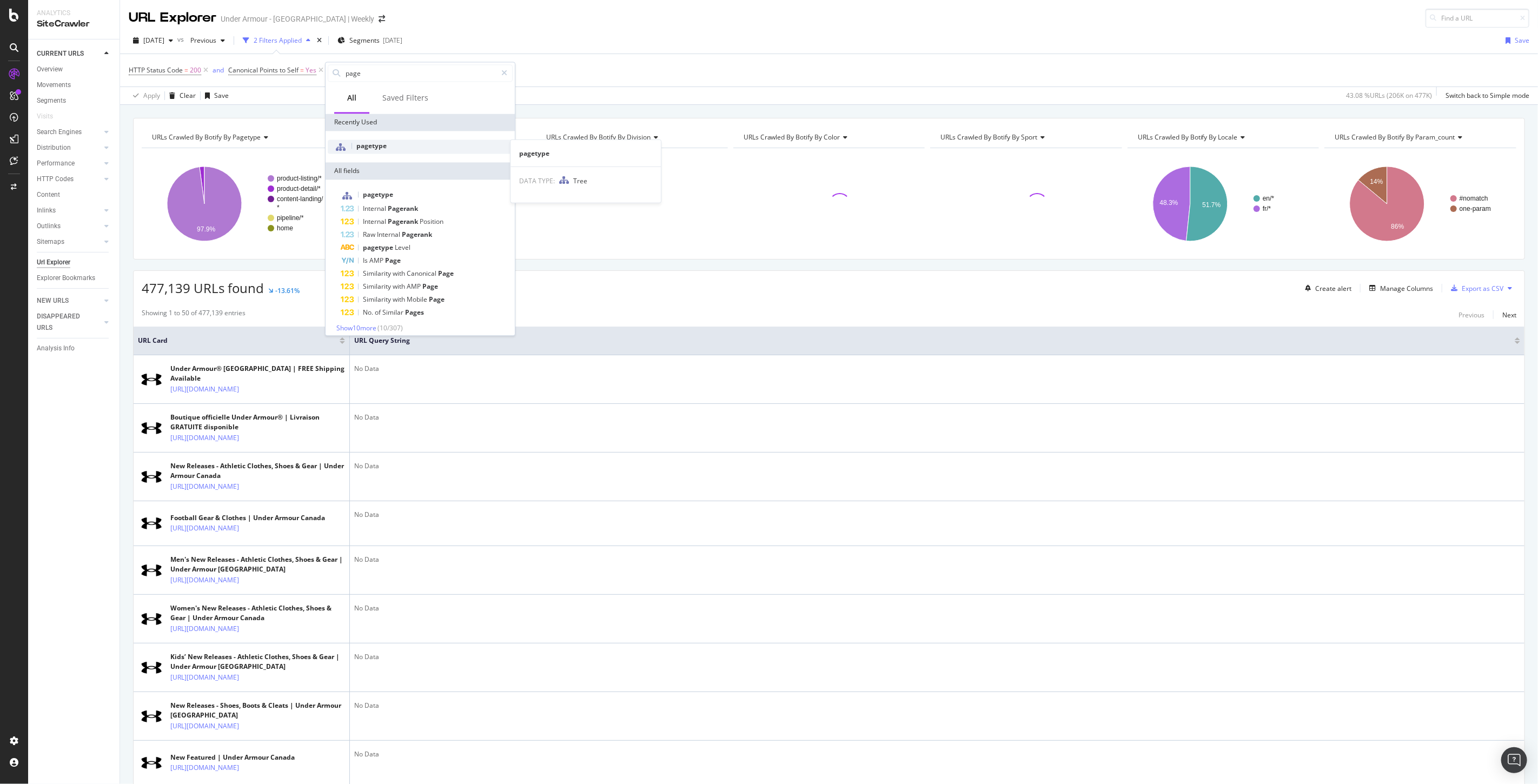
type input "page"
click at [376, 143] on span "pagetype" at bounding box center [371, 145] width 31 height 9
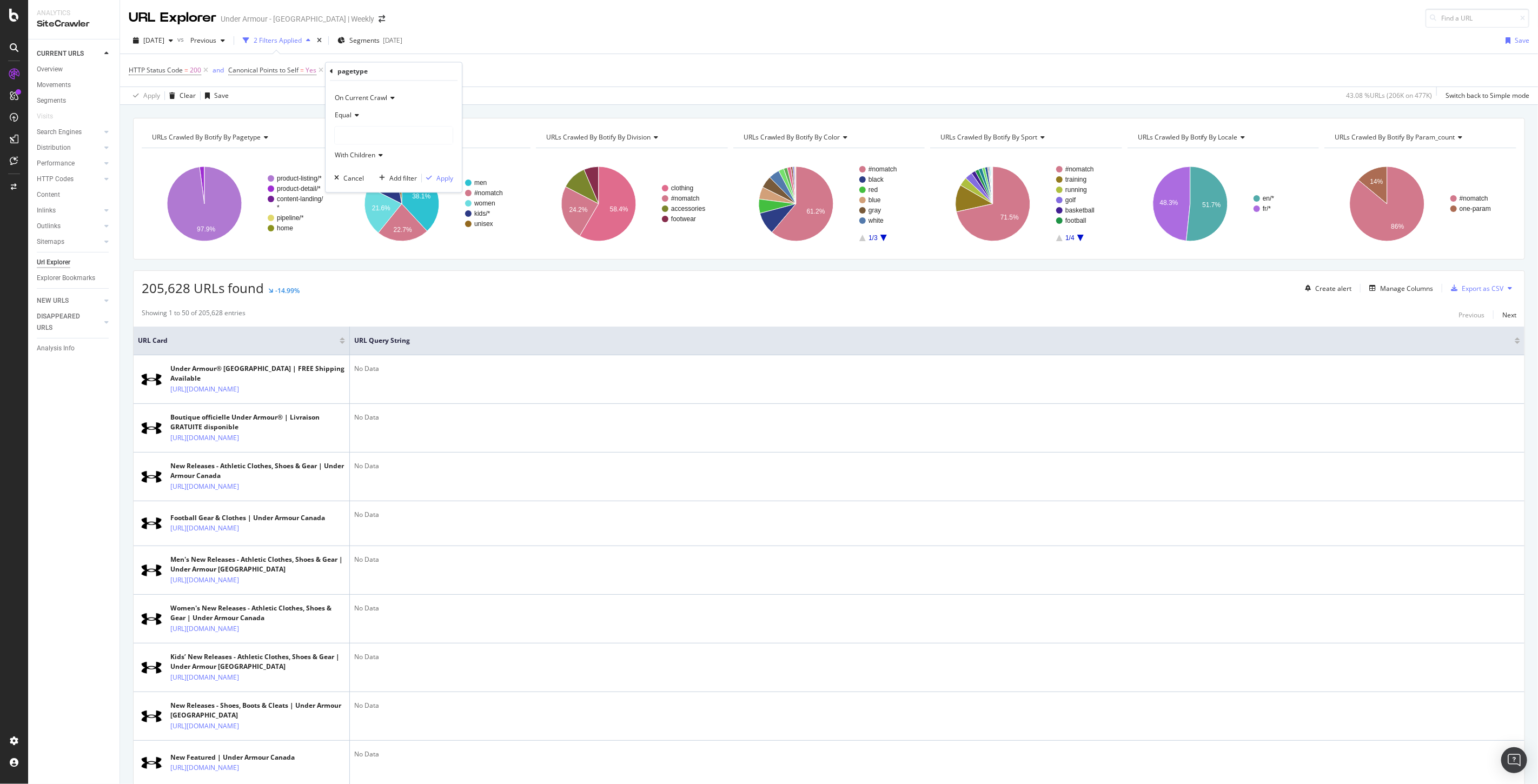
click at [355, 124] on div "Equal With Children" at bounding box center [393, 136] width 119 height 58
click at [361, 129] on div at bounding box center [393, 135] width 118 height 17
click at [341, 155] on icon at bounding box center [341, 157] width 4 height 7
click at [379, 153] on span "product-listing" at bounding box center [367, 156] width 43 height 9
click at [0, 0] on span "Select" at bounding box center [0, 0] width 0 height 0
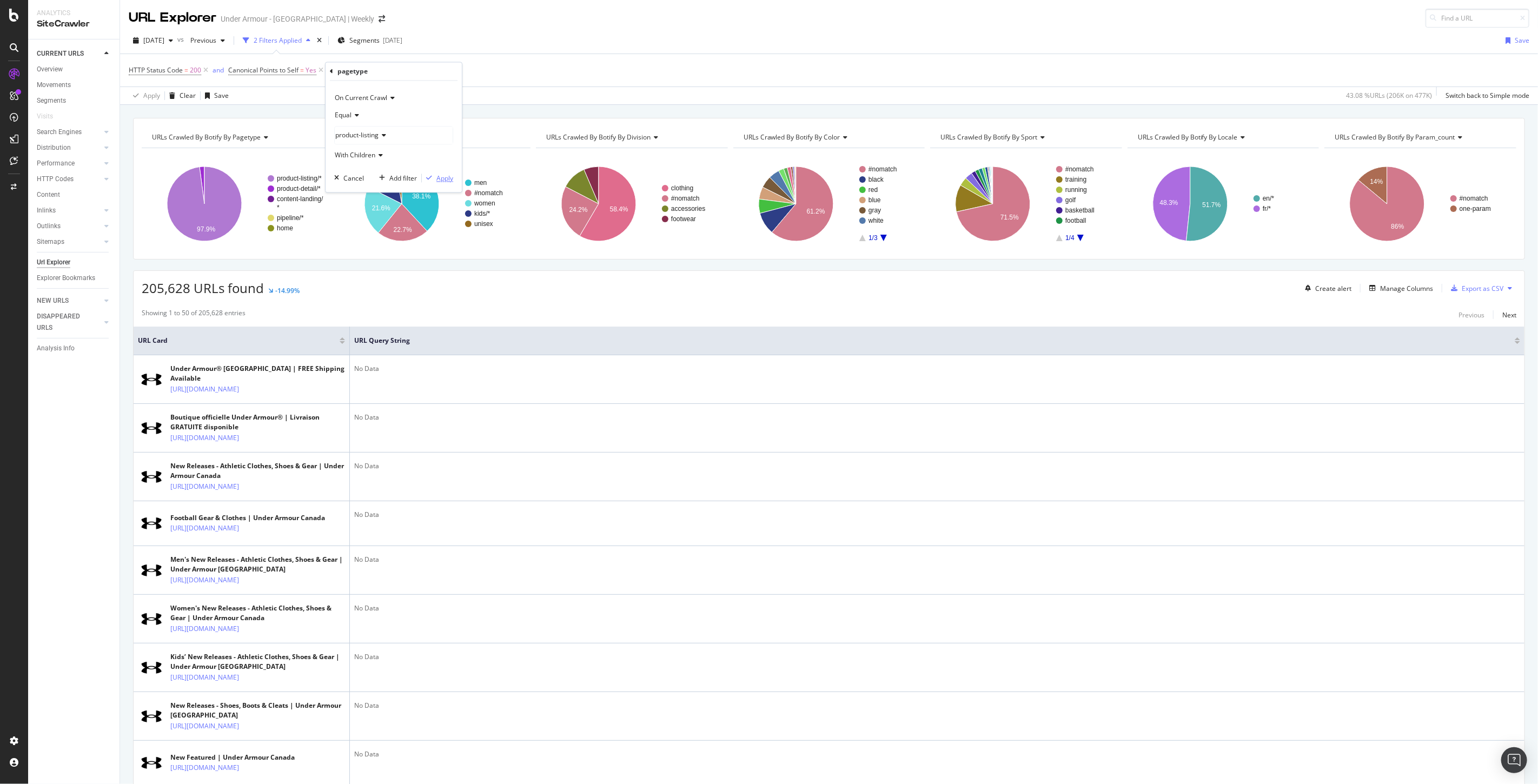
click at [447, 181] on div "Apply" at bounding box center [444, 177] width 16 height 9
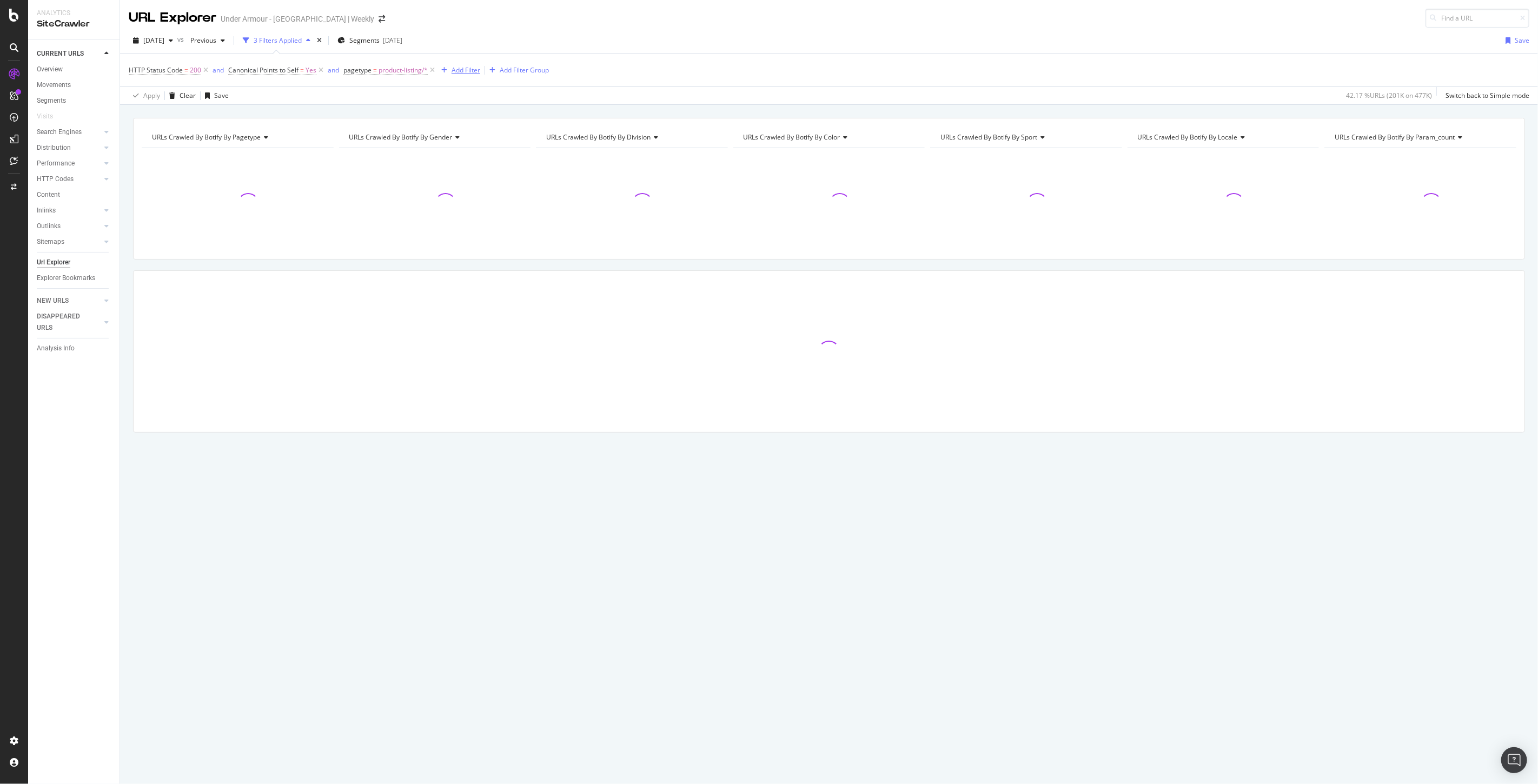
click at [461, 71] on div "Add Filter" at bounding box center [466, 69] width 29 height 9
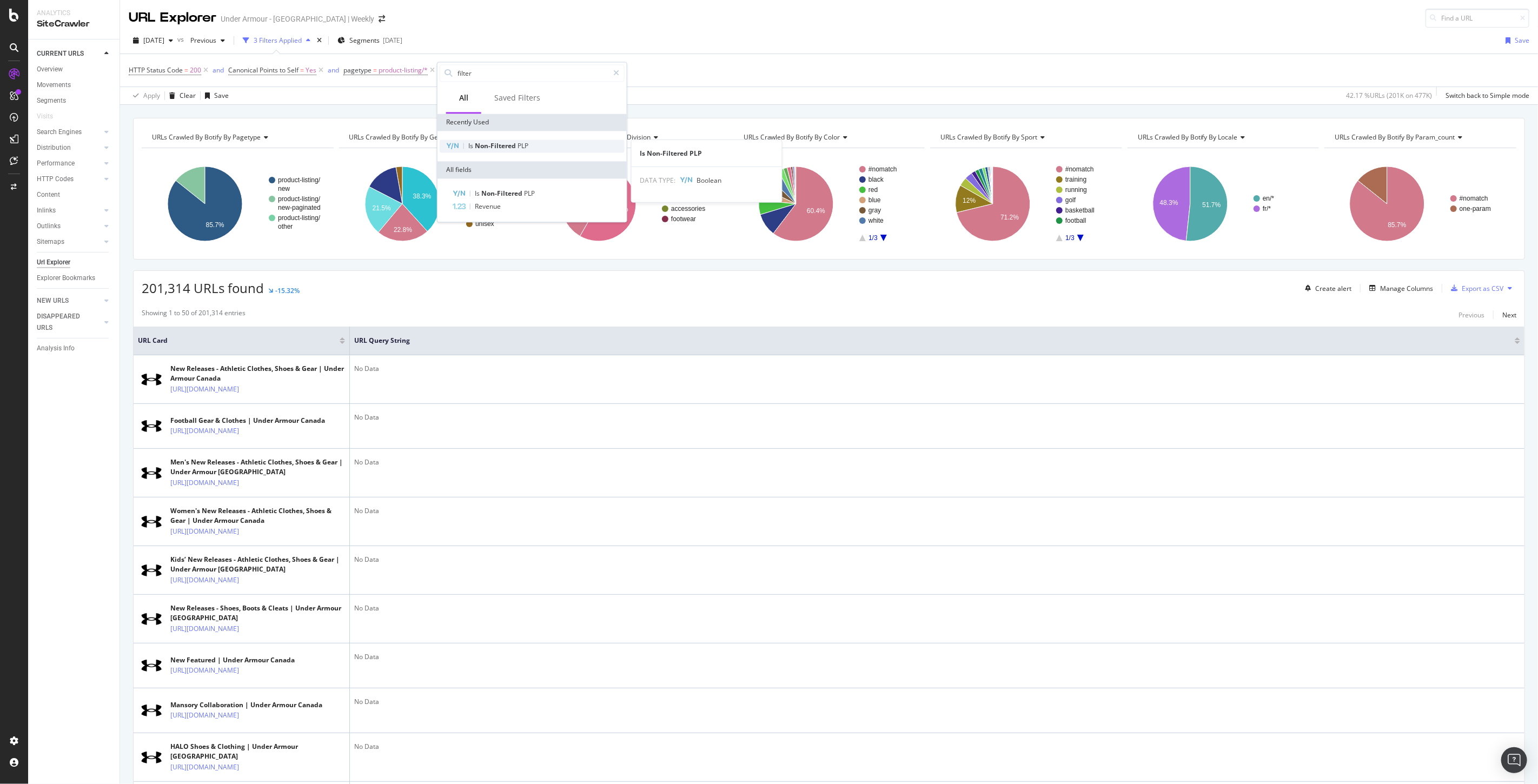
type input "filter"
click at [489, 150] on div "Is Non-Filtered PLP" at bounding box center [532, 146] width 185 height 13
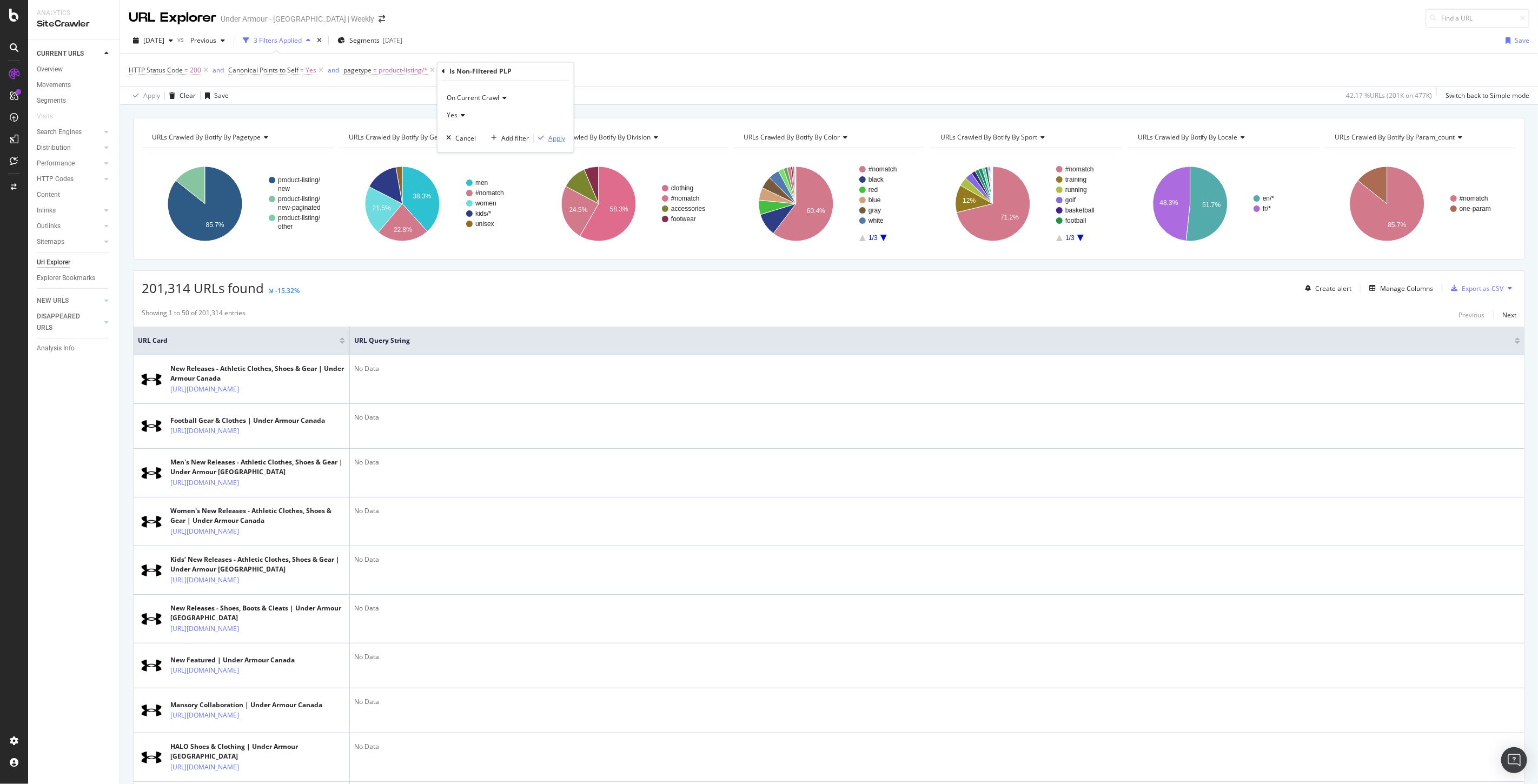
click at [558, 138] on div "Apply" at bounding box center [557, 138] width 16 height 9
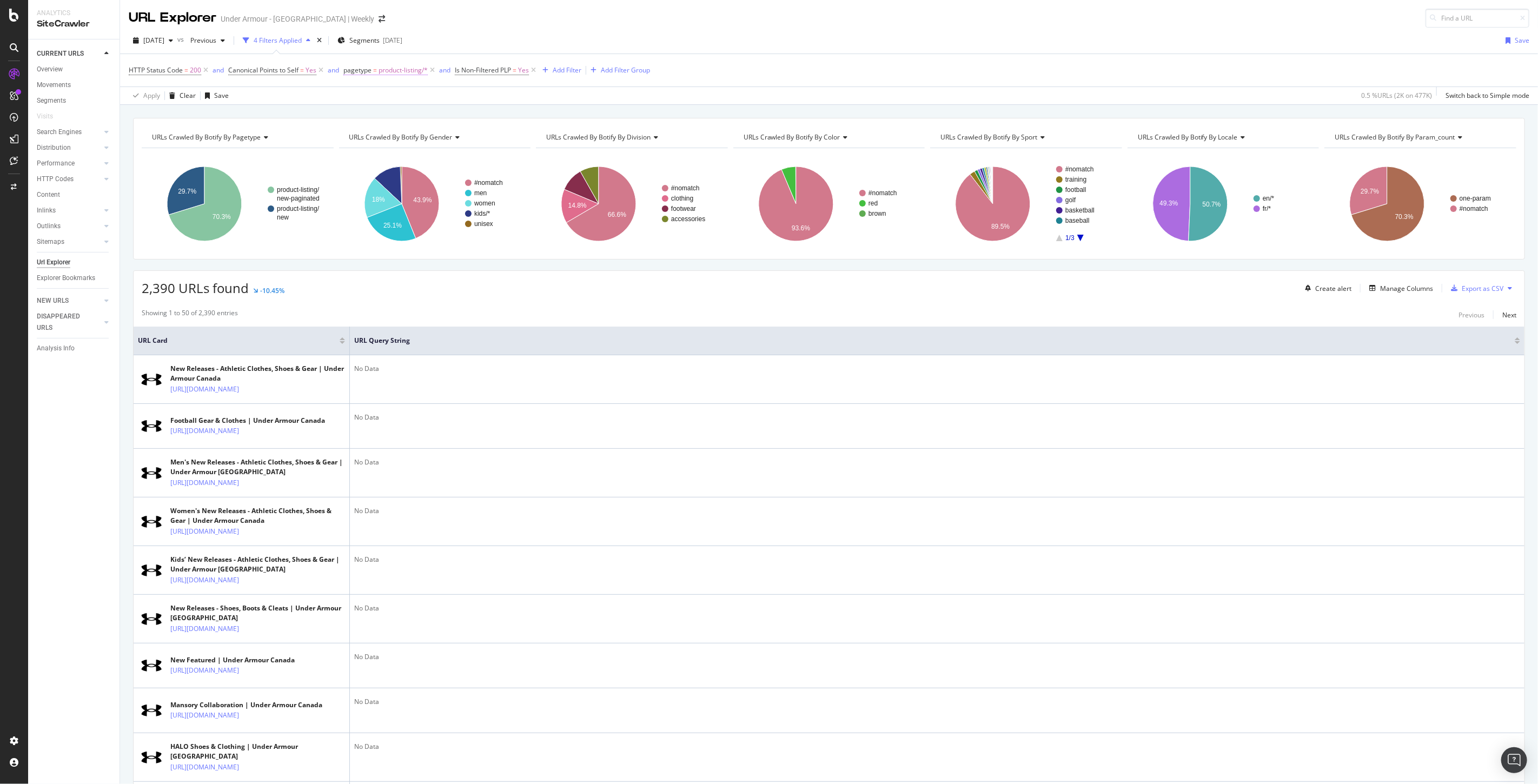
click at [379, 69] on span "product-listing/*" at bounding box center [403, 70] width 49 height 15
click at [732, 54] on div "HTTP Status Code = 200 and Canonical Points to Self = Yes and pagetype = produc…" at bounding box center [829, 79] width 1418 height 51
click at [389, 74] on span "product-listing/*" at bounding box center [403, 70] width 49 height 15
click at [376, 132] on span "product-listing" at bounding box center [374, 133] width 43 height 9
click at [357, 155] on div "product-listing 463,365 URLS Select" at bounding box center [418, 154] width 125 height 12
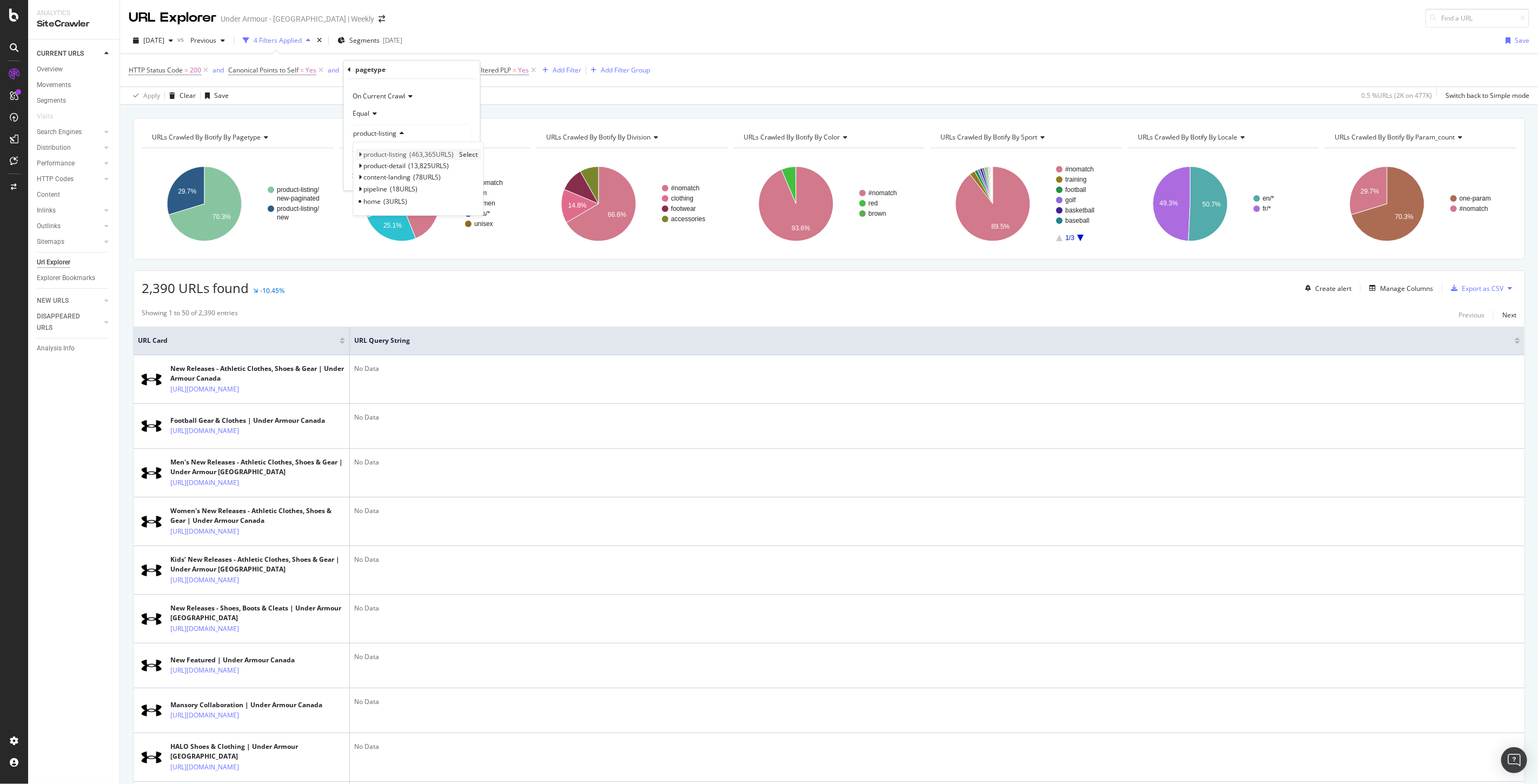
click at [359, 155] on icon at bounding box center [360, 155] width 4 height 7
click at [748, 66] on div "HTTP Status Code = 200 and Canonical Points to Self = Yes and pagetype = produc…" at bounding box center [829, 70] width 1400 height 32
click at [55, 138] on div "AlertPanel" at bounding box center [58, 141] width 35 height 11
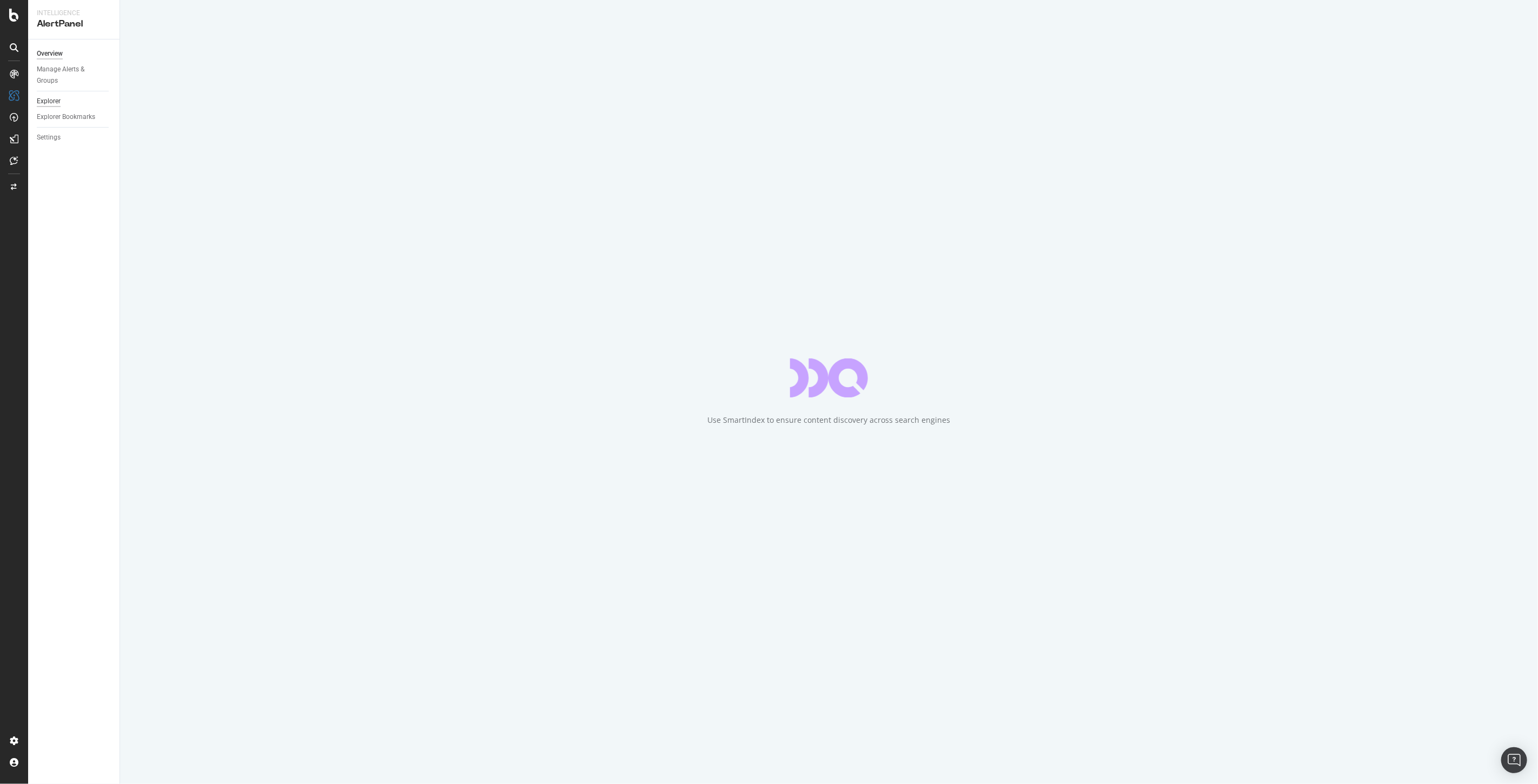
click at [49, 101] on div "Explorer" at bounding box center [49, 101] width 24 height 12
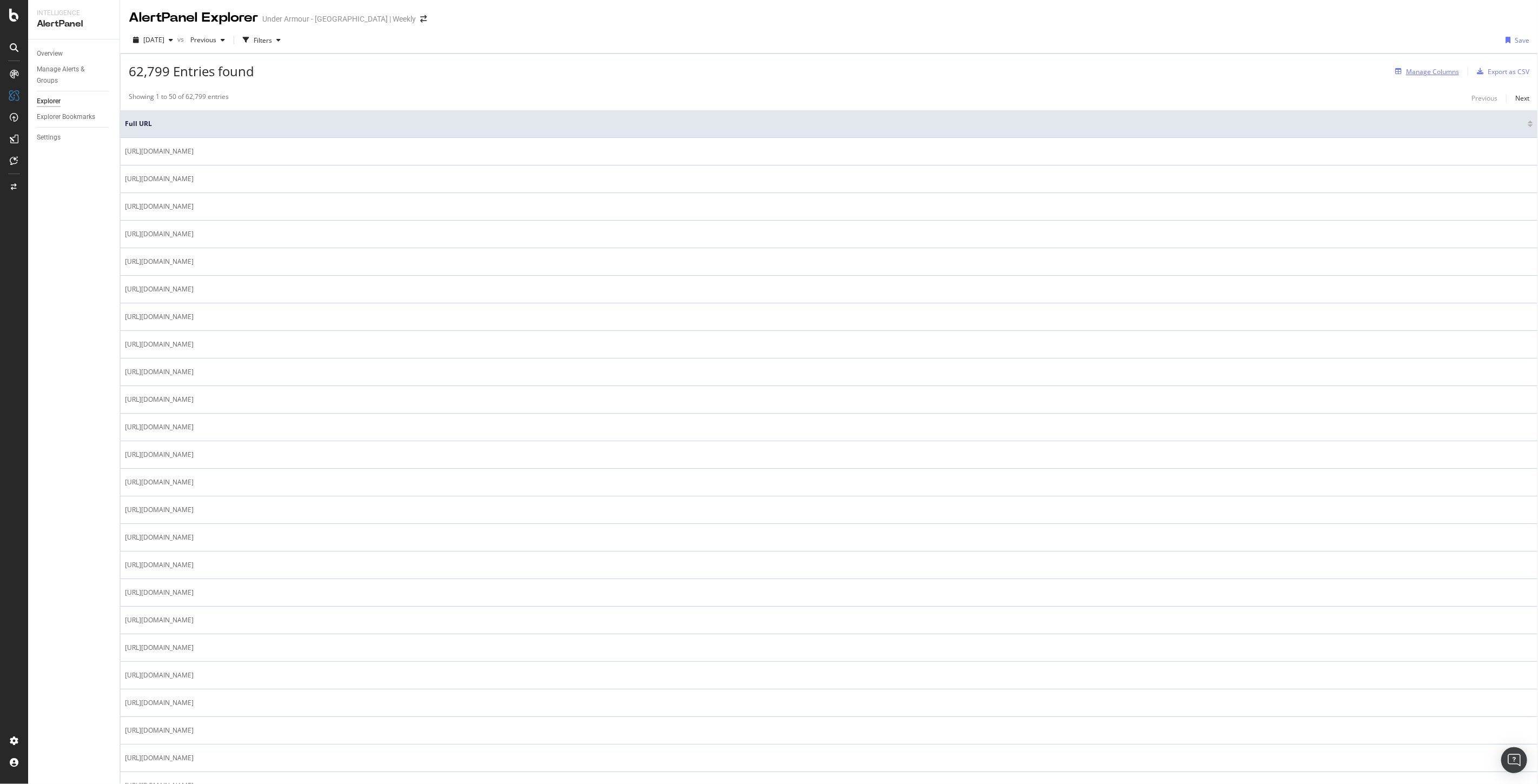
click at [1409, 76] on div "Manage Columns" at bounding box center [1432, 71] width 53 height 9
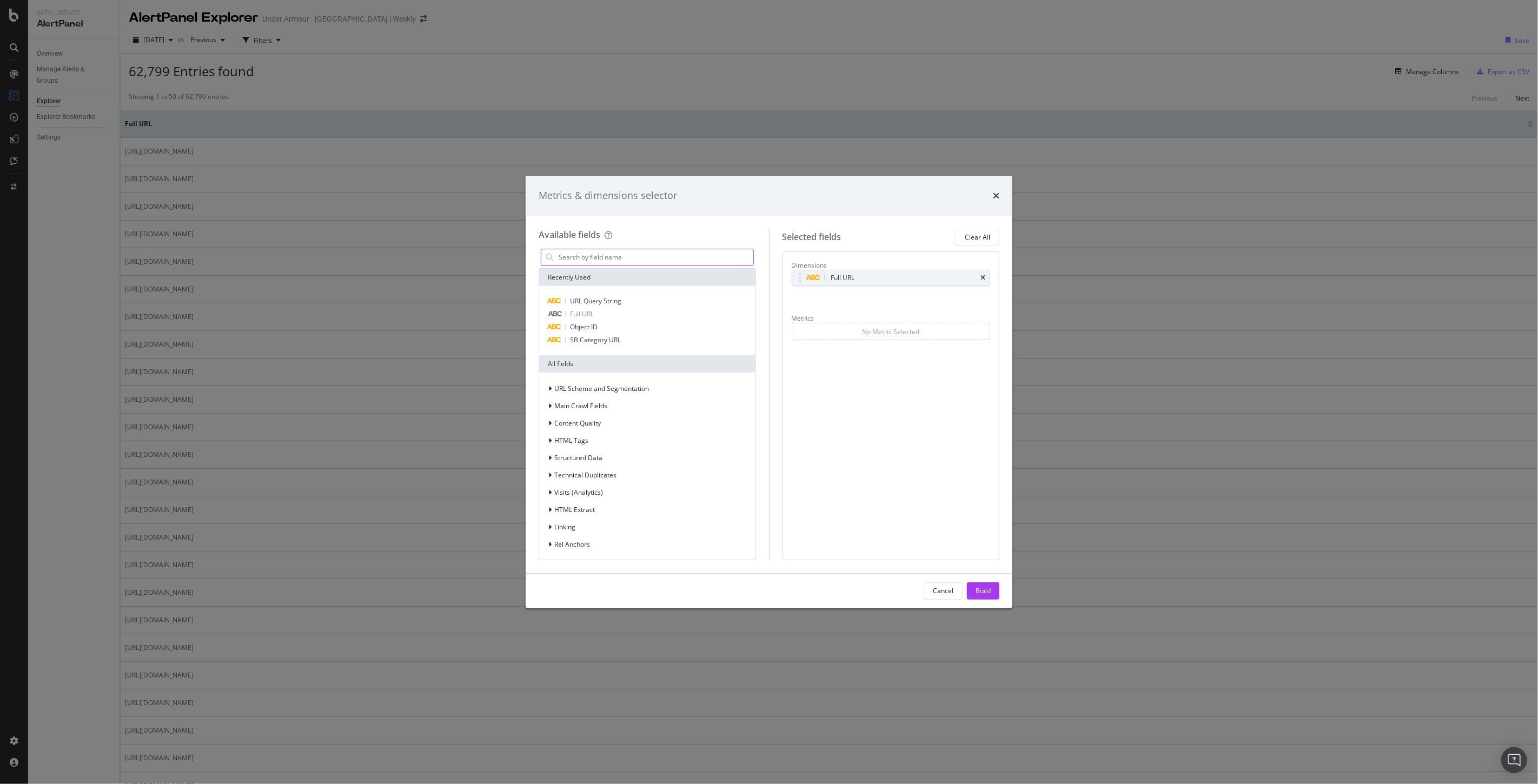
click at [577, 255] on input "modal" at bounding box center [655, 257] width 195 height 16
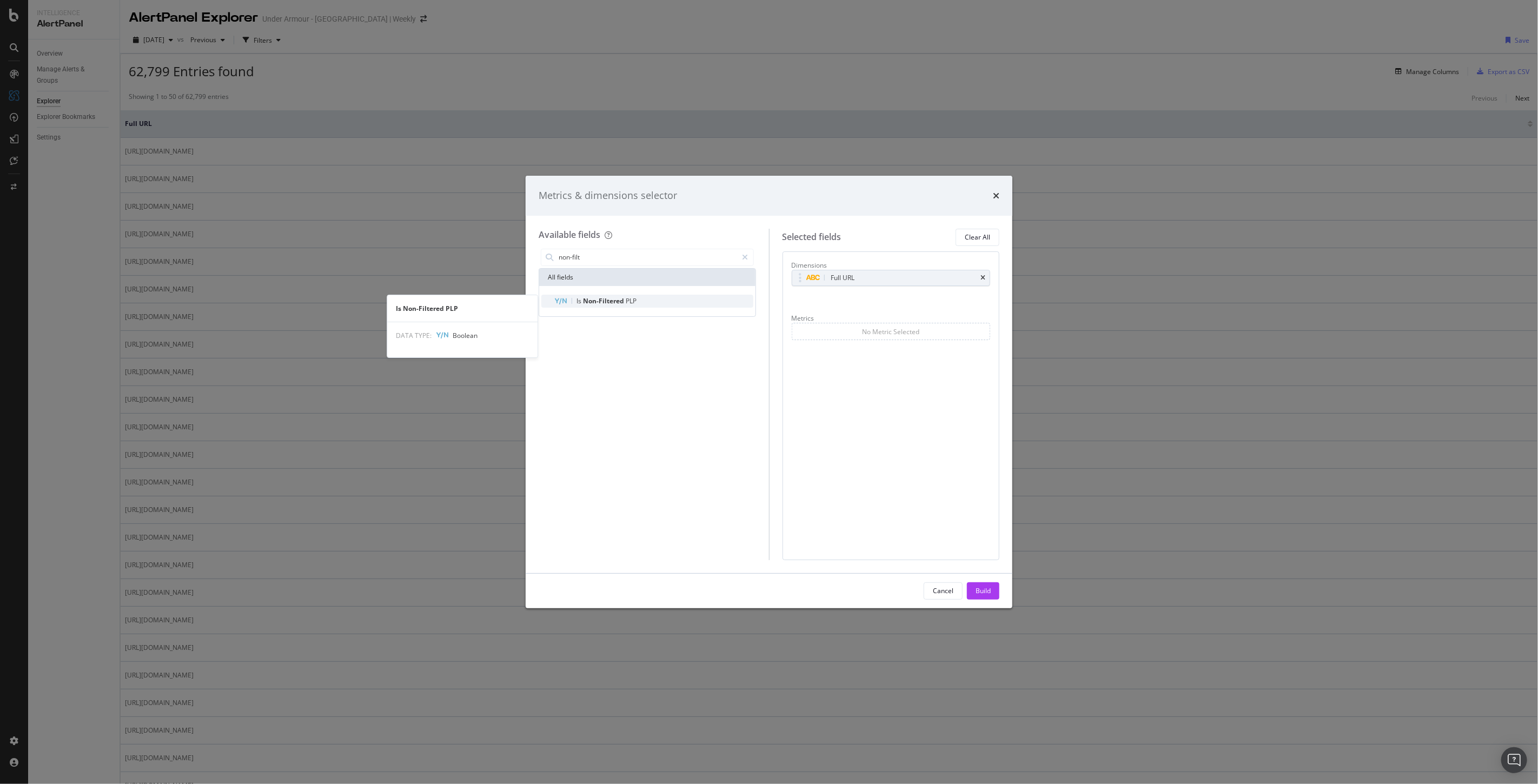
type input "non-filt"
click at [617, 301] on span "Non-Filtered" at bounding box center [604, 300] width 43 height 9
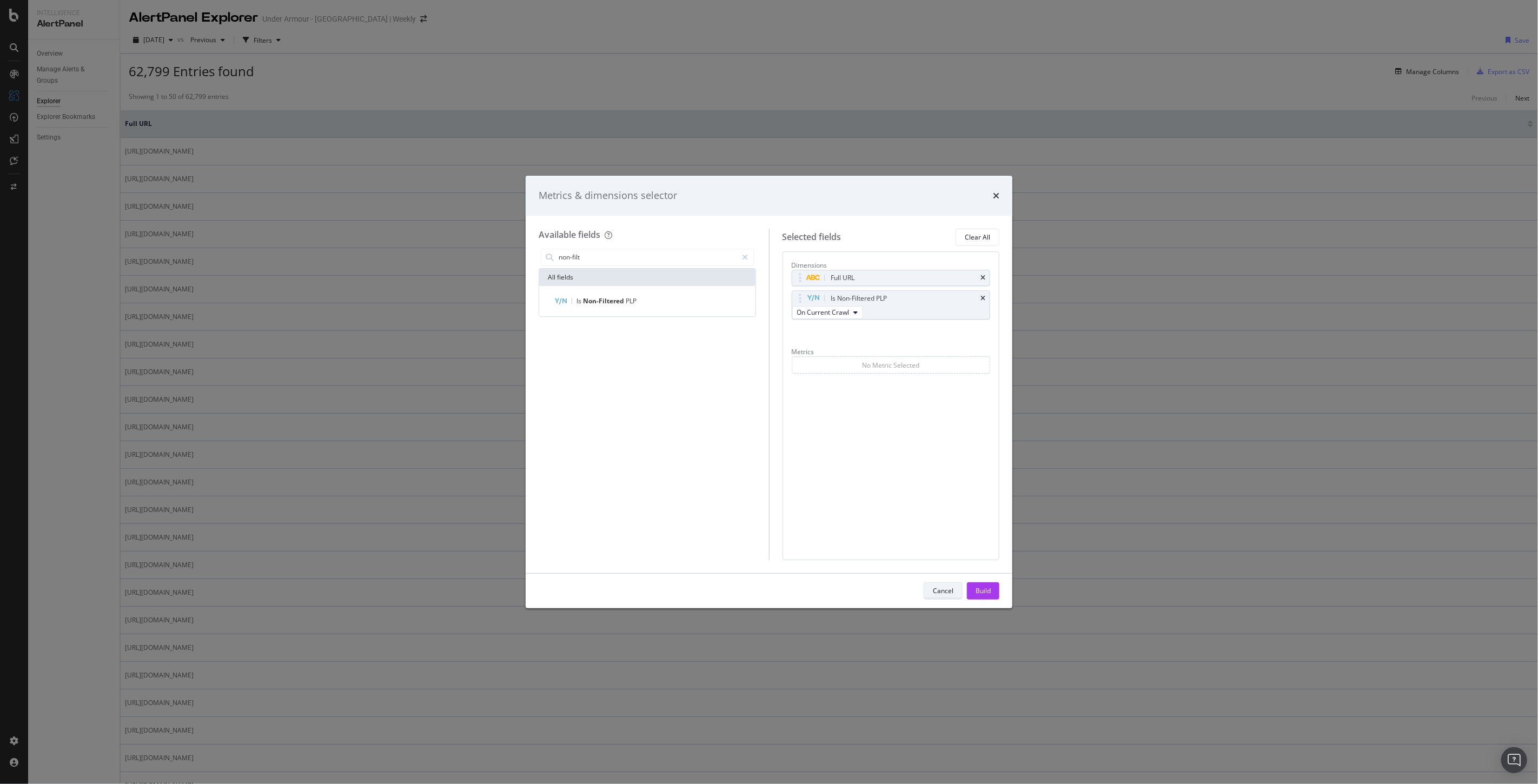
click at [946, 596] on div "Cancel" at bounding box center [943, 590] width 21 height 15
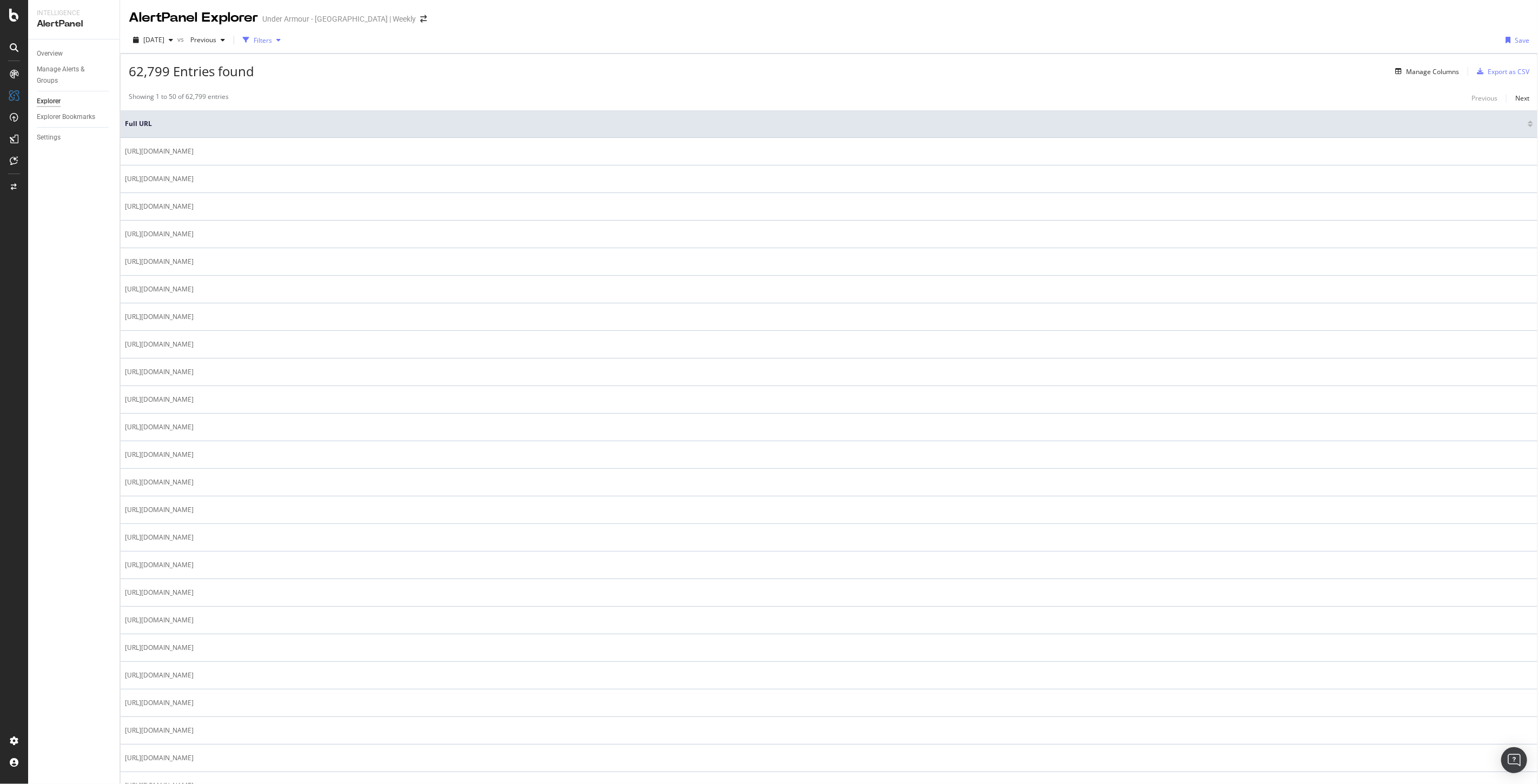
click at [249, 42] on icon "button" at bounding box center [246, 40] width 7 height 7
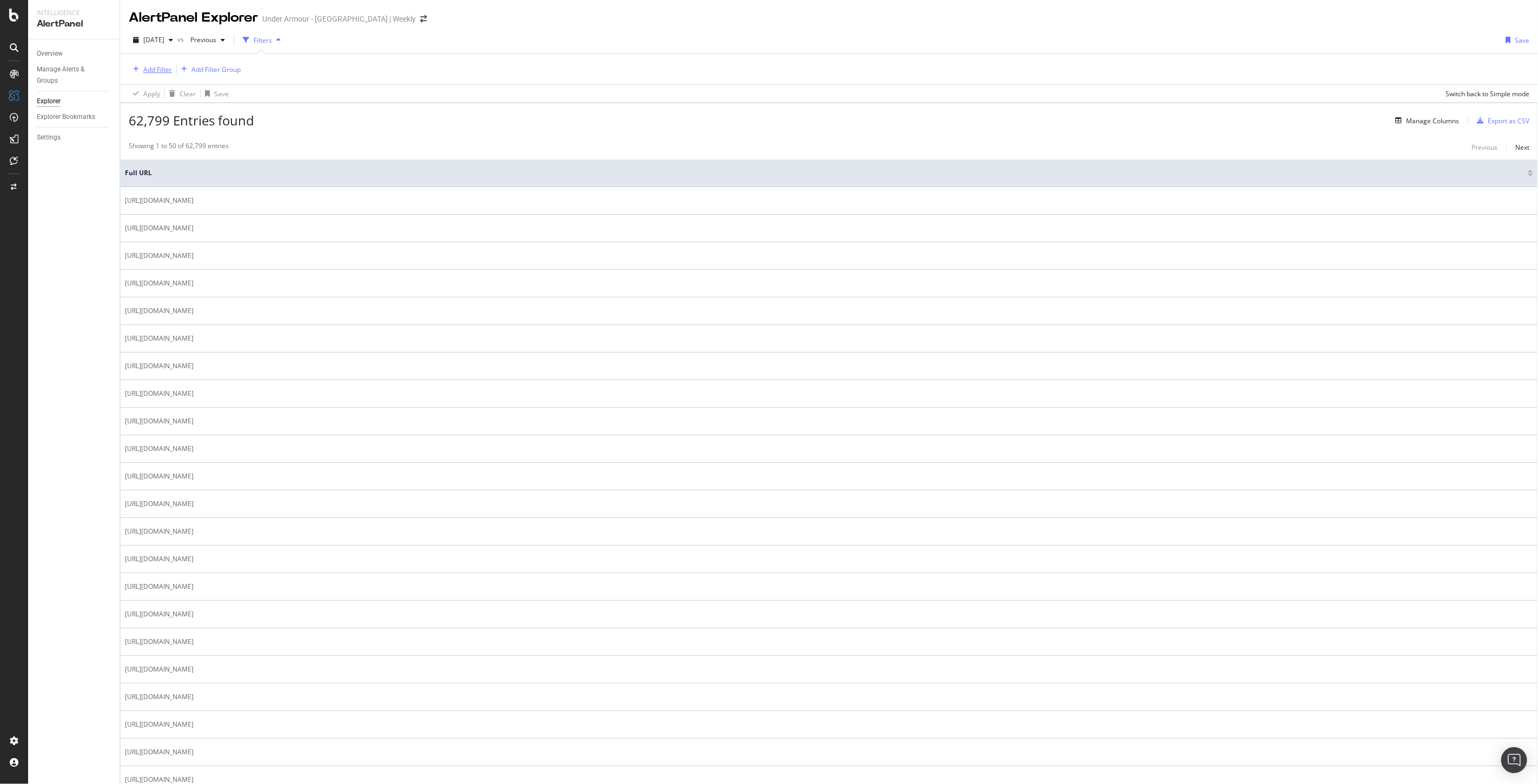
click at [150, 72] on div "Add Filter" at bounding box center [158, 69] width 29 height 9
click at [199, 183] on span "Is Non-Filtered PLP" at bounding box center [188, 182] width 56 height 9
click at [243, 139] on div "Apply" at bounding box center [248, 138] width 16 height 9
click at [235, 71] on div "Add Filter" at bounding box center [241, 69] width 29 height 9
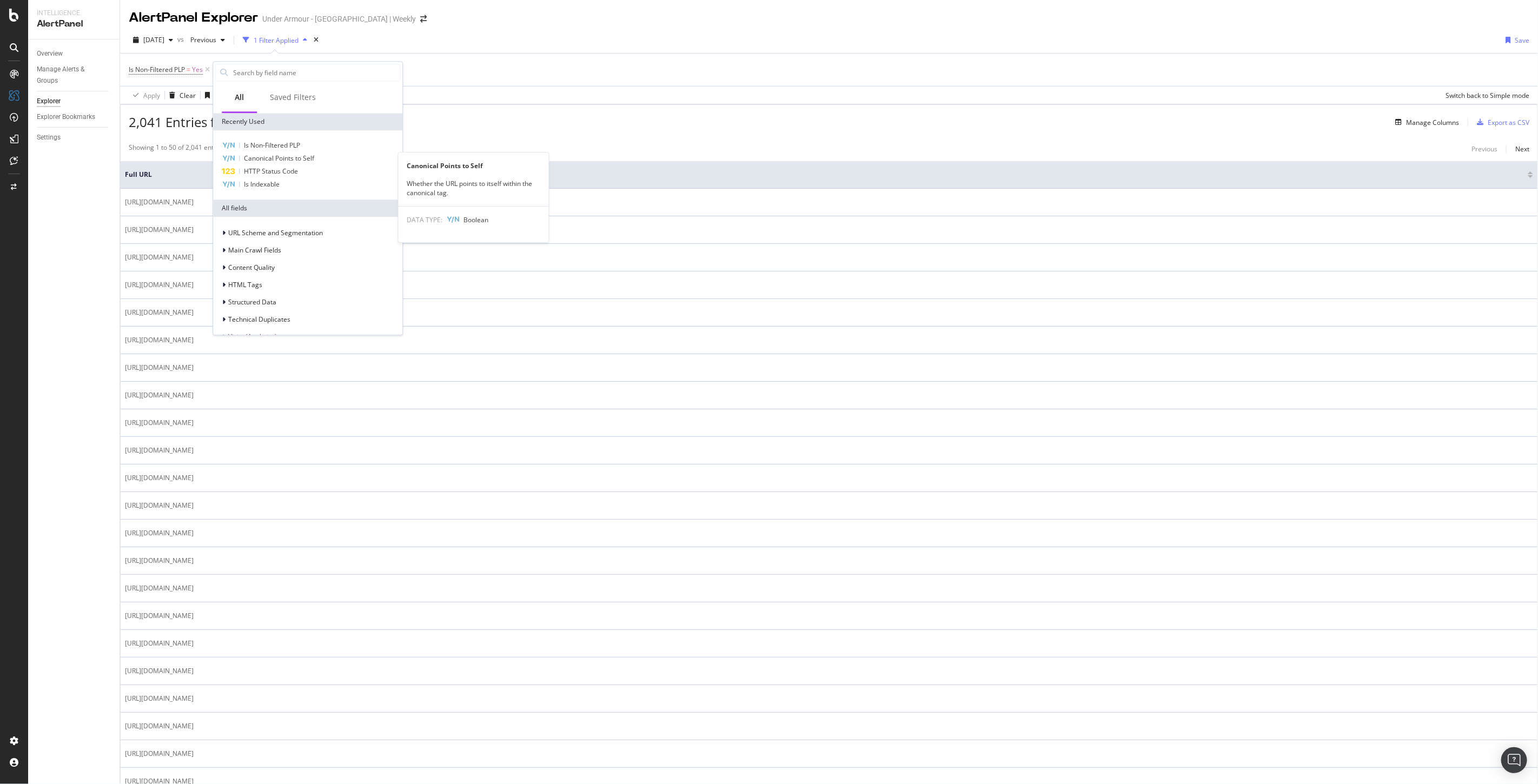
click at [289, 156] on span "Canonical Points to Self" at bounding box center [279, 157] width 70 height 9
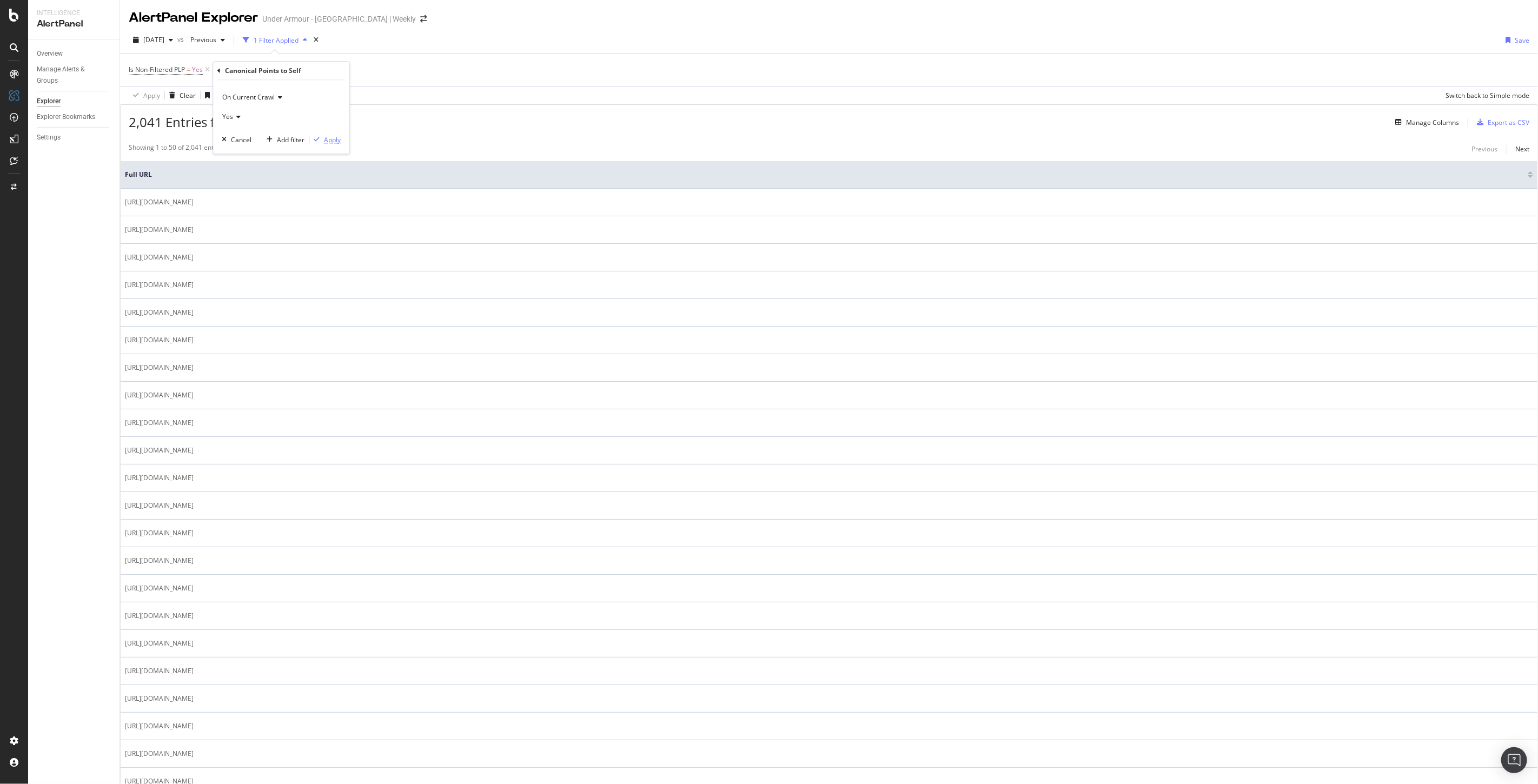
click at [336, 143] on div "Apply" at bounding box center [332, 139] width 16 height 9
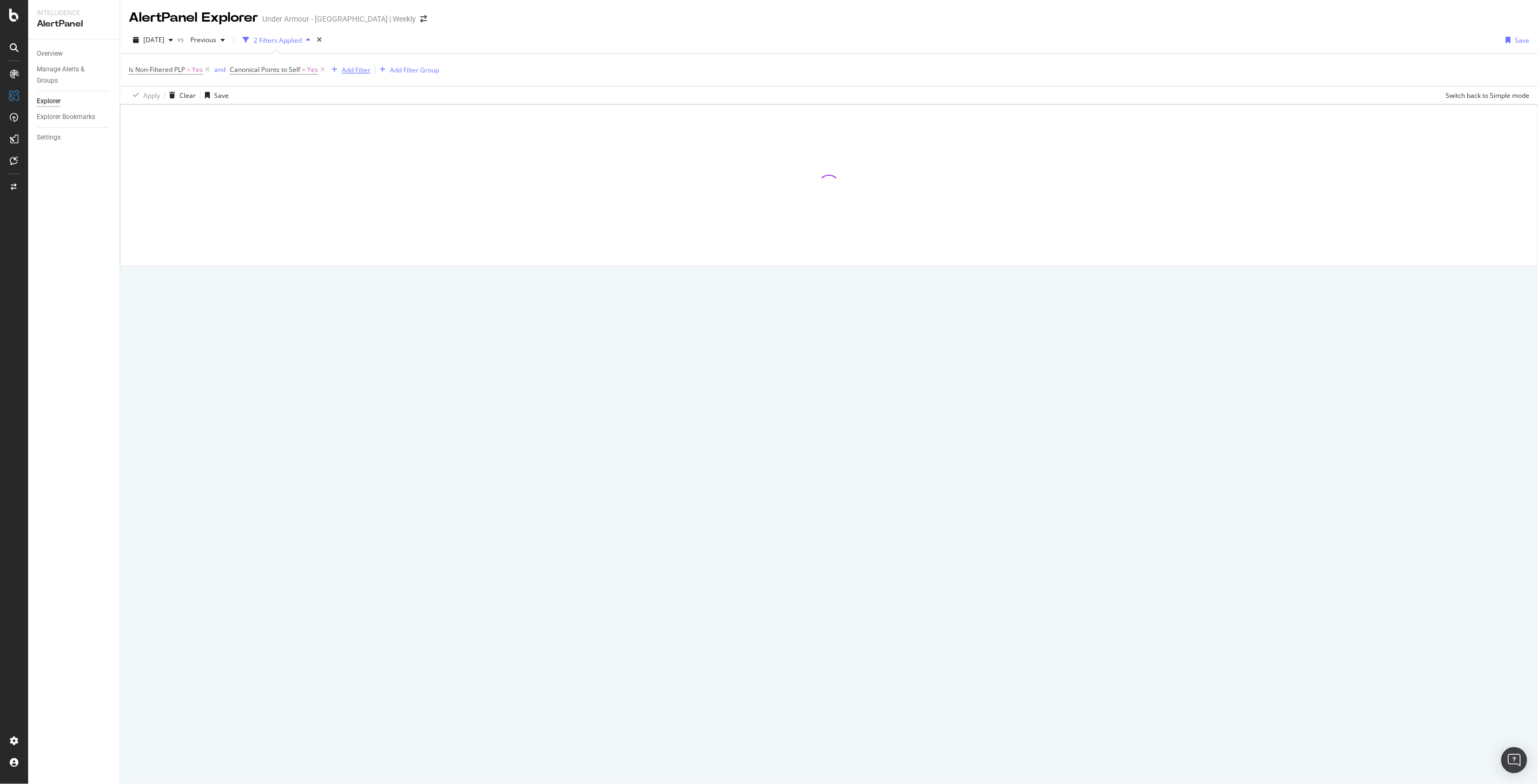
click at [350, 68] on div "Add Filter" at bounding box center [355, 69] width 29 height 9
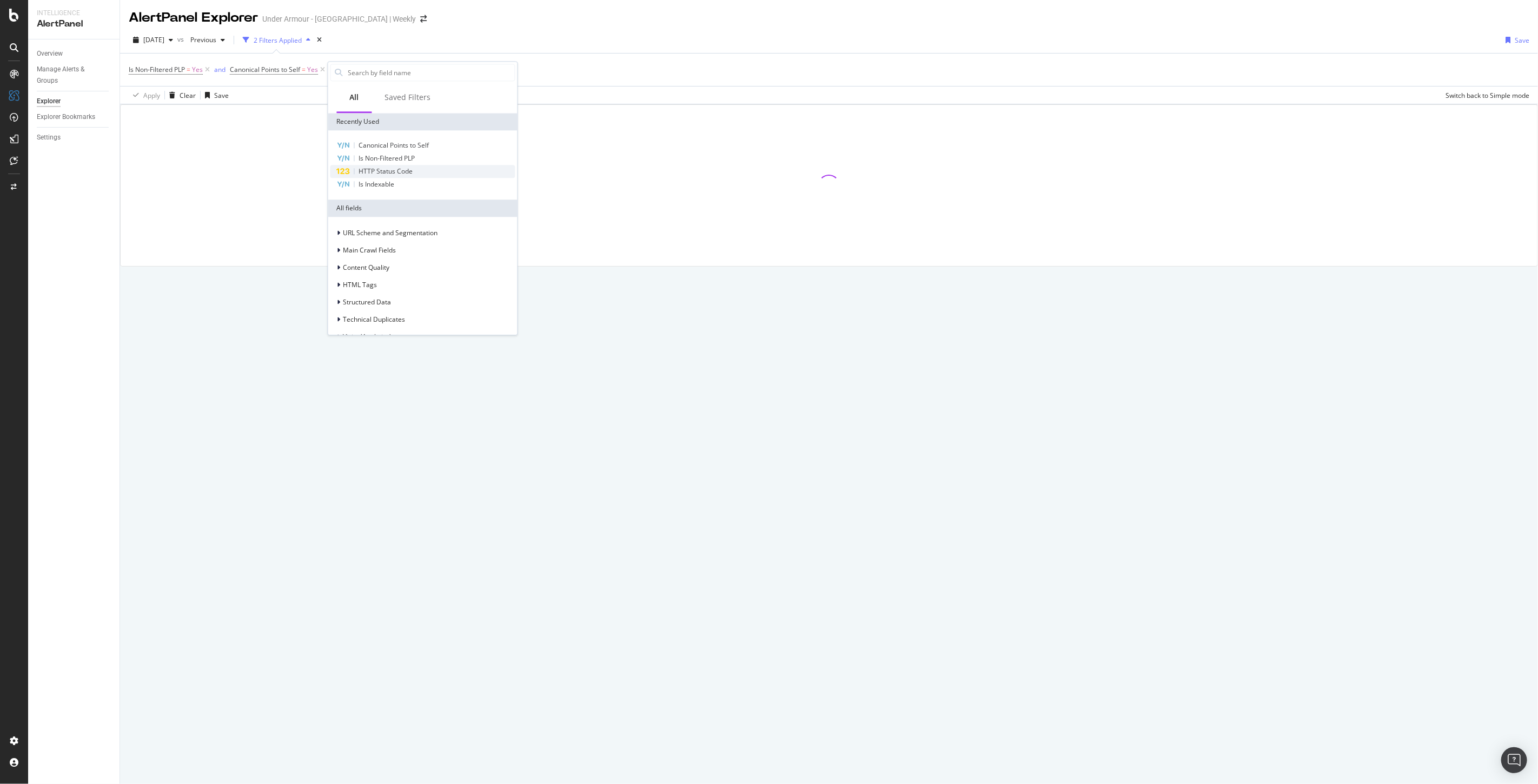
click at [379, 170] on span "HTTP Status Code" at bounding box center [386, 171] width 54 height 9
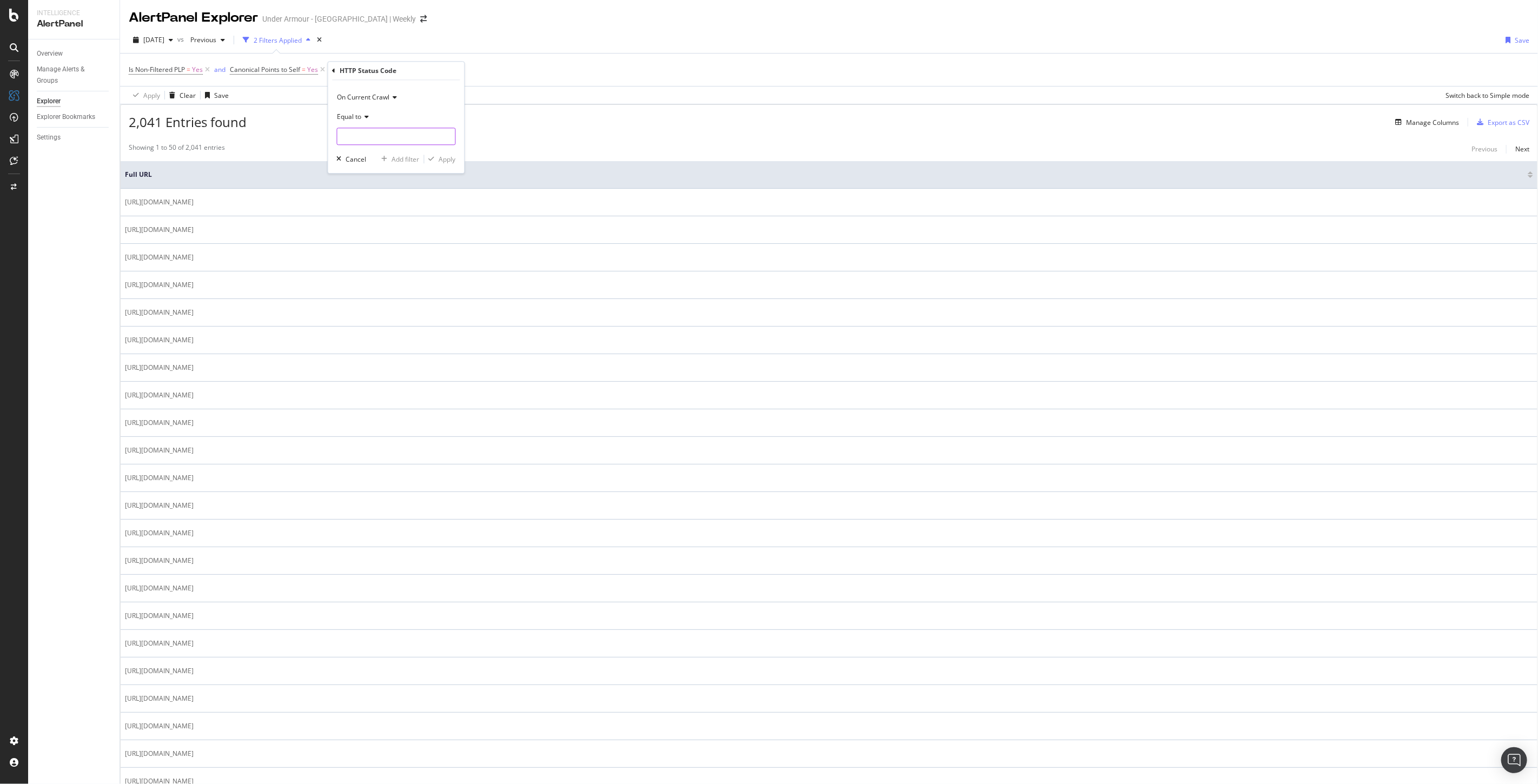
click at [402, 136] on input "number" at bounding box center [396, 136] width 119 height 17
click at [359, 152] on span "200" at bounding box center [378, 150] width 76 height 9
type input "200"
click at [445, 160] on div "Apply" at bounding box center [447, 159] width 16 height 9
click at [164, 36] on span "2025 Sep. 21st" at bounding box center [154, 40] width 21 height 9
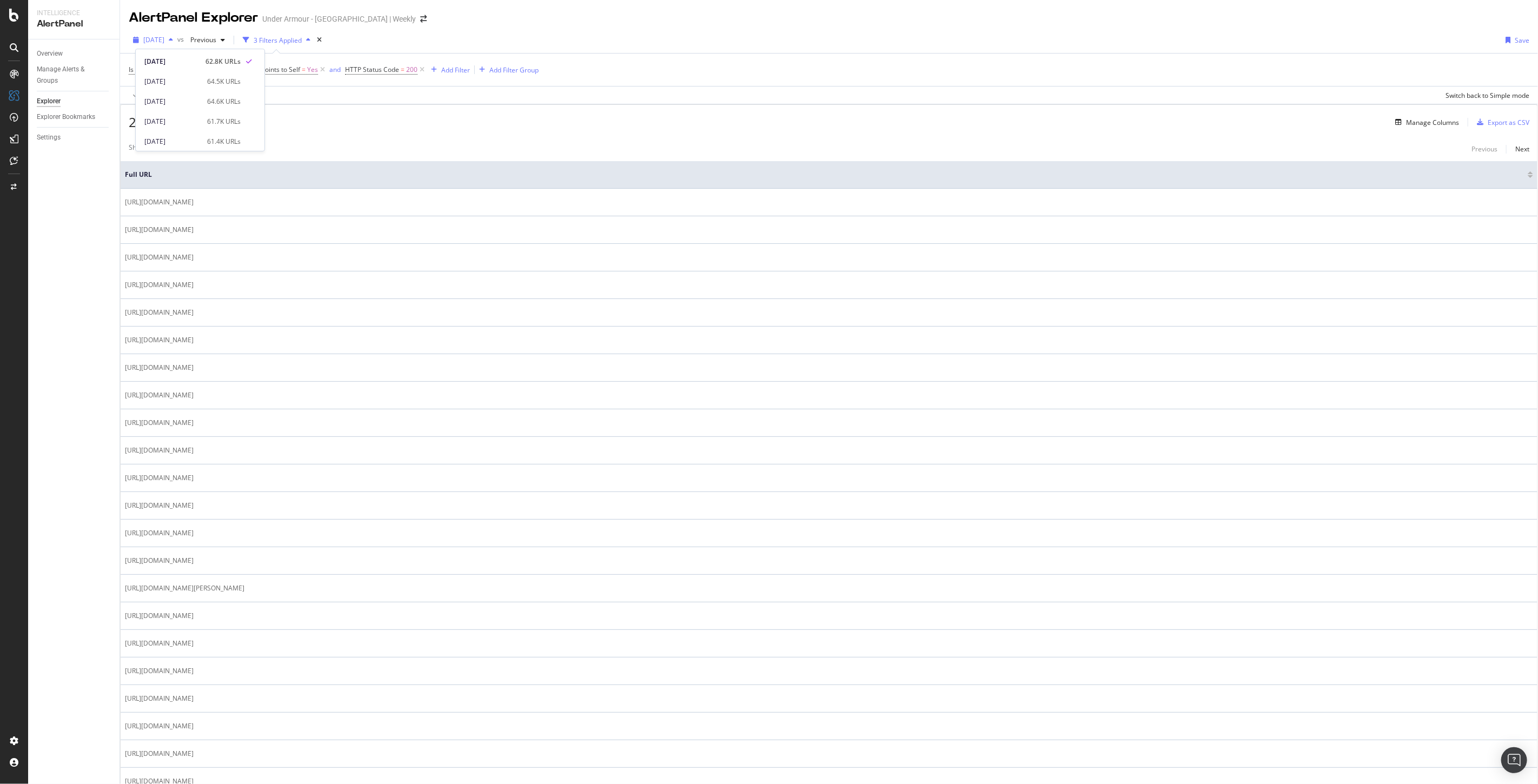
click at [164, 36] on span "2025 Sep. 21st" at bounding box center [154, 40] width 21 height 9
click at [161, 45] on div "2025 Sep. 21st" at bounding box center [153, 40] width 49 height 16
click at [169, 79] on div "2025 Sep. 20th" at bounding box center [172, 82] width 56 height 10
click at [163, 39] on span "2025 Sep. 20th" at bounding box center [154, 40] width 21 height 9
click at [177, 60] on div "2025 Sep. 21st" at bounding box center [172, 62] width 56 height 10
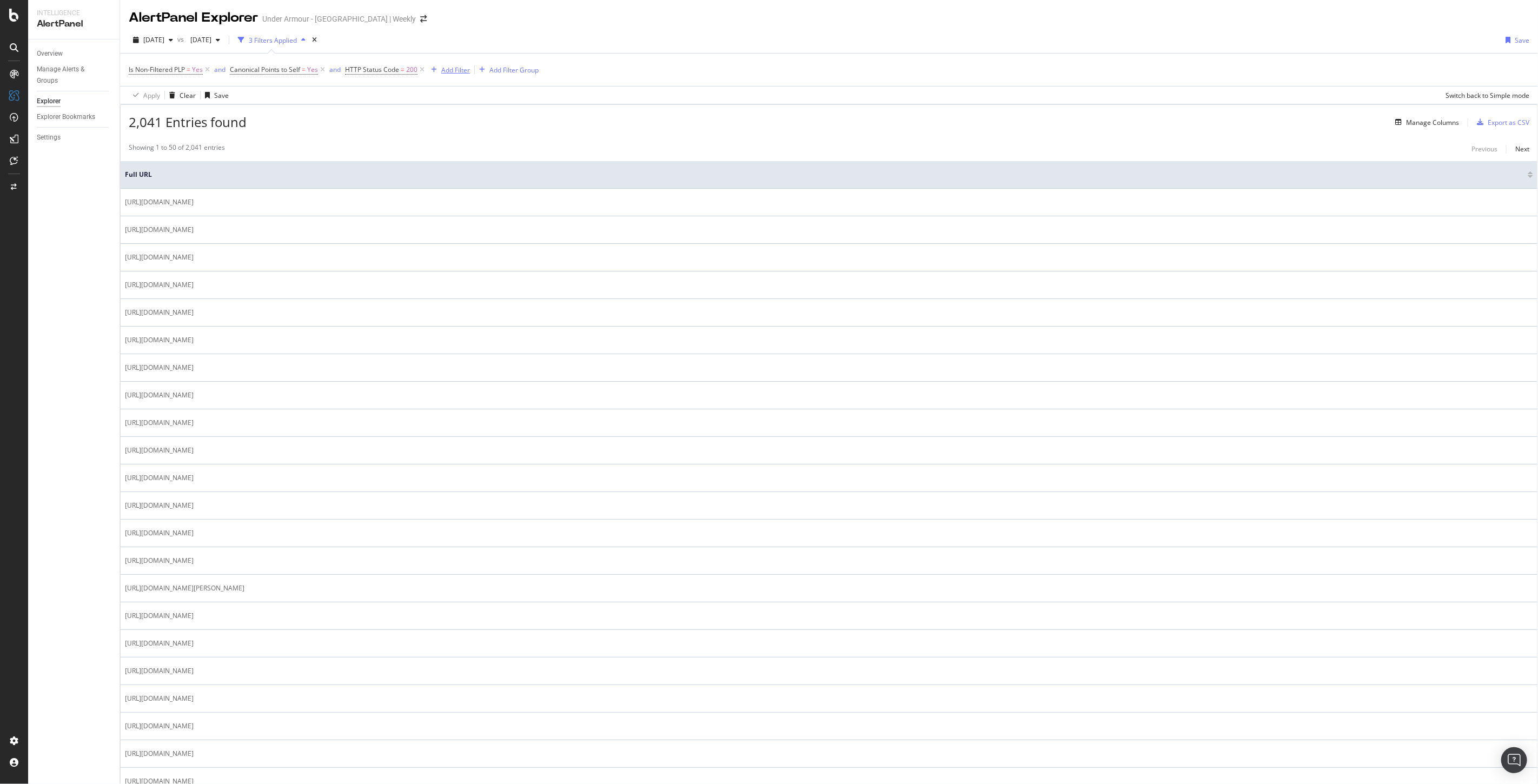
click at [452, 70] on div "Add Filter" at bounding box center [455, 69] width 29 height 9
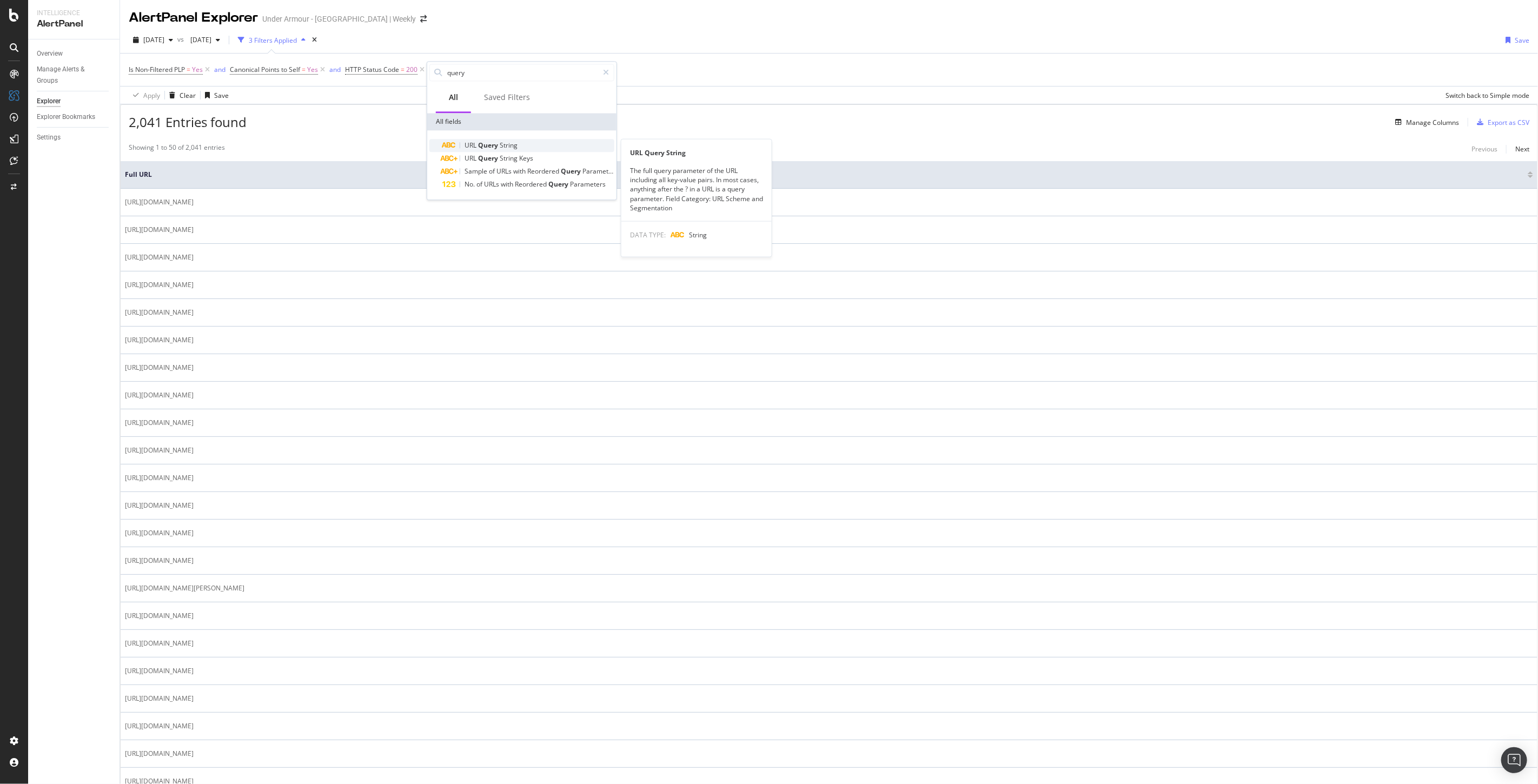
type input "query"
click at [505, 143] on span "String" at bounding box center [509, 144] width 18 height 9
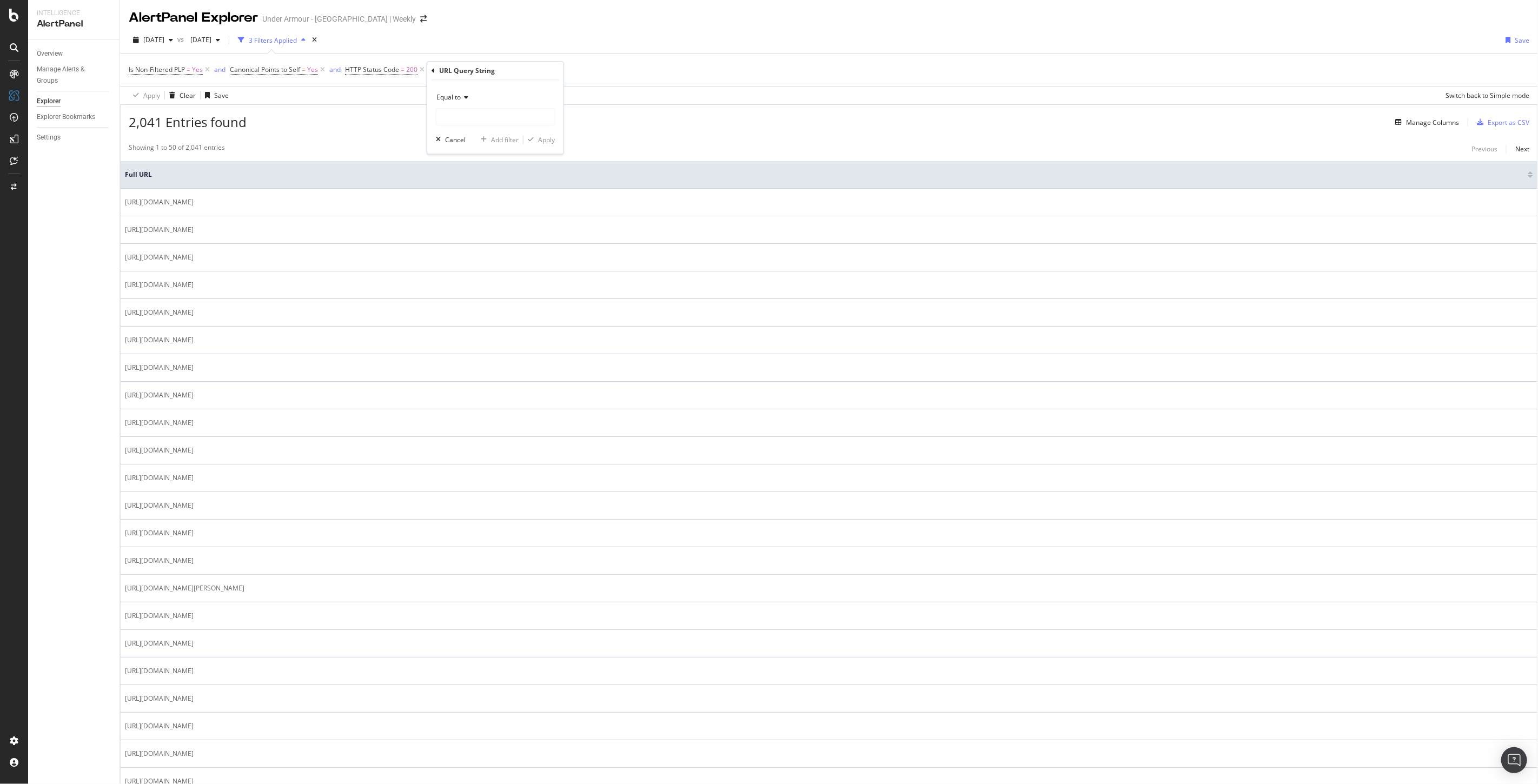
click at [467, 100] on div "Equal to" at bounding box center [495, 97] width 119 height 17
click at [477, 218] on span "Doesn't contain" at bounding box center [464, 218] width 47 height 9
click at [484, 120] on input "text" at bounding box center [495, 116] width 118 height 17
type input "="
click at [546, 143] on div "Apply" at bounding box center [546, 139] width 16 height 9
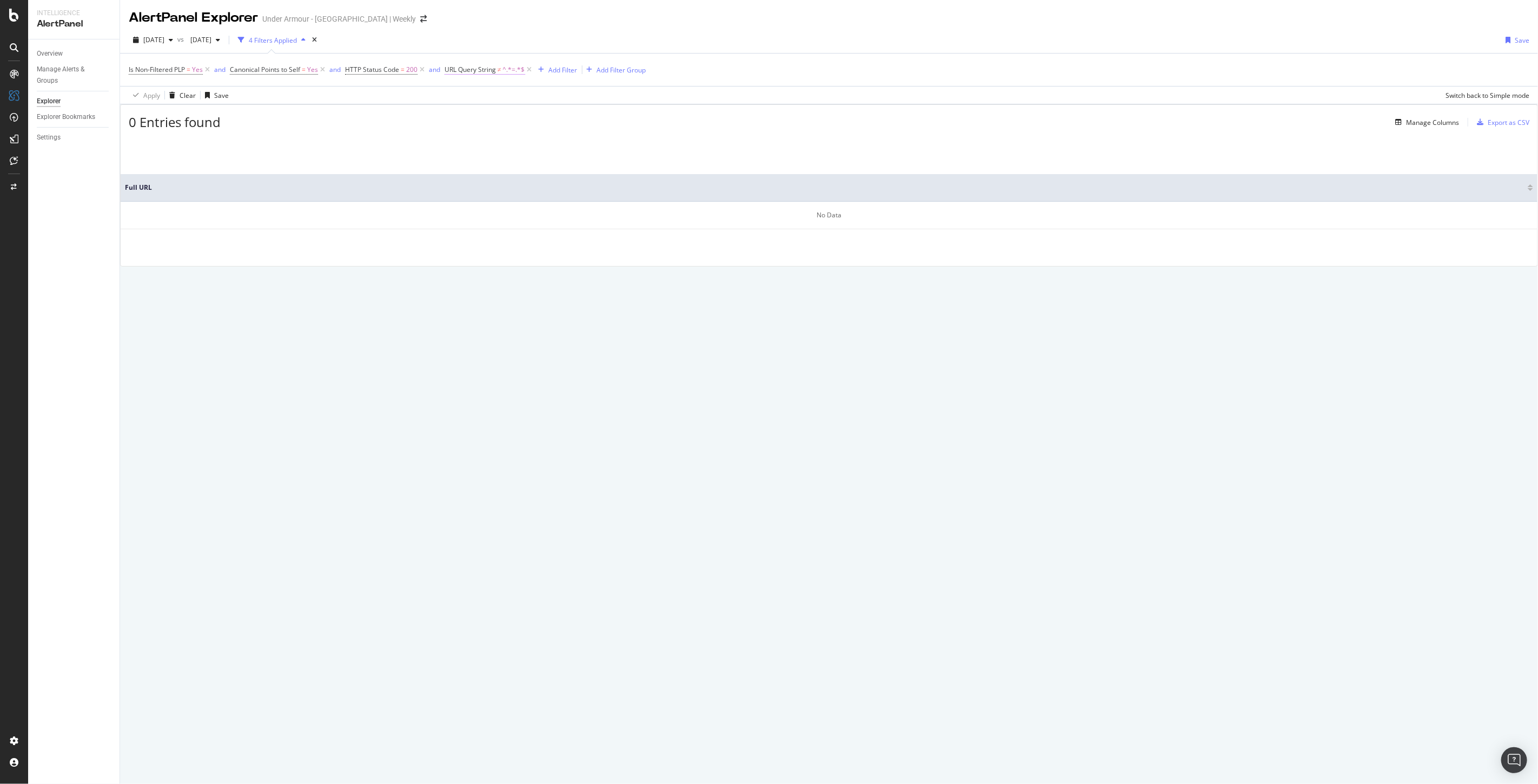
click at [485, 68] on span "URL Query String" at bounding box center [470, 69] width 51 height 9
click at [458, 115] on input "=" at bounding box center [506, 115] width 102 height 17
click at [459, 114] on input "=" at bounding box center [506, 115] width 102 height 17
click at [474, 138] on div "Cancel" at bounding box center [473, 138] width 21 height 9
click at [529, 68] on icon at bounding box center [529, 69] width 9 height 11
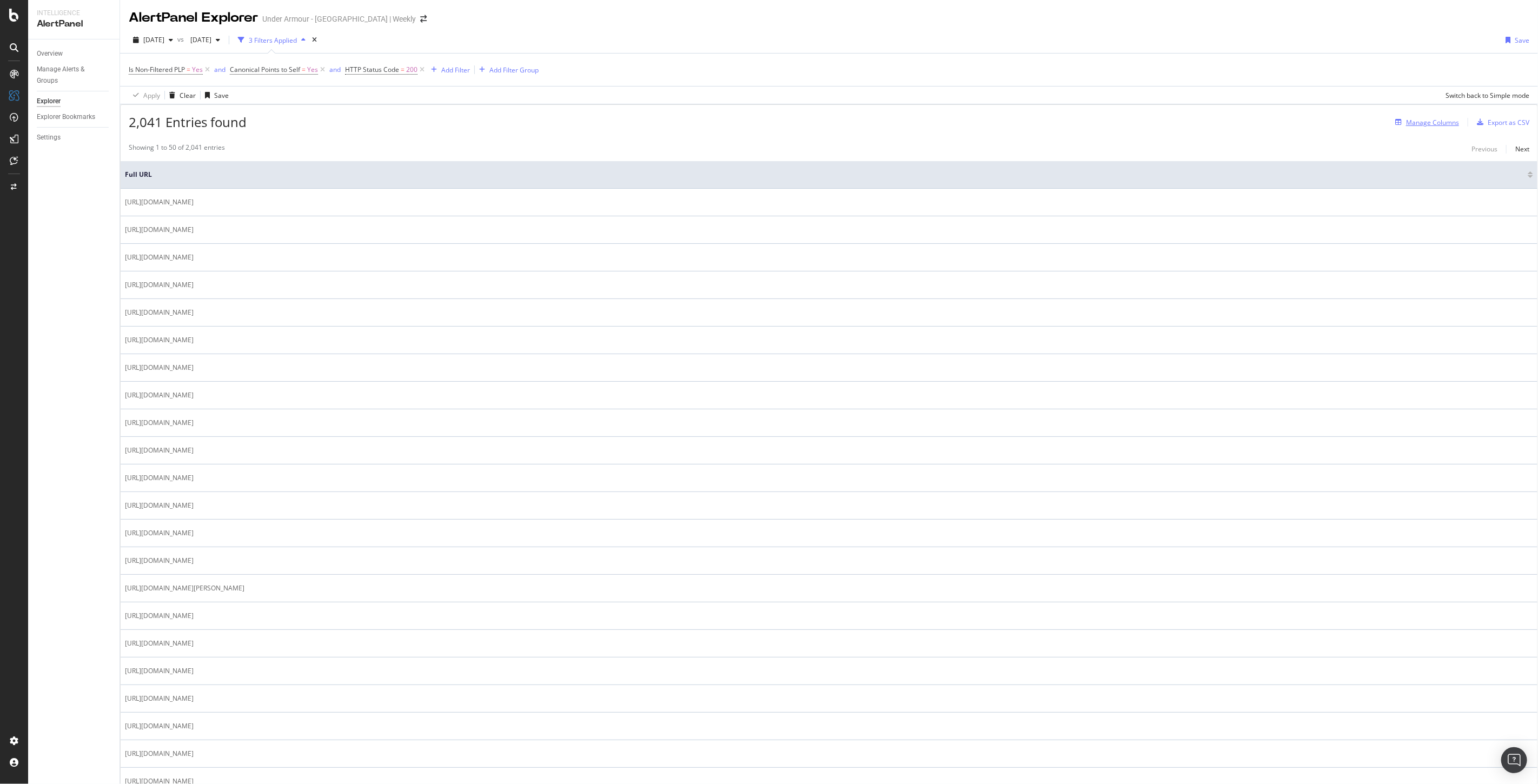
click at [1412, 127] on div "Manage Columns" at bounding box center [1432, 122] width 53 height 9
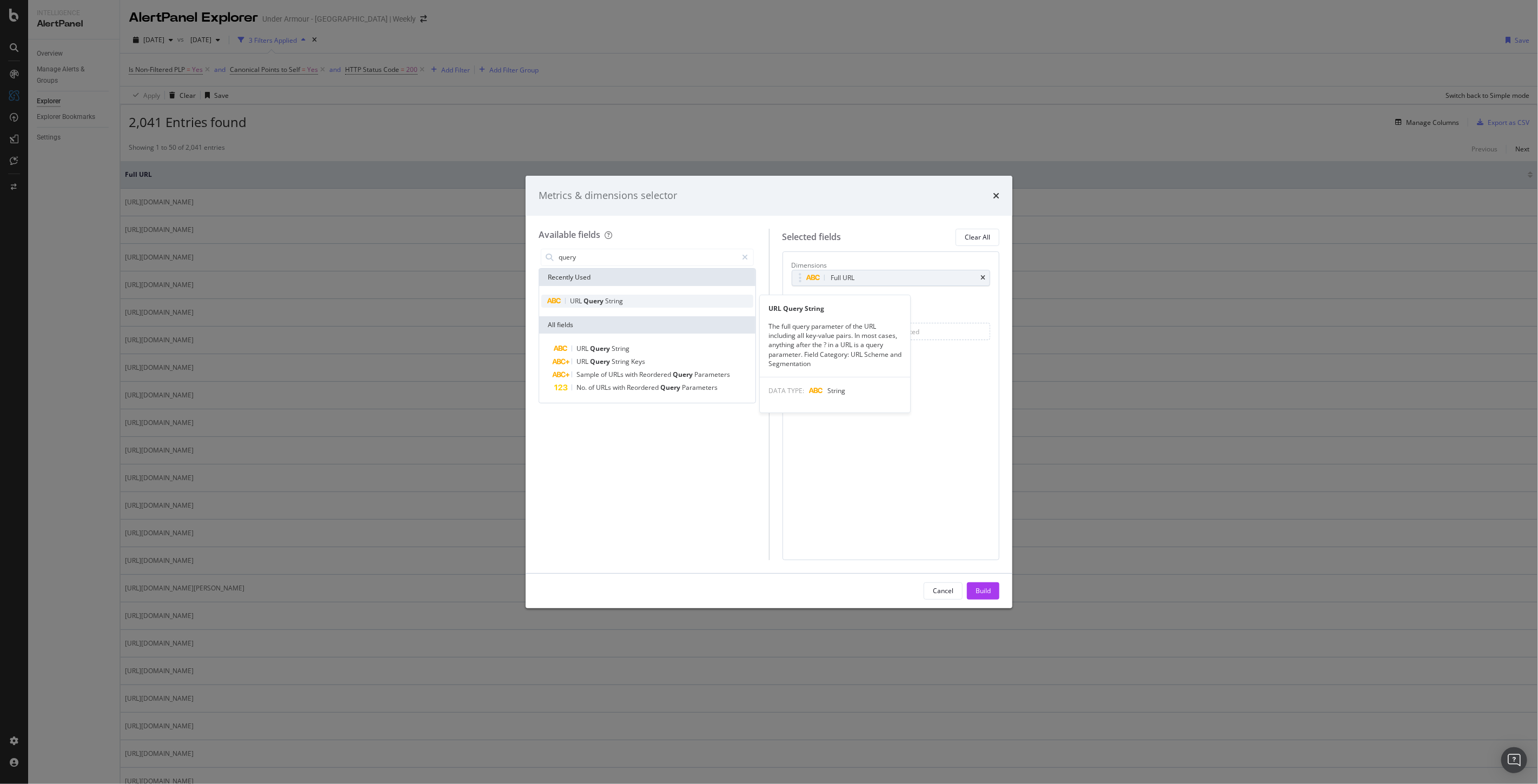
type input "query"
click at [609, 301] on span "String" at bounding box center [614, 300] width 18 height 9
click at [984, 589] on div "Build" at bounding box center [983, 590] width 15 height 9
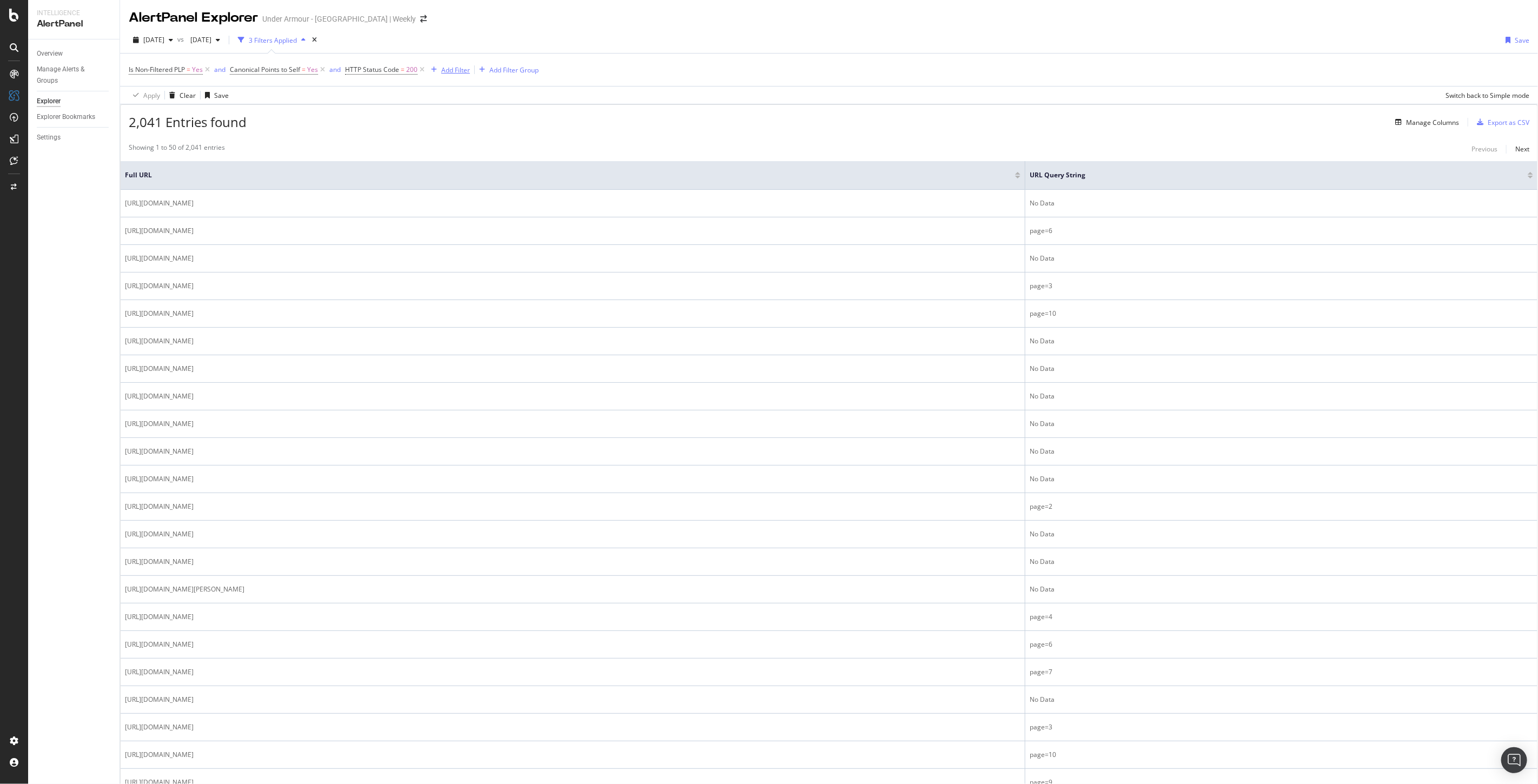
click at [448, 69] on div "Add Filter" at bounding box center [455, 69] width 29 height 9
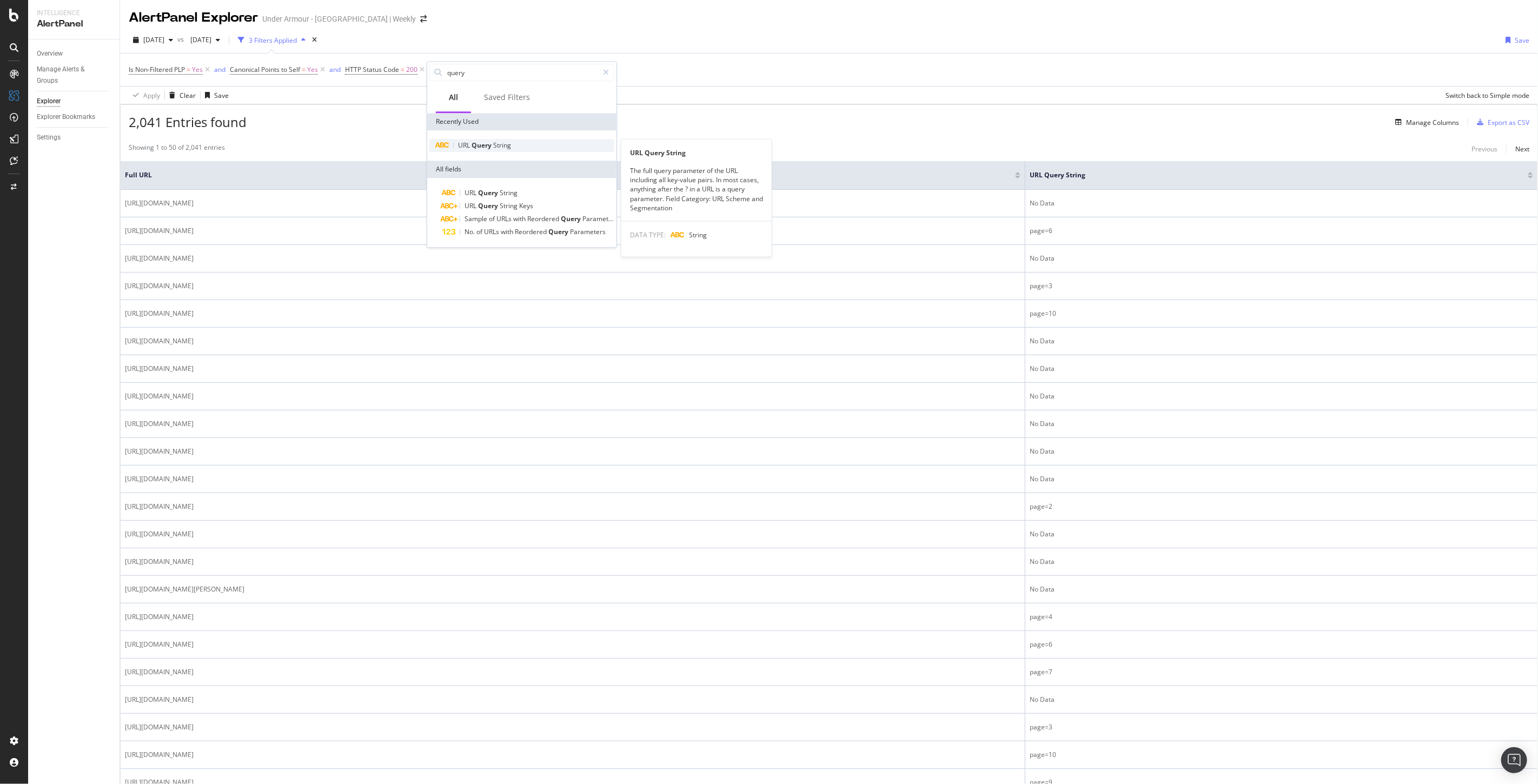
click at [490, 152] on div "URL Query String" at bounding box center [522, 146] width 185 height 13
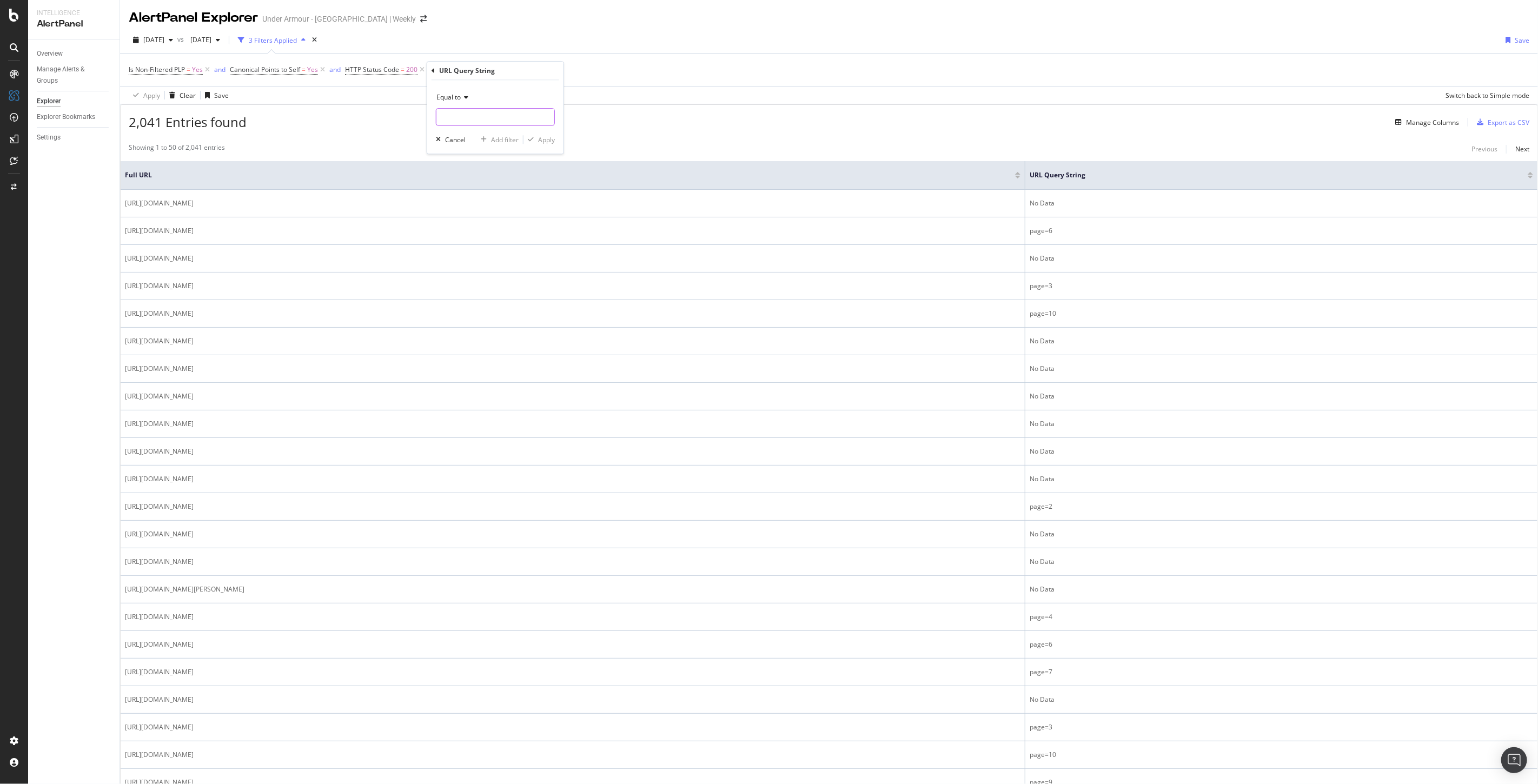
click at [468, 117] on input "text" at bounding box center [495, 116] width 118 height 17
click at [454, 100] on span "Equal to" at bounding box center [449, 96] width 25 height 9
click at [478, 216] on span "Doesn't contain" at bounding box center [464, 218] width 47 height 9
click at [467, 122] on input "text" at bounding box center [495, 116] width 118 height 17
type input "page"
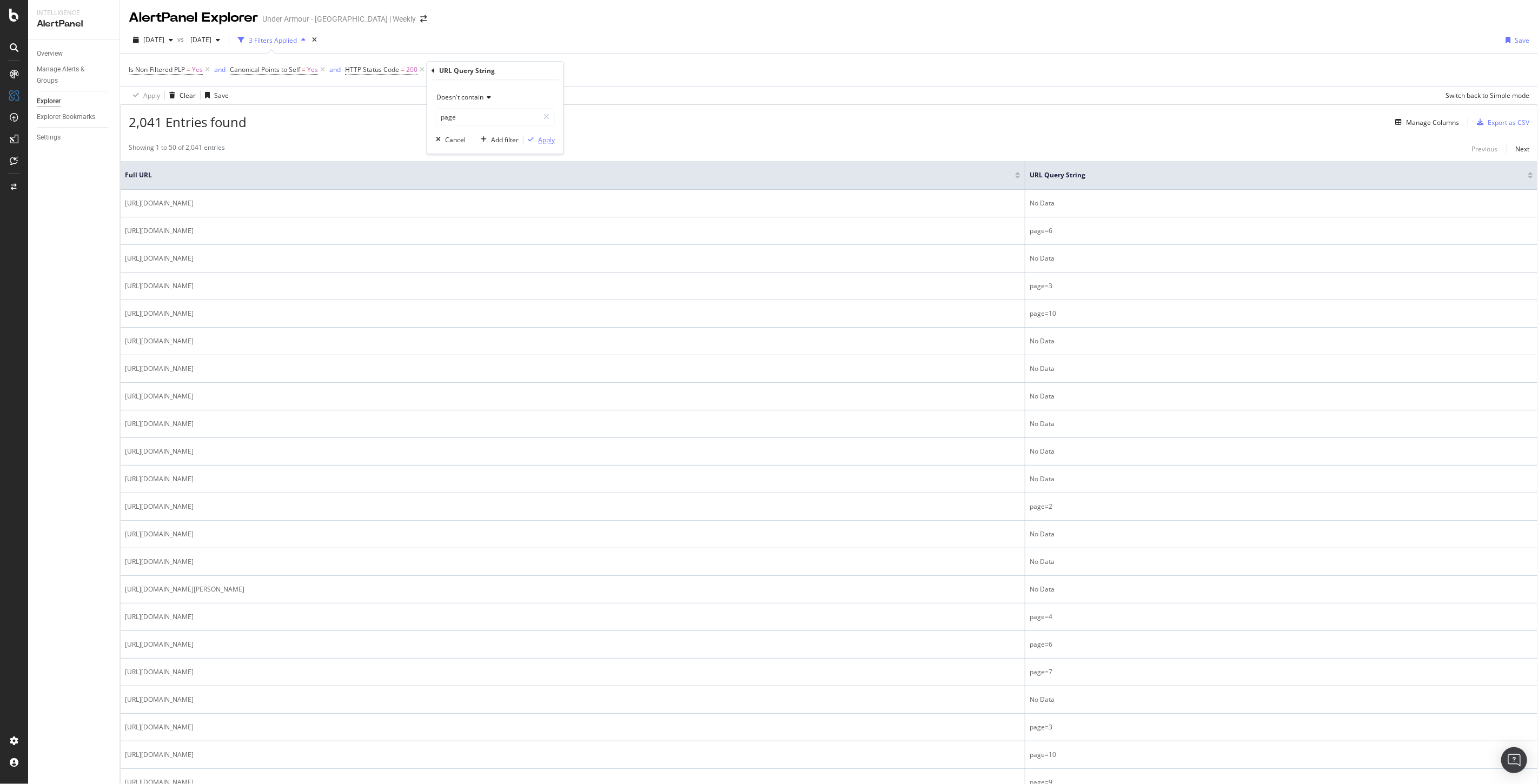
click at [542, 142] on div "Apply" at bounding box center [546, 139] width 16 height 9
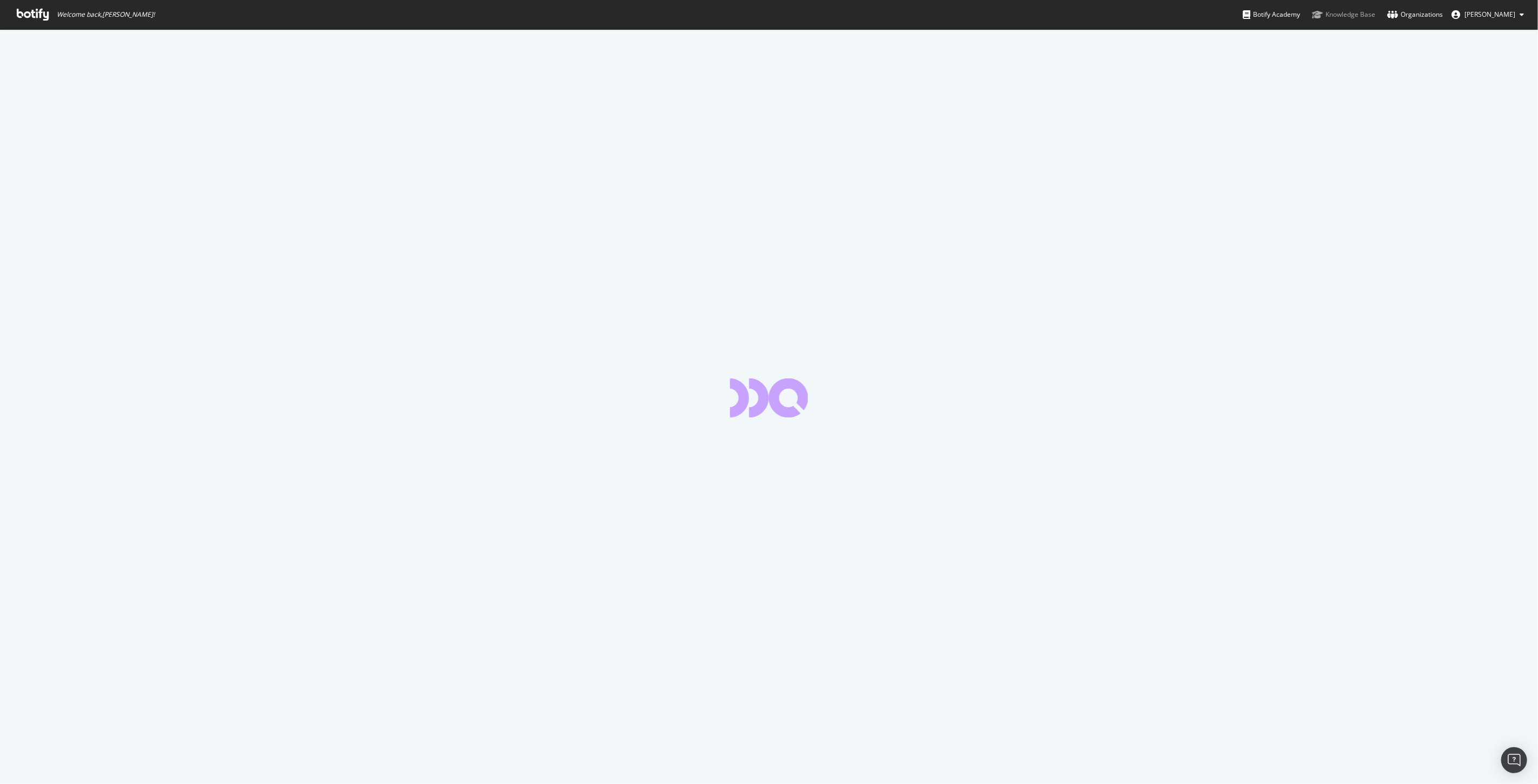
drag, startPoint x: 1347, startPoint y: 13, endPoint x: 1049, endPoint y: 0, distance: 298.3
click at [1347, 13] on div "Knowledge Base" at bounding box center [1343, 14] width 63 height 11
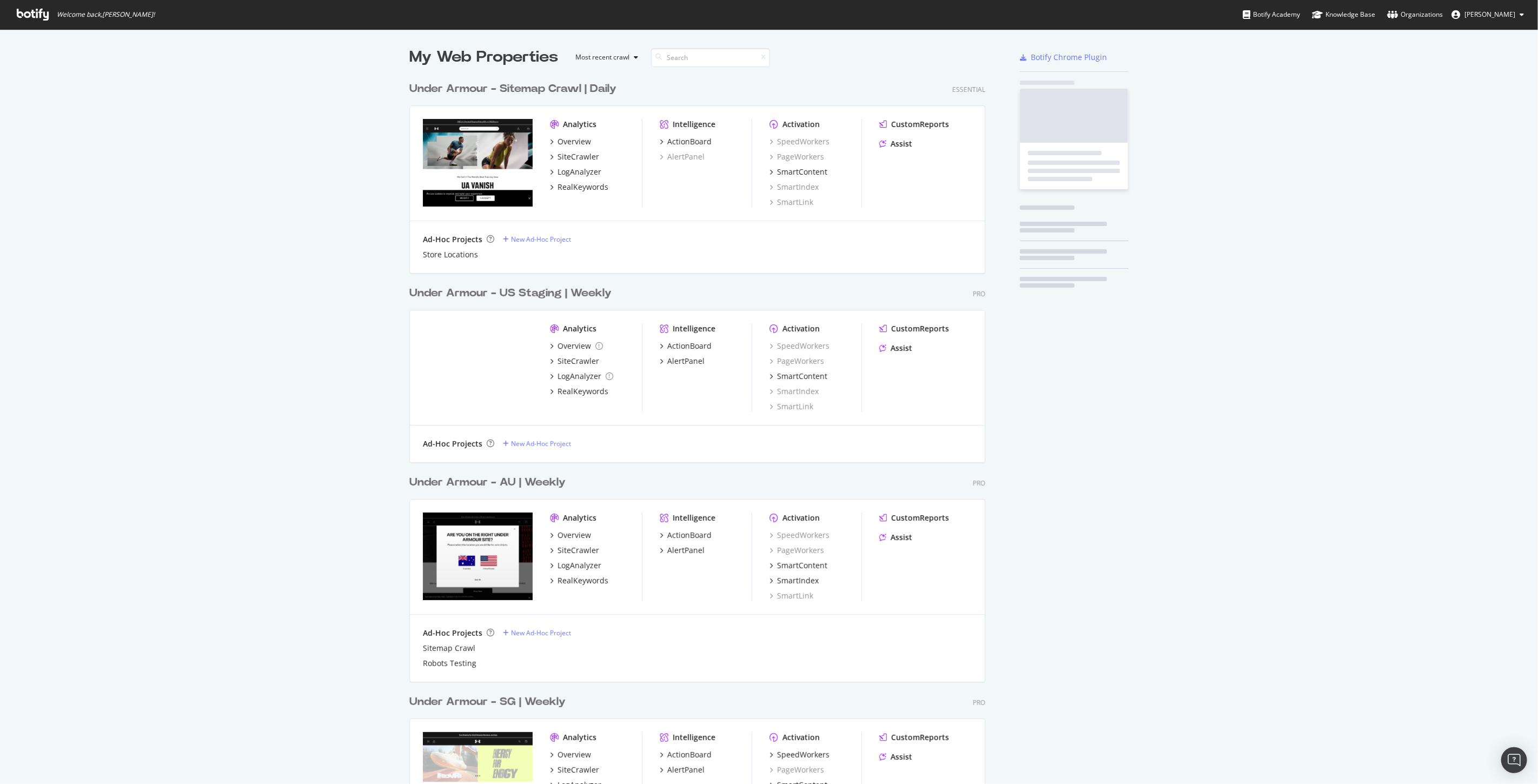
scroll to position [2078, 576]
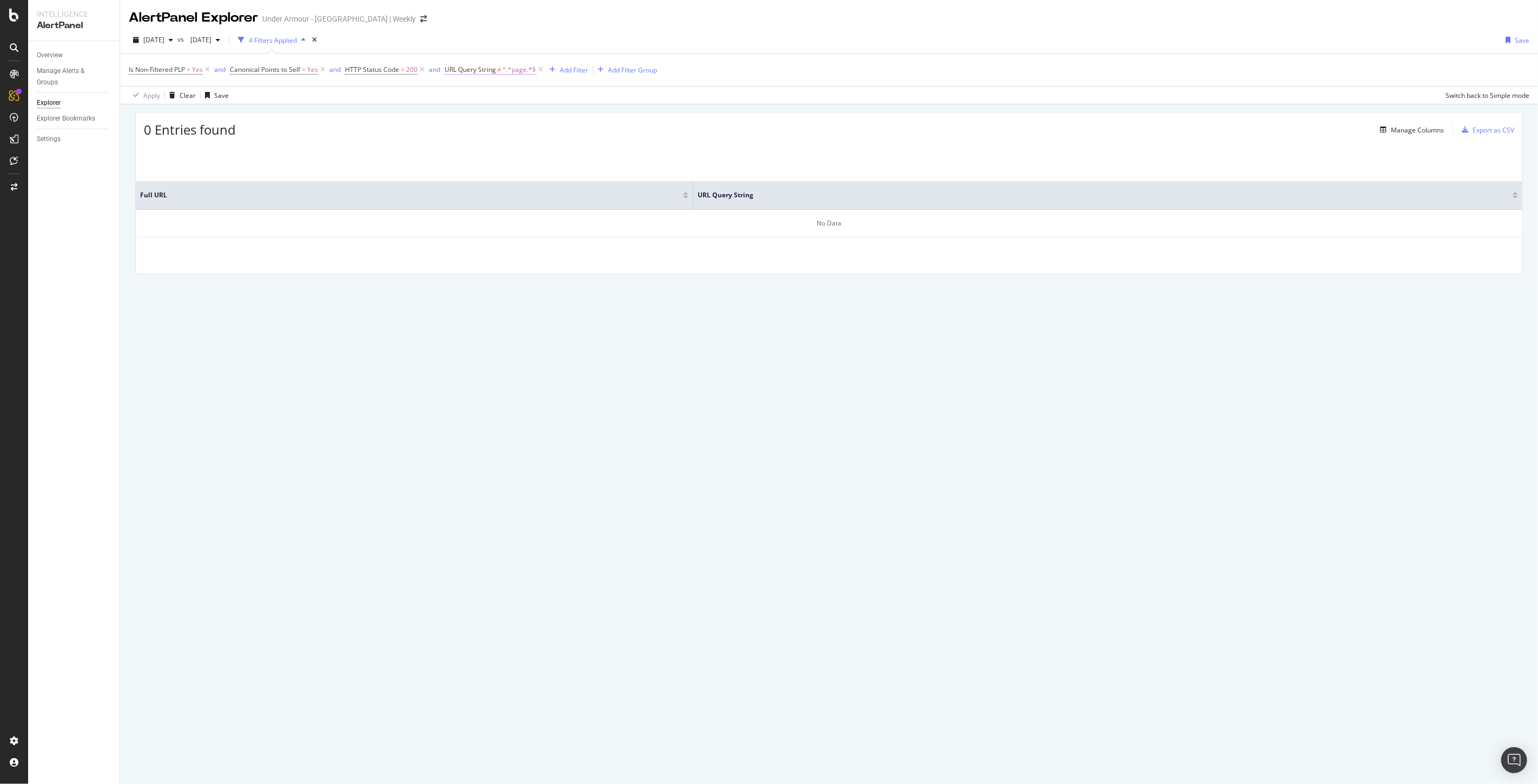
click at [522, 68] on span "^.*page.*$" at bounding box center [520, 69] width 34 height 15
click at [458, 115] on input "page" at bounding box center [506, 115] width 102 height 17
click at [477, 138] on div "Cancel" at bounding box center [473, 138] width 21 height 9
click at [541, 71] on icon at bounding box center [540, 69] width 9 height 11
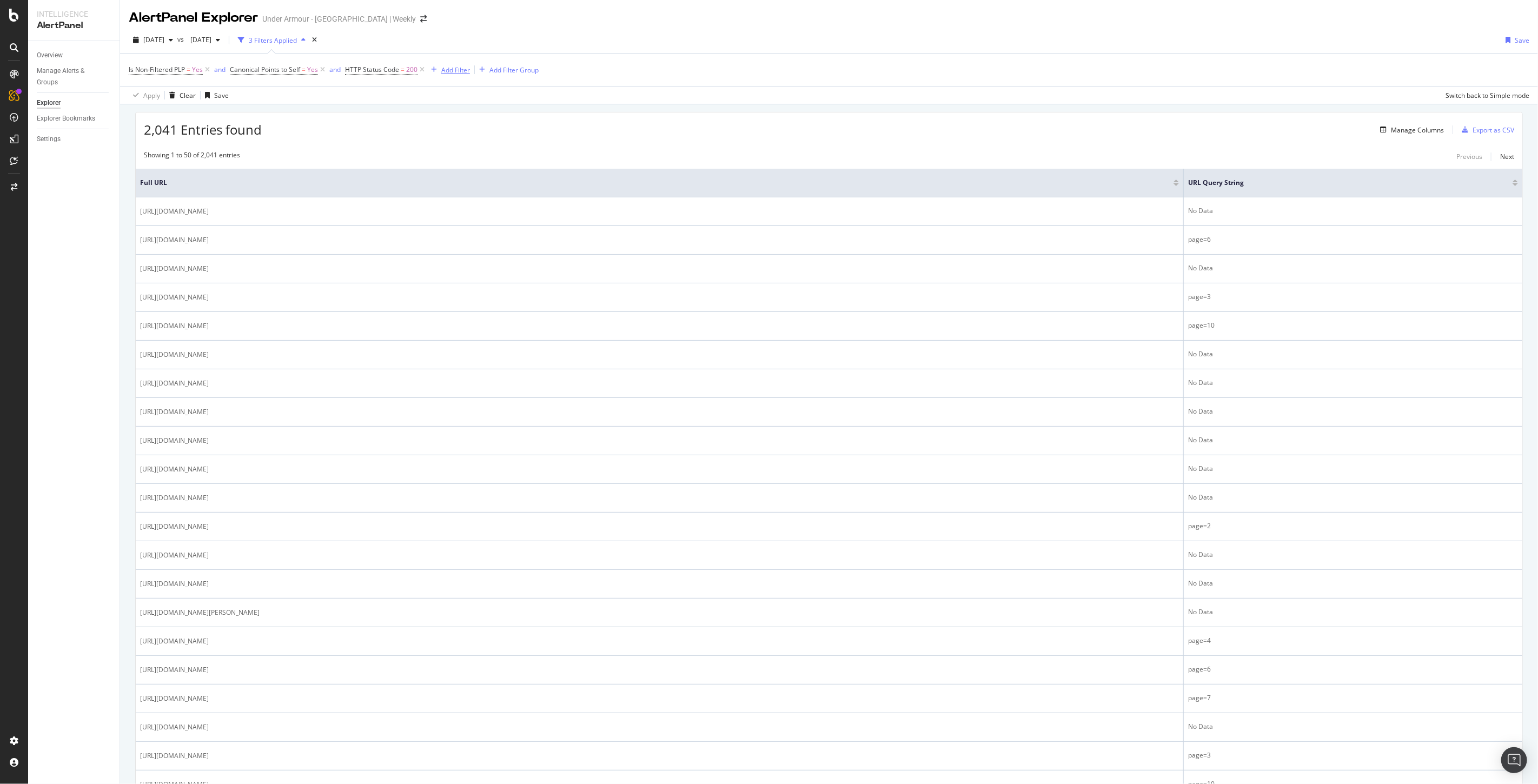
click at [457, 72] on div "Add Filter" at bounding box center [455, 69] width 29 height 9
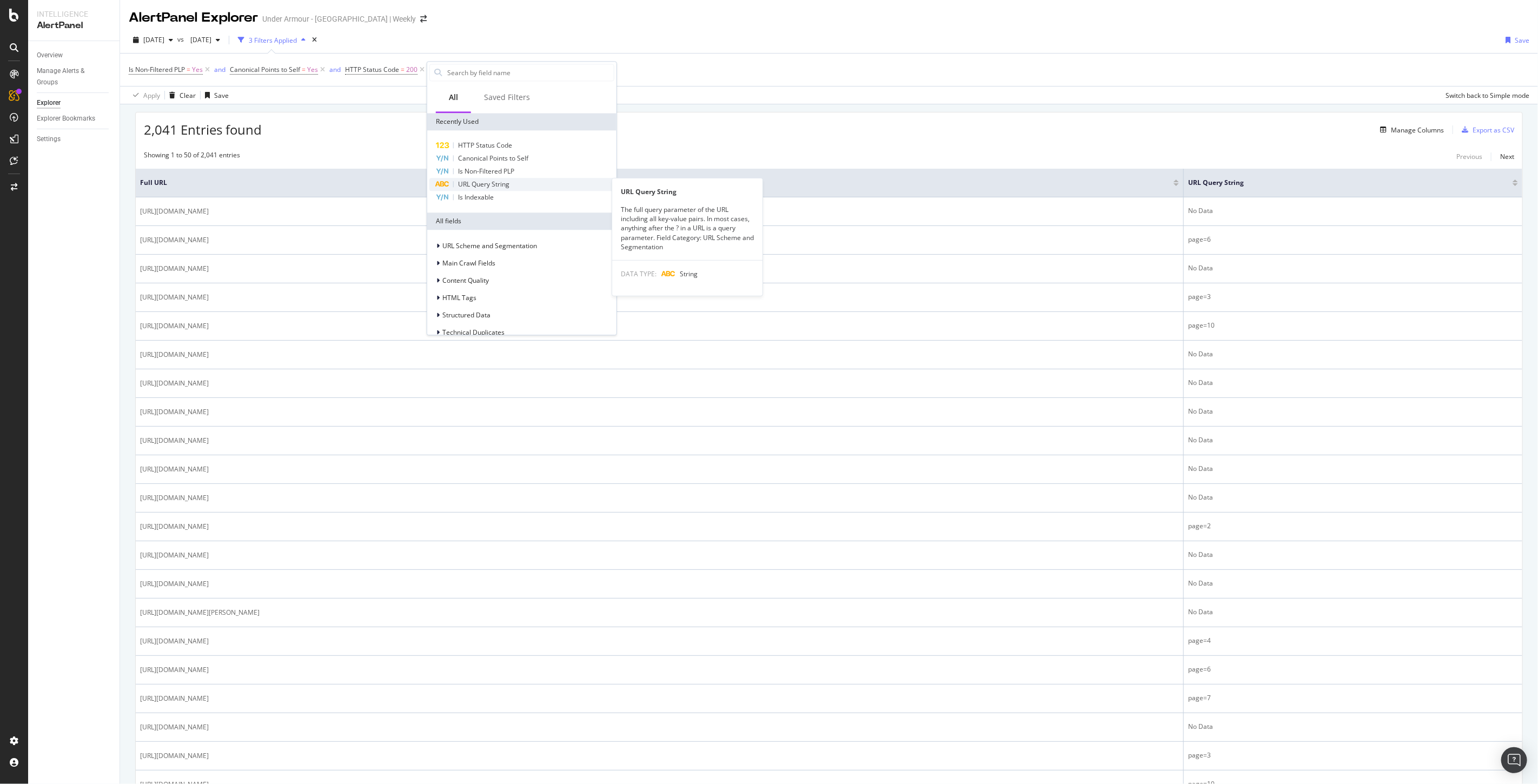
click at [491, 180] on span "URL Query String" at bounding box center [483, 184] width 51 height 9
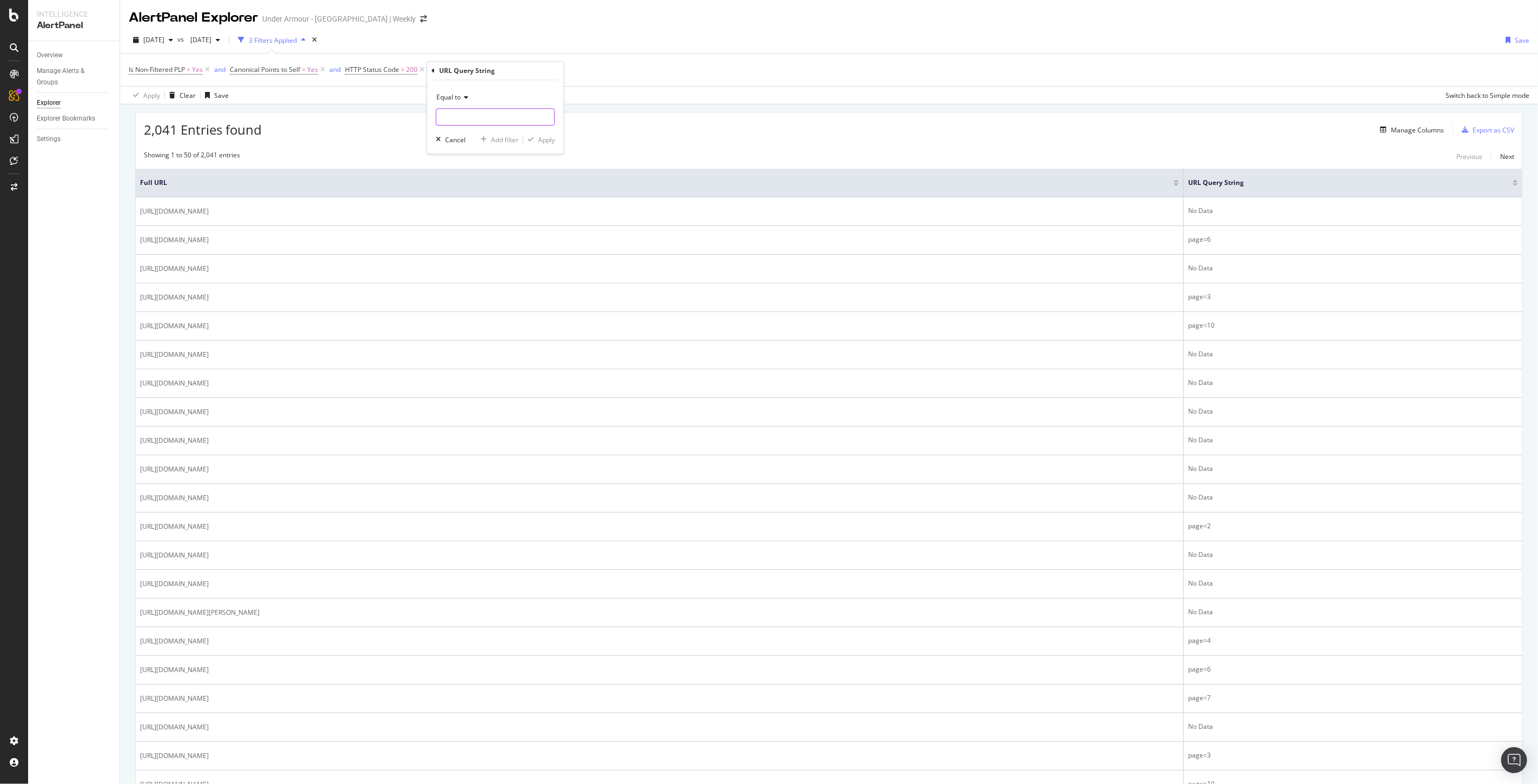
click at [496, 116] on input "text" at bounding box center [495, 116] width 118 height 17
type input "="
click at [548, 142] on div "Apply" at bounding box center [546, 139] width 16 height 9
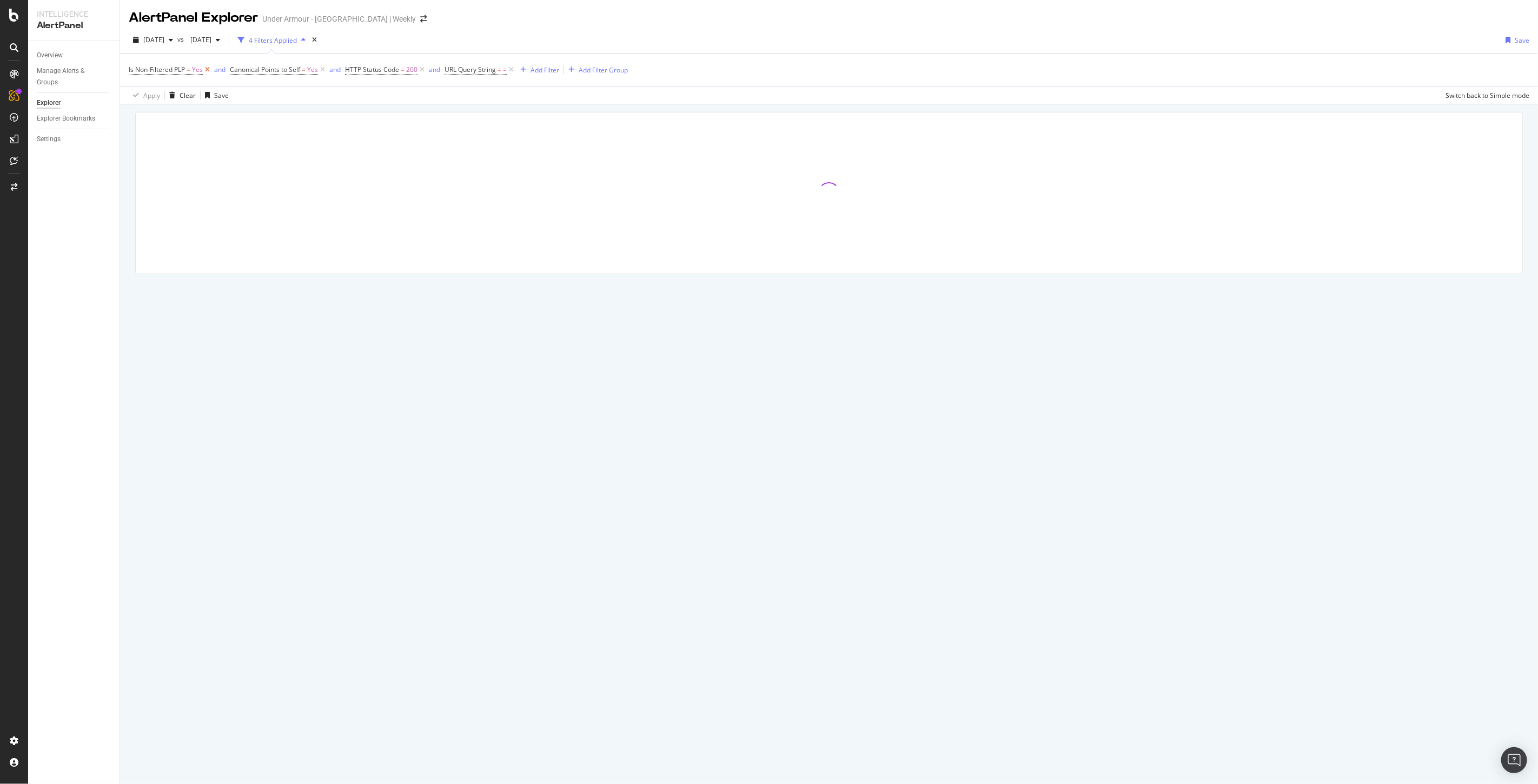
click at [207, 68] on icon at bounding box center [207, 69] width 9 height 11
click at [223, 71] on icon at bounding box center [221, 69] width 9 height 11
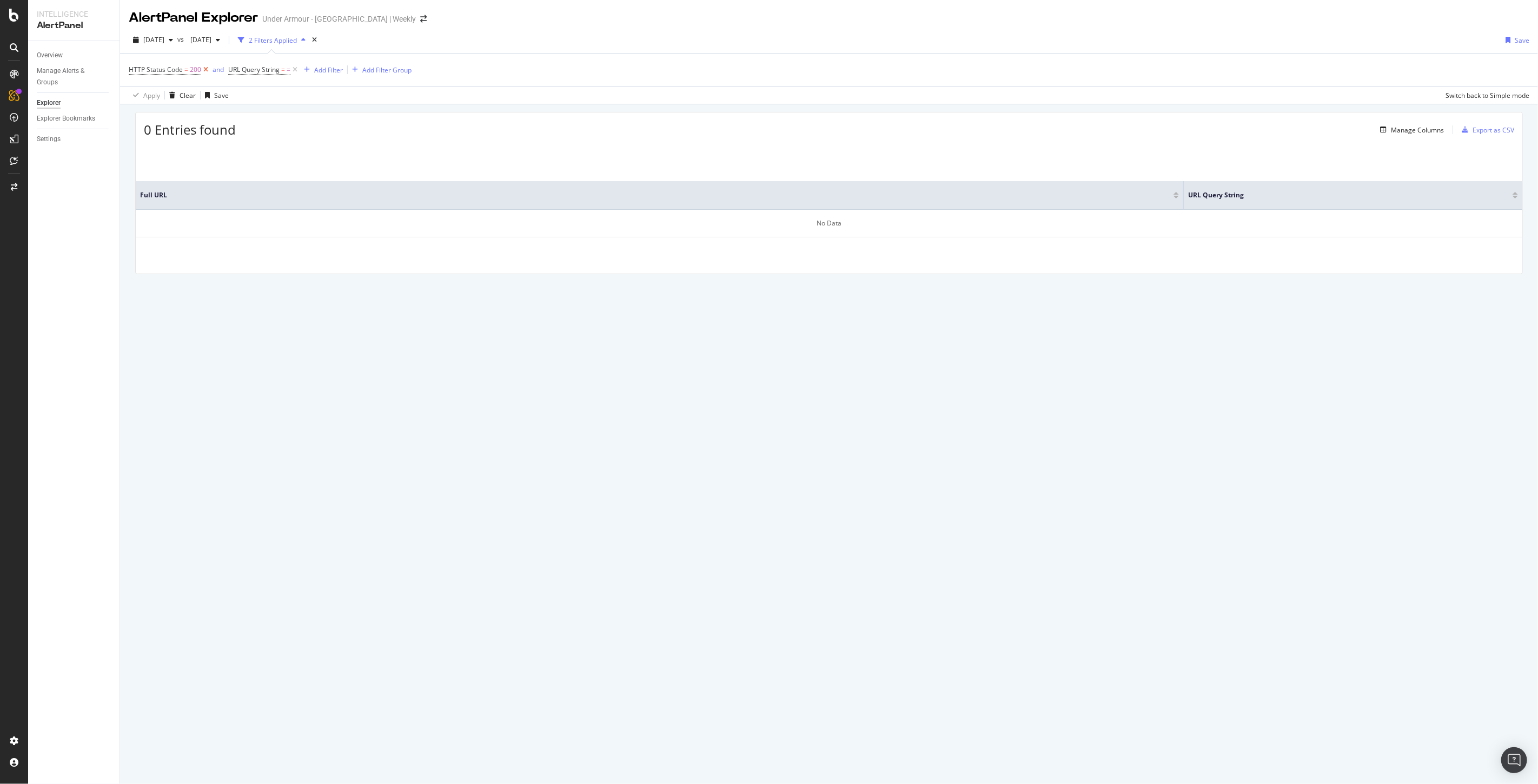
click at [206, 70] on icon at bounding box center [205, 69] width 9 height 11
click at [59, 116] on div "SiteCrawler" at bounding box center [59, 119] width 39 height 11
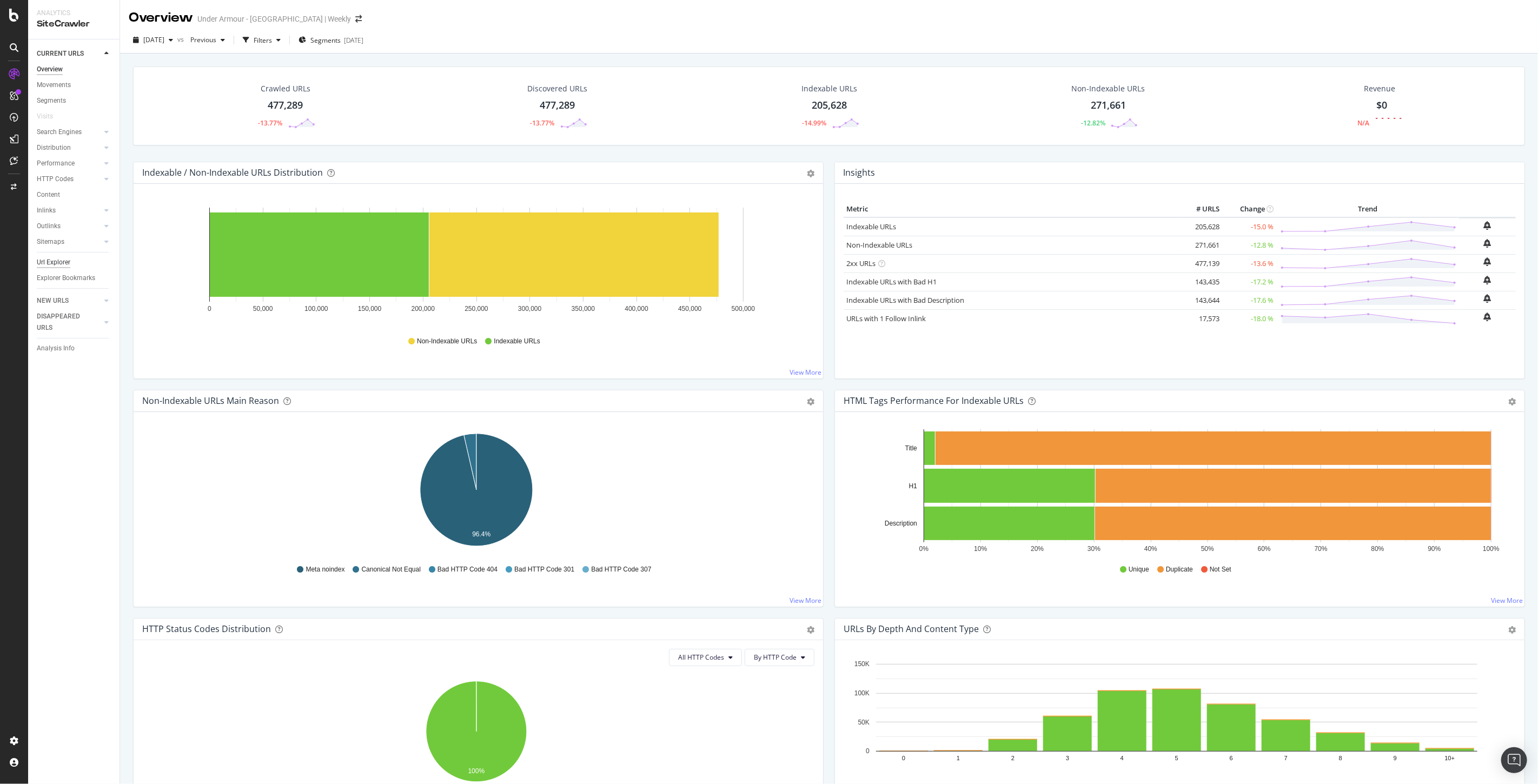
click at [58, 260] on div "Url Explorer" at bounding box center [54, 262] width 34 height 12
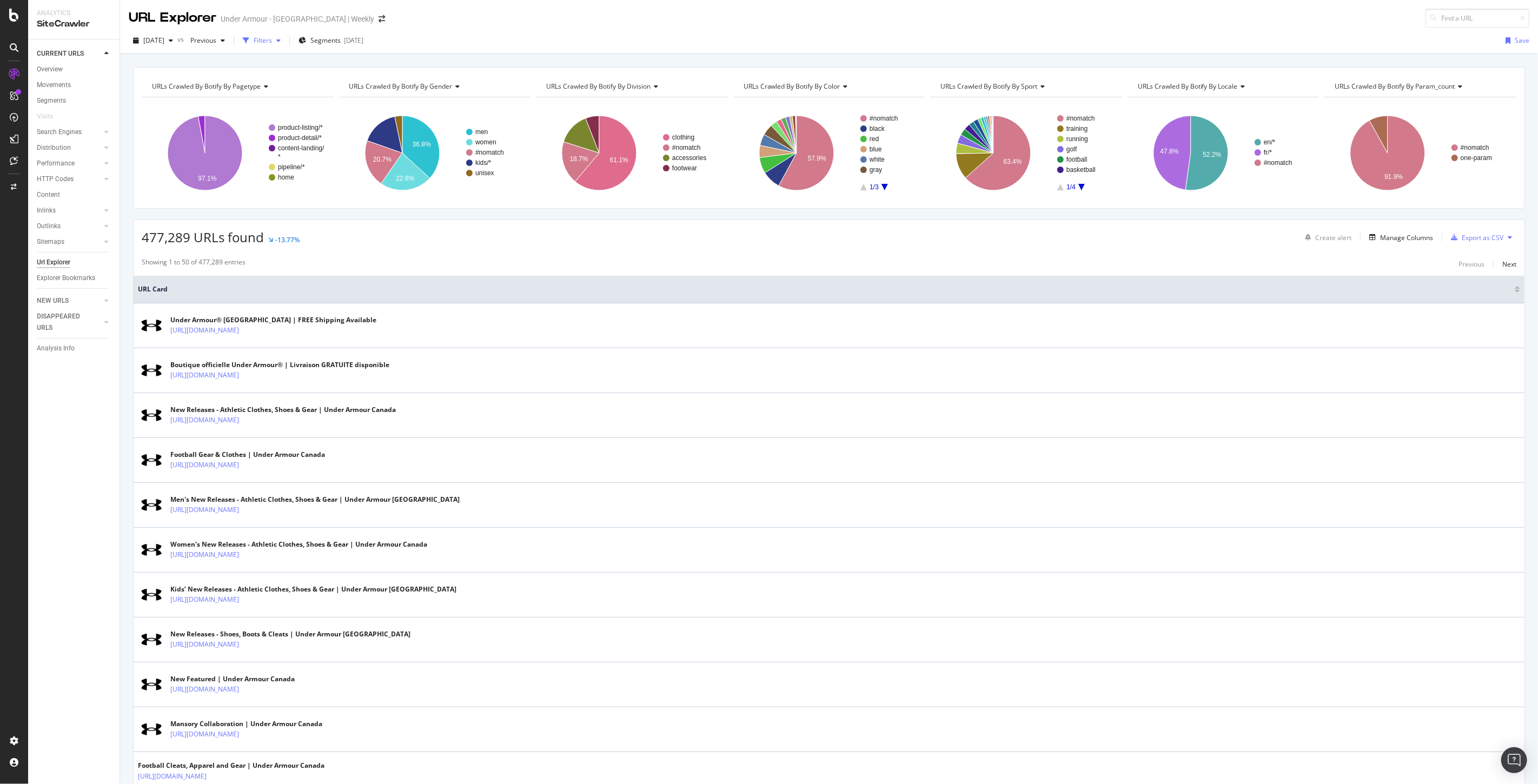
click at [272, 35] on div "Filters" at bounding box center [263, 40] width 18 height 9
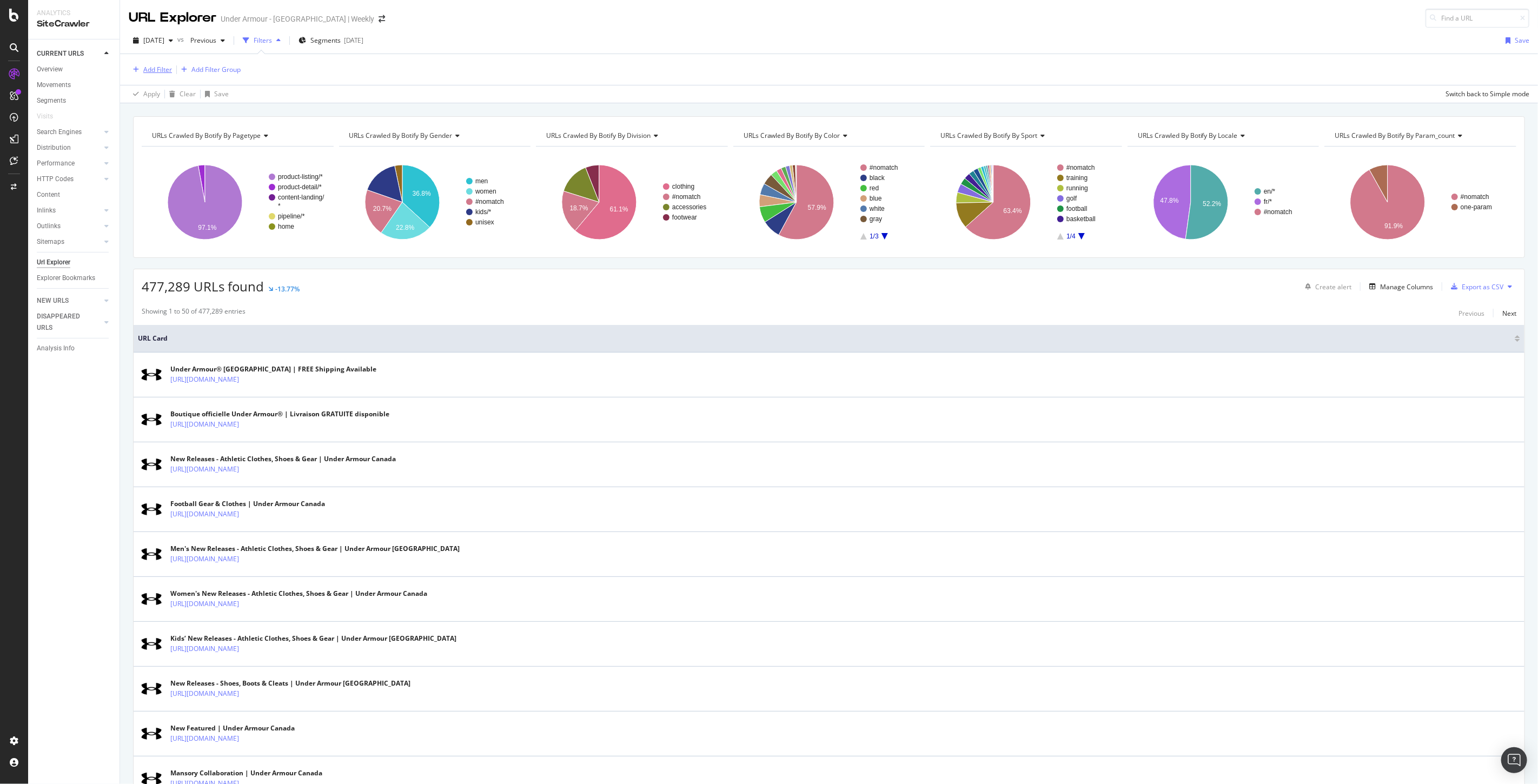
click at [149, 73] on div "Add Filter" at bounding box center [158, 69] width 29 height 9
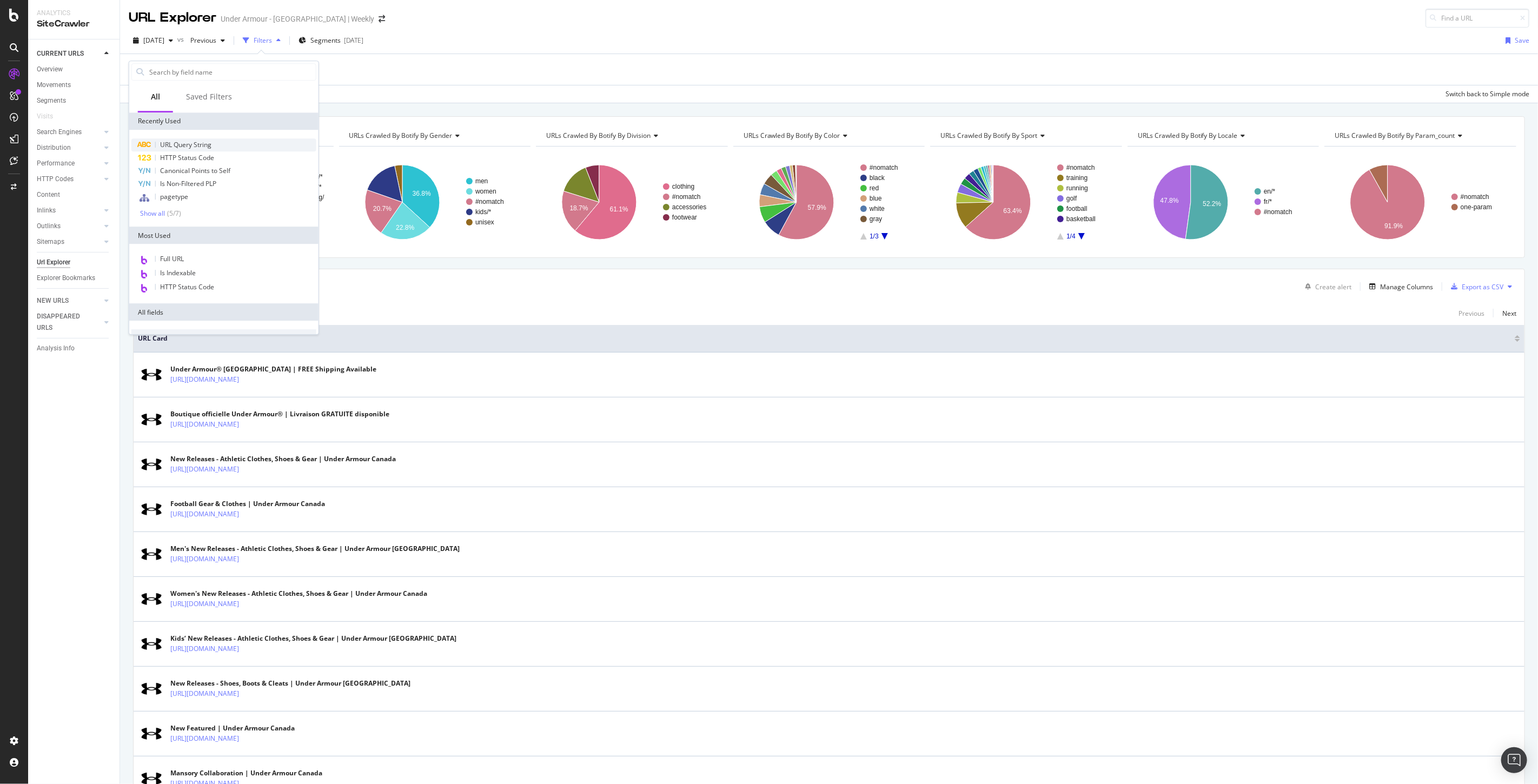
click at [192, 143] on span "URL Query String" at bounding box center [186, 144] width 51 height 9
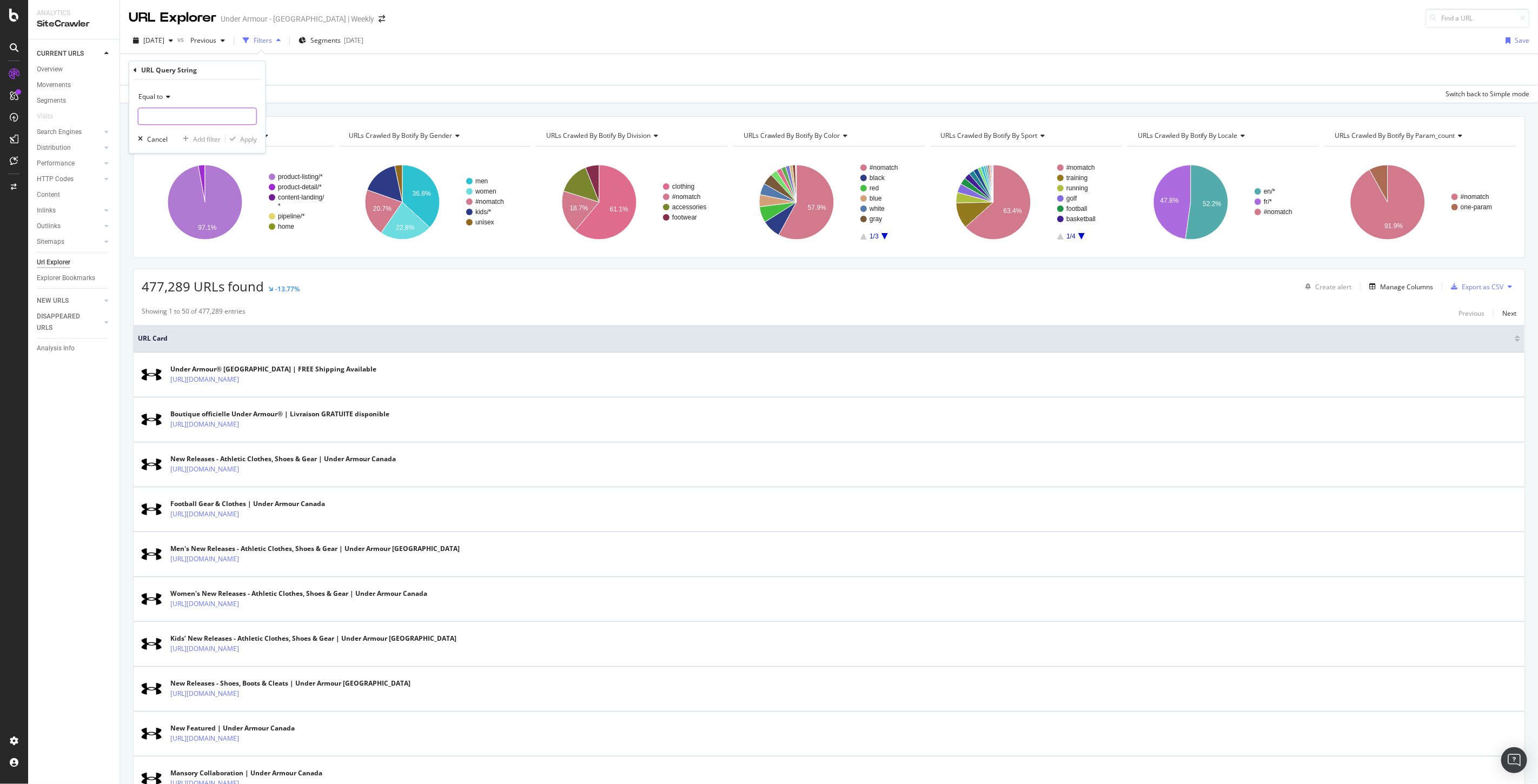
click at [169, 114] on input "text" at bounding box center [197, 115] width 118 height 17
click at [162, 99] on icon at bounding box center [166, 96] width 7 height 7
click at [169, 214] on span "Doesn't contain" at bounding box center [167, 217] width 47 height 9
click at [180, 120] on input "text" at bounding box center [197, 115] width 118 height 17
type input "="
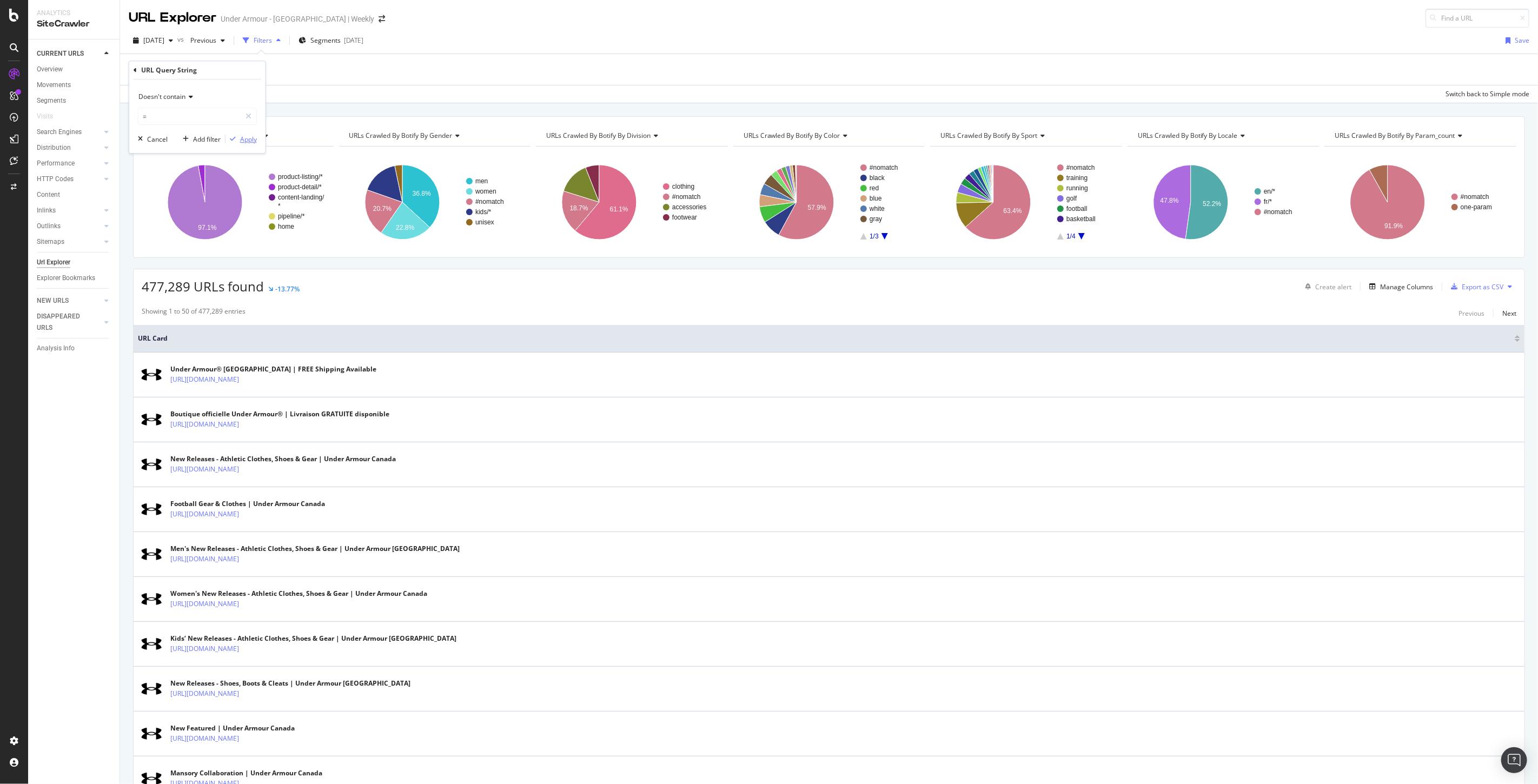
click at [247, 143] on div "Apply" at bounding box center [248, 138] width 16 height 9
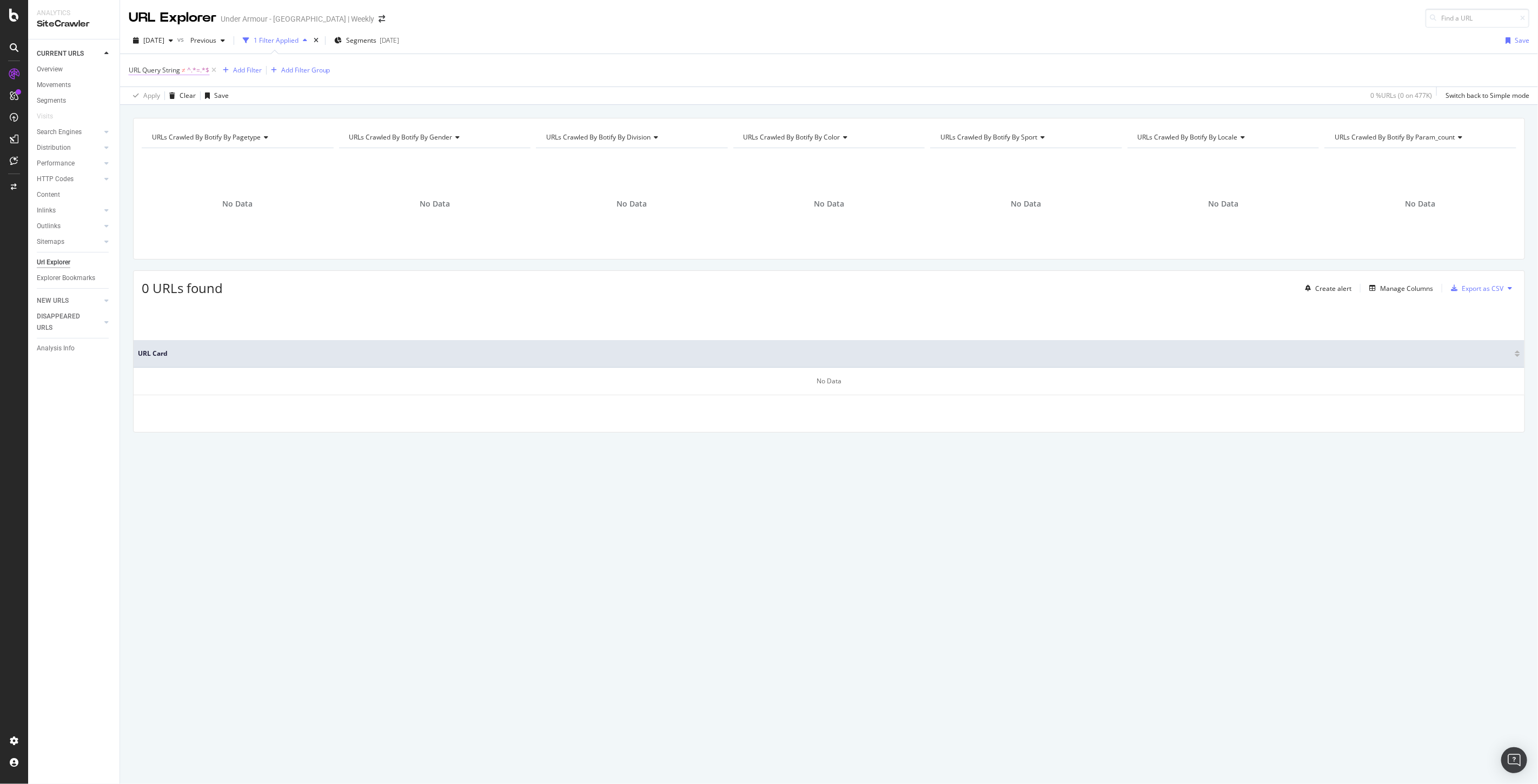
click at [177, 72] on span "URL Query String" at bounding box center [154, 69] width 51 height 9
click at [158, 93] on span "Doesn't contain" at bounding box center [162, 96] width 47 height 9
click at [169, 199] on span "Contains" at bounding box center [157, 203] width 26 height 9
click at [247, 142] on div "Apply" at bounding box center [248, 138] width 16 height 9
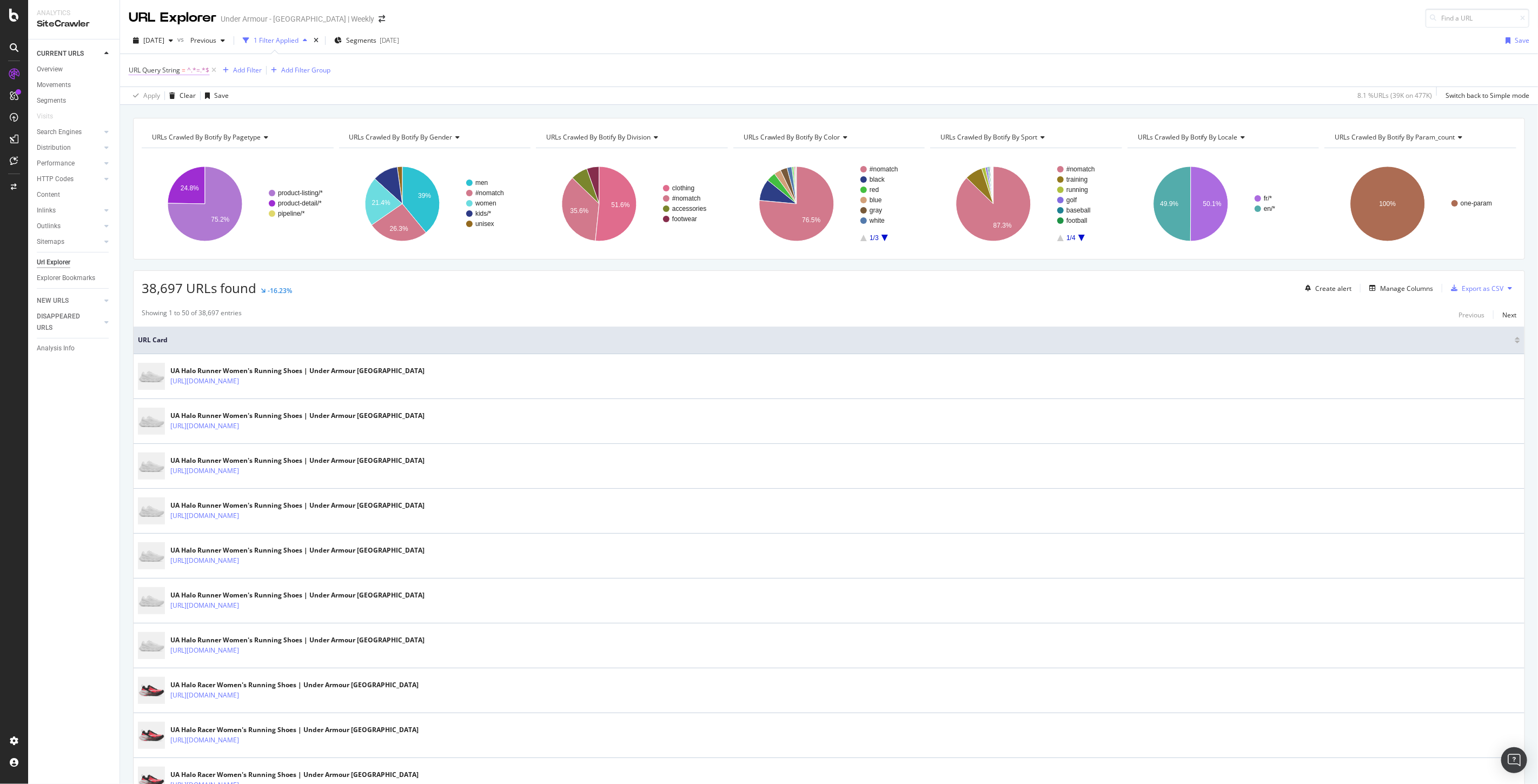
click at [164, 68] on span "URL Query String" at bounding box center [154, 69] width 51 height 9
click at [159, 96] on span "Contains" at bounding box center [152, 96] width 26 height 9
click at [180, 157] on span "Doesn't start with" at bounding box center [170, 160] width 53 height 9
click at [182, 115] on input "=" at bounding box center [190, 115] width 102 height 17
type input "page"
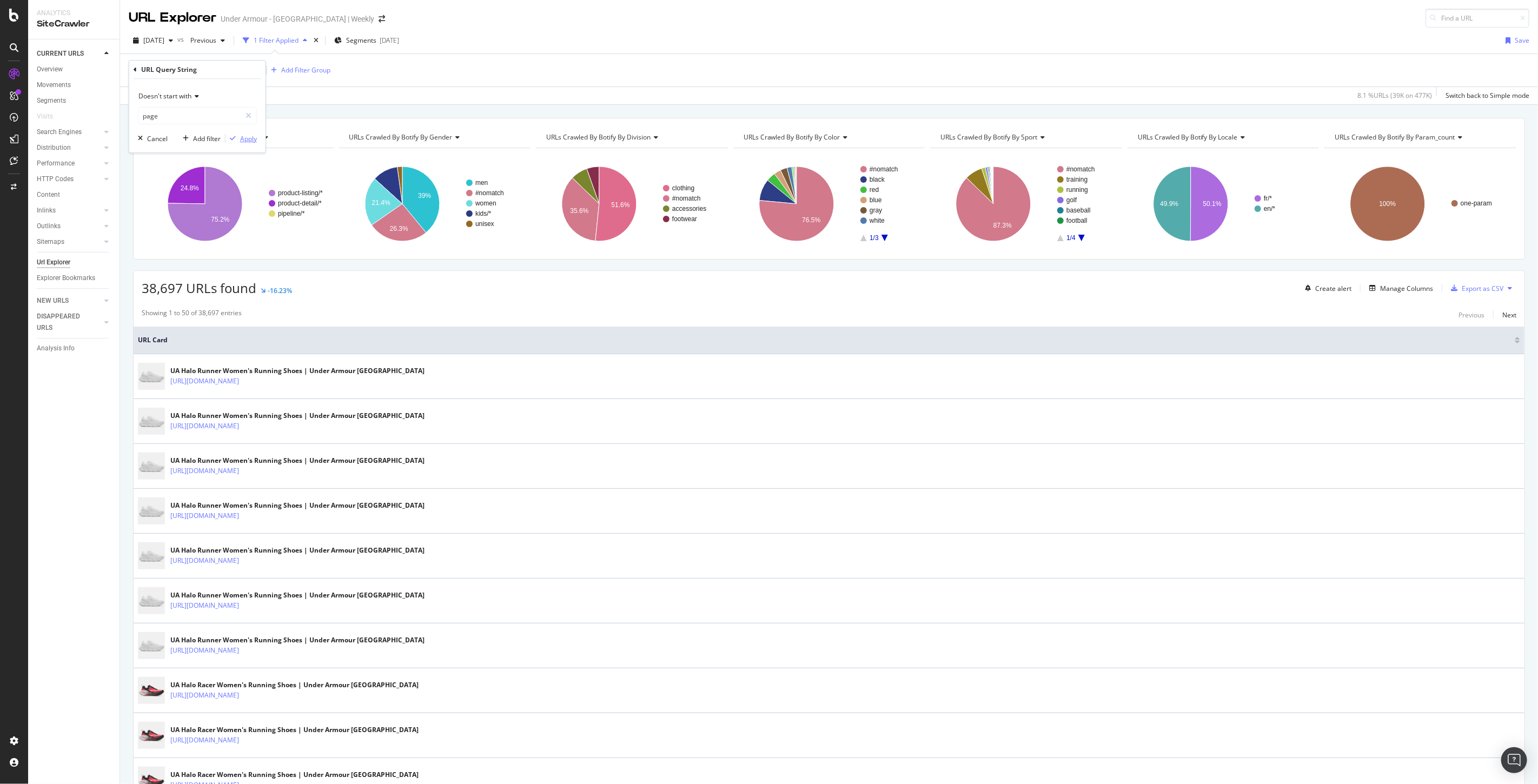
click at [245, 135] on div "Apply" at bounding box center [248, 138] width 16 height 9
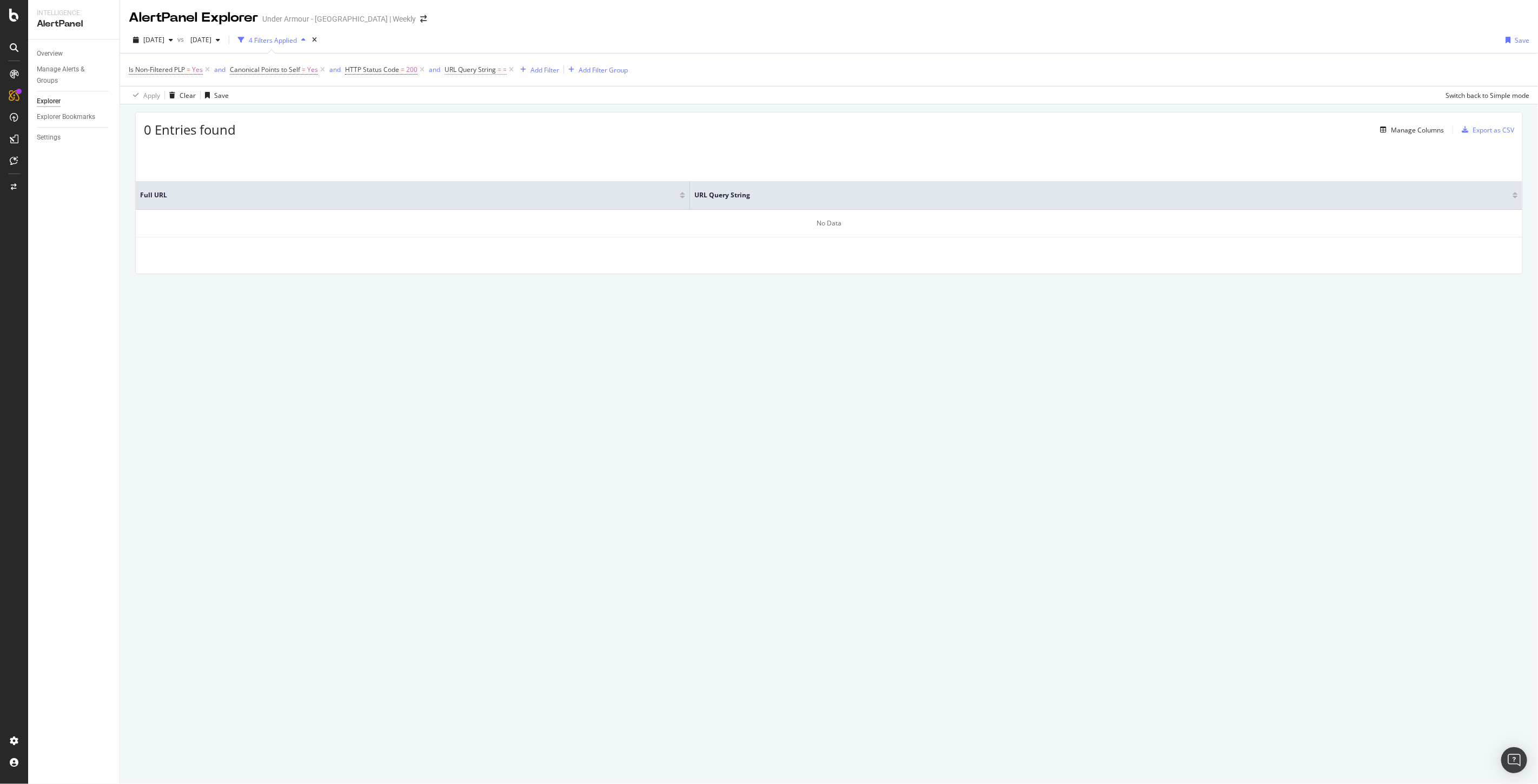
click at [468, 67] on span "URL Query String" at bounding box center [470, 69] width 51 height 9
click at [468, 97] on span "Equal to" at bounding box center [467, 95] width 25 height 9
click at [499, 158] on span "Doesn't start with" at bounding box center [486, 160] width 53 height 9
click at [484, 114] on input "=" at bounding box center [506, 115] width 102 height 17
type input "page"
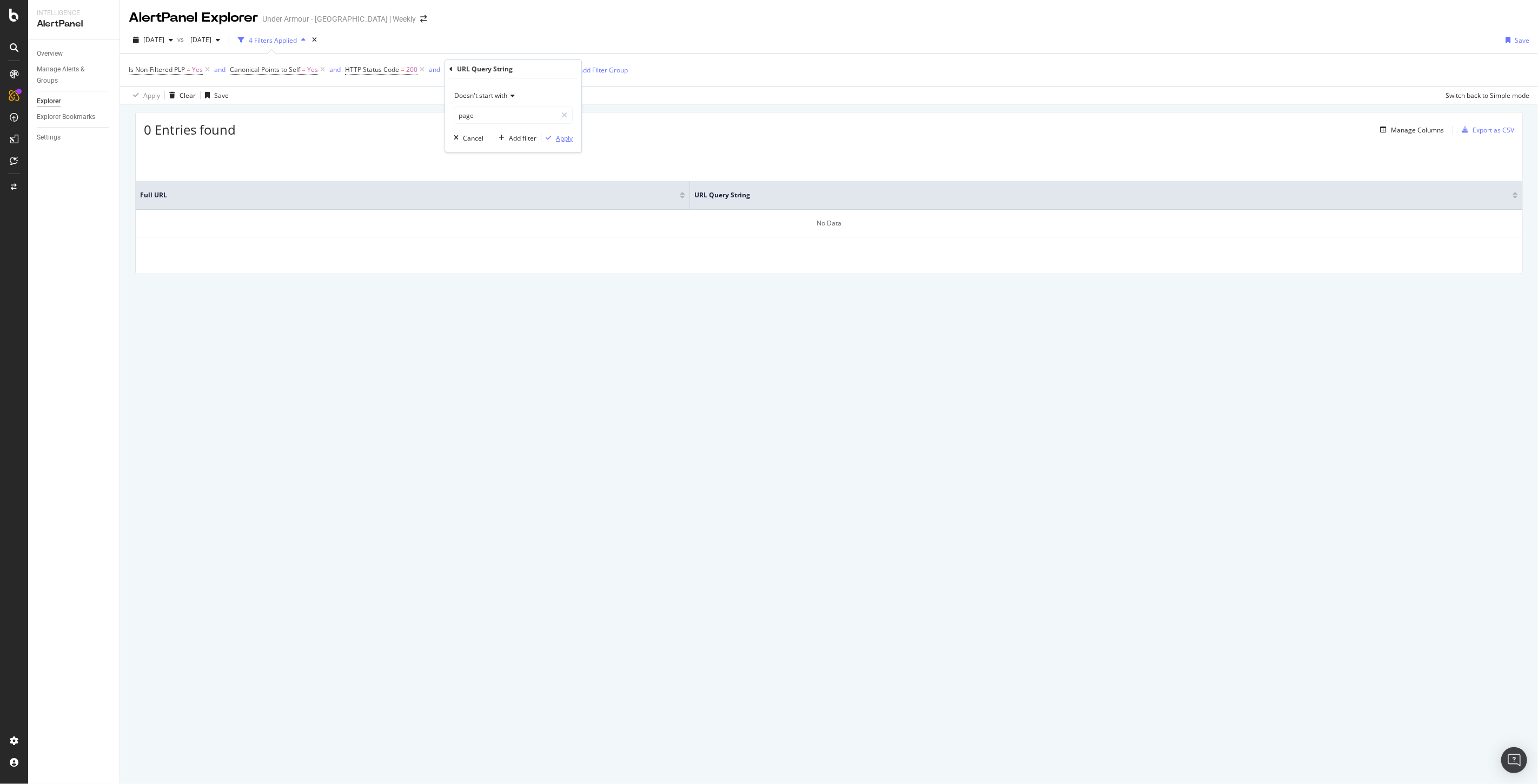
click at [568, 139] on div "Apply" at bounding box center [564, 138] width 16 height 9
click at [490, 70] on span "URL Query String" at bounding box center [470, 69] width 51 height 9
click at [501, 97] on span "Doesn't start with" at bounding box center [481, 95] width 53 height 9
click at [473, 148] on span "Starts with" at bounding box center [475, 146] width 32 height 9
click at [567, 135] on div "Apply" at bounding box center [564, 138] width 16 height 9
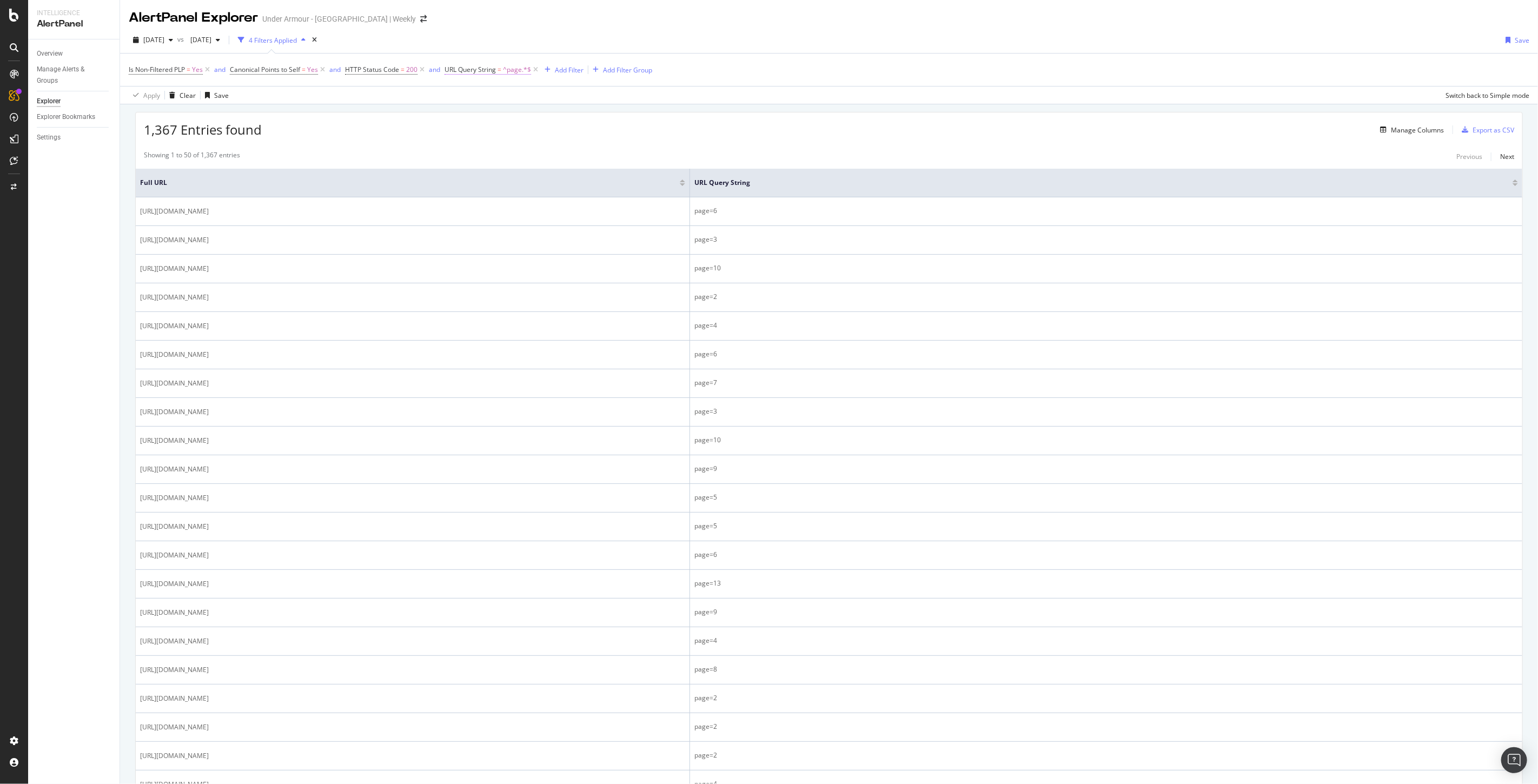
click at [482, 71] on span "URL Query String" at bounding box center [470, 69] width 51 height 9
click at [478, 96] on span "Starts with" at bounding box center [470, 95] width 32 height 9
click at [501, 161] on span "Doesn't start with" at bounding box center [486, 160] width 53 height 9
click at [560, 136] on div "Apply" at bounding box center [564, 138] width 16 height 9
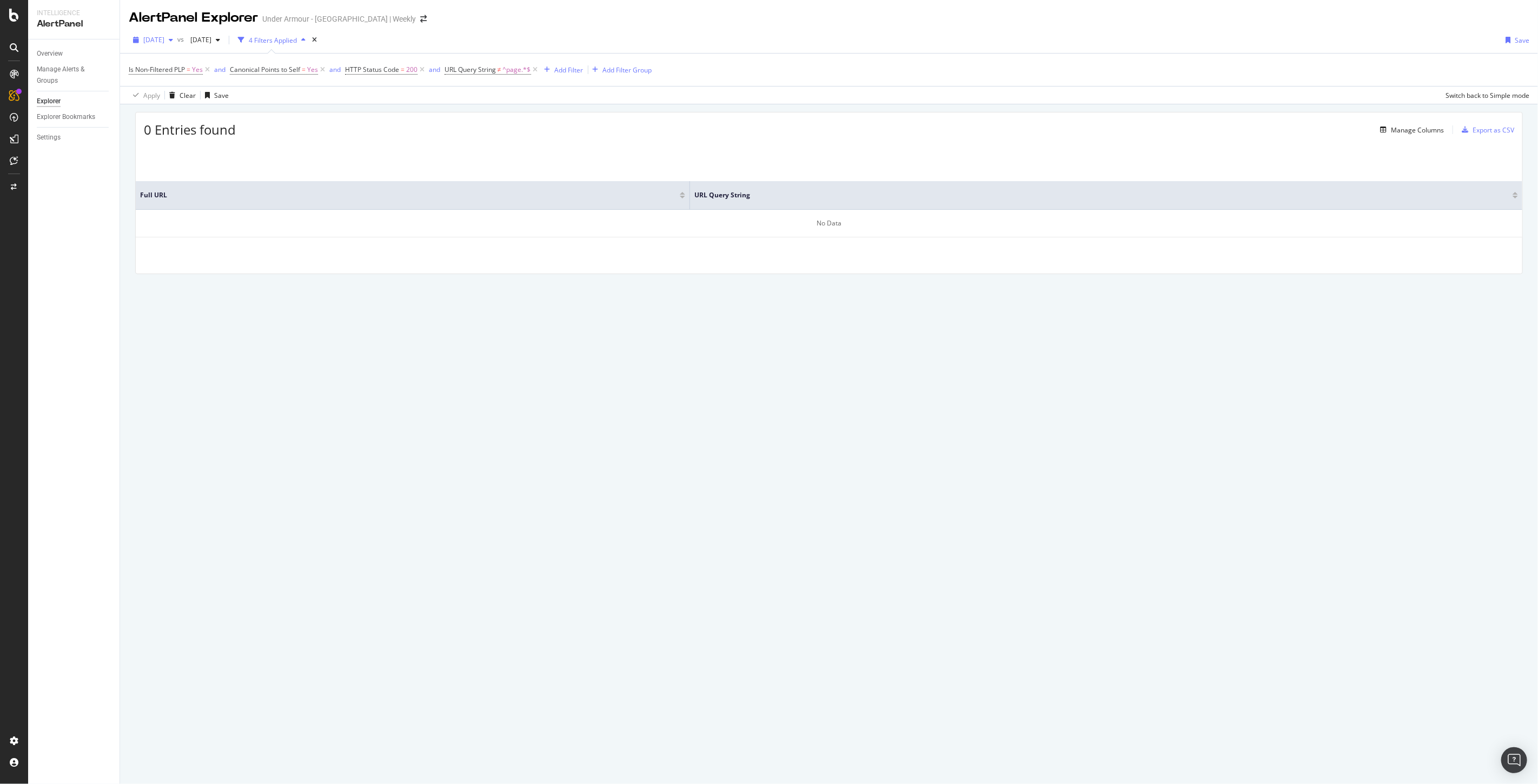
click at [171, 33] on div "2025 Sep. 21st" at bounding box center [153, 40] width 49 height 16
click at [180, 79] on div "2025 Sep. 20th" at bounding box center [172, 82] width 56 height 10
click at [166, 34] on div "2025 Sep. 20th" at bounding box center [153, 40] width 49 height 16
click at [173, 62] on div "2025 Sep. 21st" at bounding box center [172, 62] width 56 height 10
click at [484, 67] on span "URL Query String" at bounding box center [470, 69] width 51 height 9
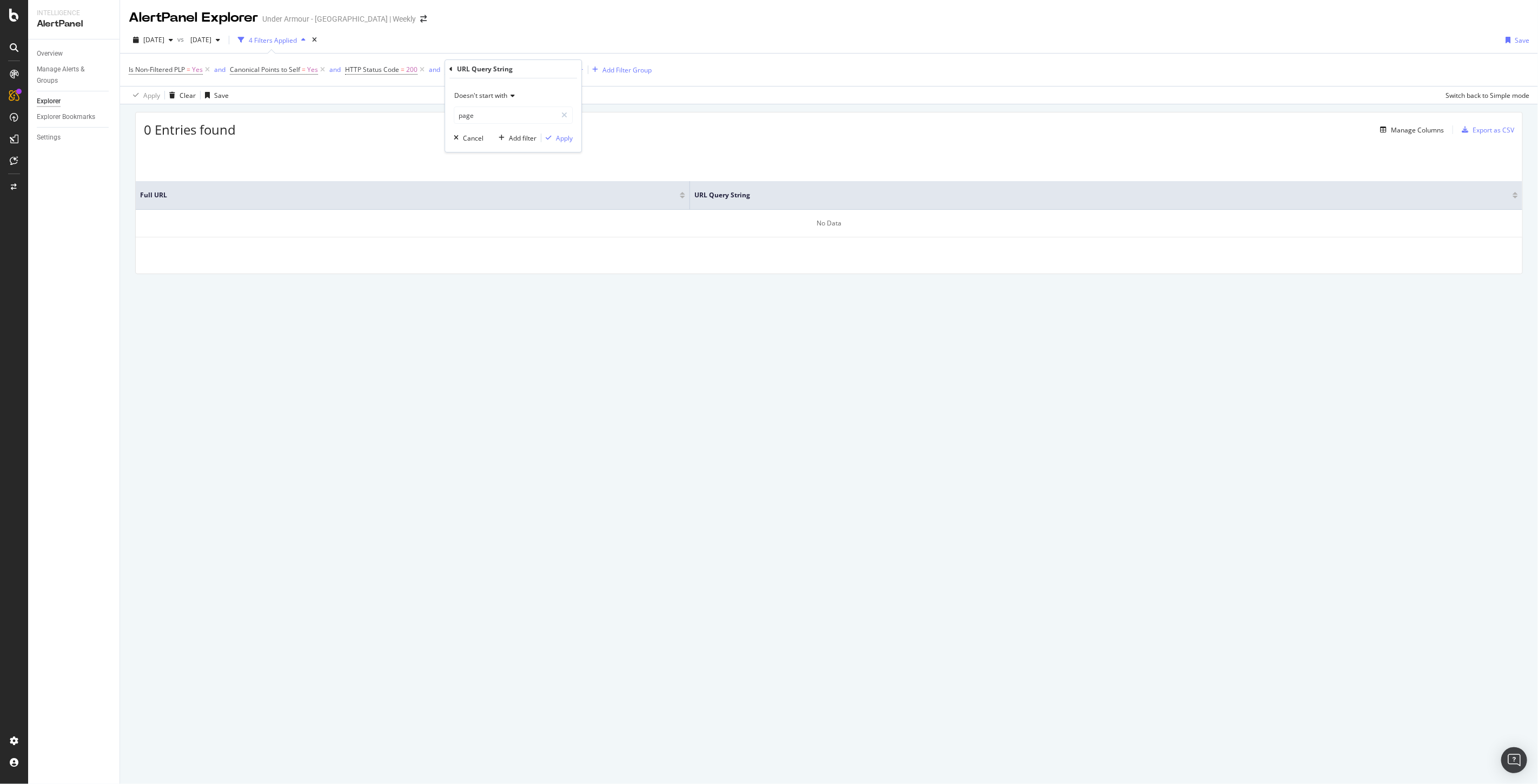
click at [472, 91] on span "Doesn't start with" at bounding box center [481, 95] width 53 height 9
click at [488, 245] on span "Doesn't match regex" at bounding box center [491, 244] width 63 height 9
click at [496, 114] on input "page" at bounding box center [506, 115] width 102 height 17
click at [563, 138] on div "Apply" at bounding box center [564, 138] width 16 height 9
click at [458, 63] on span "URL Query String ≠ page" at bounding box center [486, 69] width 82 height 15
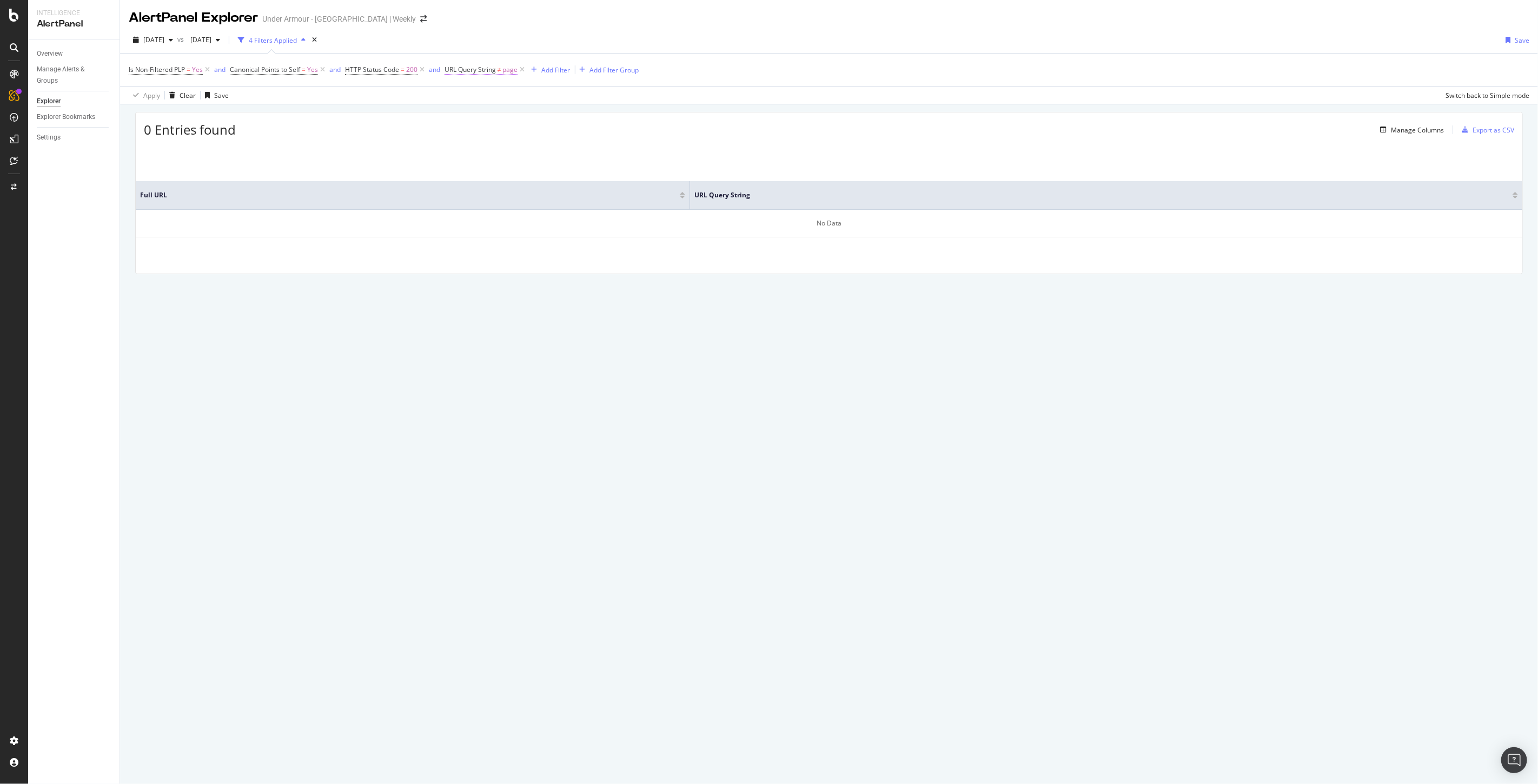
click at [463, 68] on span "URL Query String" at bounding box center [470, 69] width 51 height 9
click at [463, 99] on span "Doesn't match regex" at bounding box center [486, 95] width 63 height 9
click at [487, 228] on span "Matches regex" at bounding box center [482, 230] width 45 height 9
click at [556, 138] on div "Apply" at bounding box center [564, 138] width 16 height 9
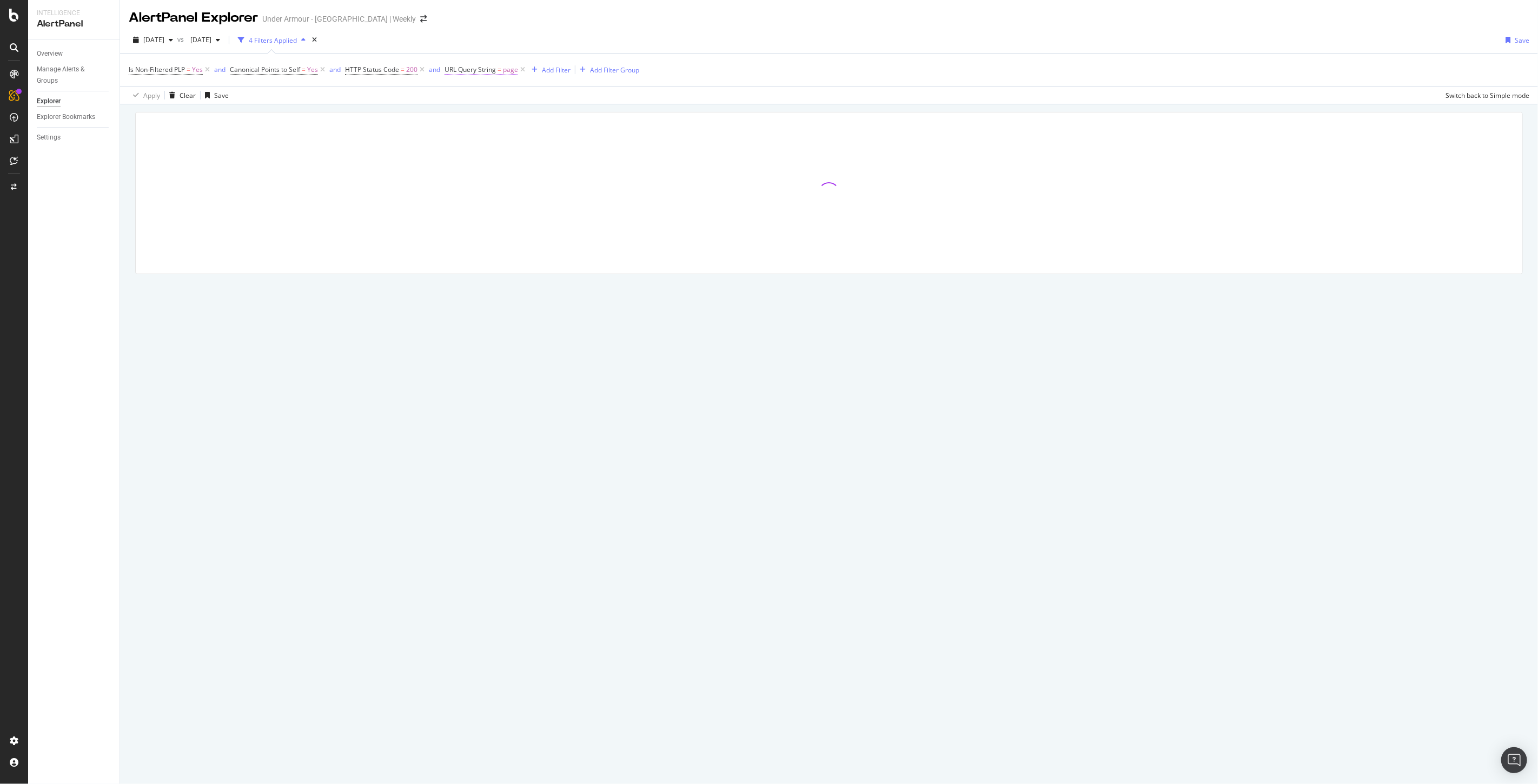
click at [480, 72] on span "URL Query String" at bounding box center [470, 69] width 51 height 9
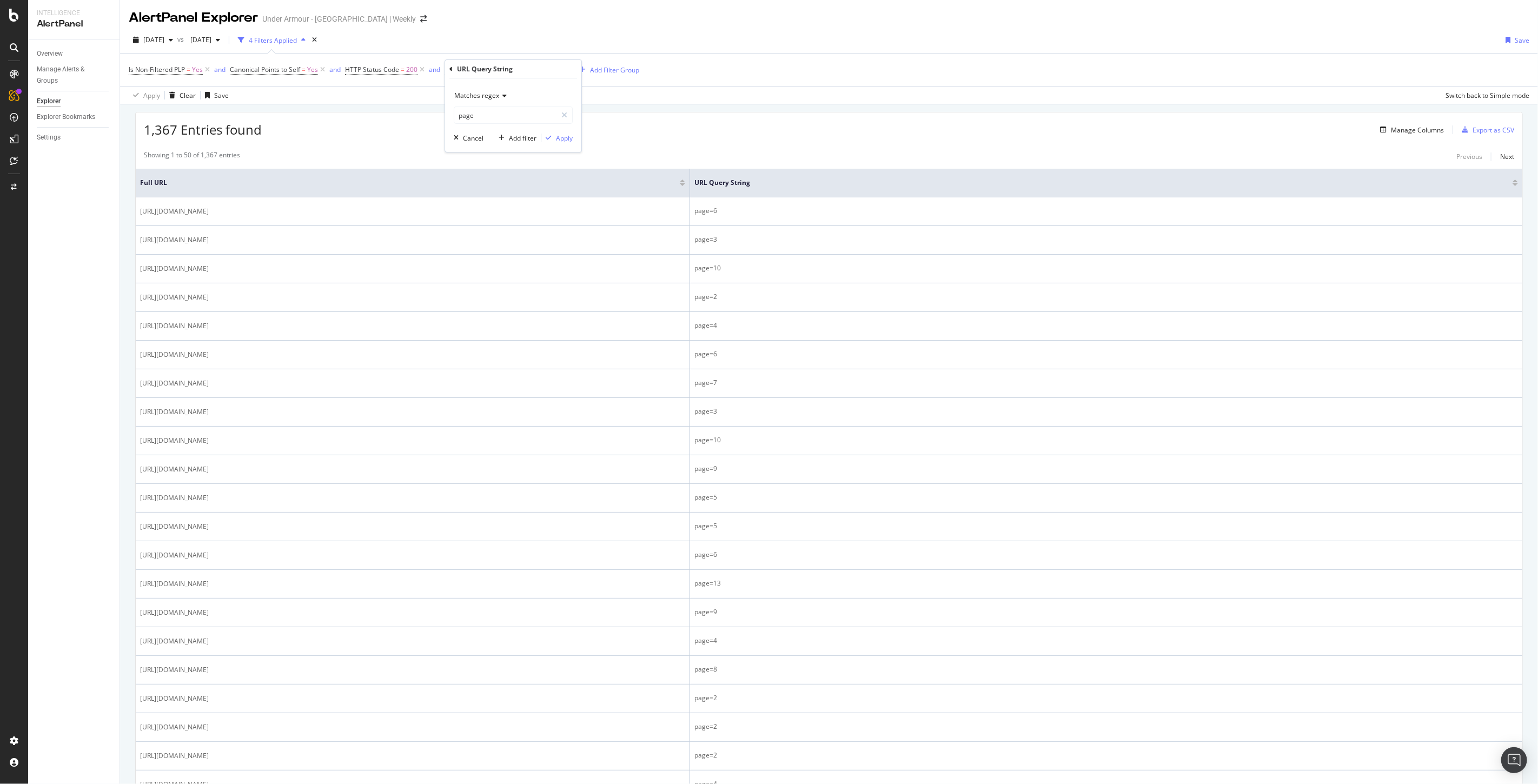
click at [471, 92] on span "Matches regex" at bounding box center [477, 95] width 45 height 9
click at [685, 119] on div "1,367 Entries found Manage Columns Export as CSV" at bounding box center [829, 125] width 1386 height 26
click at [524, 67] on icon at bounding box center [522, 69] width 9 height 11
click at [459, 68] on div "Add Filter" at bounding box center [455, 69] width 29 height 9
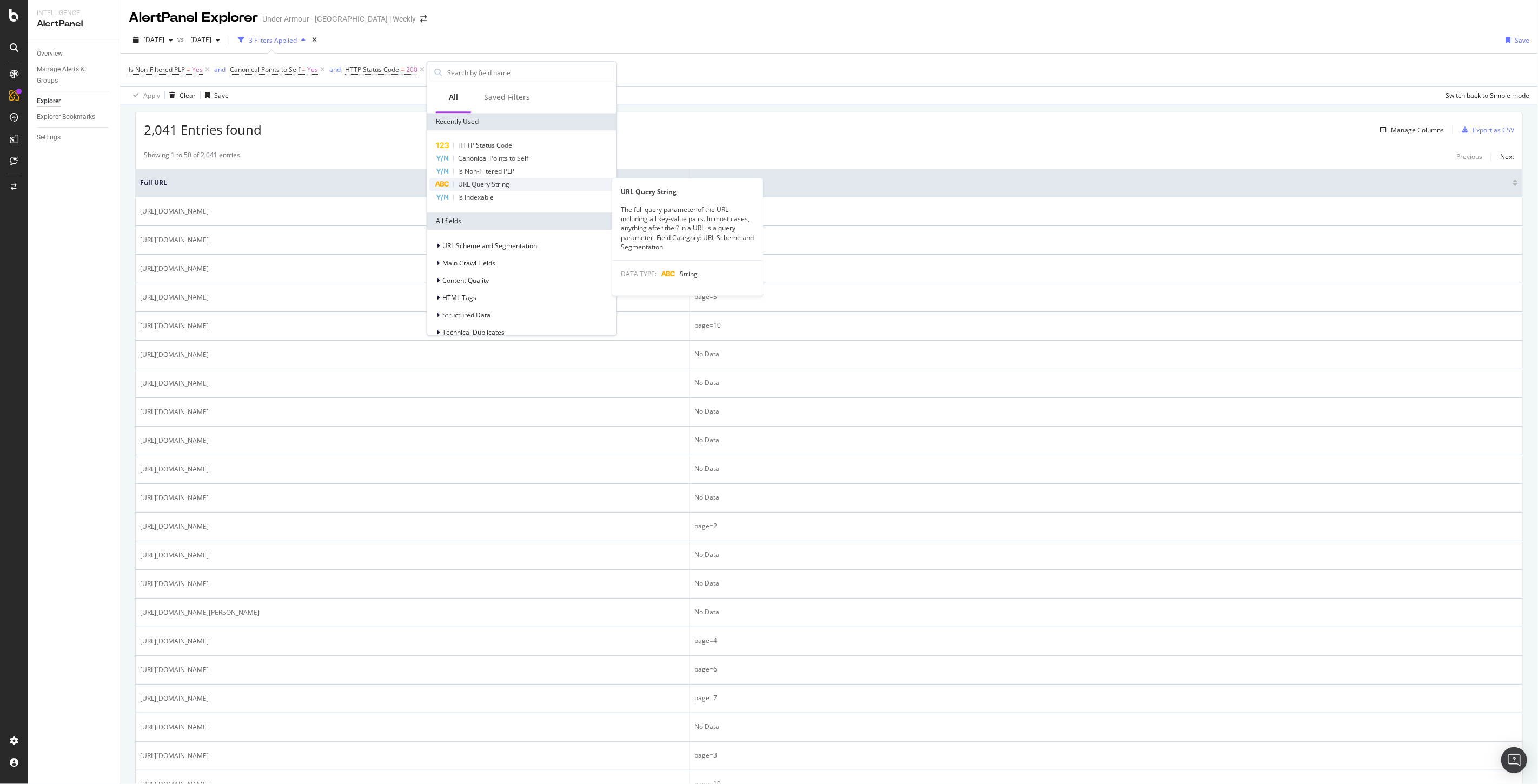
click at [501, 181] on span "URL Query String" at bounding box center [483, 184] width 51 height 9
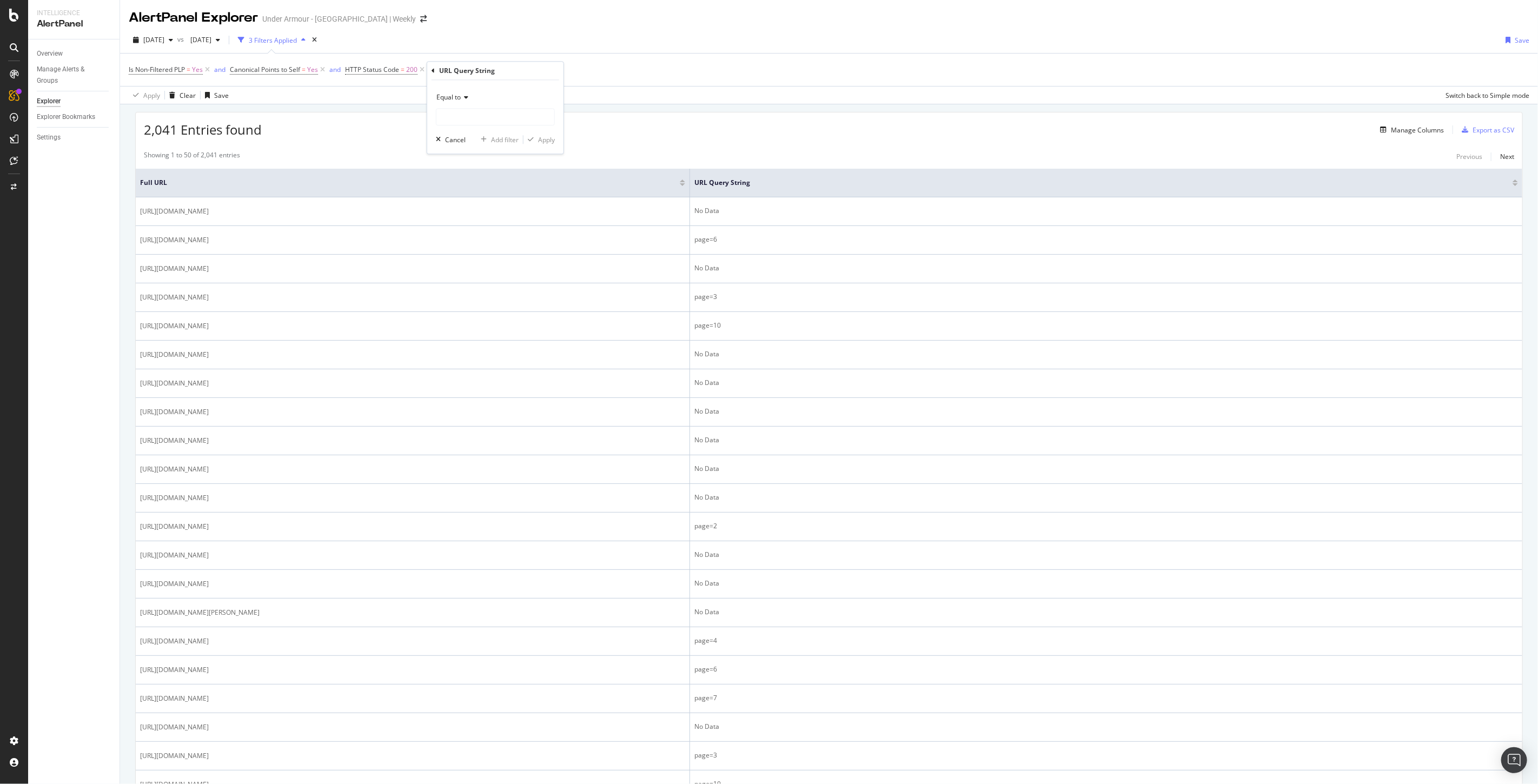
click at [454, 100] on span "Equal to" at bounding box center [449, 96] width 25 height 9
click at [482, 218] on span "Doesn't contain" at bounding box center [464, 218] width 47 height 9
click at [454, 115] on input "text" at bounding box center [495, 116] width 118 height 17
type input "page=6"
click at [546, 143] on div "Apply" at bounding box center [546, 139] width 16 height 9
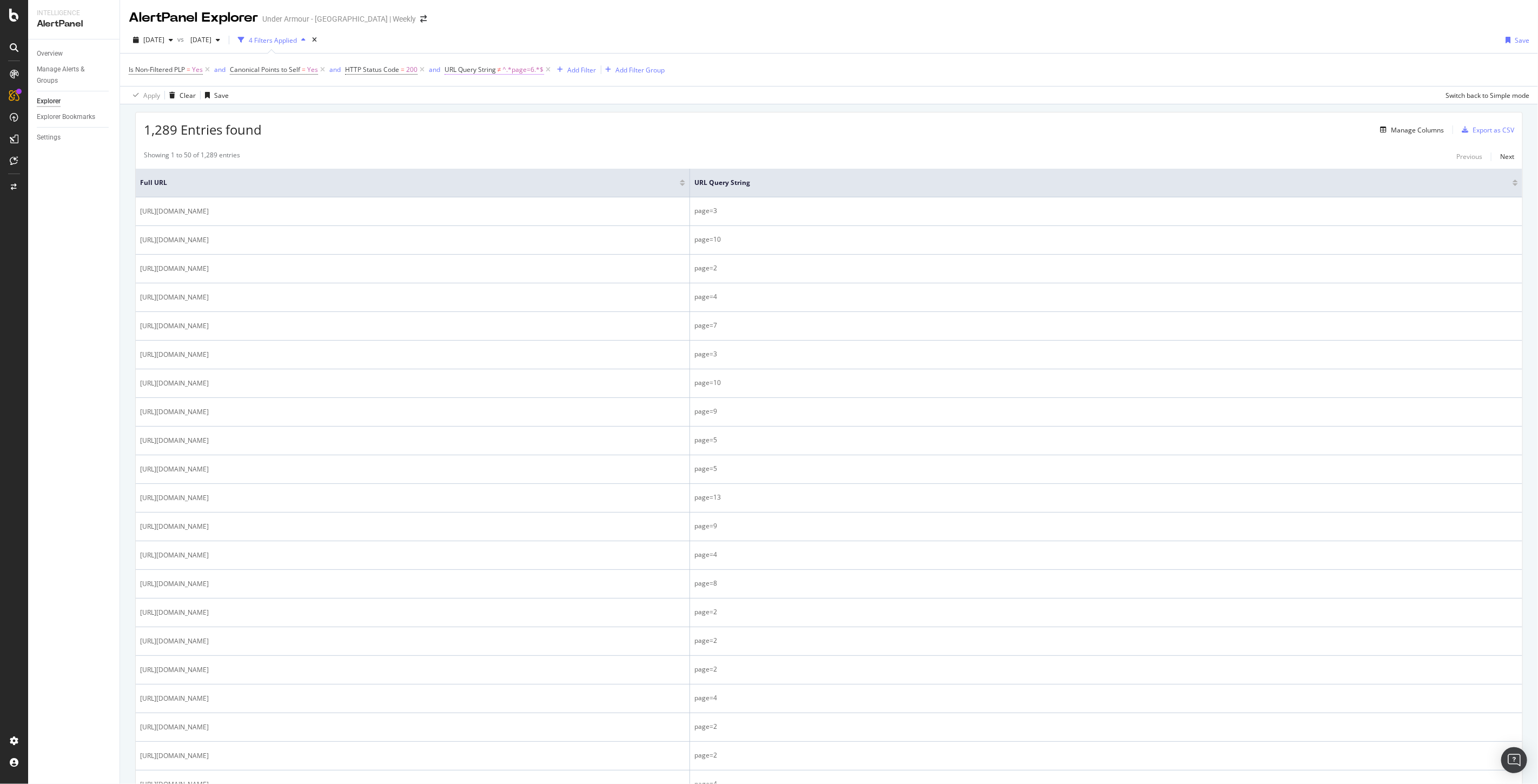
click at [515, 67] on span "^.*page=6.*$" at bounding box center [524, 69] width 41 height 15
click at [452, 69] on icon at bounding box center [451, 69] width 3 height 7
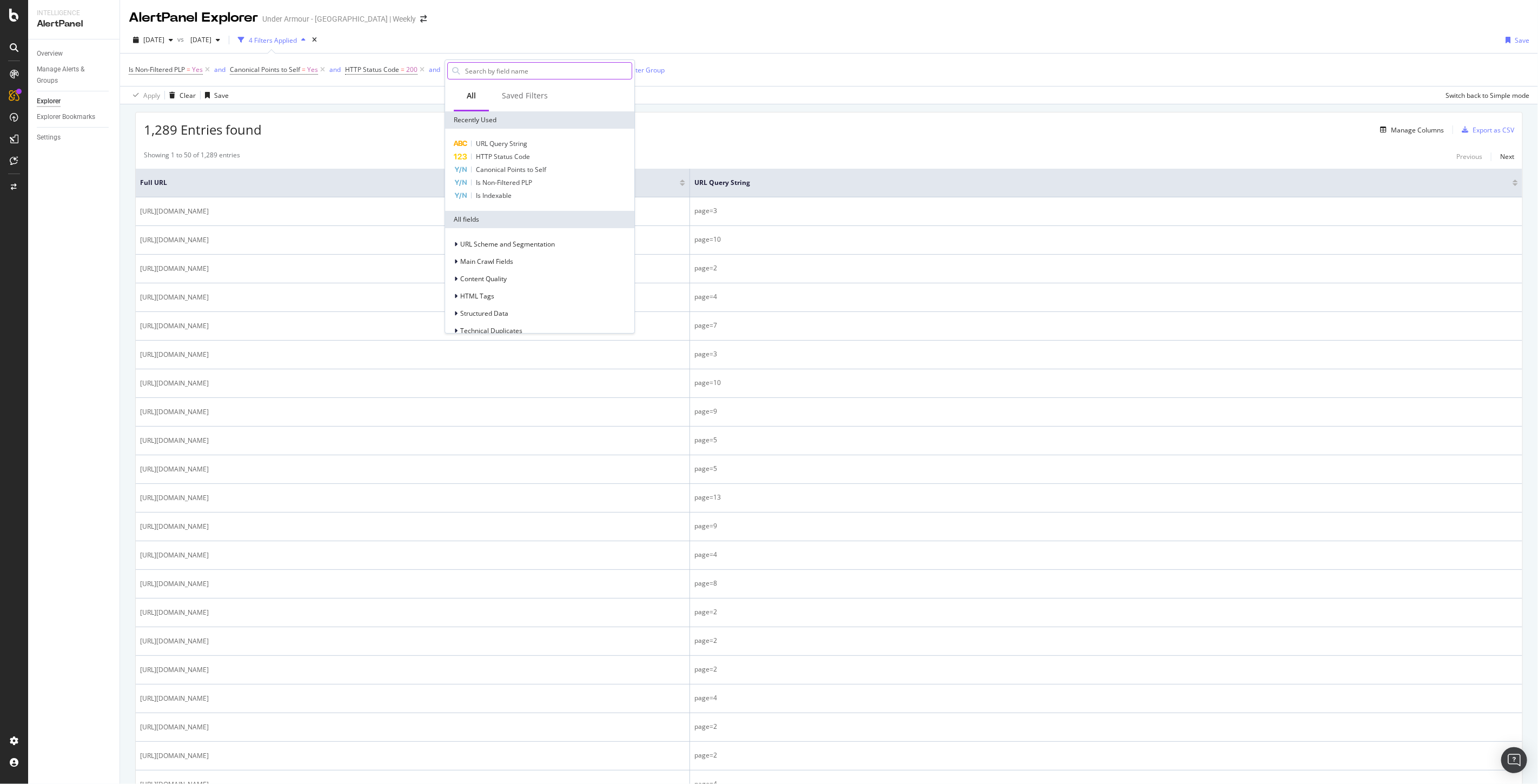
click at [497, 70] on input "text" at bounding box center [548, 71] width 167 height 16
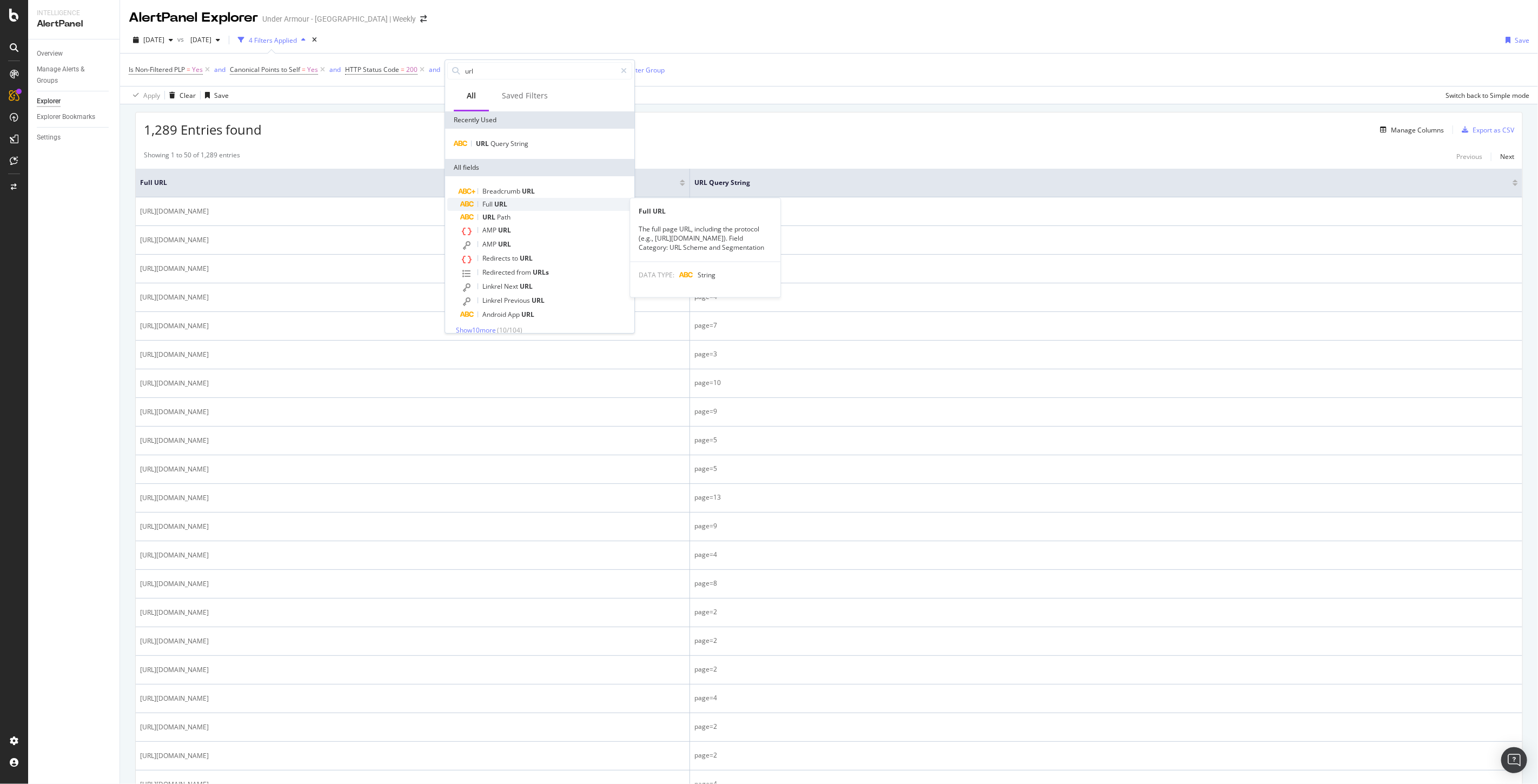
type input "url"
click at [497, 202] on span "URL" at bounding box center [501, 204] width 13 height 9
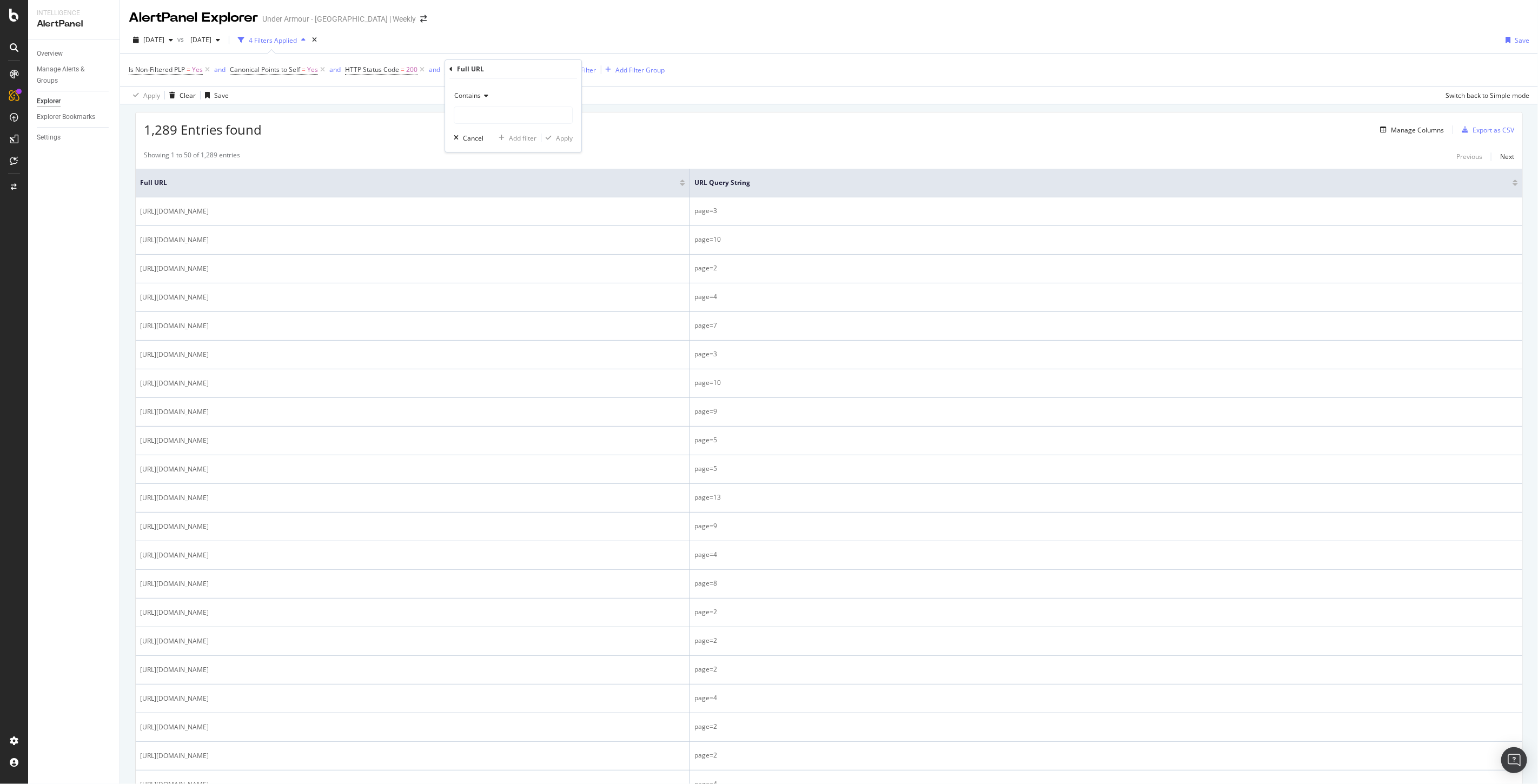
click at [473, 93] on span "Contains" at bounding box center [468, 95] width 26 height 9
click at [489, 216] on span "Doesn't contain" at bounding box center [482, 216] width 47 height 9
click at [493, 118] on input "text" at bounding box center [513, 115] width 118 height 17
type input "="
click at [562, 135] on div "Apply" at bounding box center [564, 138] width 16 height 9
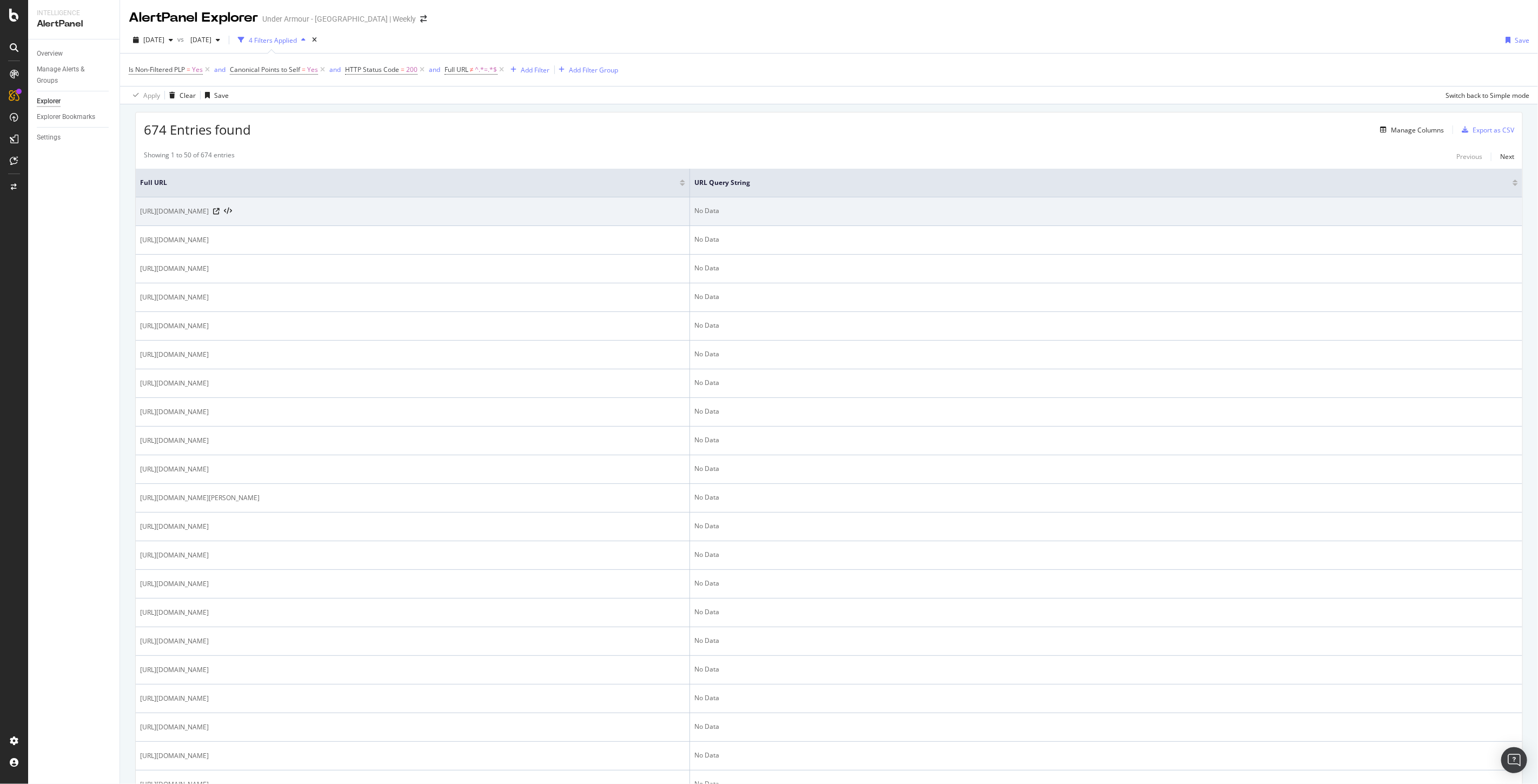
drag, startPoint x: 369, startPoint y: 211, endPoint x: 140, endPoint y: 214, distance: 229.0
click at [140, 214] on div "https://www.underarmour.ca/en-ca/c/accessories-facemasks-hoods-gaiters/" at bounding box center [412, 211] width 545 height 11
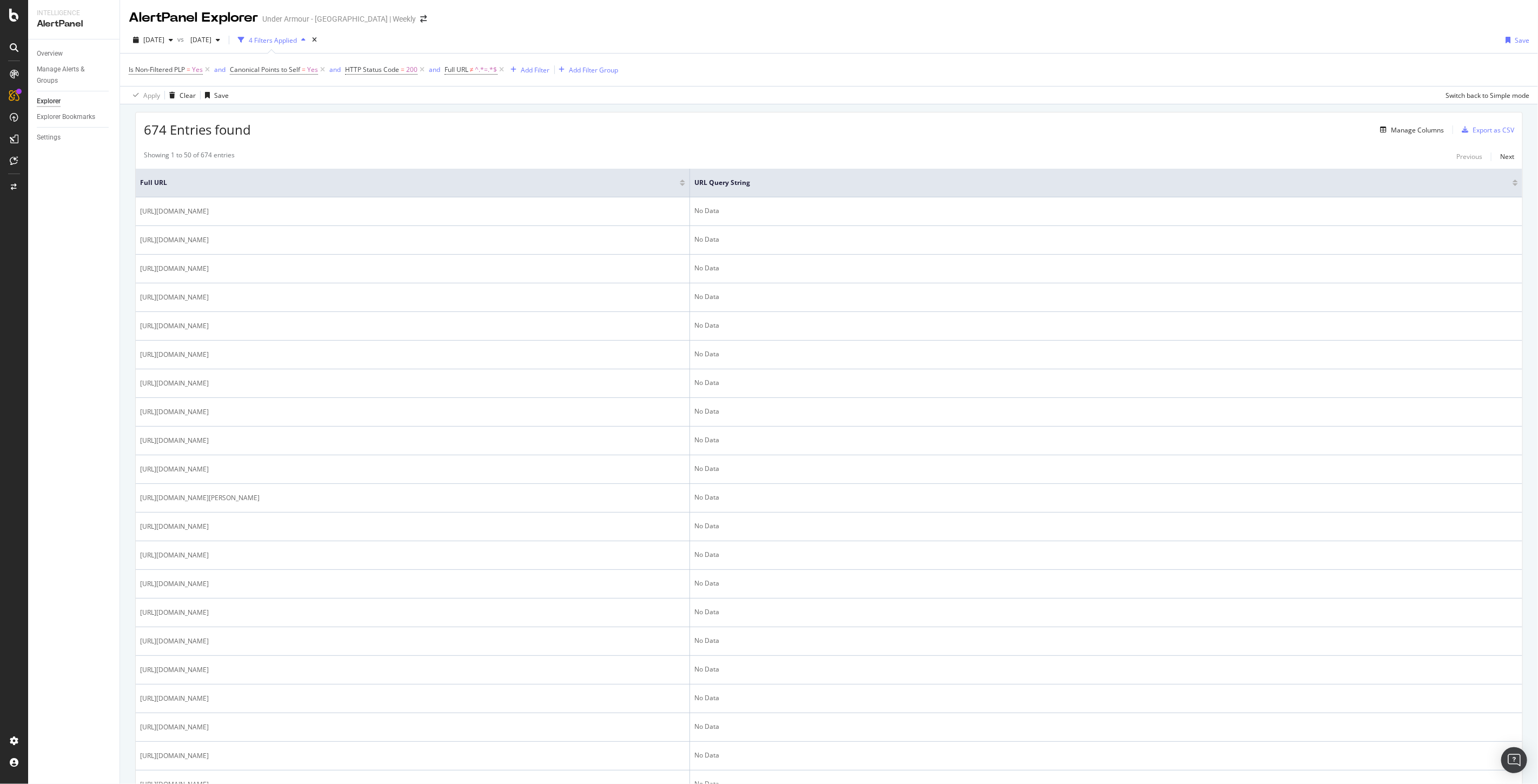
copy span "https://www.underarmour.ca/en-ca/c/accessories-facemasks-hoods-gaiters/"
click at [420, 21] on icon "arrow-right-arrow-left" at bounding box center [423, 18] width 7 height 7
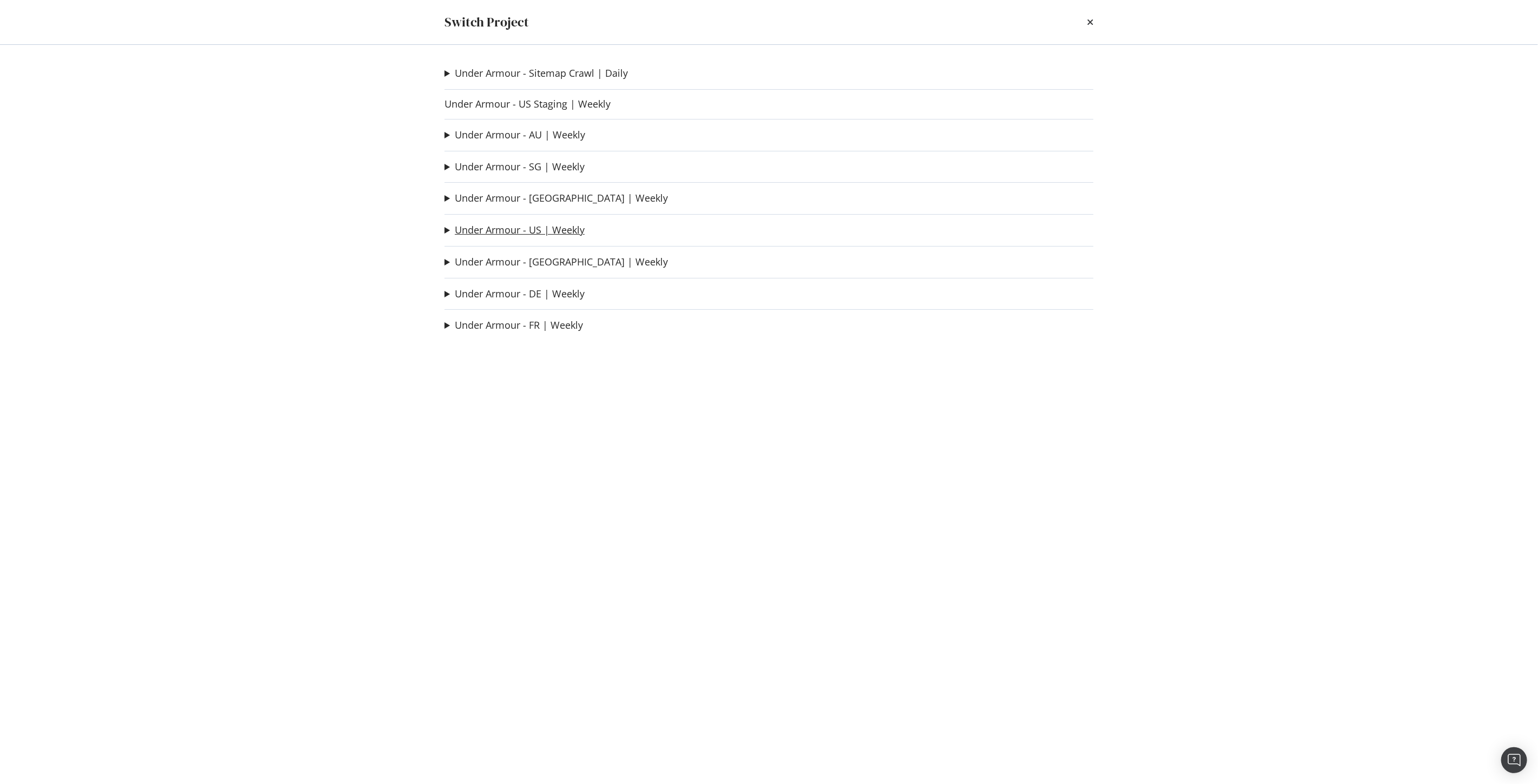
click at [520, 225] on link "Under Armour - US | Weekly" at bounding box center [519, 230] width 129 height 12
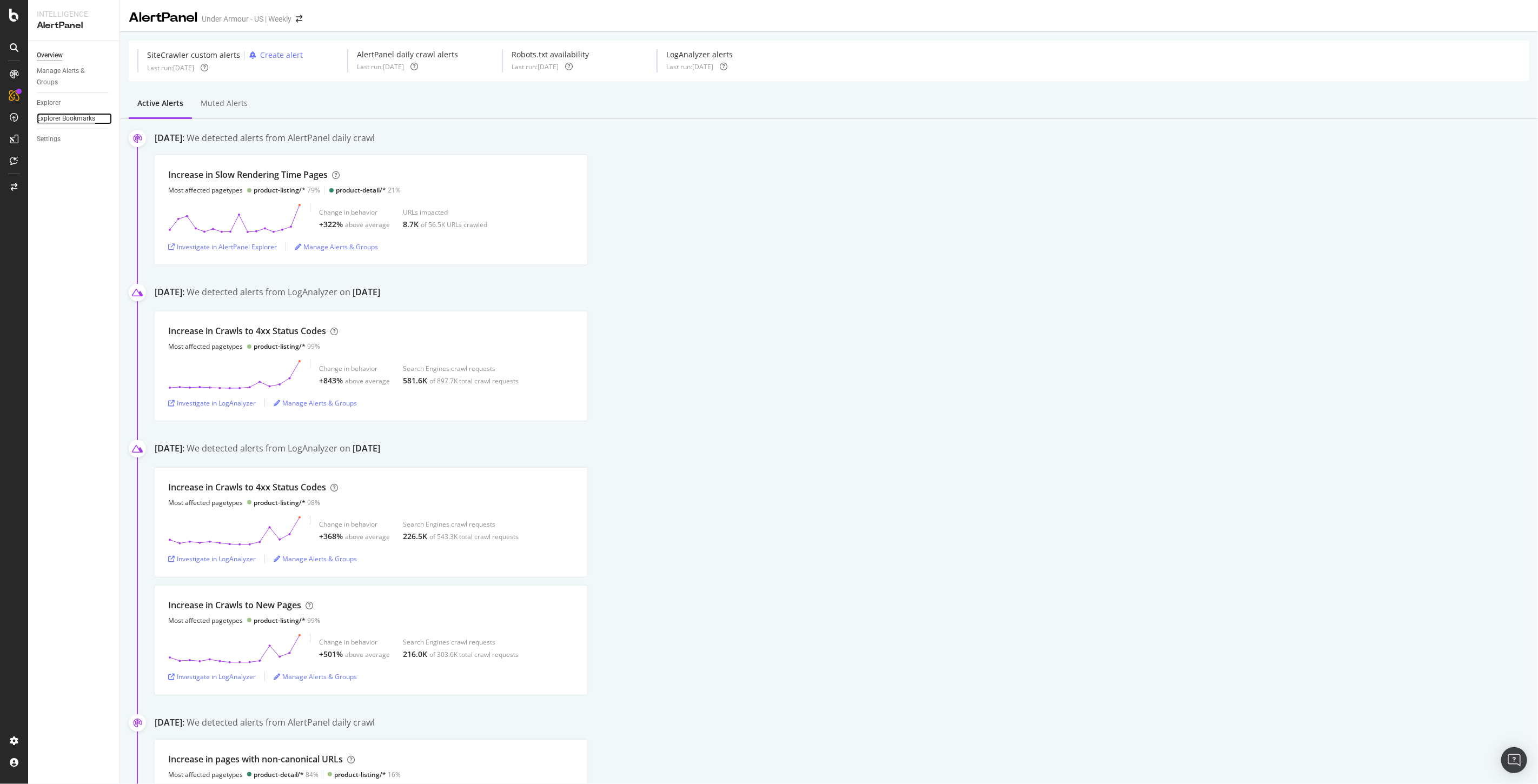
click at [68, 117] on div "Explorer Bookmarks" at bounding box center [66, 119] width 59 height 12
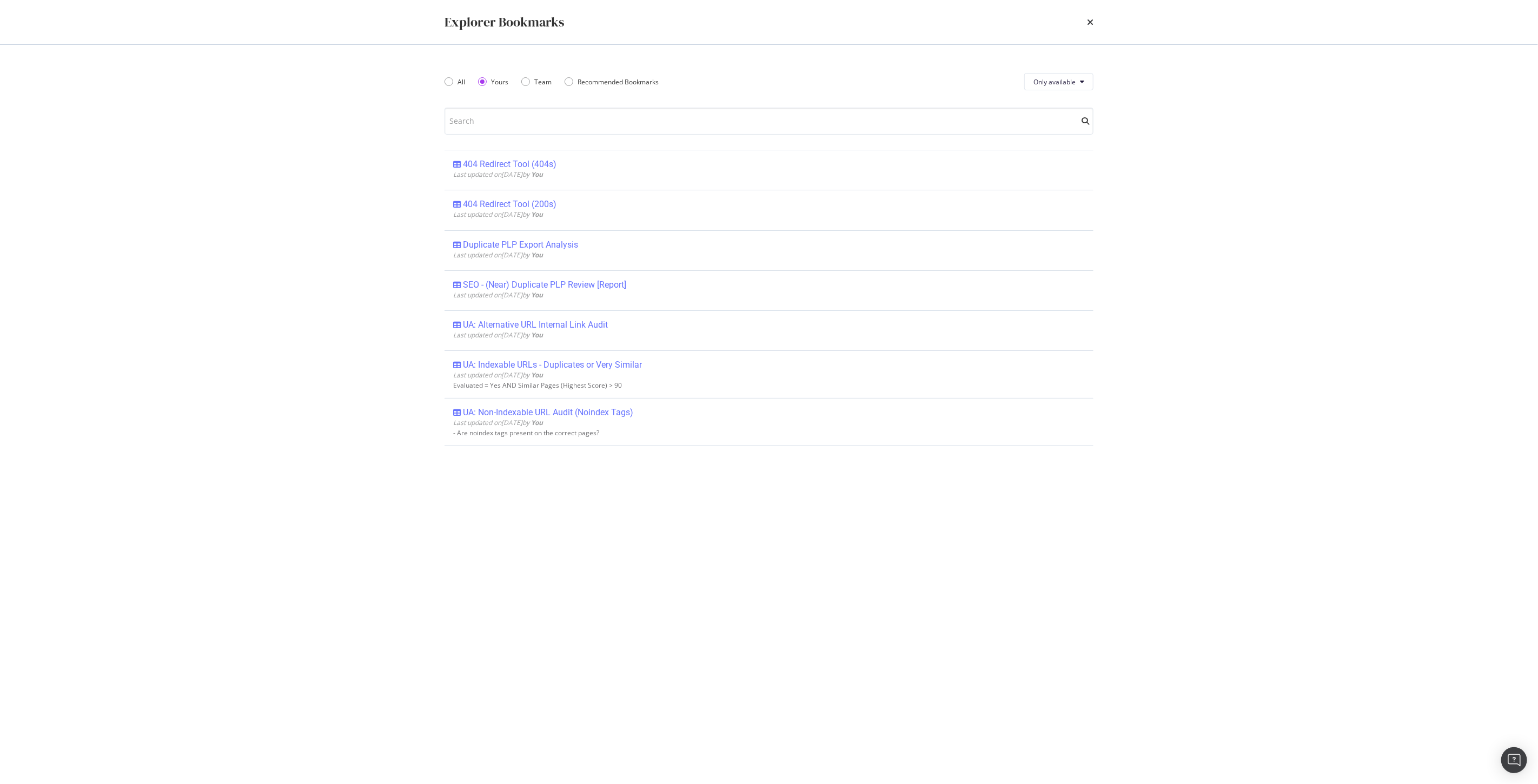
click at [1085, 24] on div "Explorer Bookmarks" at bounding box center [769, 22] width 649 height 18
click at [1093, 22] on icon "times" at bounding box center [1090, 22] width 7 height 8
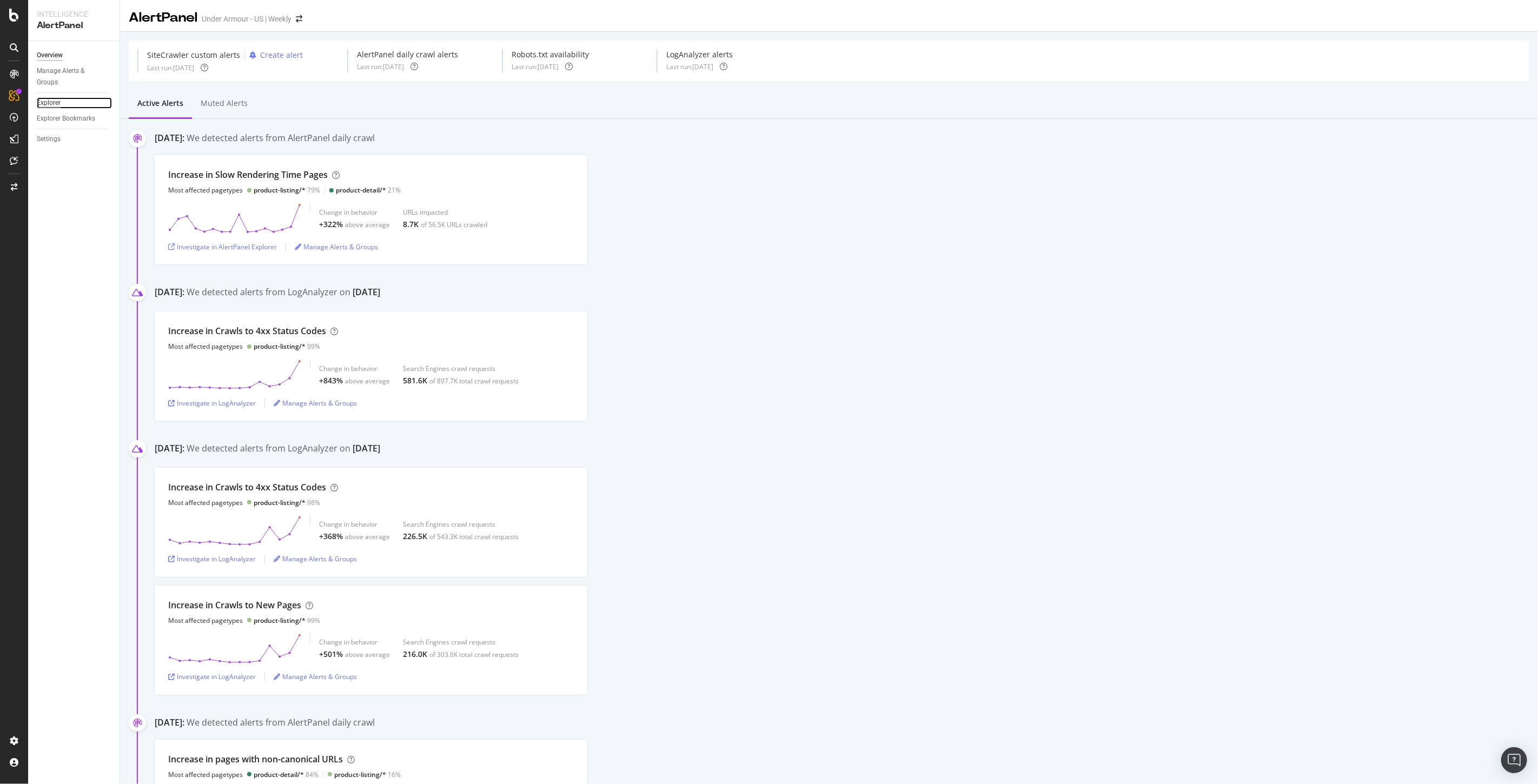
click at [45, 101] on div "Explorer" at bounding box center [49, 103] width 24 height 12
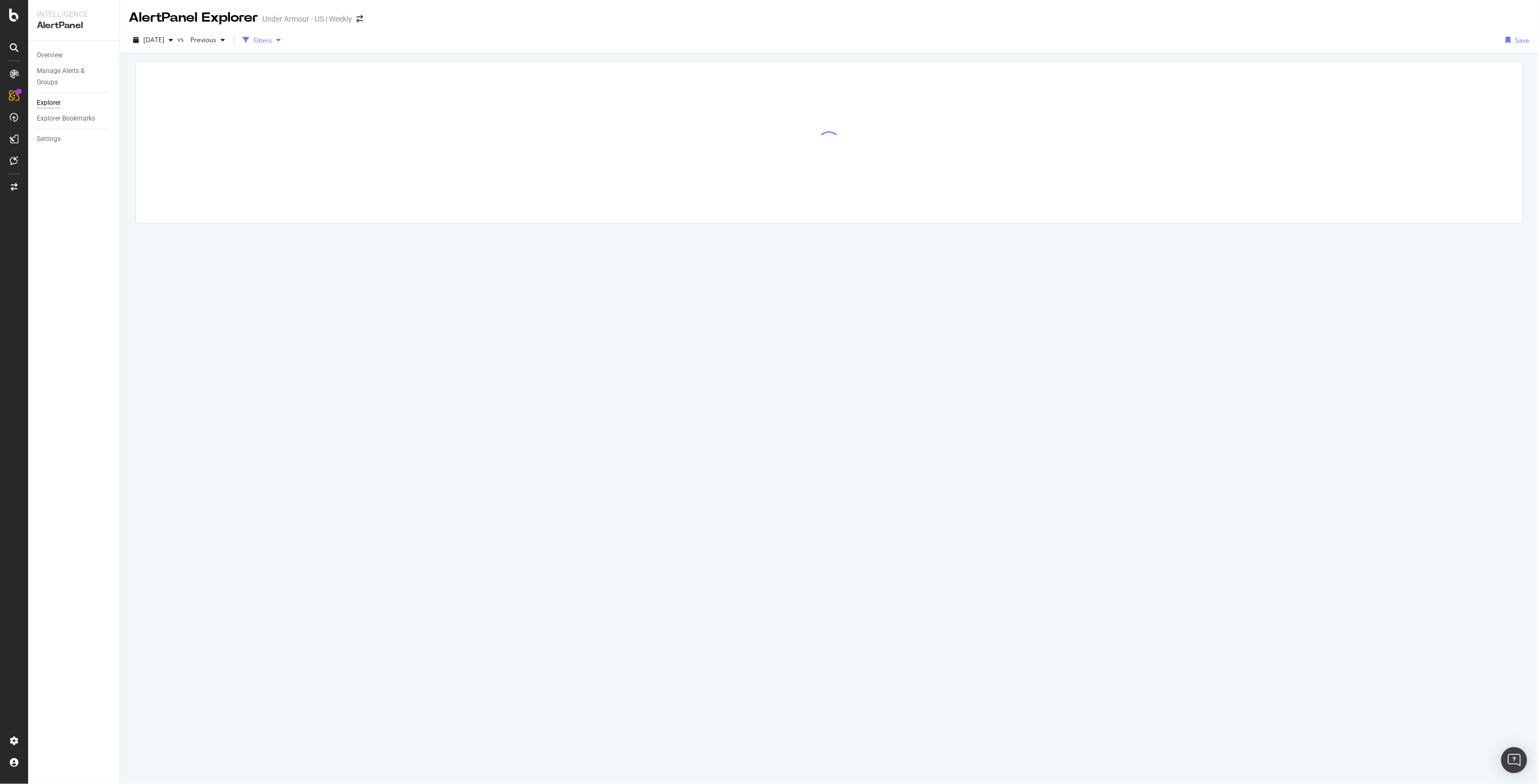
click at [272, 40] on div "Filters" at bounding box center [263, 40] width 18 height 9
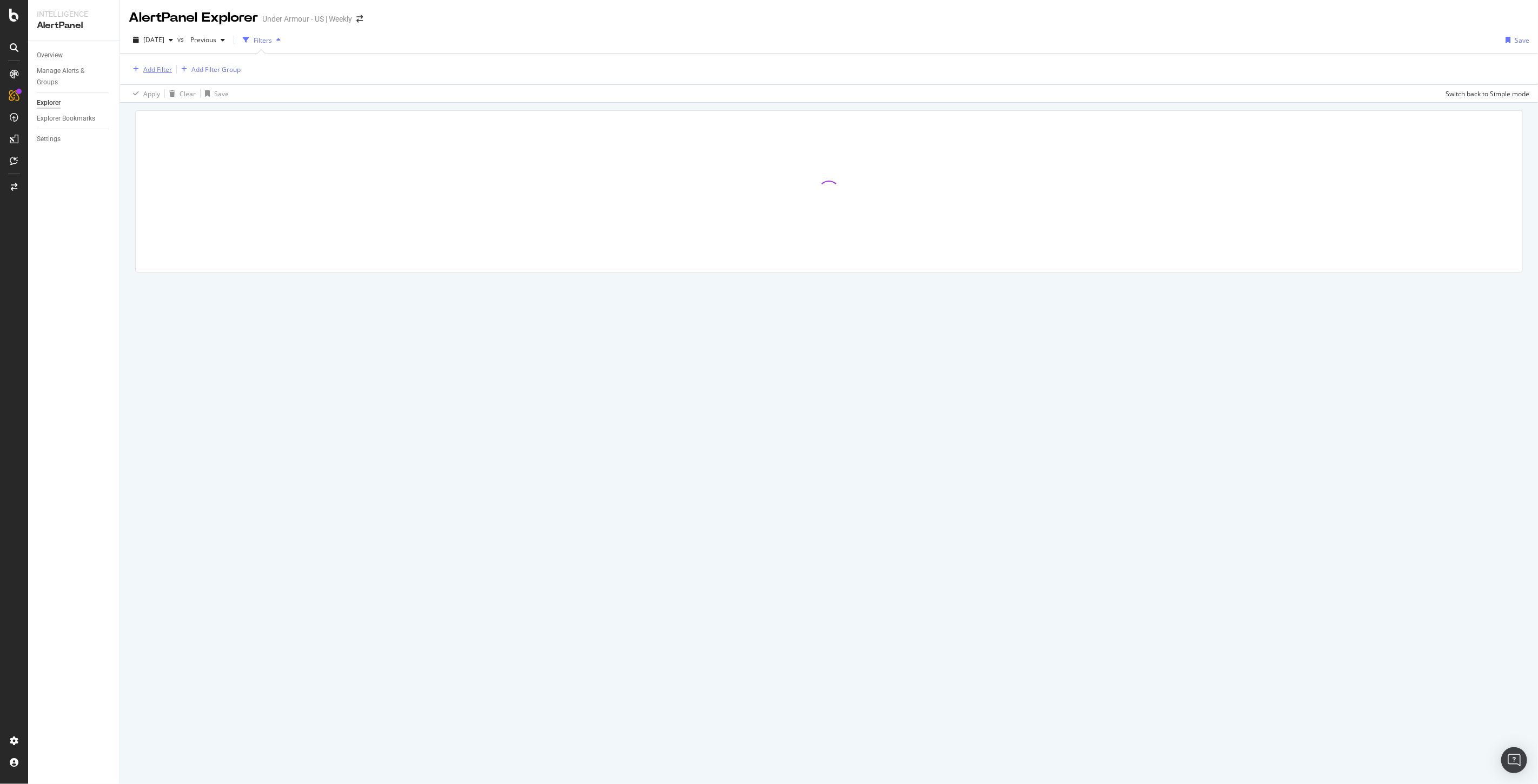
click at [158, 65] on div "Add Filter" at bounding box center [158, 69] width 29 height 9
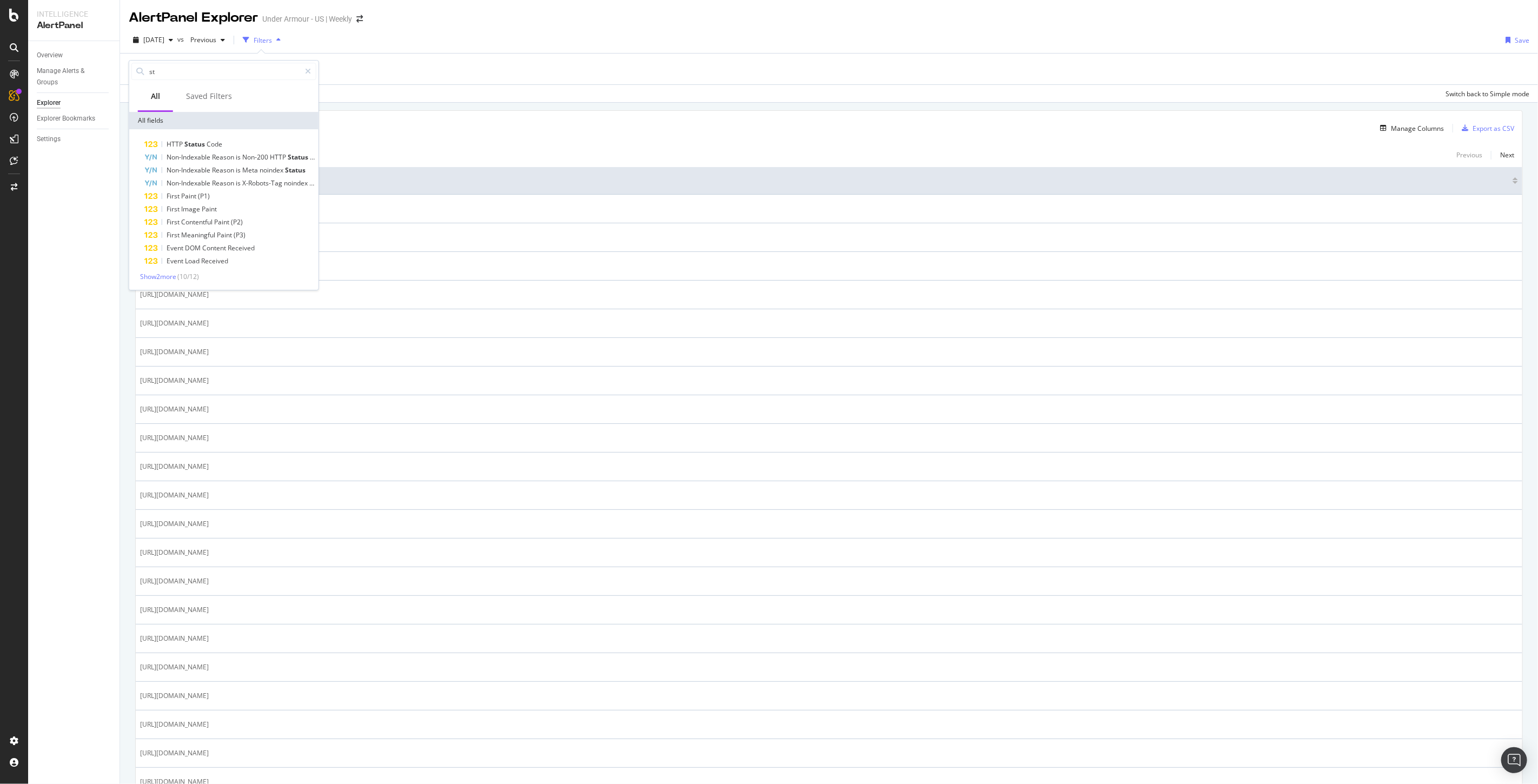
type input "s"
type input "plp"
click at [214, 226] on span "PLP" at bounding box center [218, 230] width 12 height 9
click at [253, 138] on div "Apply" at bounding box center [248, 138] width 16 height 9
